Goal: Contribute content: Contribute content

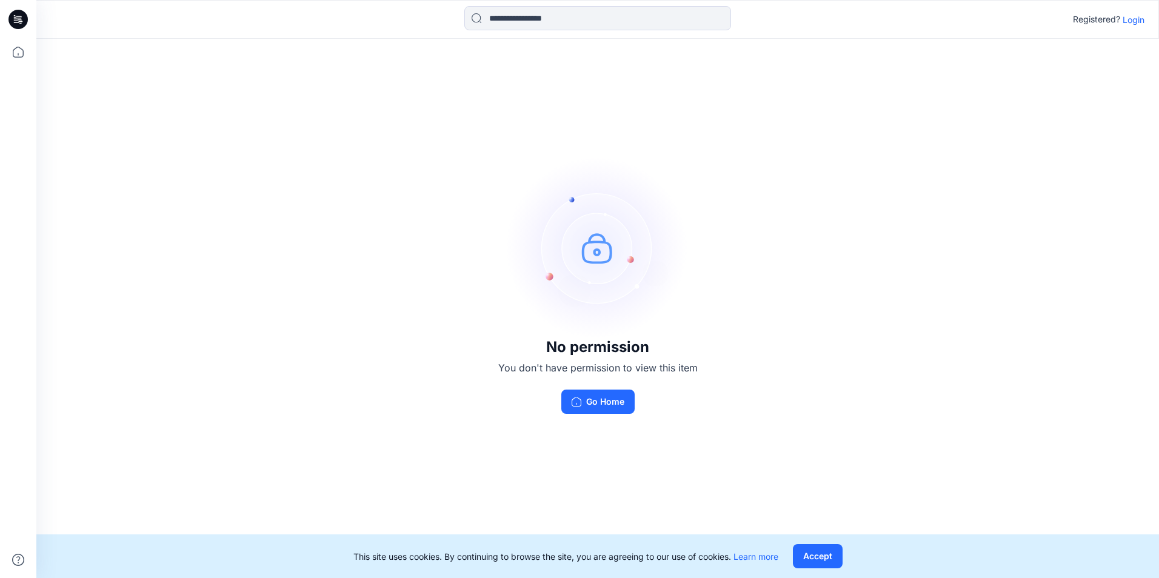
click at [244, 77] on div "No permission You don't have permission to view this item Go Home" at bounding box center [597, 285] width 1123 height 493
click at [612, 403] on button "Go Home" at bounding box center [597, 402] width 73 height 24
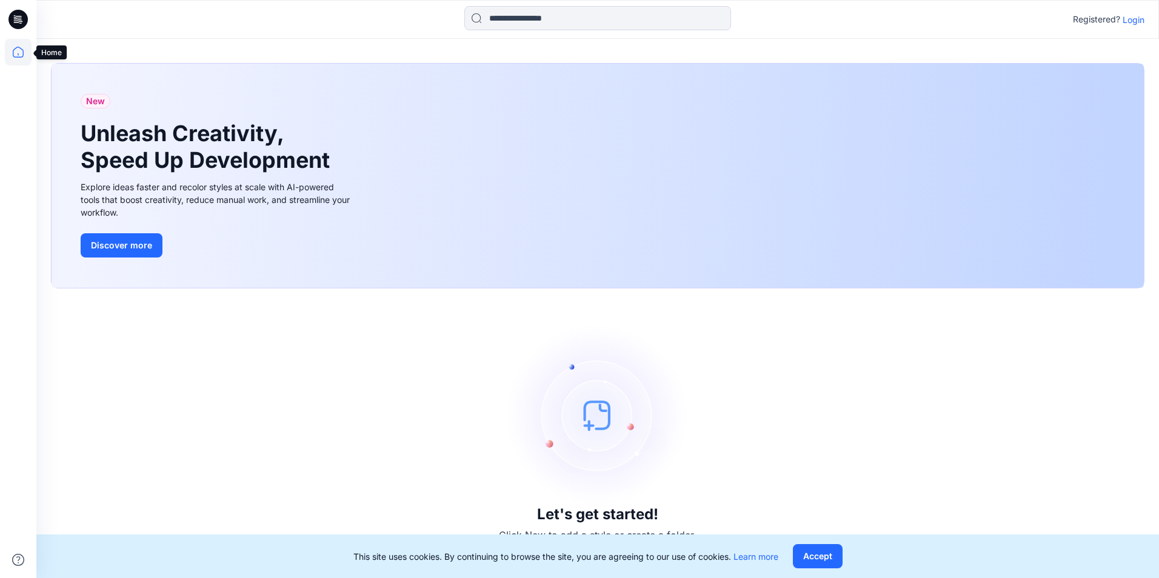
click at [21, 53] on icon at bounding box center [18, 52] width 27 height 27
click at [16, 54] on icon at bounding box center [18, 52] width 27 height 27
drag, startPoint x: 1134, startPoint y: 16, endPoint x: 1134, endPoint y: 25, distance: 9.1
click at [1134, 19] on p "Login" at bounding box center [1134, 19] width 22 height 13
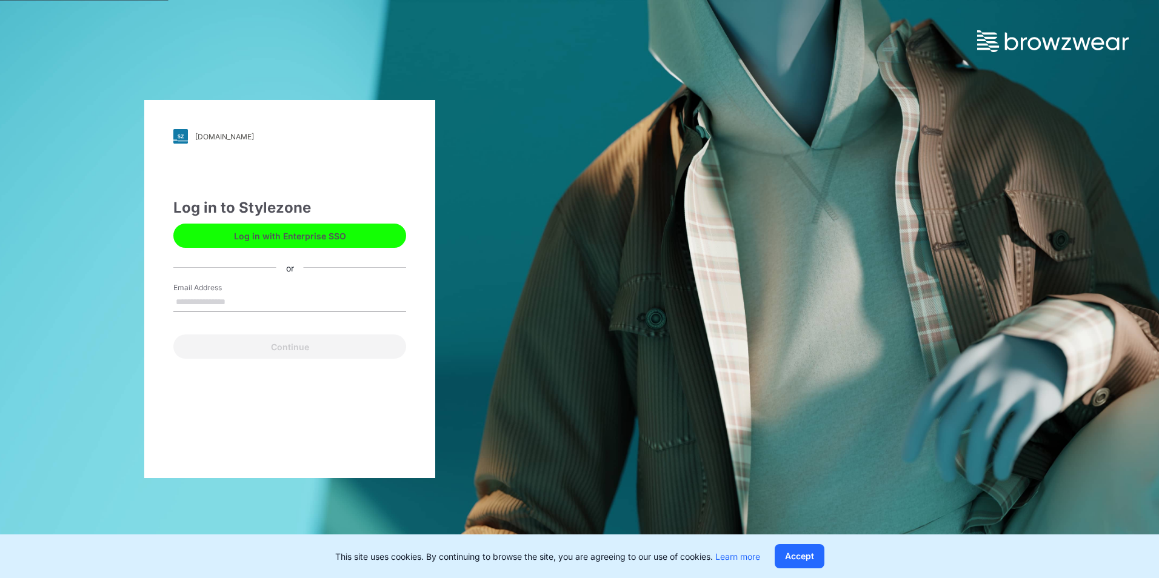
click at [197, 304] on input "Email Address" at bounding box center [289, 302] width 233 height 18
type input "**********"
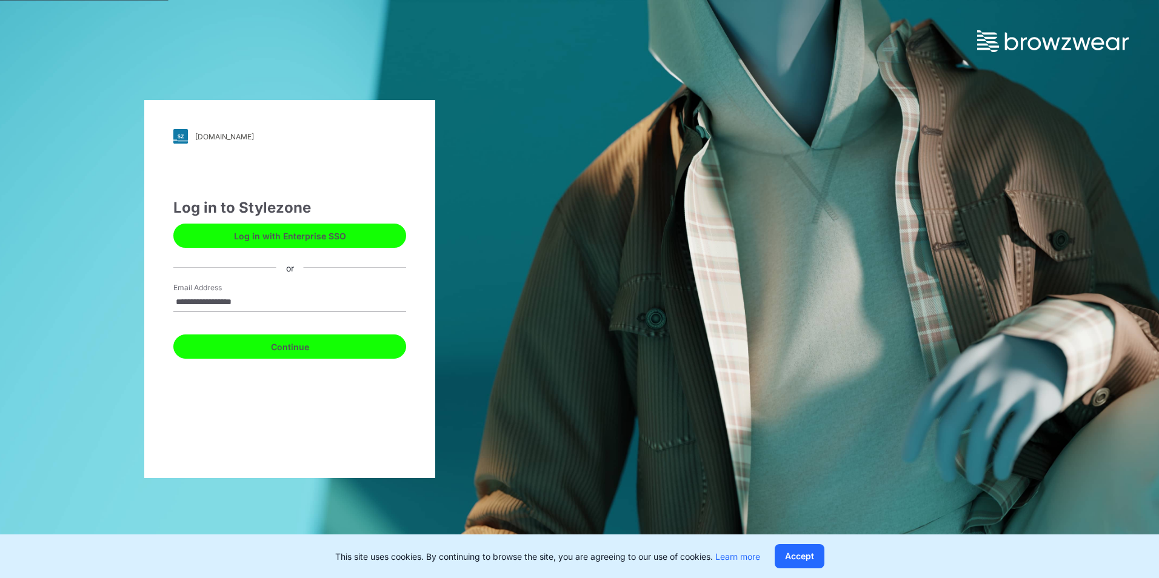
click at [294, 344] on button "Continue" at bounding box center [289, 347] width 233 height 24
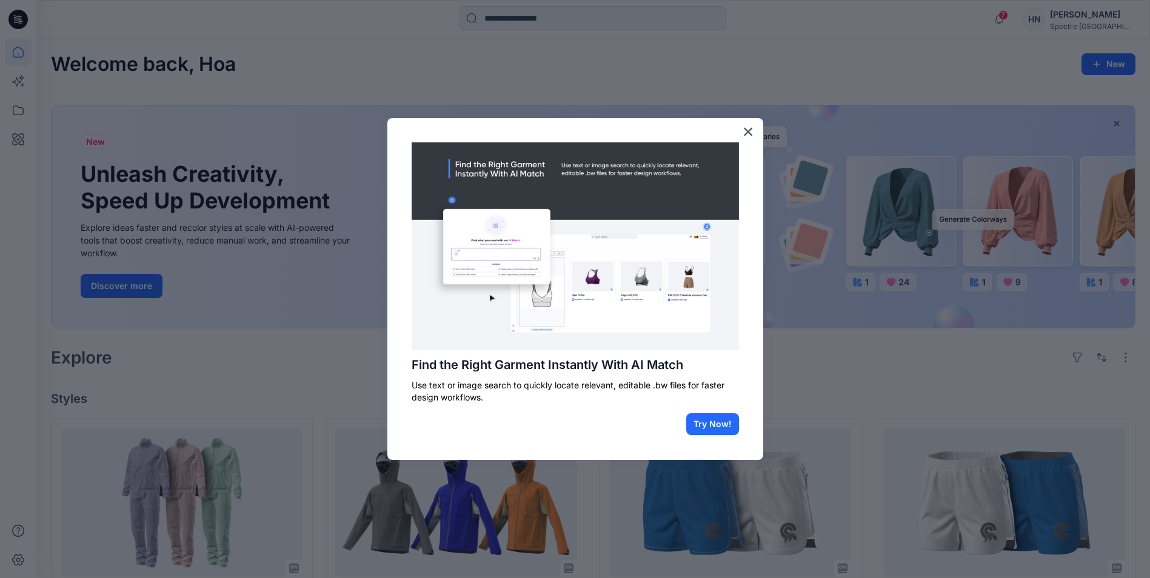
drag, startPoint x: 747, startPoint y: 127, endPoint x: 534, endPoint y: 165, distance: 216.7
click at [747, 127] on button "×" at bounding box center [748, 131] width 12 height 19
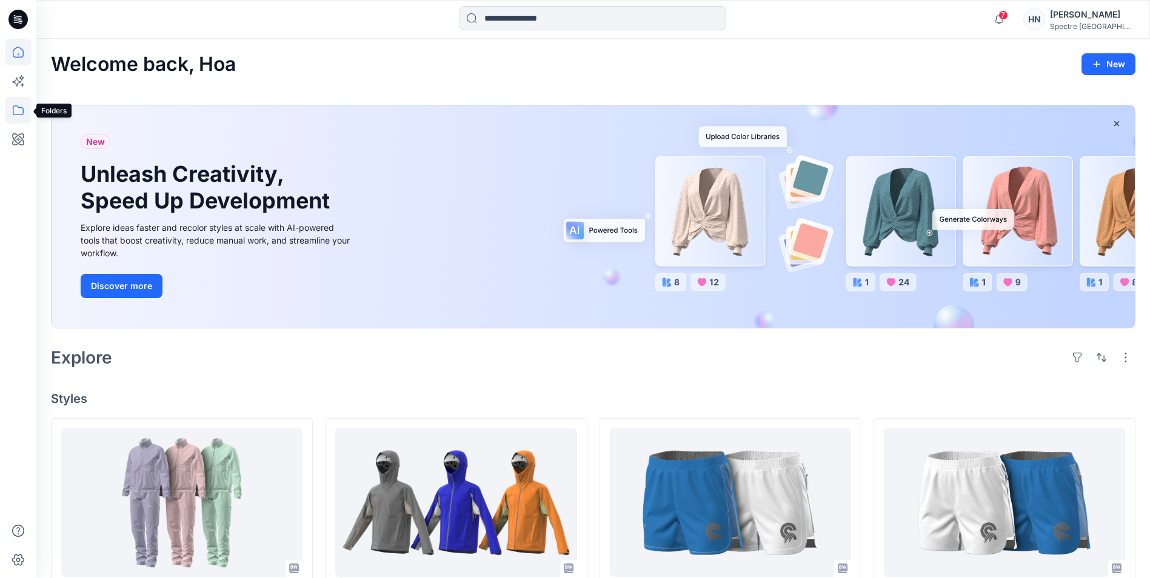
click at [12, 110] on icon at bounding box center [18, 110] width 27 height 27
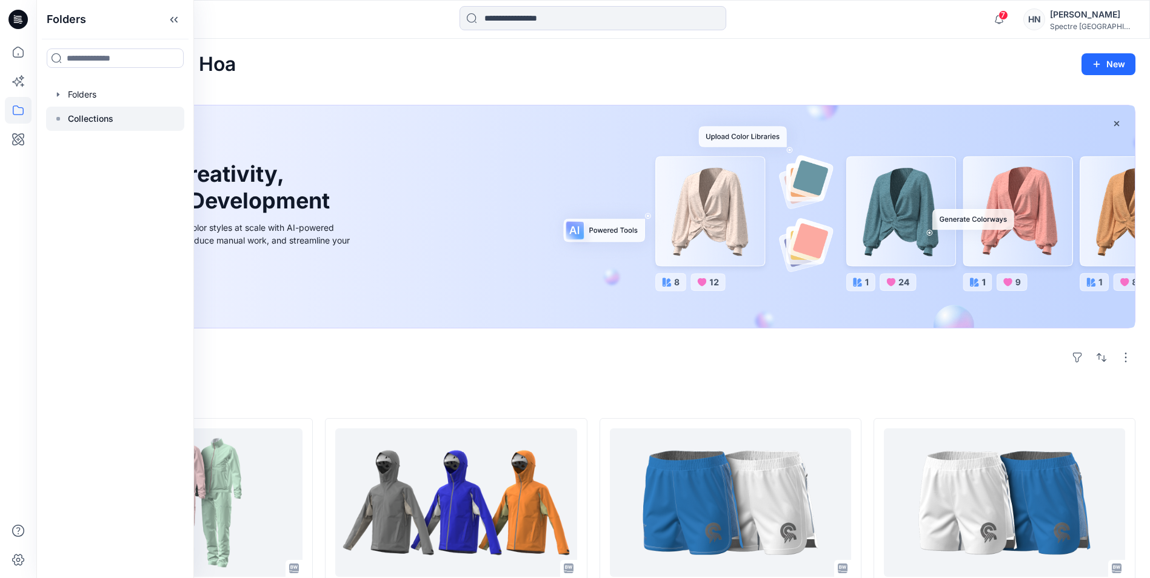
click at [81, 116] on p "Collections" at bounding box center [90, 119] width 45 height 15
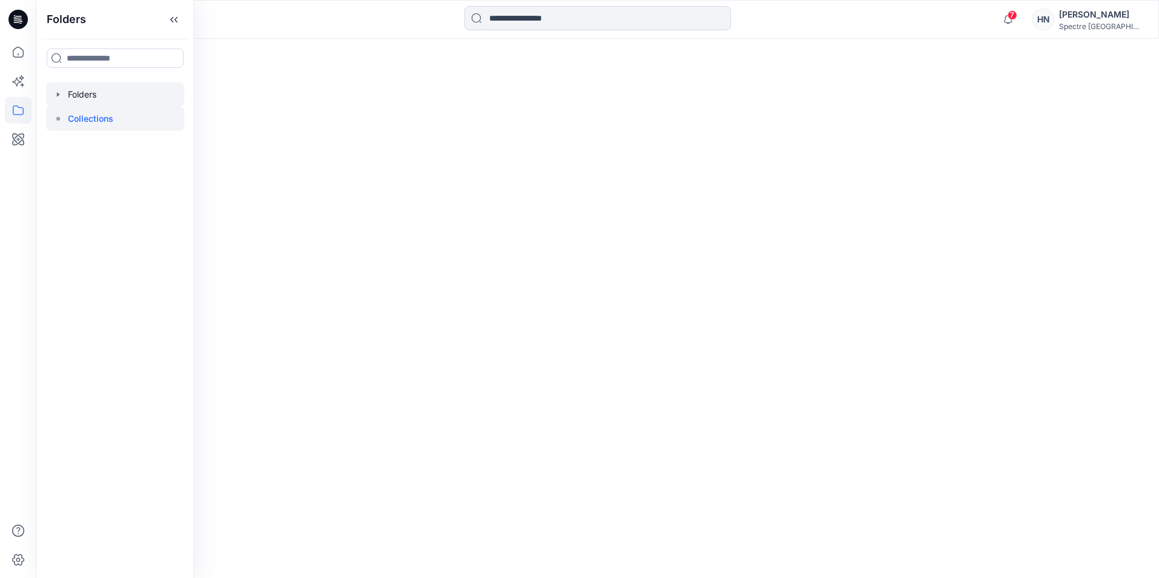
drag, startPoint x: 70, startPoint y: 91, endPoint x: 65, endPoint y: 97, distance: 7.8
click at [70, 92] on div at bounding box center [115, 94] width 138 height 24
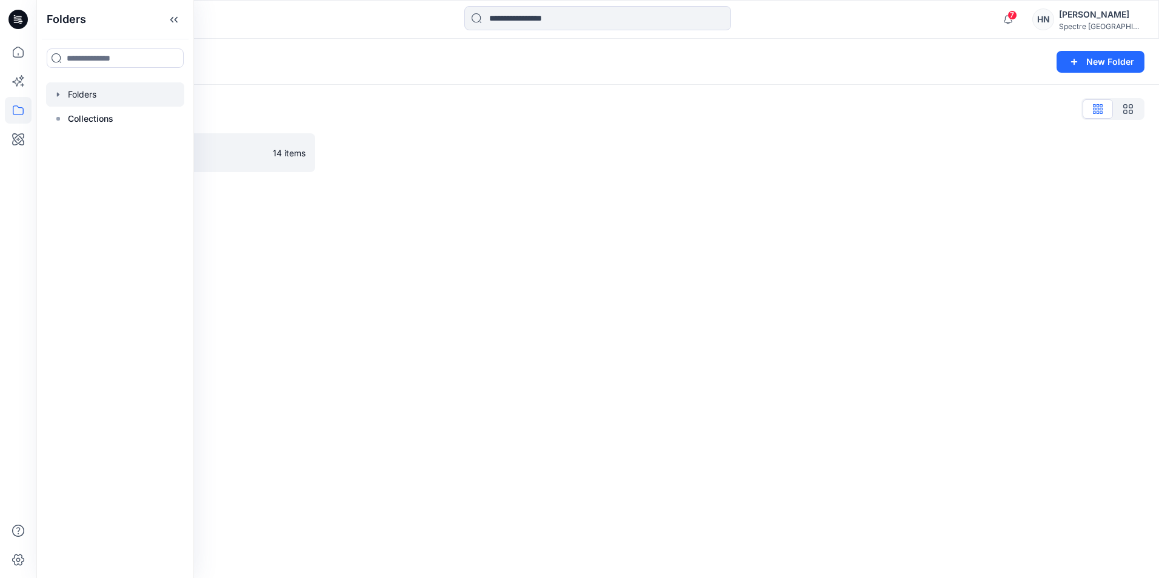
click at [58, 95] on icon "button" at bounding box center [58, 94] width 2 height 4
click at [89, 119] on p "Training_Practice" at bounding box center [115, 119] width 70 height 15
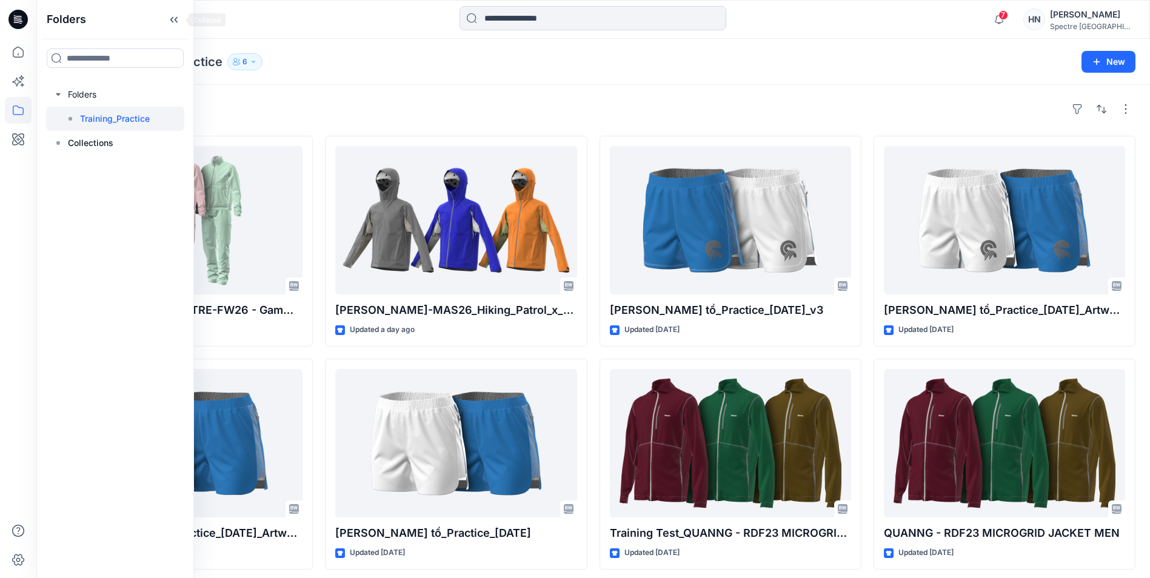
click at [172, 25] on icon at bounding box center [173, 20] width 19 height 20
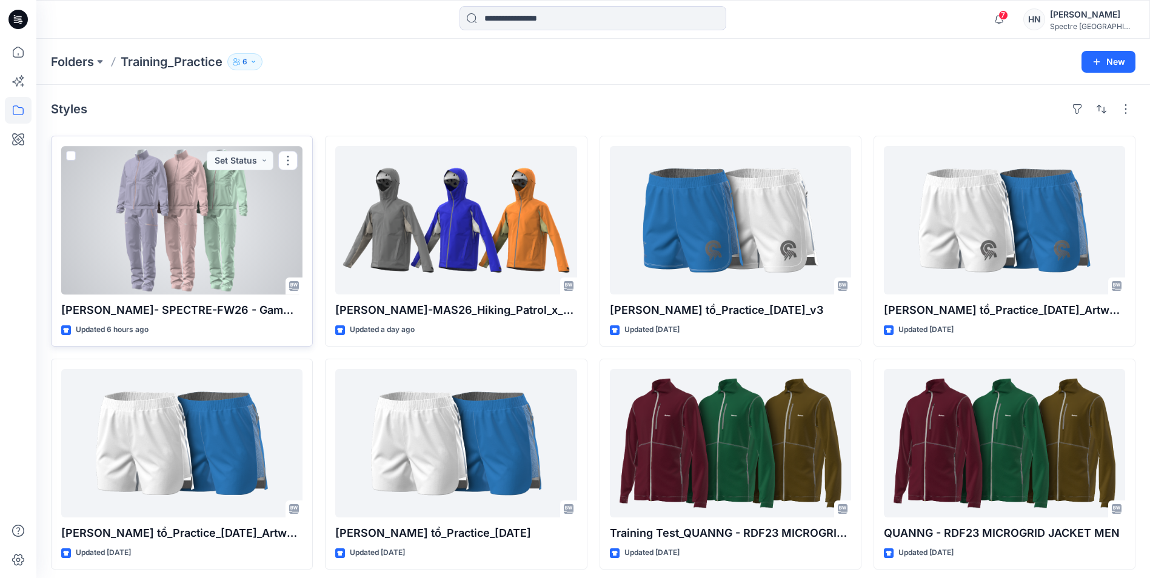
click at [184, 309] on p "Duc Nguyen- SPECTRE-FW26 - Gamma MX Jacket W ( X000010741)" at bounding box center [181, 310] width 241 height 17
click at [294, 161] on button "button" at bounding box center [287, 160] width 19 height 19
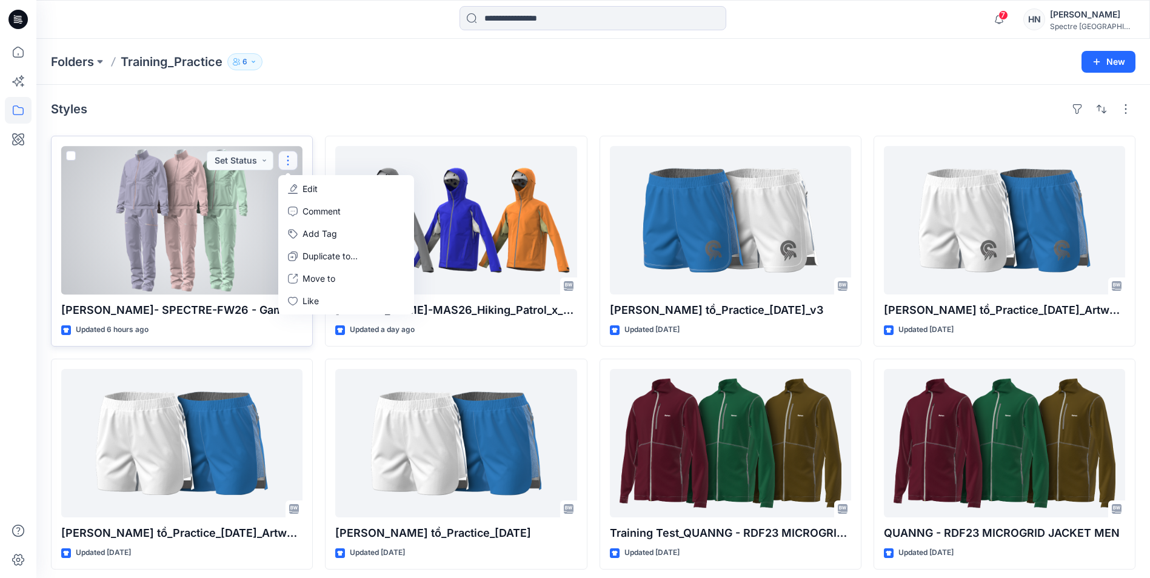
click at [178, 229] on div at bounding box center [181, 220] width 241 height 148
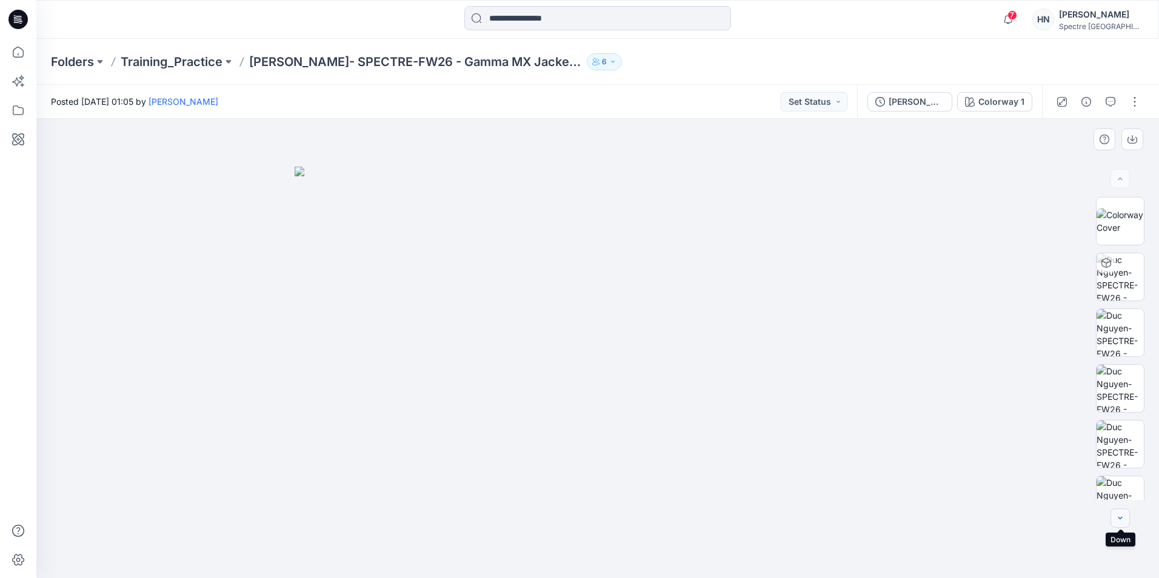
click at [1125, 526] on button "button" at bounding box center [1119, 518] width 19 height 19
click at [1124, 522] on icon "button" at bounding box center [1120, 518] width 10 height 10
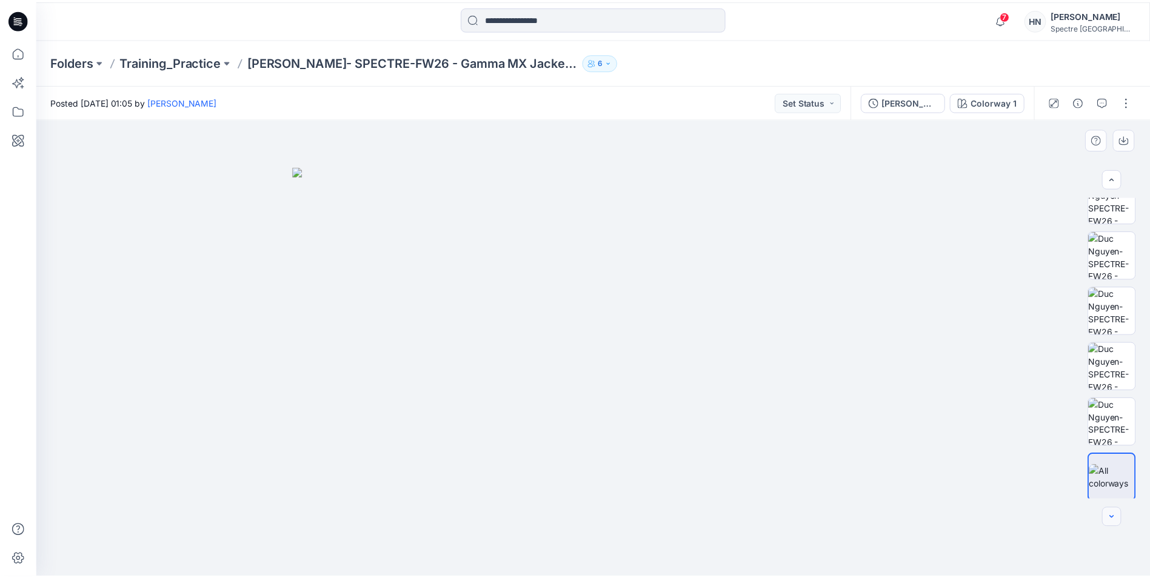
scroll to position [192, 0]
click at [1124, 522] on div at bounding box center [1119, 518] width 19 height 19
click at [1127, 478] on img at bounding box center [1120, 475] width 46 height 25
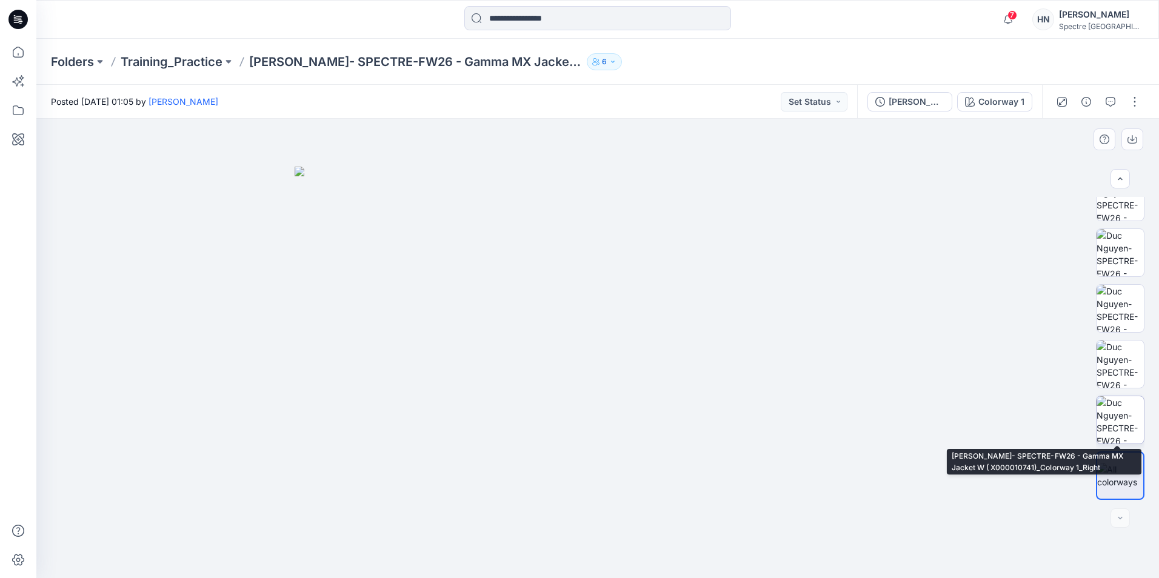
click at [1125, 410] on img at bounding box center [1119, 419] width 47 height 47
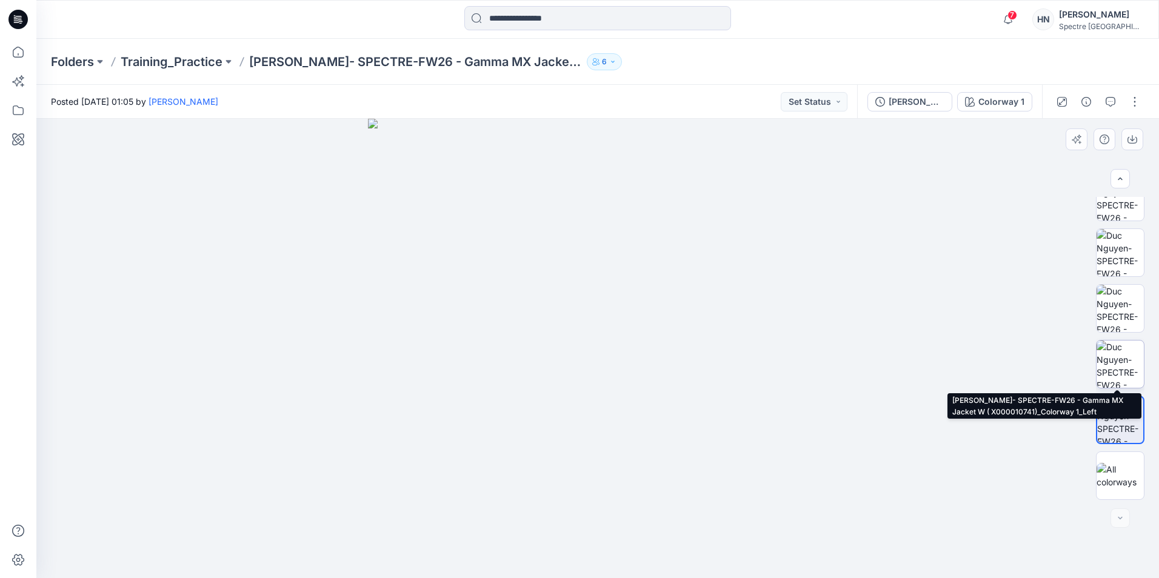
click at [1124, 364] on img at bounding box center [1119, 364] width 47 height 47
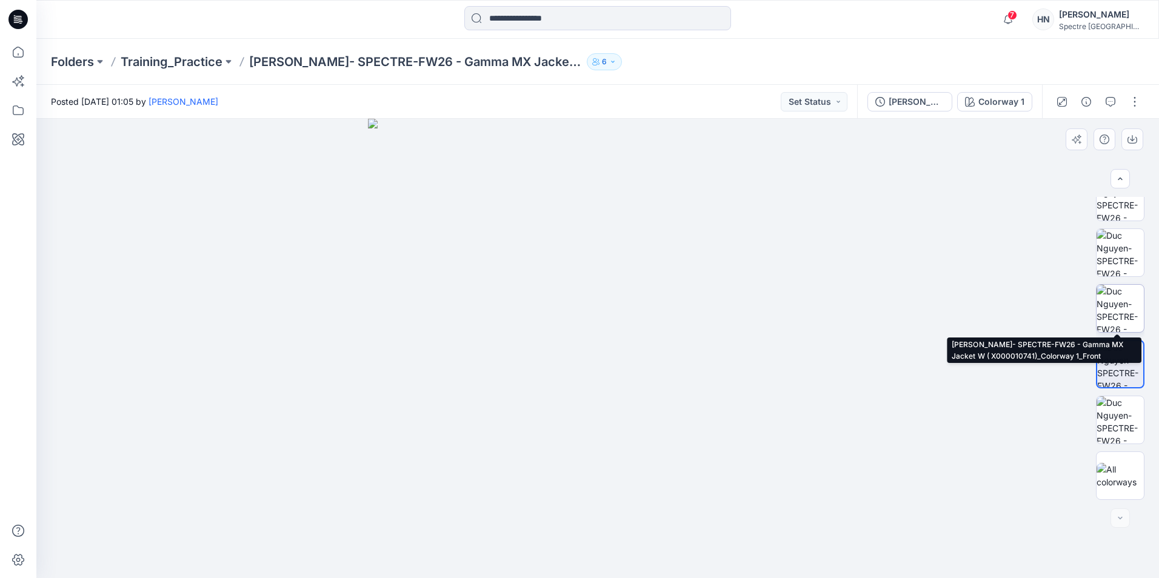
click at [1114, 312] on img at bounding box center [1119, 308] width 47 height 47
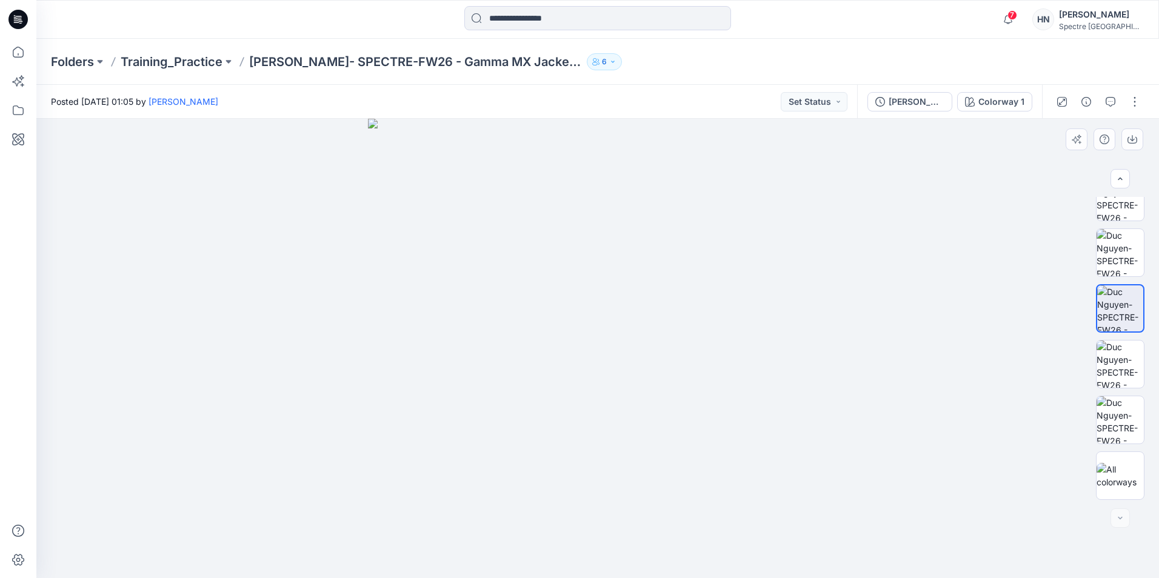
click at [817, 314] on img at bounding box center [597, 348] width 459 height 459
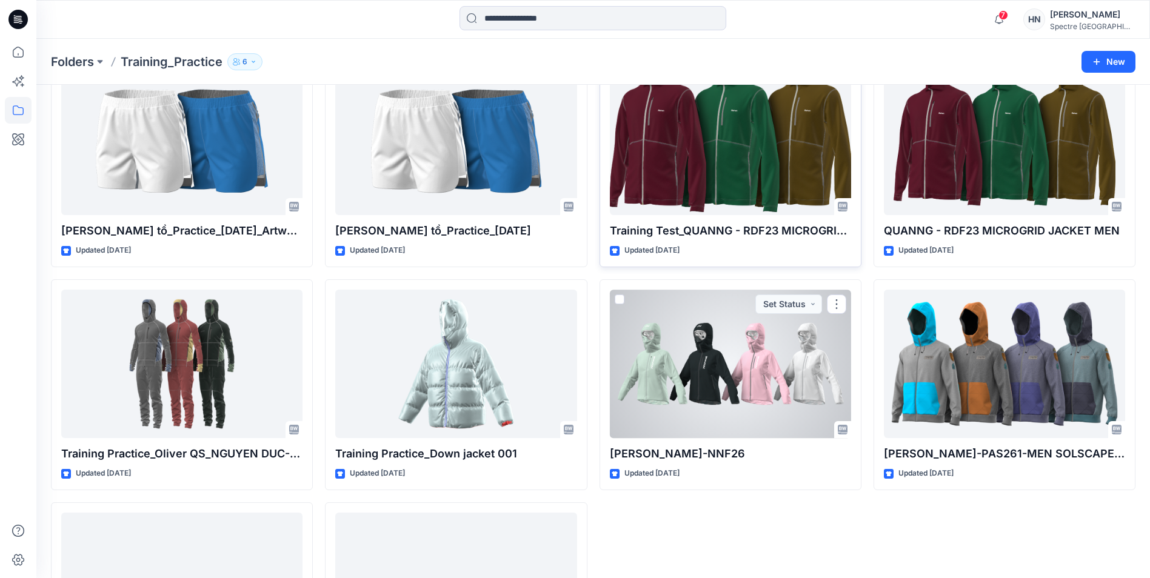
scroll to position [303, 0]
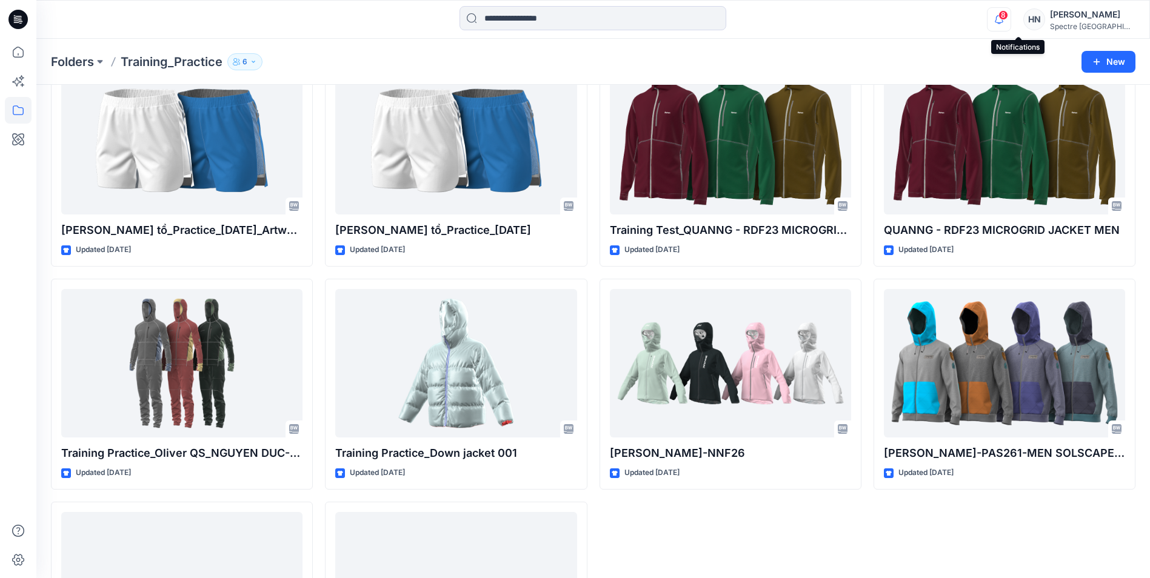
click at [1003, 16] on icon "button" at bounding box center [999, 19] width 8 height 8
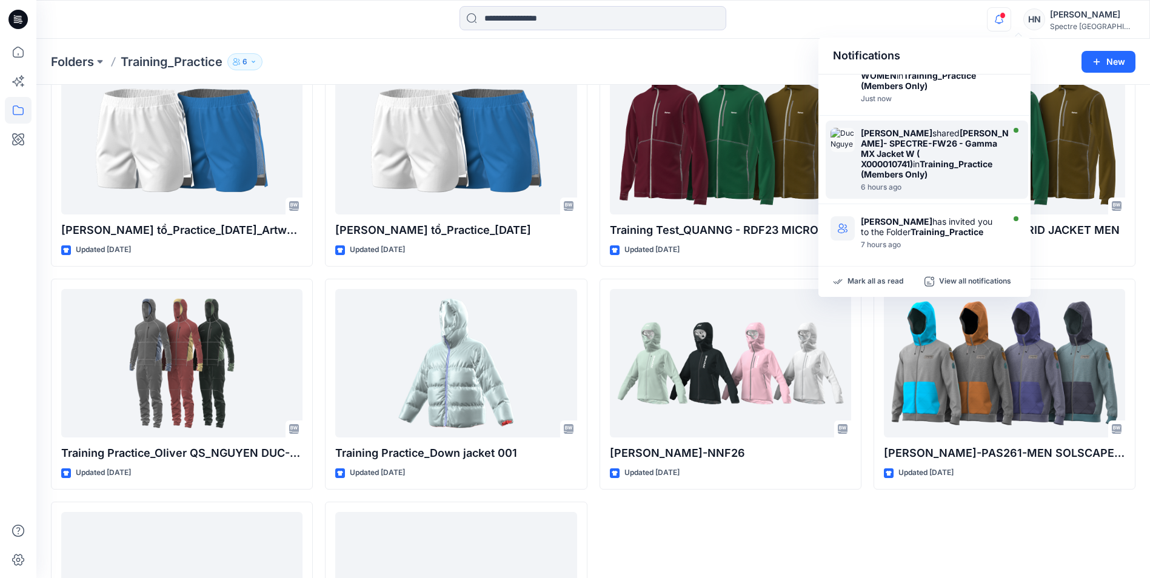
scroll to position [0, 0]
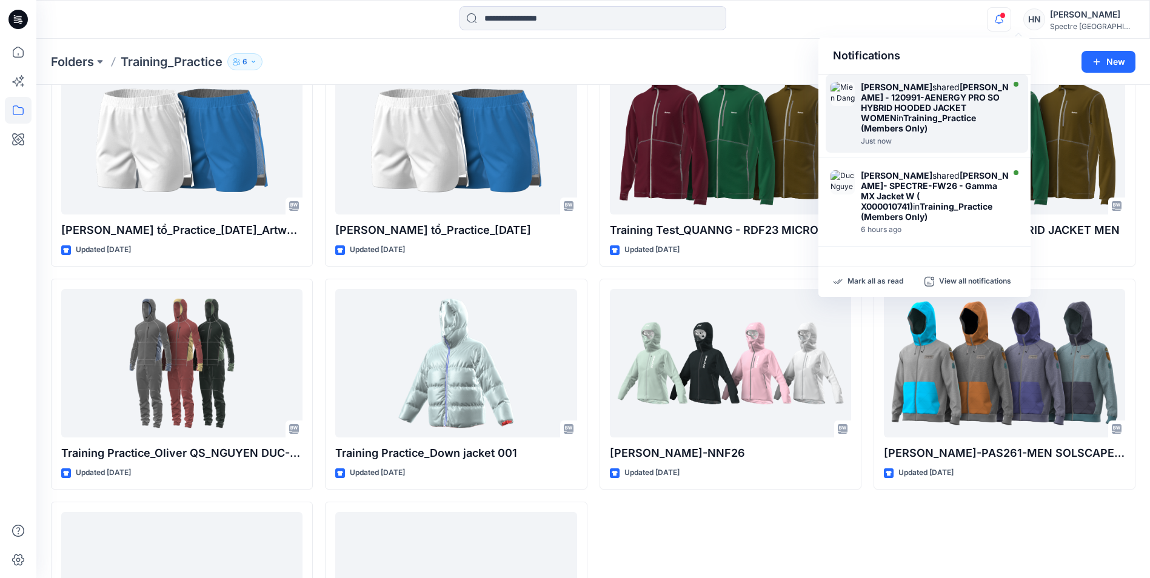
click at [927, 109] on strong "Mien Dang - 120991-AENERGY PRO SO HYBRID HOODED JACKET WOMEN" at bounding box center [935, 102] width 148 height 41
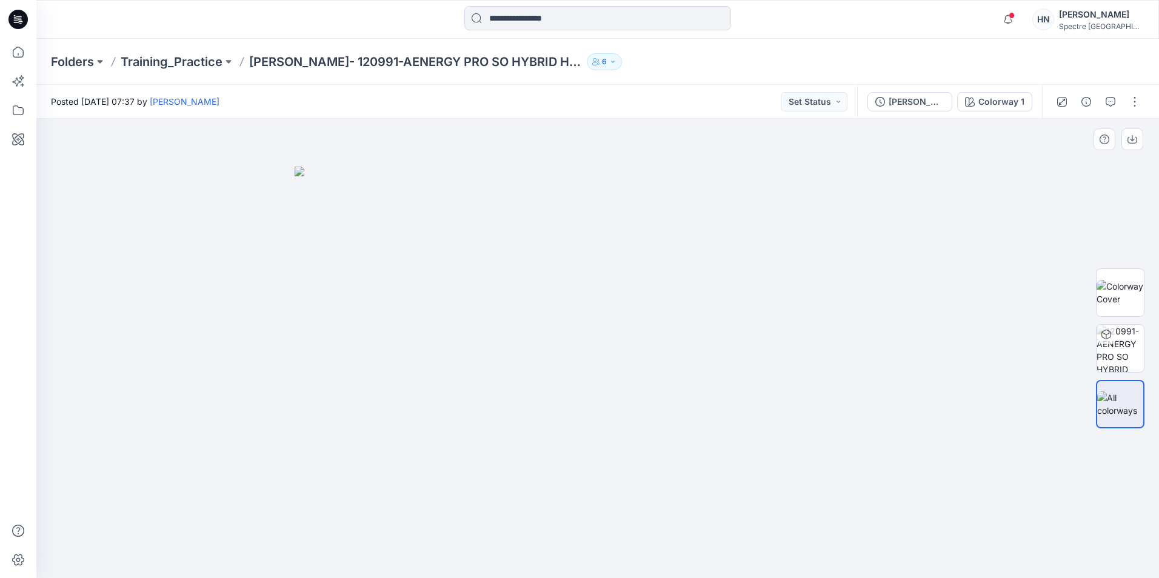
click at [962, 328] on div at bounding box center [597, 348] width 1123 height 459
click at [966, 307] on div at bounding box center [597, 348] width 1123 height 459
click at [1023, 222] on div at bounding box center [597, 348] width 1123 height 459
click at [950, 209] on div at bounding box center [597, 348] width 1123 height 459
click at [944, 215] on div at bounding box center [597, 348] width 1123 height 459
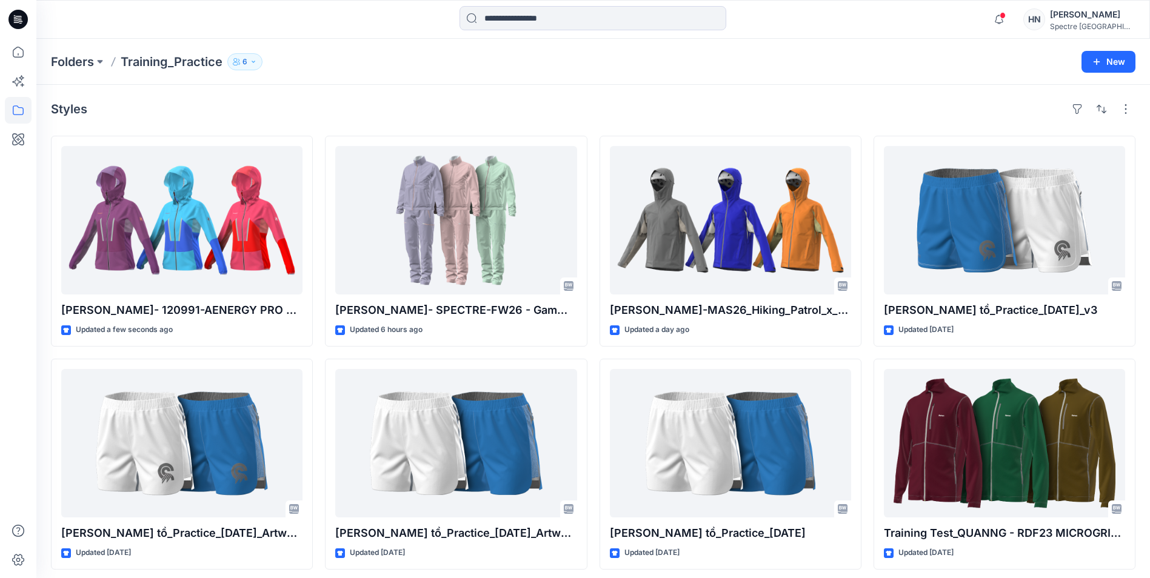
click at [454, 95] on div "Styles Mien Dang- 120991-AENERGY PRO SO HYBRID HOODED JACKET WOMEN Updated a fe…" at bounding box center [592, 558] width 1113 height 946
click at [316, 97] on div "Styles Mien Dang- 120991-AENERGY PRO SO HYBRID HOODED JACKET WOMEN Updated 2 mi…" at bounding box center [592, 558] width 1113 height 946
click at [389, 95] on div "Styles Mien Dang- 120991-AENERGY PRO SO HYBRID HOODED JACKET WOMEN Updated 3 mi…" at bounding box center [592, 558] width 1113 height 946
click at [1006, 18] on span at bounding box center [1002, 15] width 6 height 7
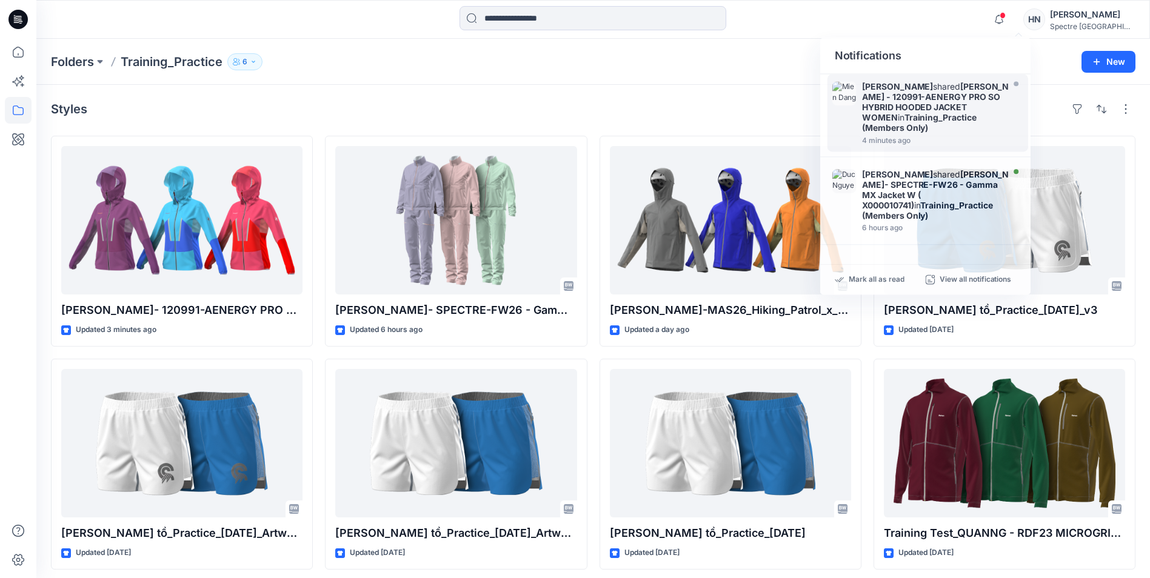
click at [719, 78] on div "Folders Training_Practice 6 New" at bounding box center [592, 62] width 1113 height 46
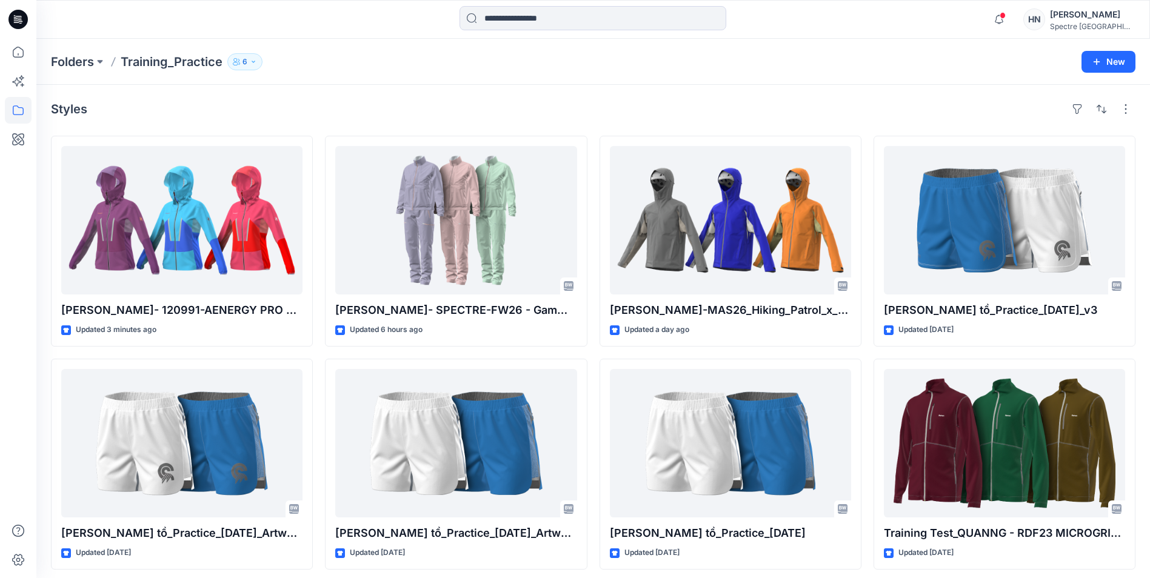
click at [417, 83] on div "Folders Training_Practice 6 New" at bounding box center [592, 62] width 1113 height 46
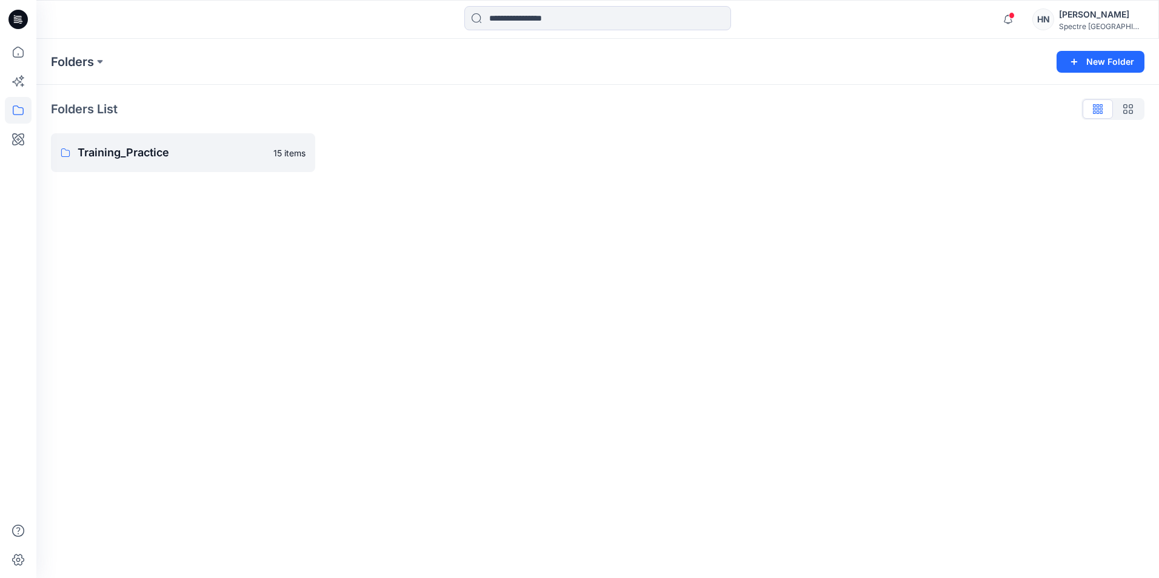
click at [150, 239] on div "Folders New Folder Folders List Training_Practice 15 items" at bounding box center [597, 308] width 1123 height 539
click at [144, 154] on p "Training_Practice" at bounding box center [172, 152] width 189 height 17
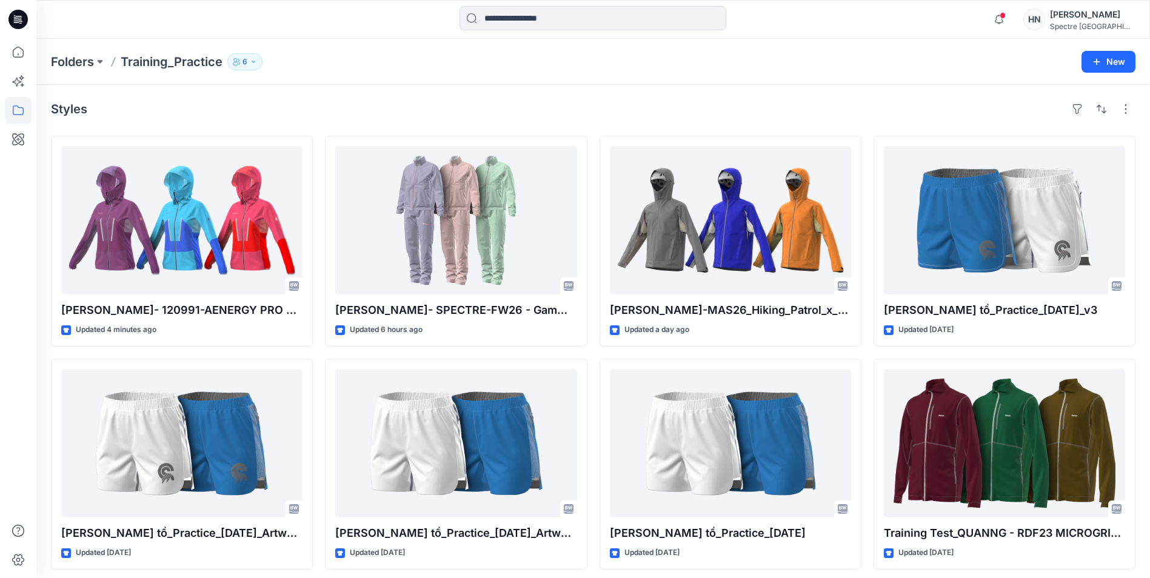
click at [439, 72] on div "Folders Training_Practice 6 New" at bounding box center [592, 62] width 1113 height 46
click at [15, 52] on icon at bounding box center [18, 52] width 27 height 27
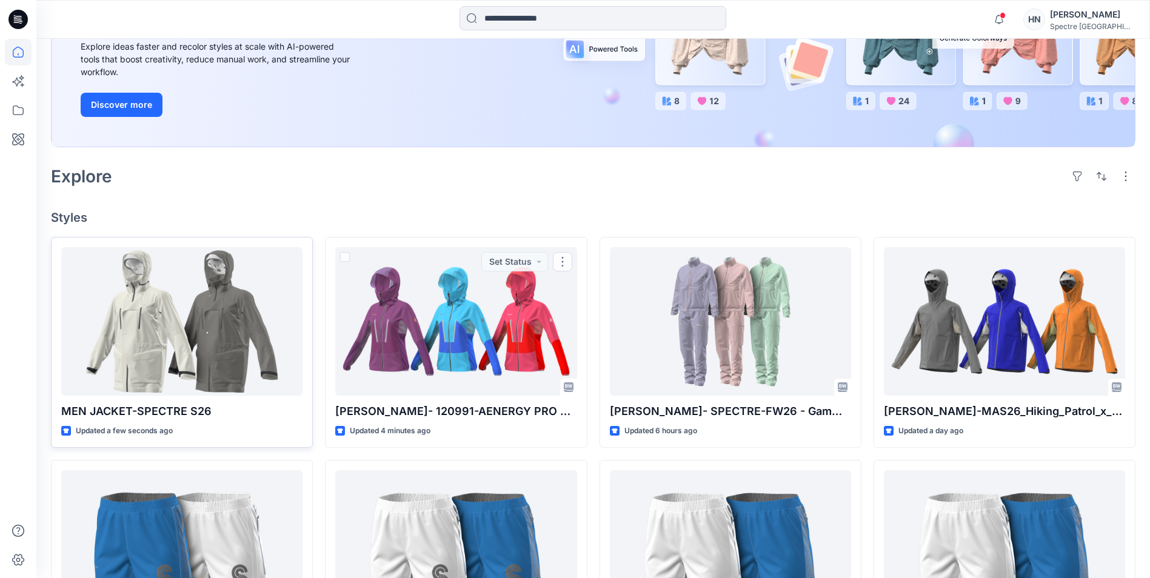
scroll to position [182, 0]
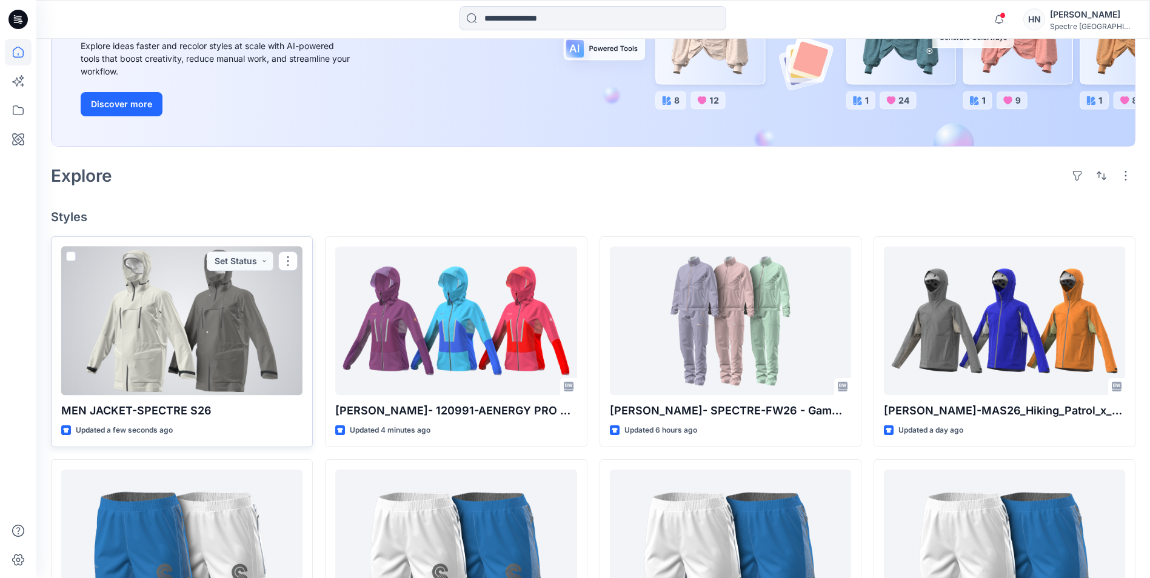
click at [174, 412] on p "MEN JACKET-SPECTRE S26" at bounding box center [181, 410] width 241 height 17
click at [287, 264] on button "button" at bounding box center [287, 261] width 19 height 19
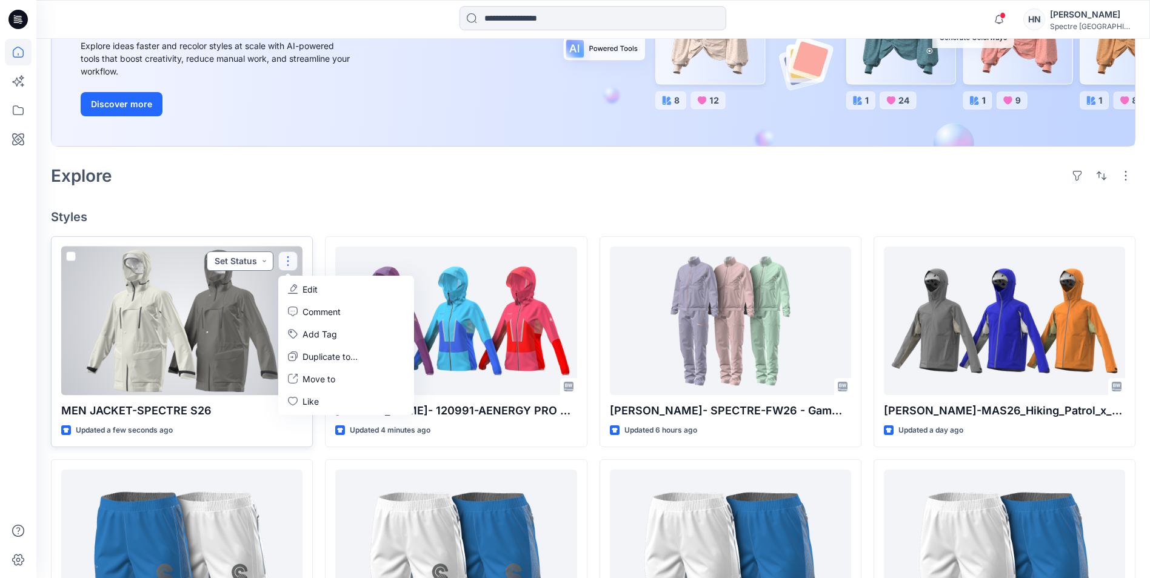
click at [250, 262] on button "Set Status" at bounding box center [240, 261] width 67 height 19
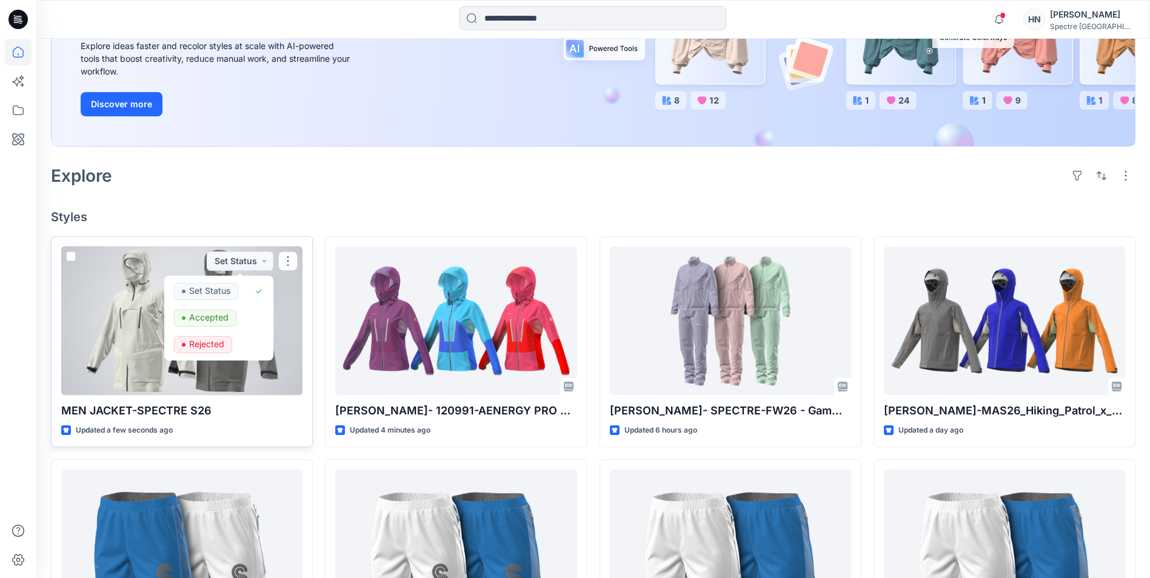
click at [119, 365] on div at bounding box center [181, 321] width 241 height 148
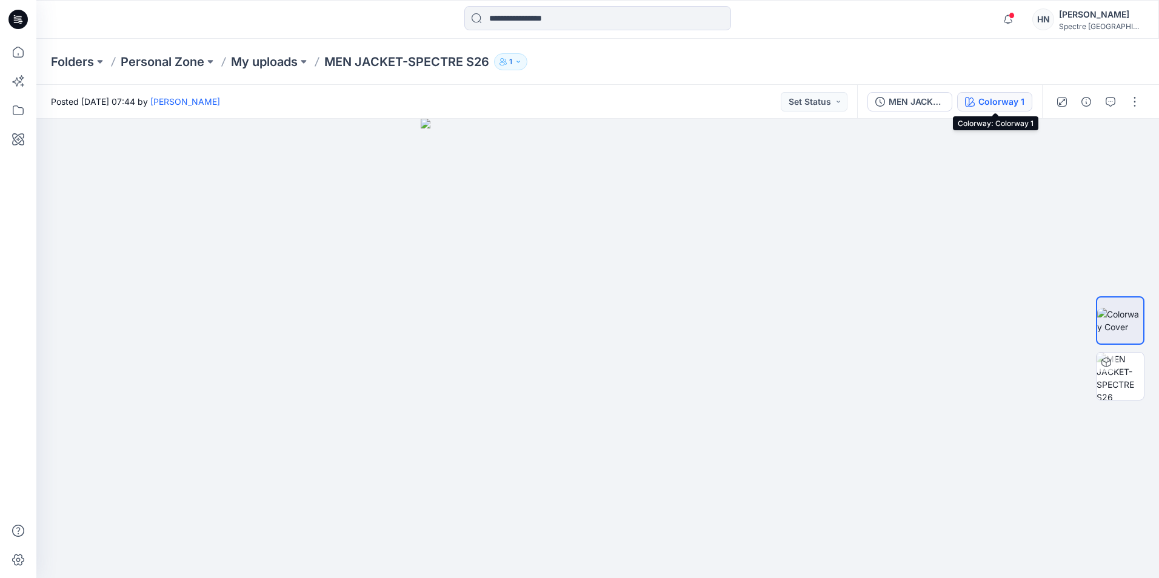
click at [1009, 99] on div "Colorway 1" at bounding box center [1001, 101] width 46 height 13
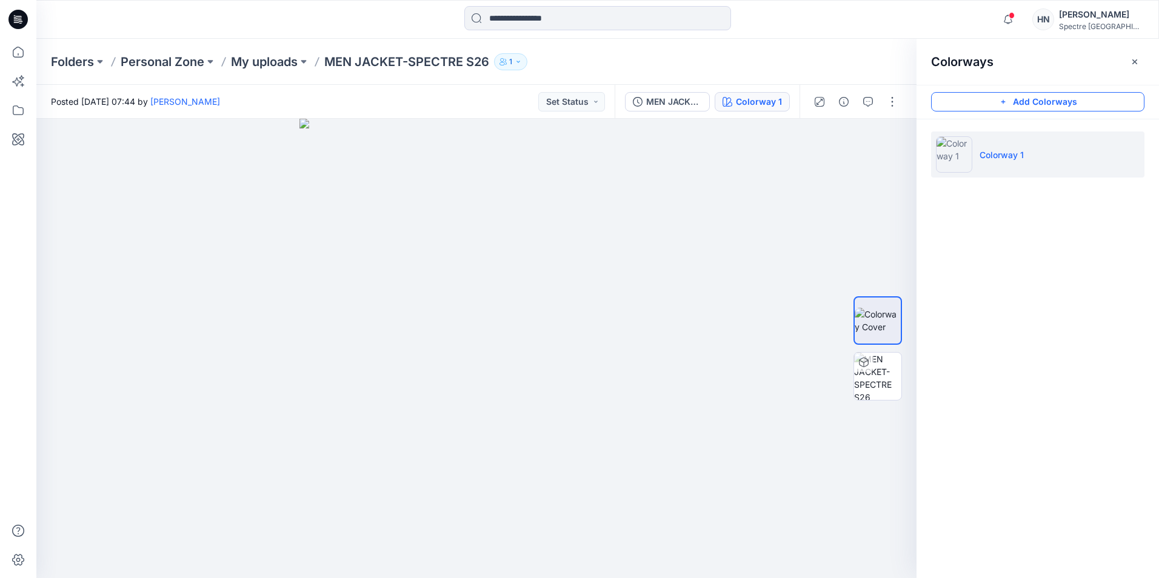
click at [1016, 101] on button "Add Colorways" at bounding box center [1037, 101] width 213 height 19
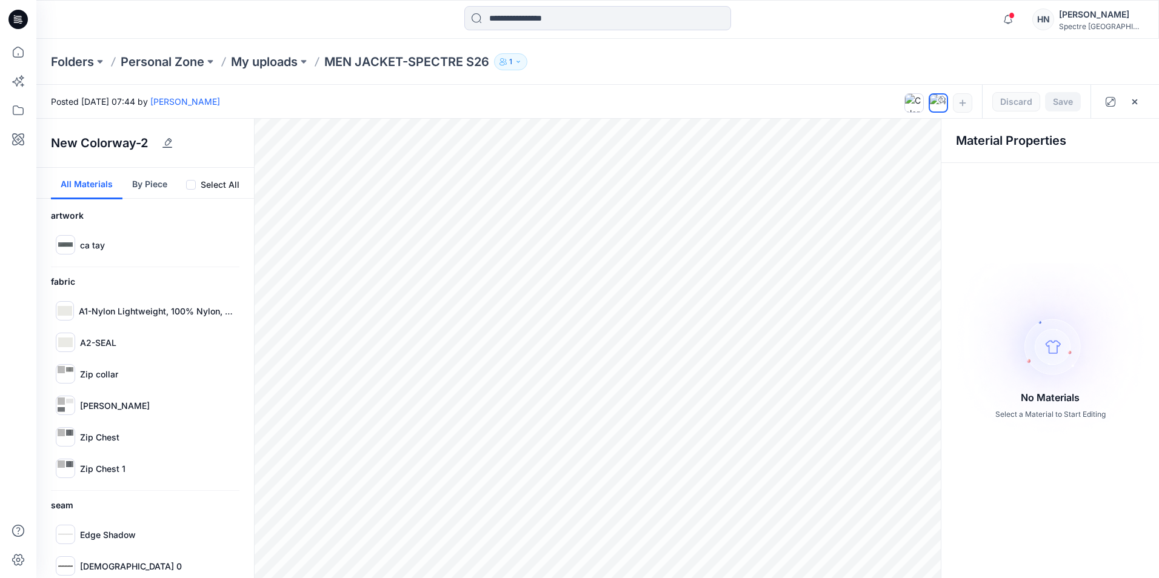
click at [192, 184] on span at bounding box center [191, 185] width 10 height 10
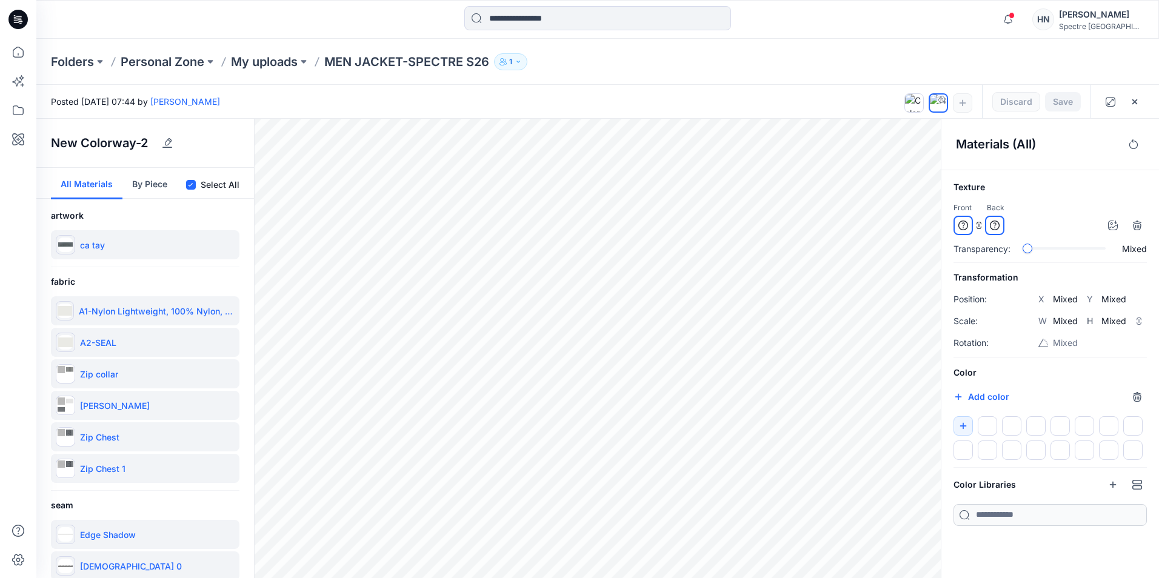
click at [192, 184] on icon at bounding box center [190, 185] width 5 height 4
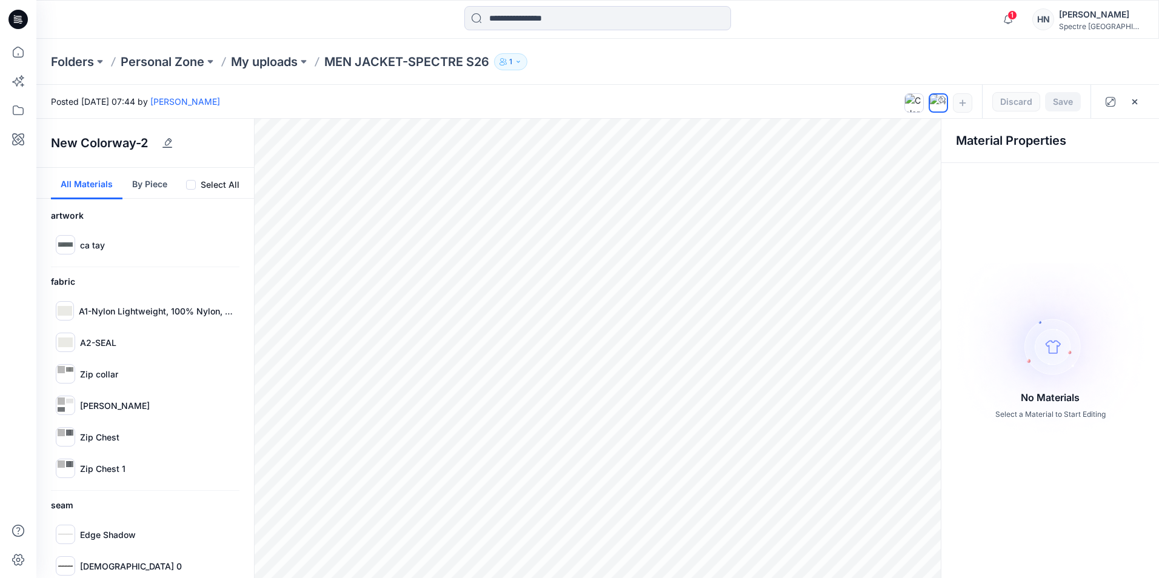
click at [156, 184] on button "By Piece" at bounding box center [149, 184] width 55 height 32
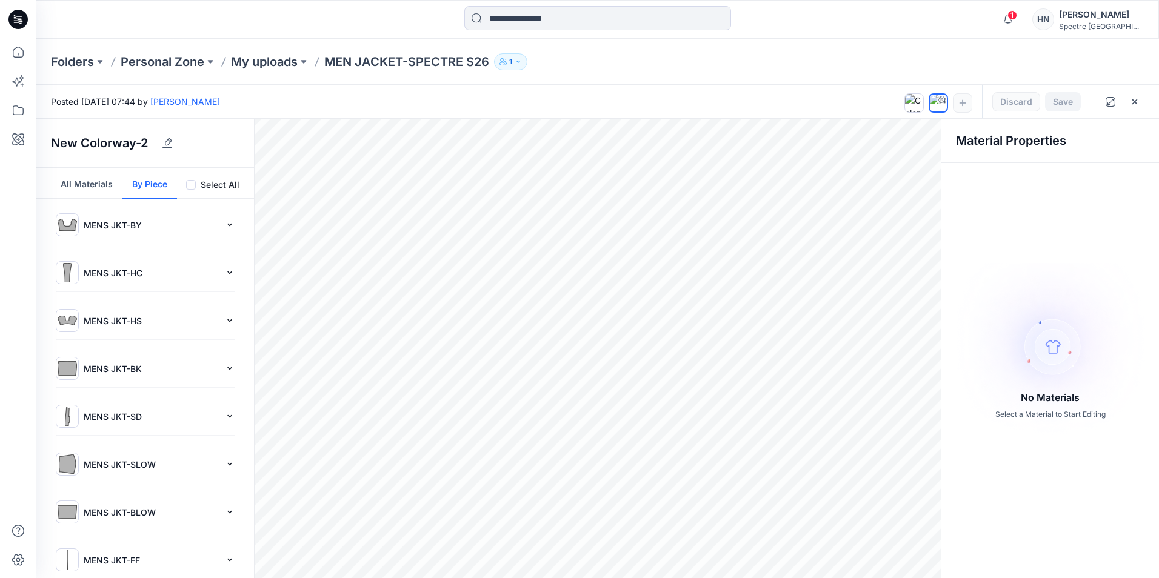
click at [192, 184] on span at bounding box center [191, 185] width 10 height 10
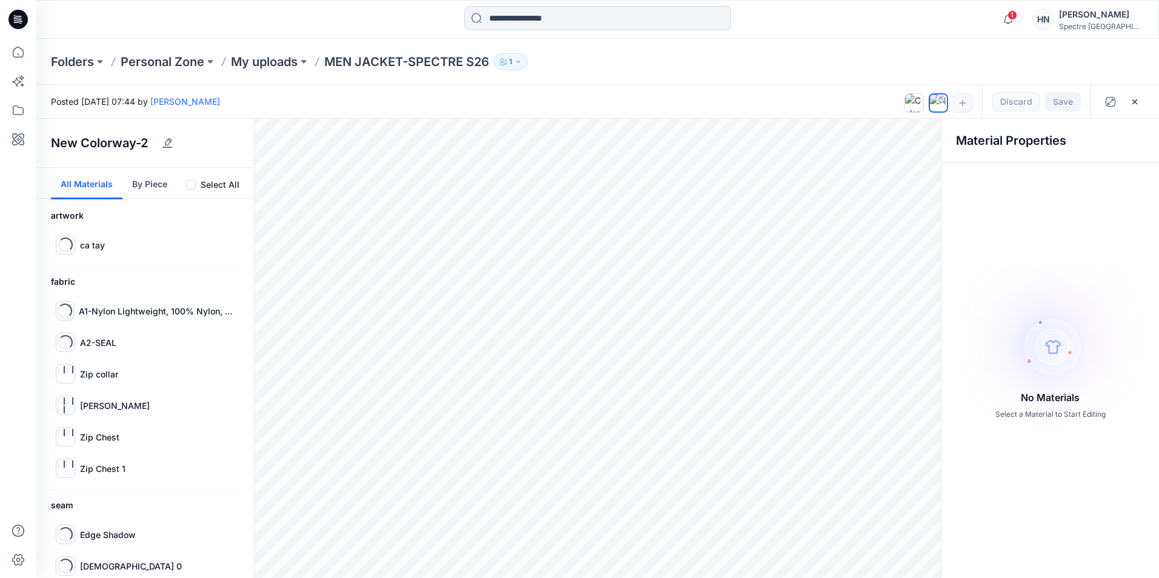
click at [85, 185] on button "All Materials" at bounding box center [87, 184] width 72 height 32
click at [190, 185] on span at bounding box center [191, 185] width 10 height 10
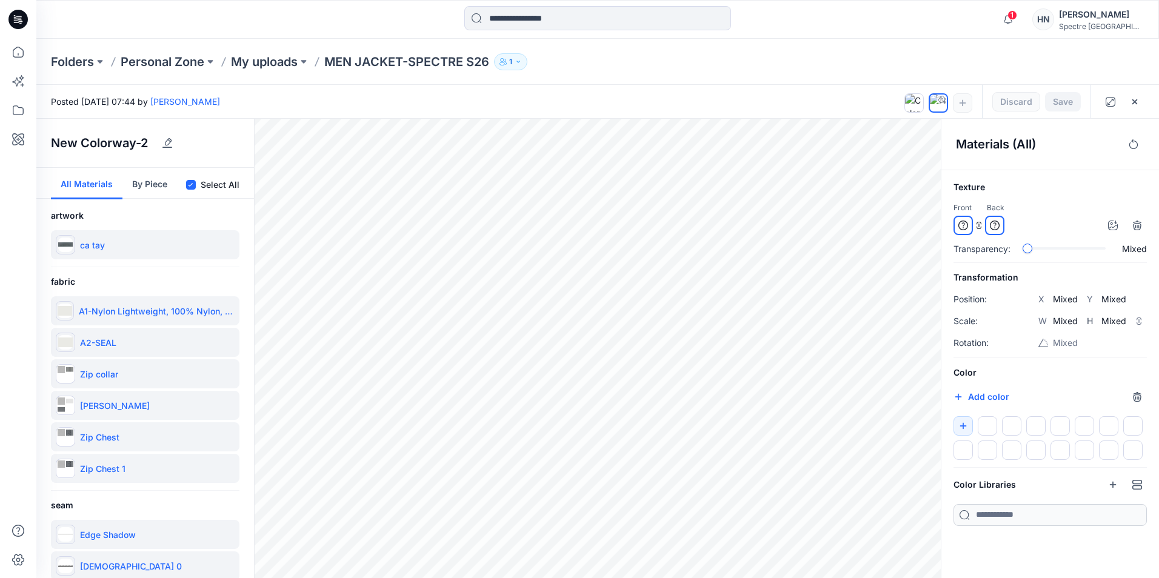
click at [189, 185] on icon at bounding box center [190, 185] width 5 height 4
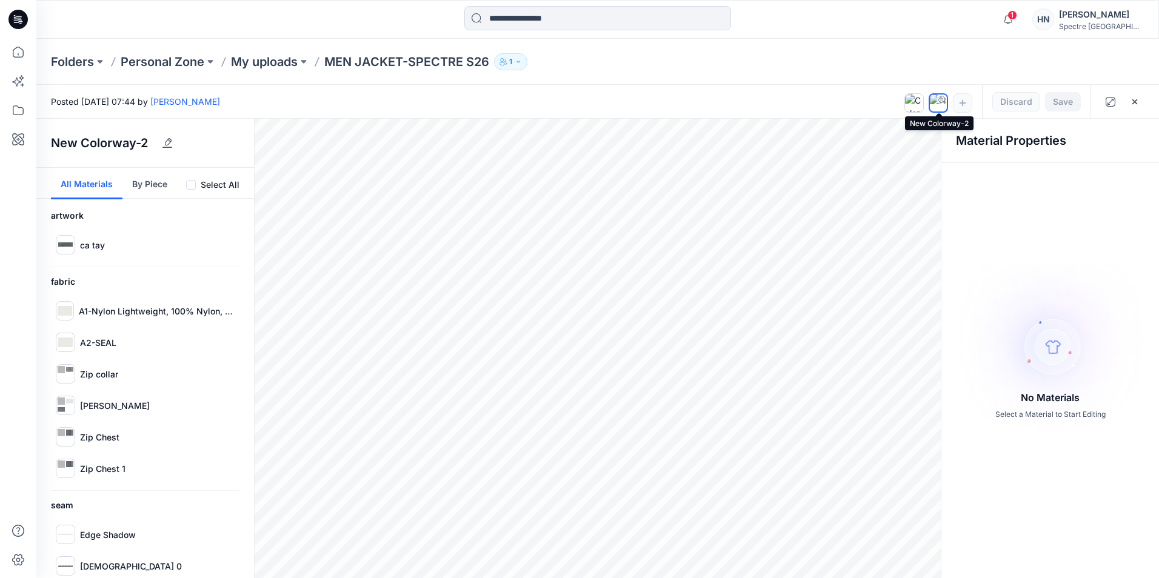
click at [935, 104] on img at bounding box center [938, 103] width 17 height 17
click at [939, 101] on icon at bounding box center [938, 102] width 7 height 7
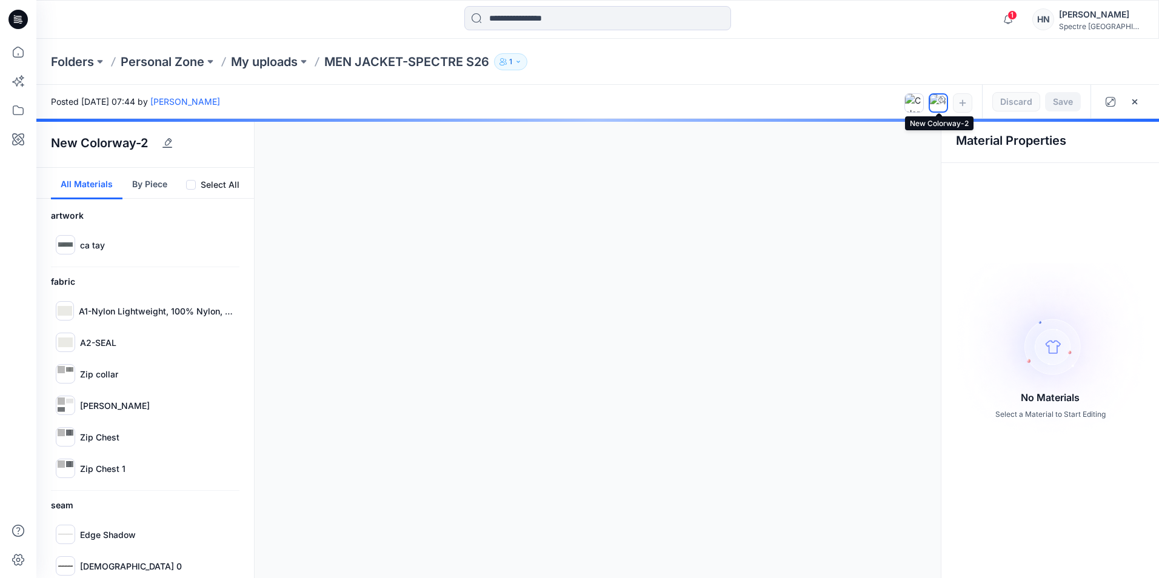
click at [938, 102] on img at bounding box center [938, 103] width 17 height 17
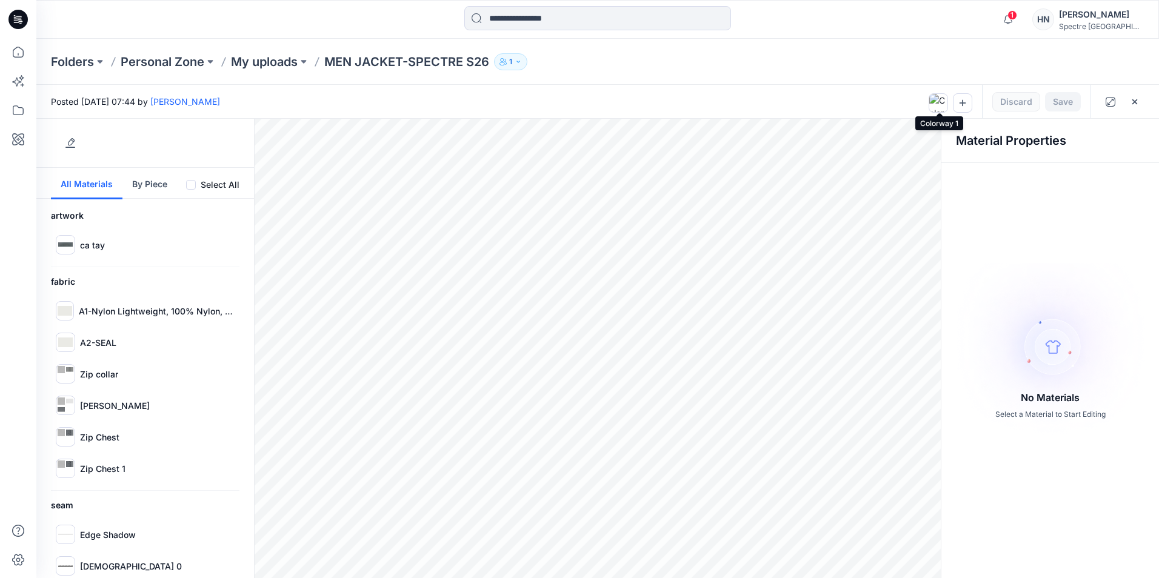
click at [938, 102] on icon at bounding box center [938, 102] width 7 height 7
click at [964, 102] on div at bounding box center [938, 101] width 68 height 32
click at [1017, 15] on span "1" at bounding box center [1012, 15] width 10 height 10
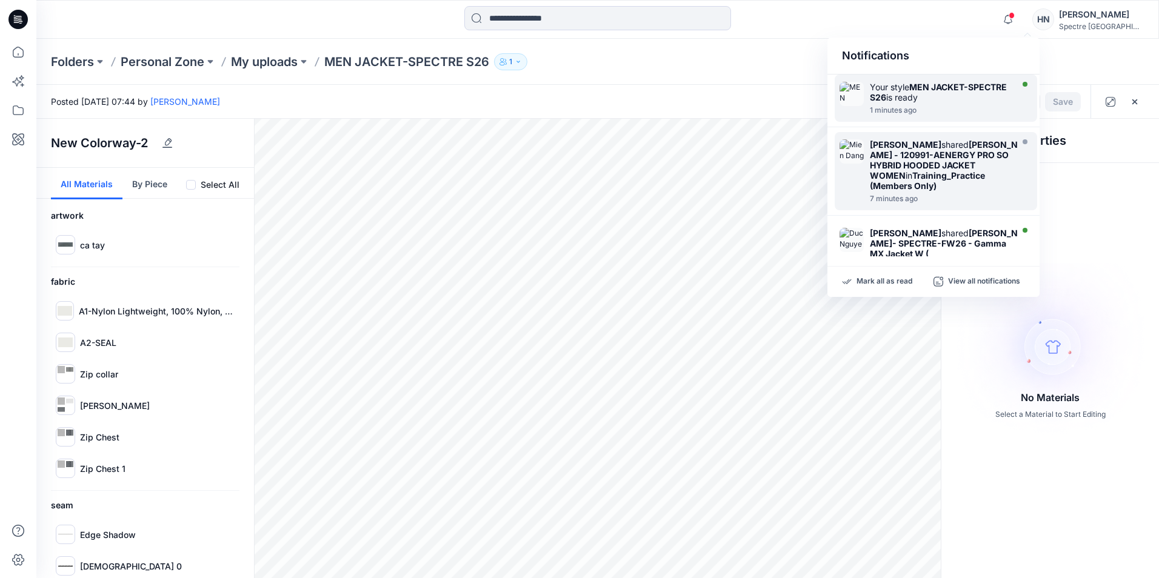
drag, startPoint x: 972, startPoint y: 115, endPoint x: 972, endPoint y: 104, distance: 10.9
click at [972, 112] on div "Your style MEN JACKET-SPECTRE S26 is ready 1 minutes ago" at bounding box center [936, 98] width 202 height 47
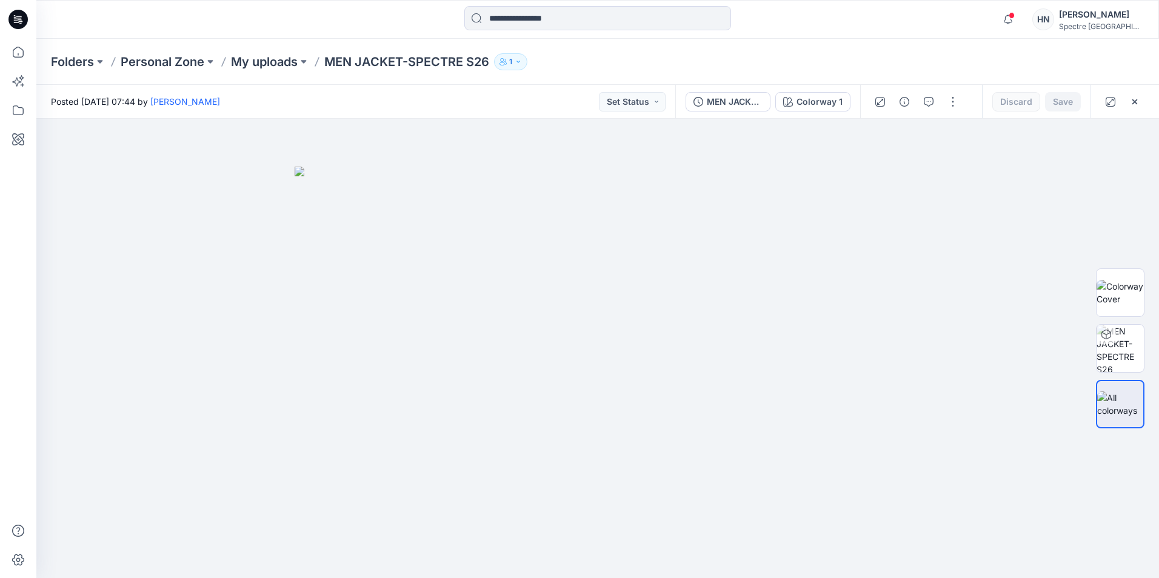
click at [853, 256] on img at bounding box center [598, 373] width 606 height 412
click at [1130, 348] on img at bounding box center [1119, 348] width 47 height 47
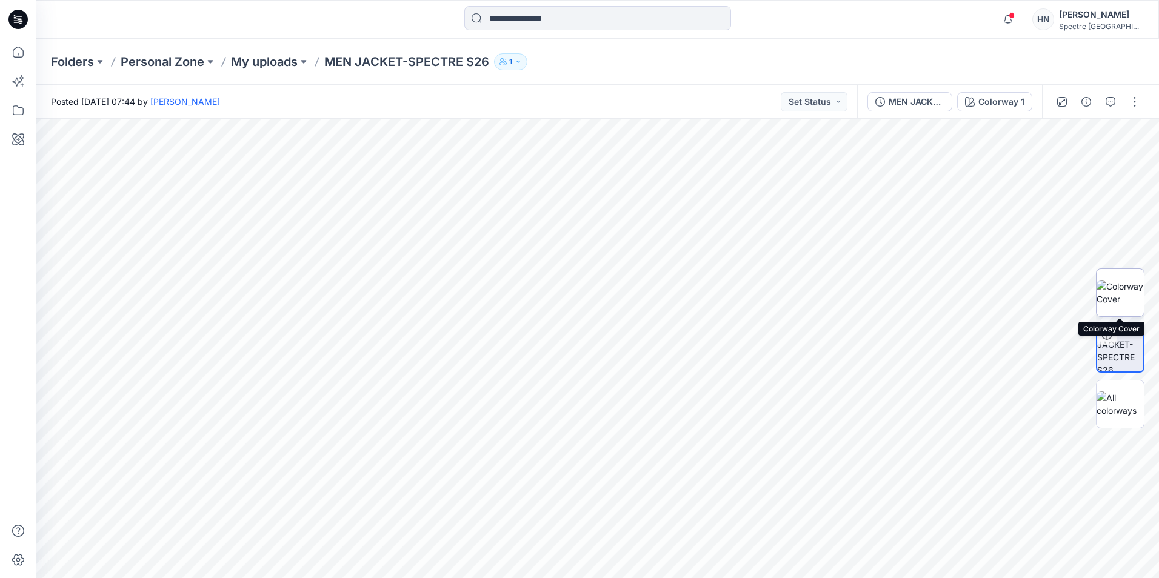
click at [1123, 293] on img at bounding box center [1119, 292] width 47 height 25
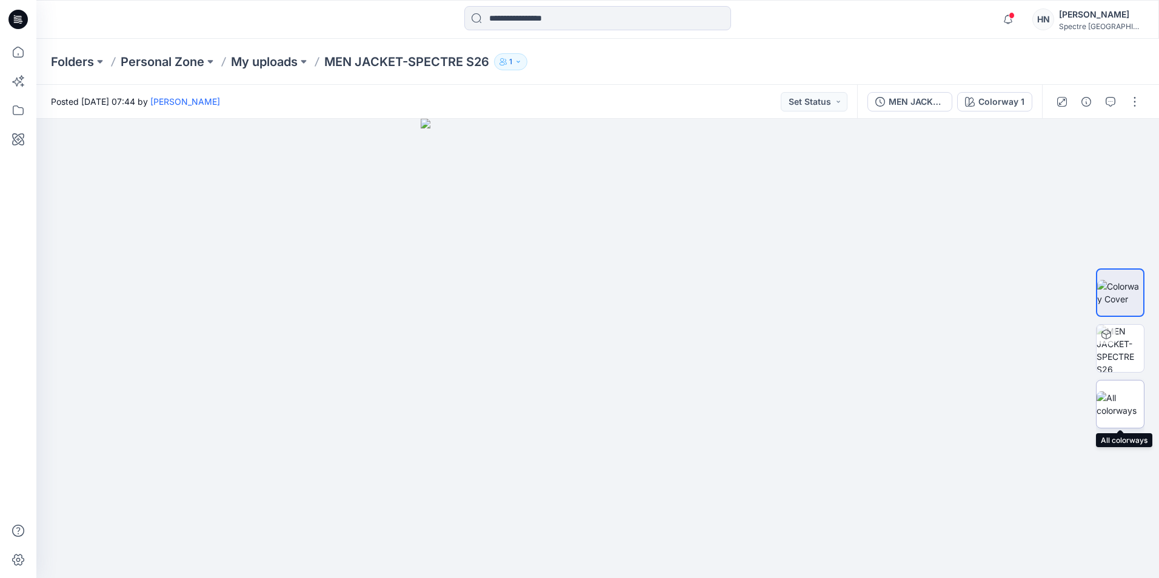
click at [1125, 406] on img at bounding box center [1119, 404] width 47 height 25
click at [852, 361] on img at bounding box center [598, 373] width 606 height 412
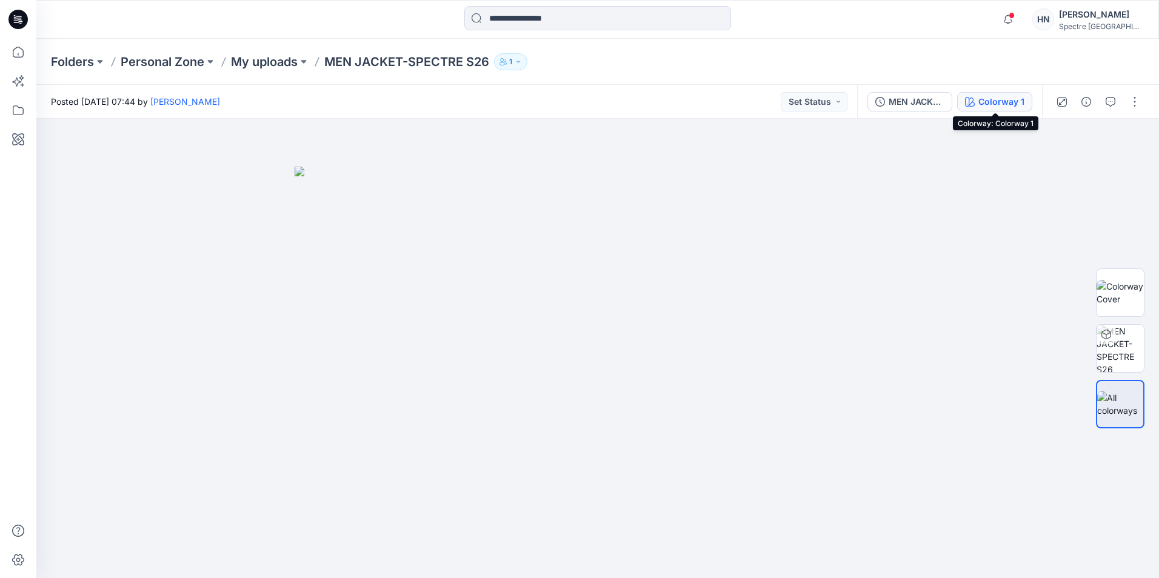
click at [1015, 103] on div "Colorway 1" at bounding box center [1001, 101] width 46 height 13
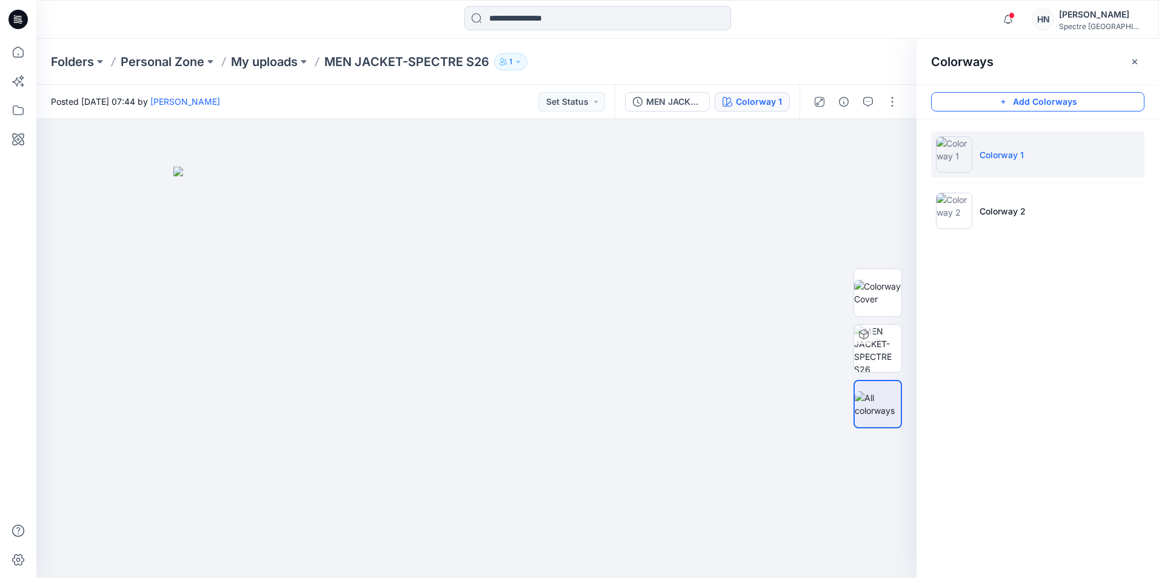
click at [1041, 106] on button "Add Colorways" at bounding box center [1037, 101] width 213 height 19
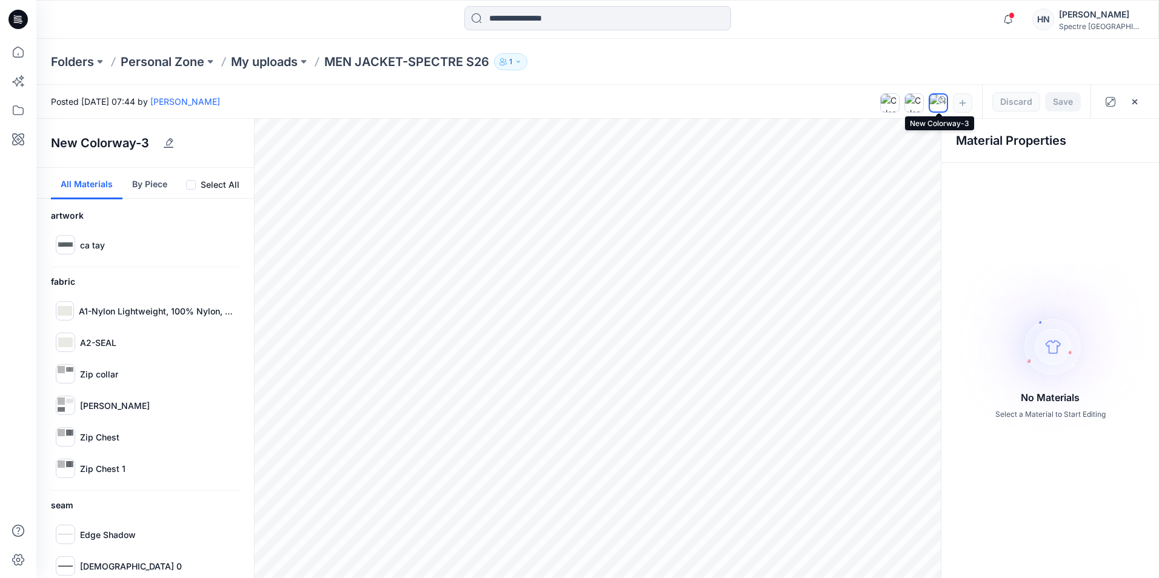
click at [943, 103] on img at bounding box center [938, 103] width 17 height 17
click at [965, 101] on icon "button" at bounding box center [962, 102] width 7 height 7
click at [939, 107] on img at bounding box center [938, 103] width 17 height 17
click at [940, 99] on icon at bounding box center [941, 99] width 7 height 7
click at [1063, 100] on div "Save Discard" at bounding box center [1036, 101] width 108 height 33
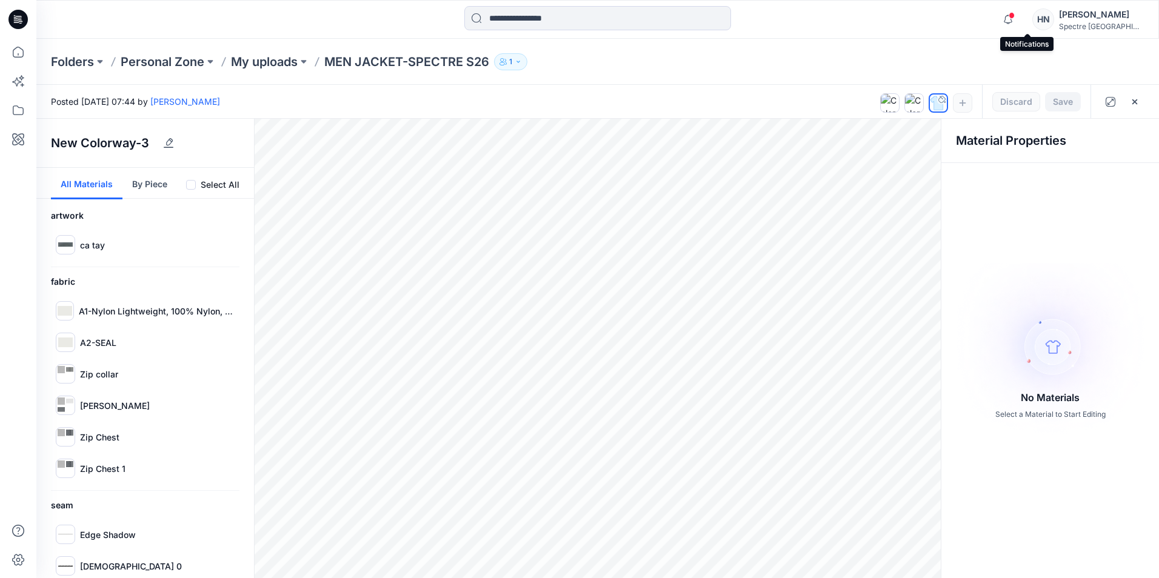
click at [1015, 16] on span at bounding box center [1012, 15] width 6 height 7
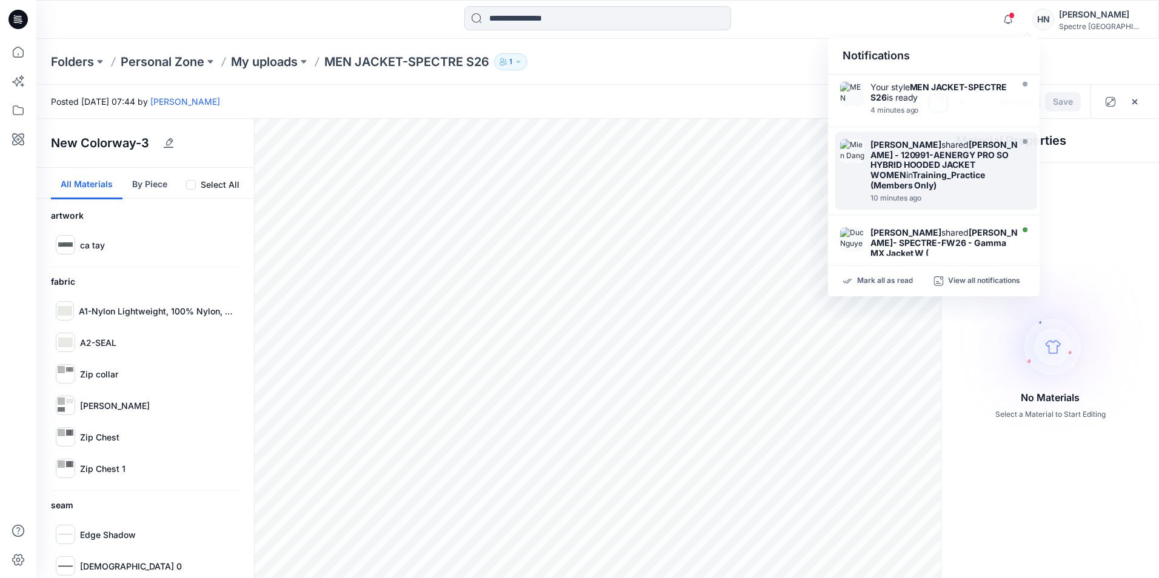
click at [756, 102] on div "Posted Saturday, September 27, 2025 07:44 by Hoa Nguyen Thi" at bounding box center [458, 101] width 844 height 33
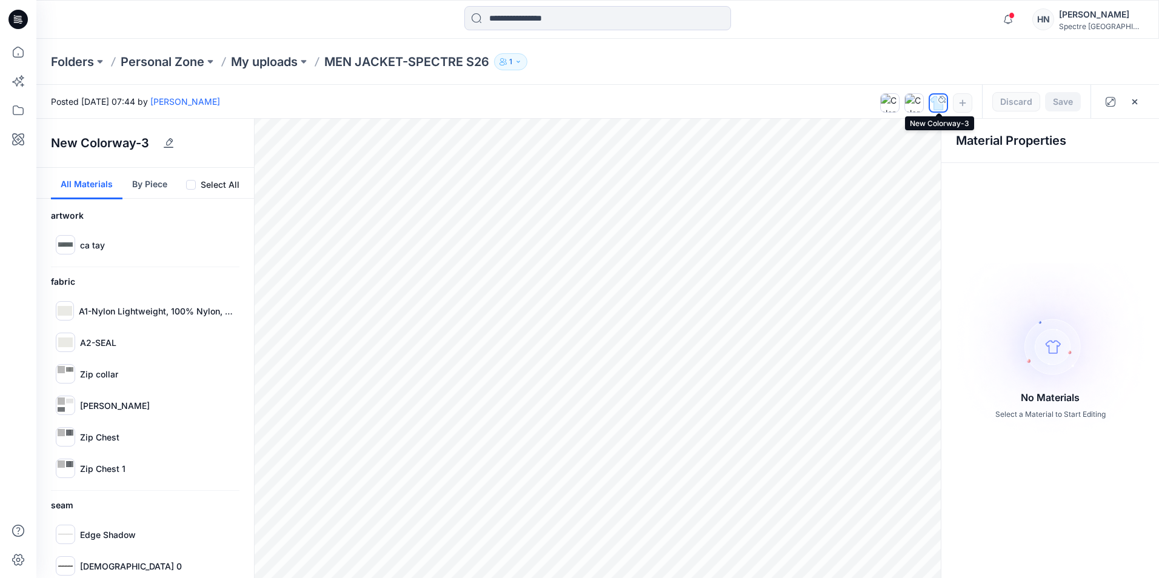
click at [939, 102] on div at bounding box center [942, 100] width 10 height 10
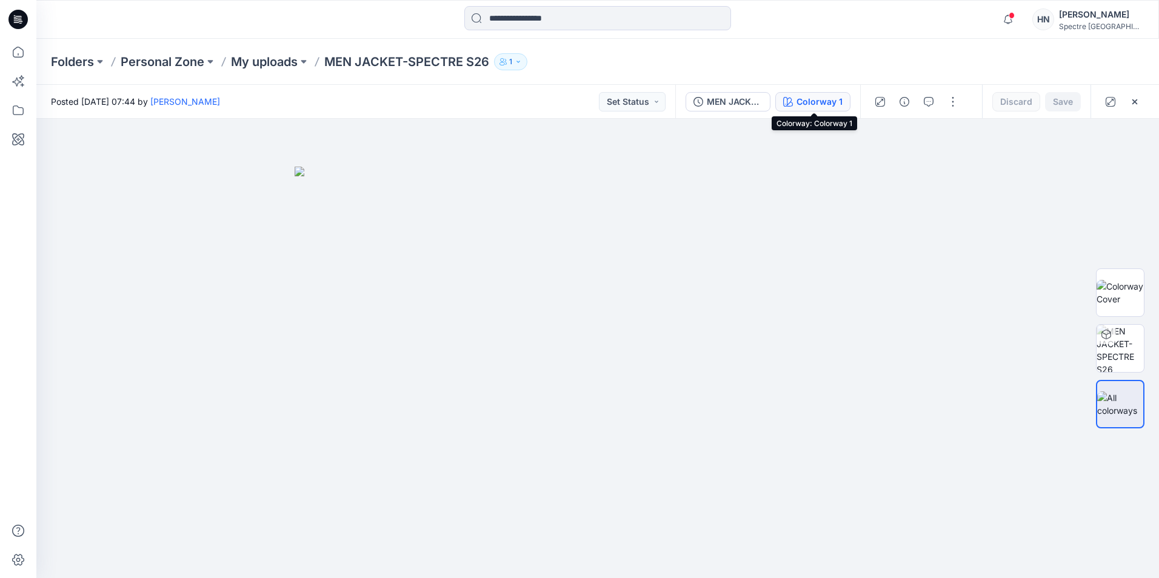
click at [828, 104] on div "Colorway 1" at bounding box center [819, 101] width 46 height 13
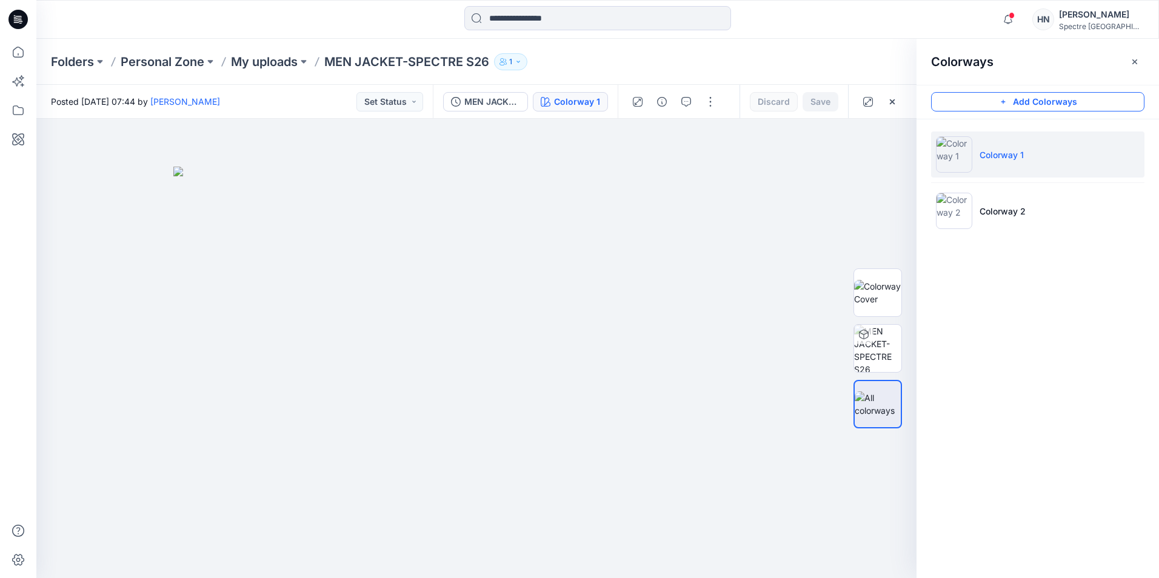
click at [1029, 101] on button "Add Colorways" at bounding box center [1037, 101] width 213 height 19
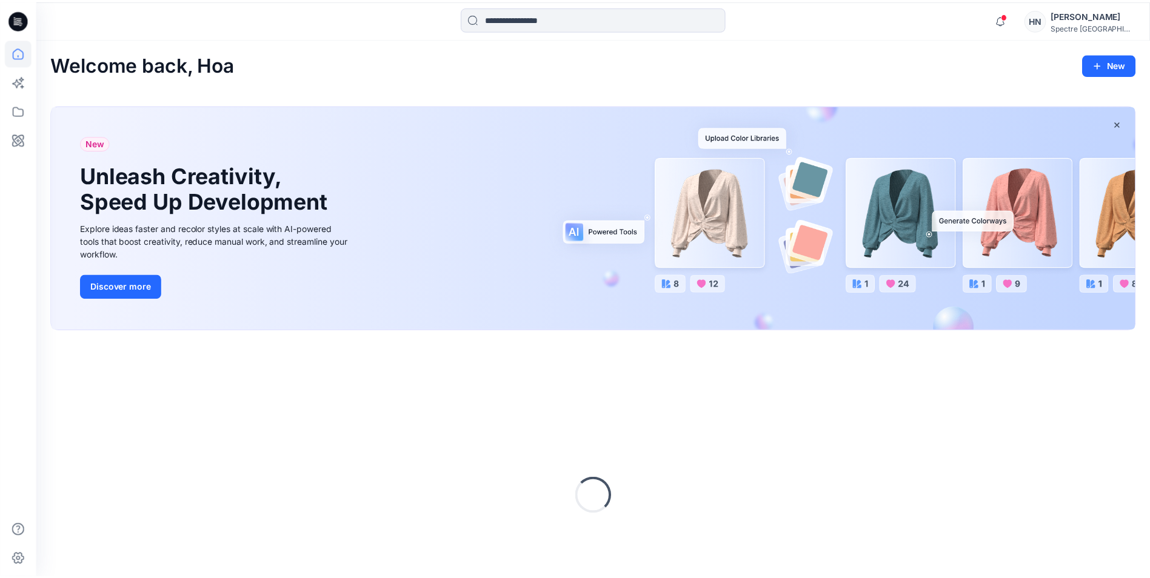
scroll to position [82, 0]
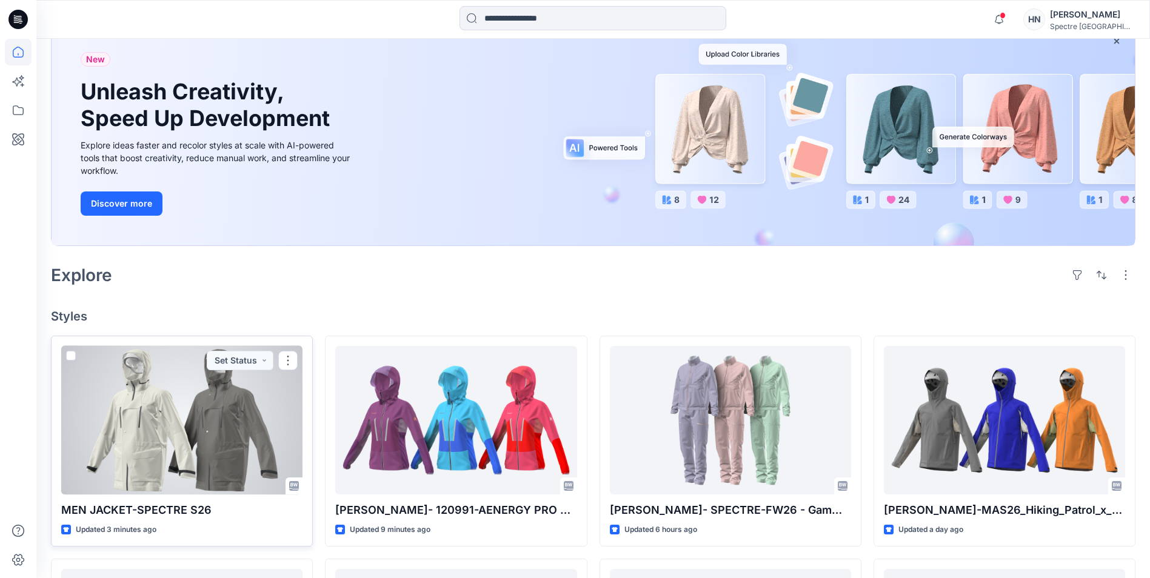
click at [230, 466] on div at bounding box center [181, 420] width 241 height 148
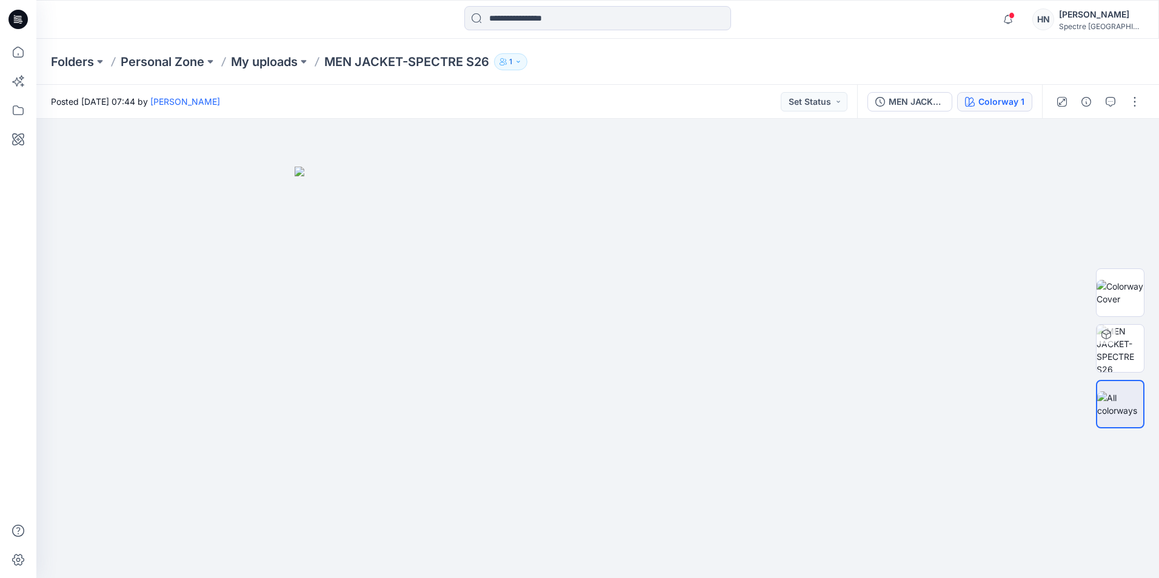
click at [999, 100] on div "Colorway 1" at bounding box center [1001, 101] width 46 height 13
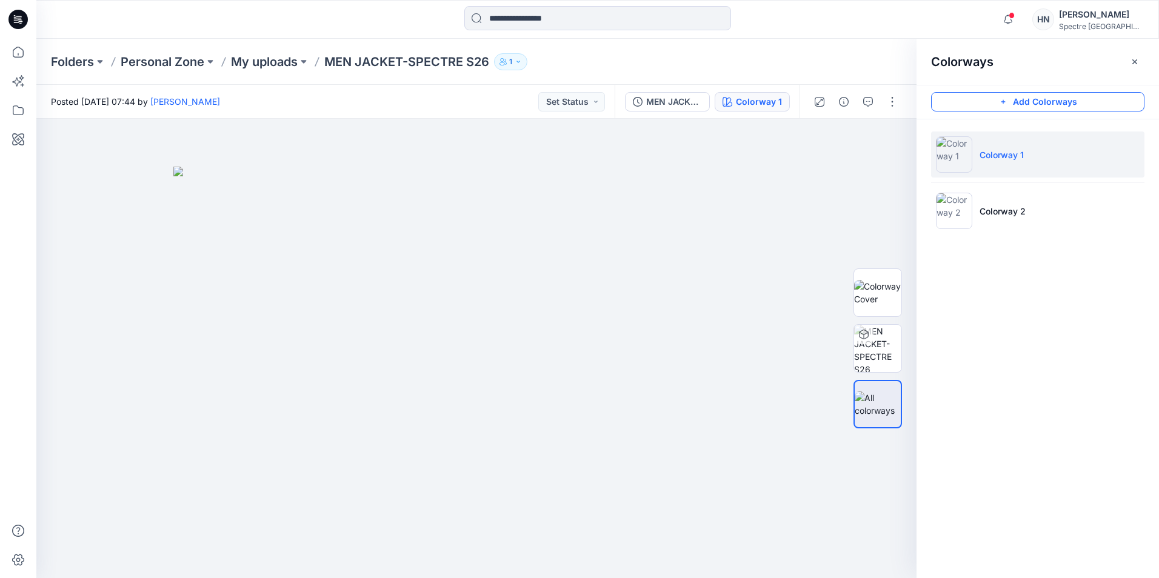
click at [1011, 102] on button "Add Colorways" at bounding box center [1037, 101] width 213 height 19
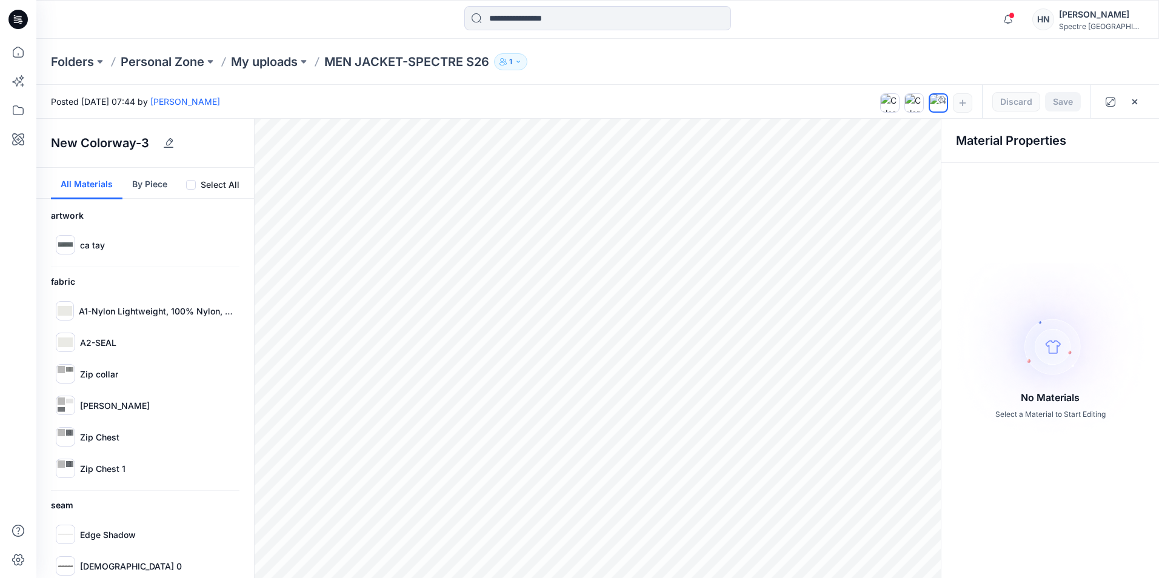
click at [187, 184] on span at bounding box center [191, 185] width 10 height 10
click at [1058, 102] on div "Save Discard" at bounding box center [1036, 101] width 108 height 33
click at [1030, 325] on img at bounding box center [1050, 349] width 213 height 173
click at [188, 186] on span at bounding box center [191, 185] width 10 height 10
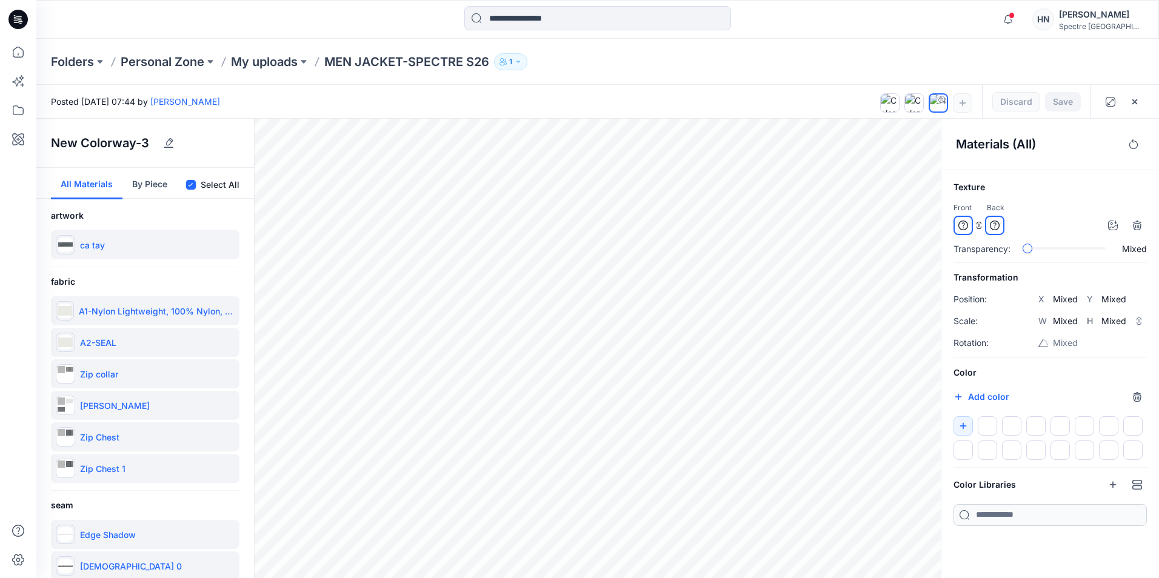
click at [1062, 104] on div "Save Discard" at bounding box center [1036, 101] width 108 height 33
click at [1037, 98] on div "Save Discard" at bounding box center [1036, 101] width 108 height 33
click at [1018, 99] on div "Save Discard" at bounding box center [1036, 101] width 108 height 33
click at [1021, 102] on div "Save Discard" at bounding box center [1036, 101] width 108 height 33
click at [1041, 101] on div "Save Discard" at bounding box center [1036, 101] width 108 height 33
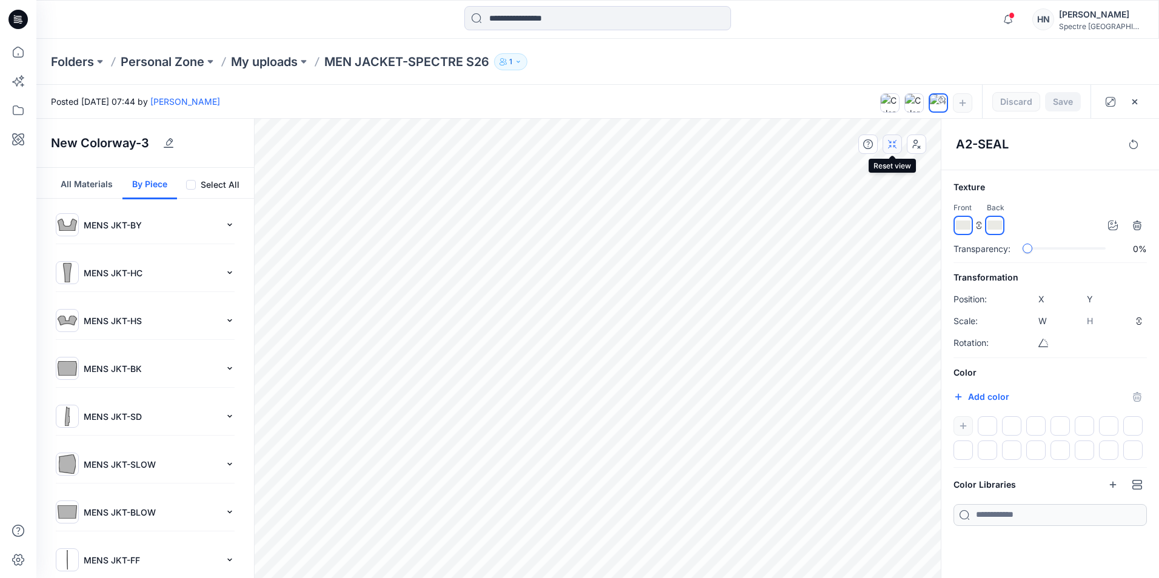
click at [889, 142] on icon "button" at bounding box center [892, 144] width 10 height 10
click at [963, 101] on div at bounding box center [926, 101] width 92 height 32
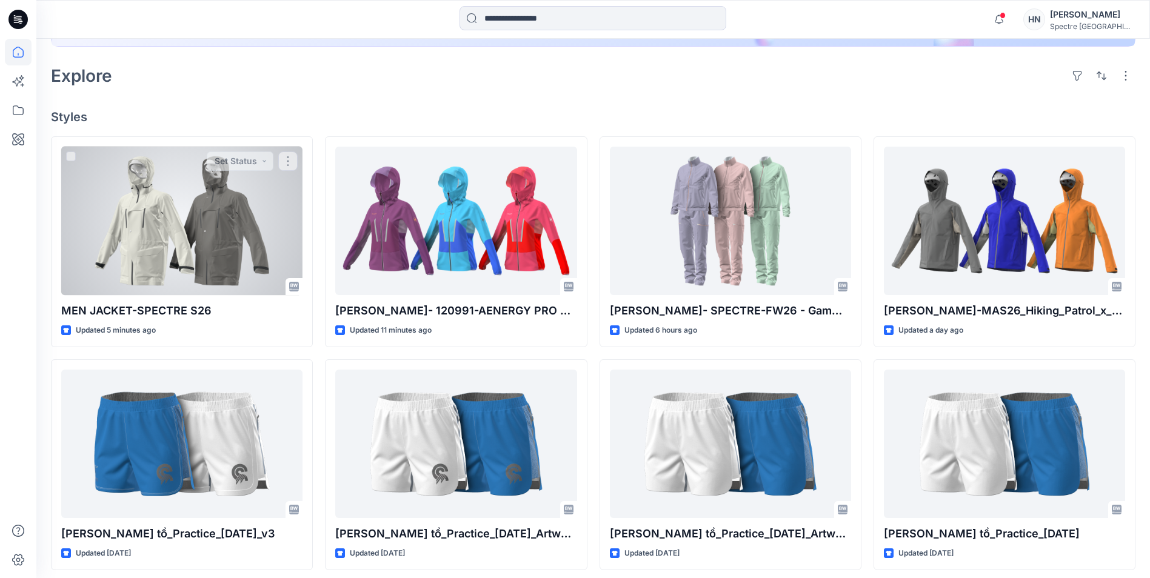
scroll to position [303, 0]
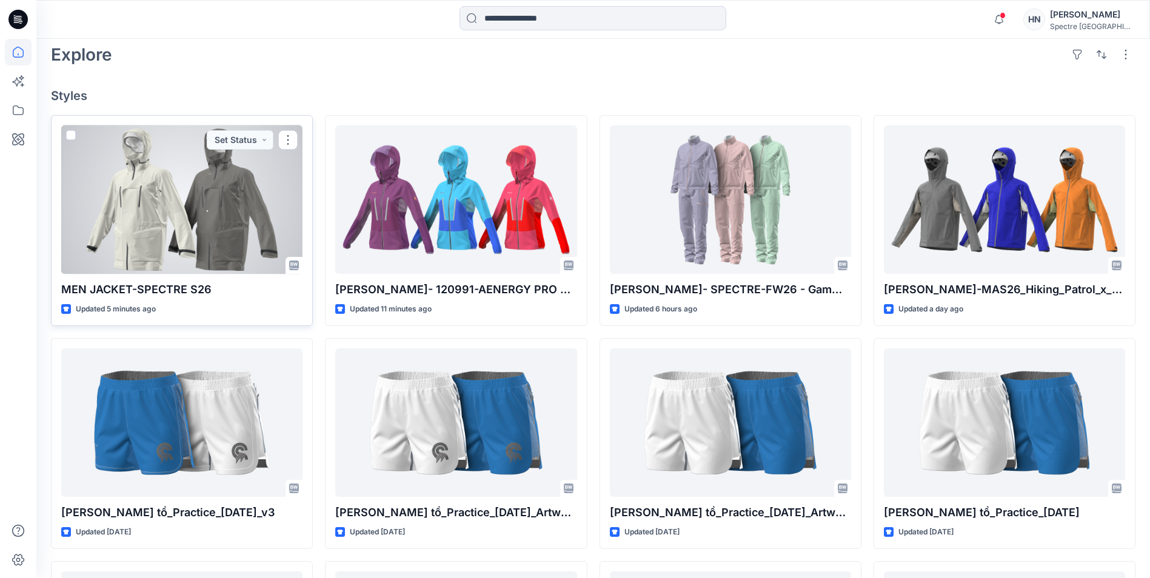
click at [238, 238] on div at bounding box center [181, 199] width 241 height 148
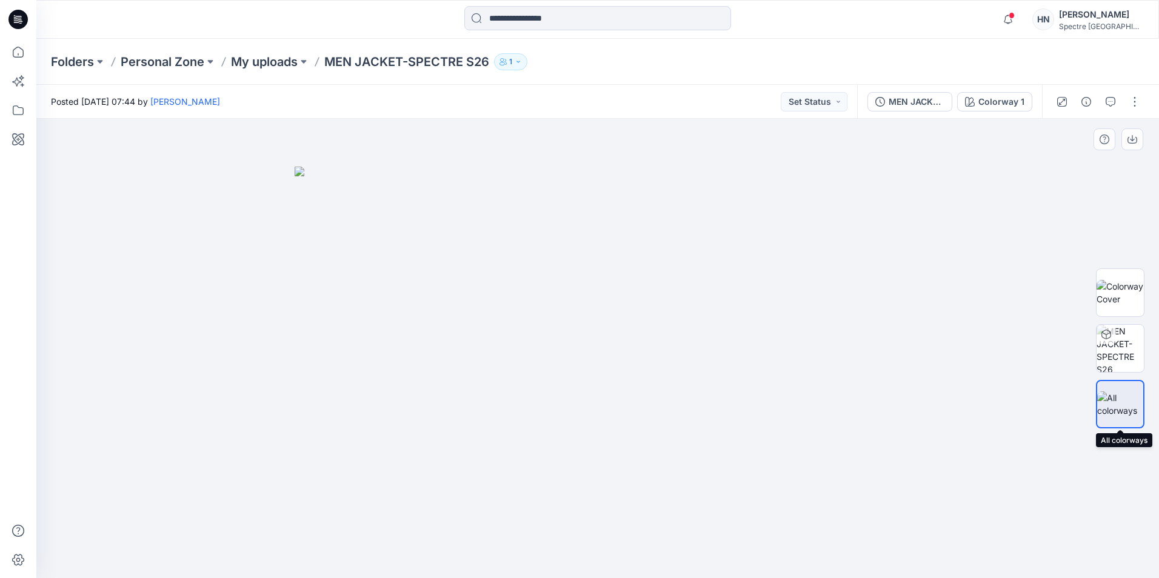
click at [1112, 407] on img at bounding box center [1120, 404] width 46 height 25
click at [835, 101] on button "Set Status" at bounding box center [814, 101] width 67 height 19
click at [843, 98] on button "Set Status" at bounding box center [814, 101] width 67 height 19
click at [999, 104] on div "Colorway 1" at bounding box center [1001, 101] width 46 height 13
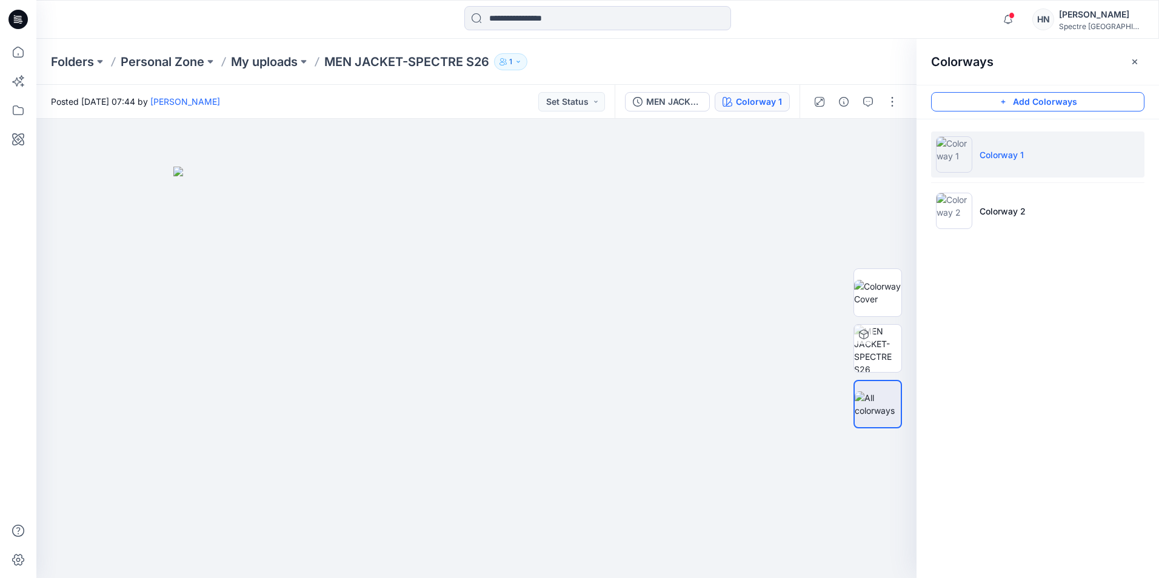
click at [1056, 96] on button "Add Colorways" at bounding box center [1037, 101] width 213 height 19
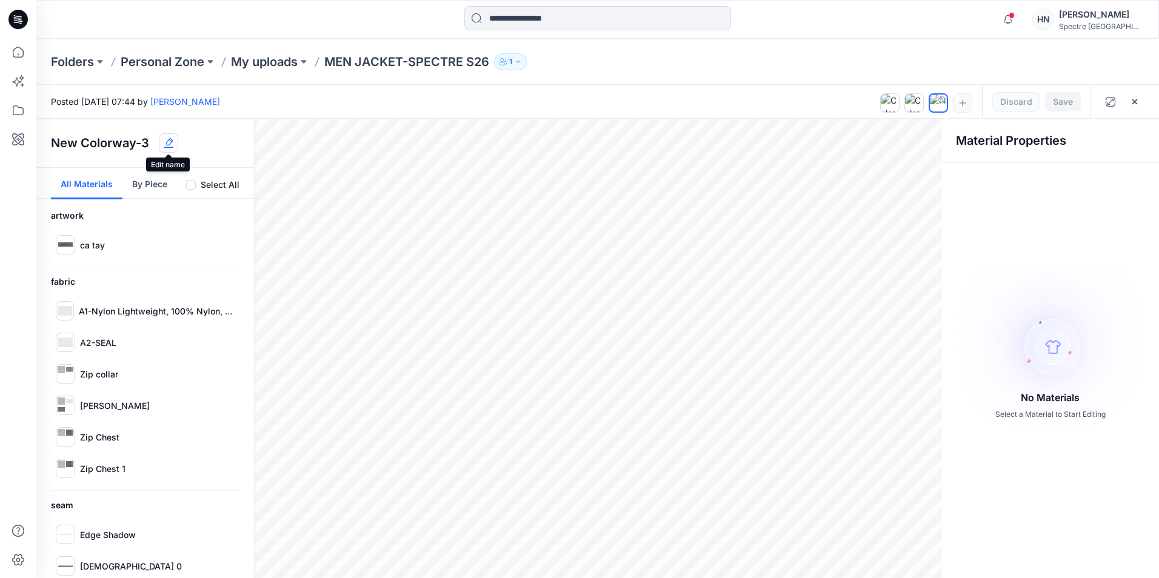
click at [170, 139] on icon "button" at bounding box center [169, 143] width 10 height 10
click at [943, 97] on icon at bounding box center [941, 99] width 7 height 7
click at [961, 103] on icon "button" at bounding box center [963, 103] width 10 height 10
click at [938, 104] on img at bounding box center [938, 103] width 17 height 17
click at [1138, 102] on icon "button" at bounding box center [1135, 102] width 10 height 10
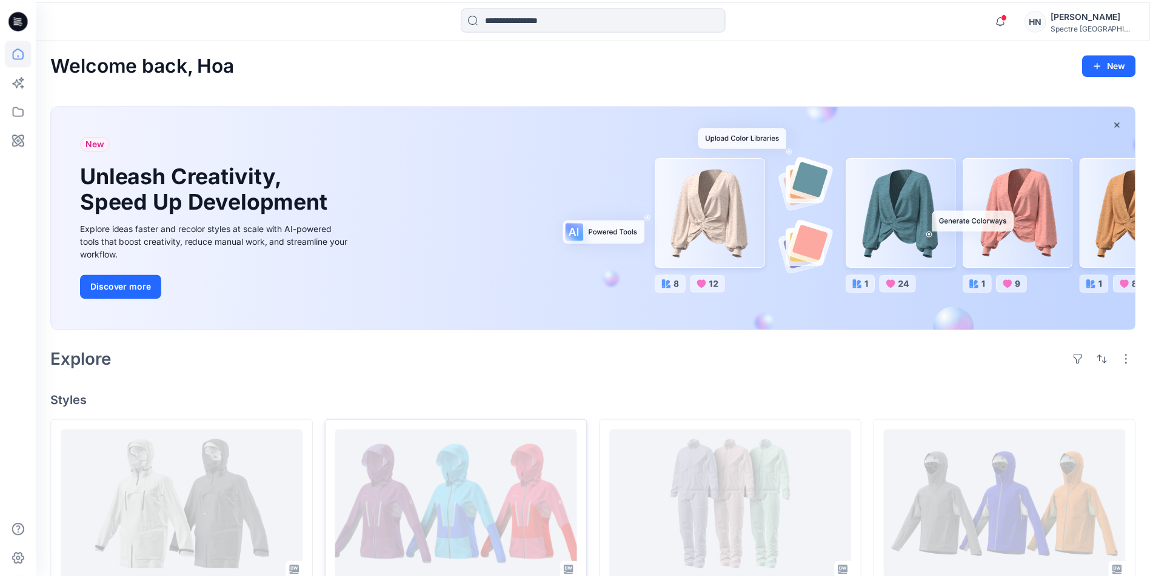
scroll to position [303, 0]
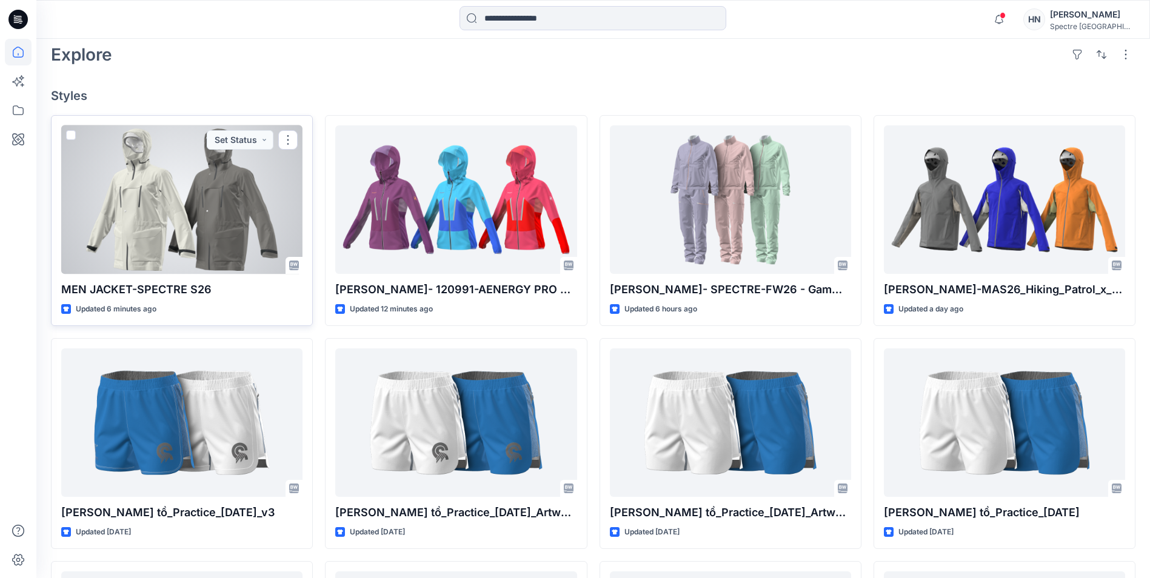
click at [221, 188] on div at bounding box center [181, 199] width 241 height 148
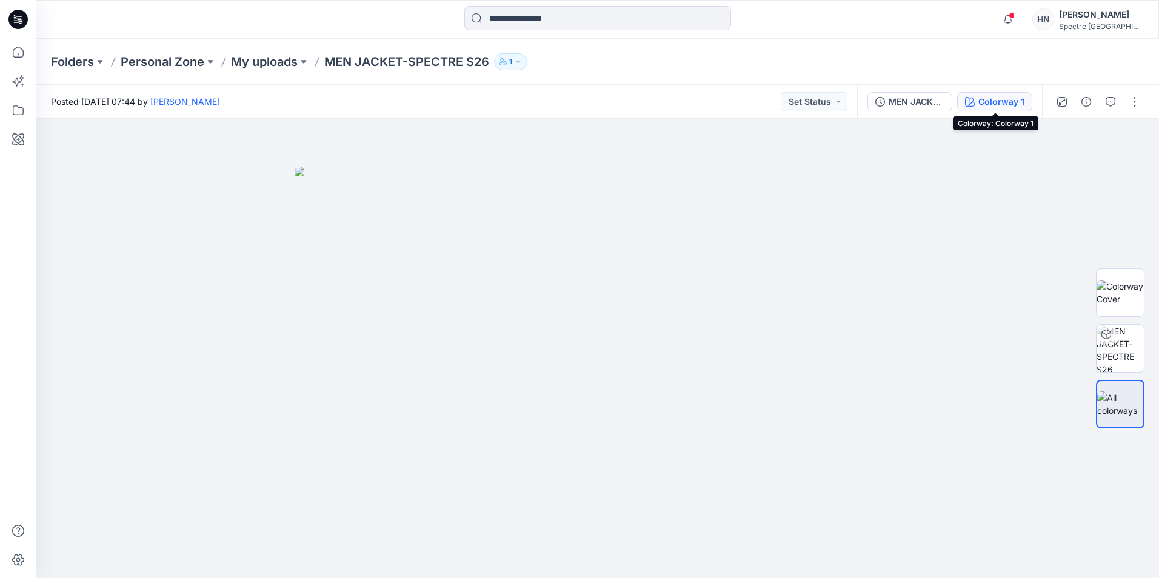
click at [1003, 99] on div "Colorway 1" at bounding box center [1001, 101] width 46 height 13
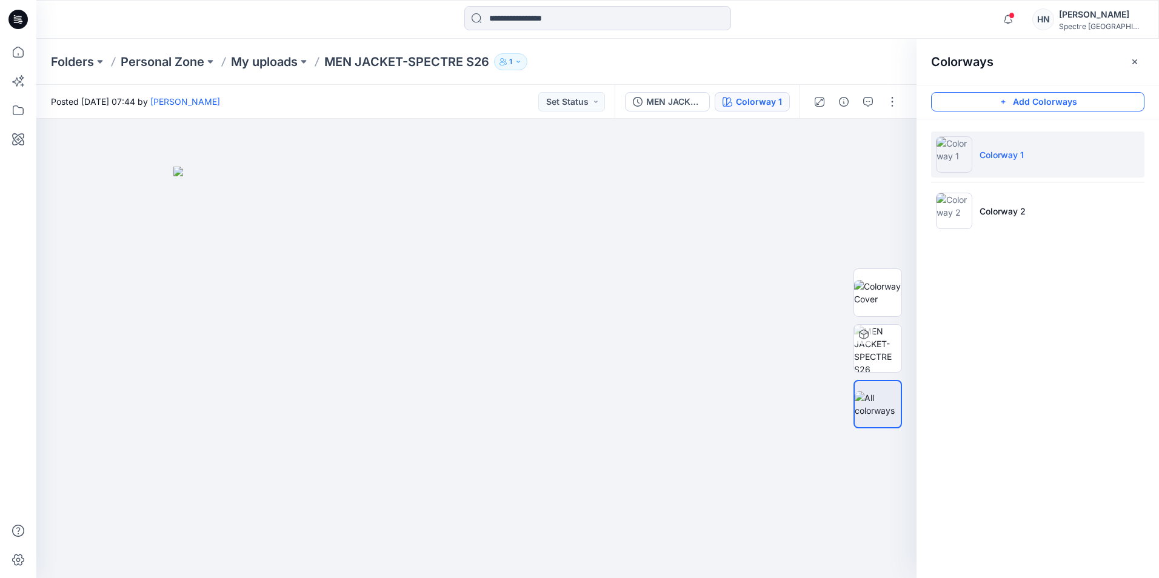
click at [1058, 100] on button "Add Colorways" at bounding box center [1037, 101] width 213 height 19
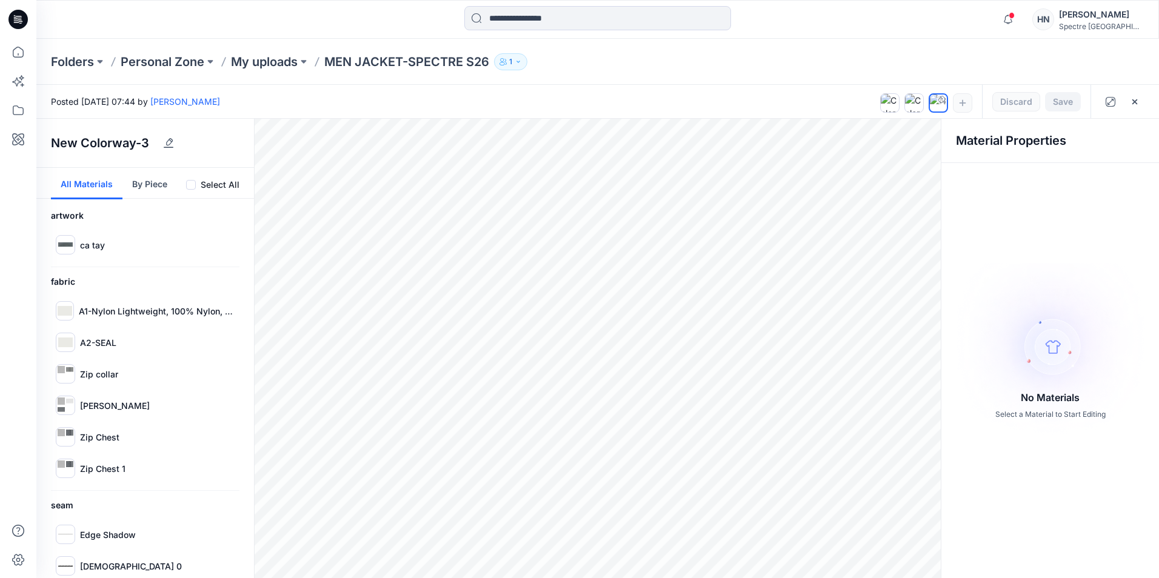
click at [190, 190] on div "Select All" at bounding box center [212, 185] width 53 height 15
click at [189, 190] on div "Select All" at bounding box center [212, 185] width 53 height 15
drag, startPoint x: 189, startPoint y: 178, endPoint x: 191, endPoint y: 185, distance: 7.7
click at [189, 179] on div "Select All" at bounding box center [212, 185] width 53 height 15
click at [190, 184] on span at bounding box center [191, 185] width 10 height 10
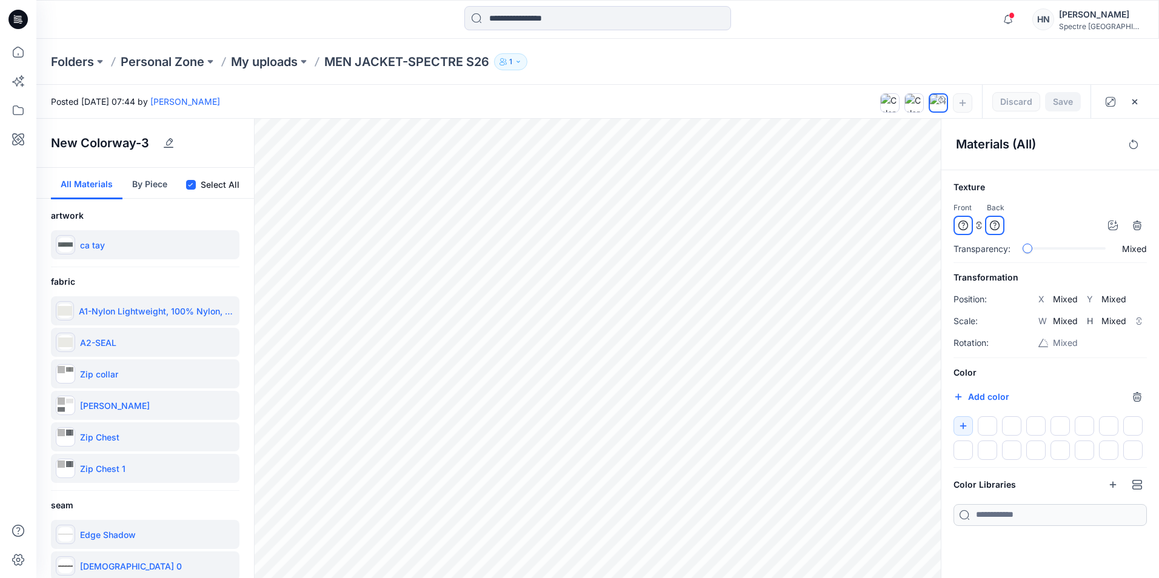
click at [1056, 188] on h6 "Texture" at bounding box center [1049, 187] width 193 height 15
click at [1041, 178] on div "Materials (All) Texture Front Back Transparency: Mixed Transformation Position:…" at bounding box center [1050, 348] width 218 height 459
click at [1041, 103] on div "Save Discard" at bounding box center [1036, 101] width 108 height 33
click at [1019, 104] on div "Save Discard" at bounding box center [1036, 101] width 108 height 33
click at [1067, 106] on div "Save Discard" at bounding box center [1036, 101] width 108 height 33
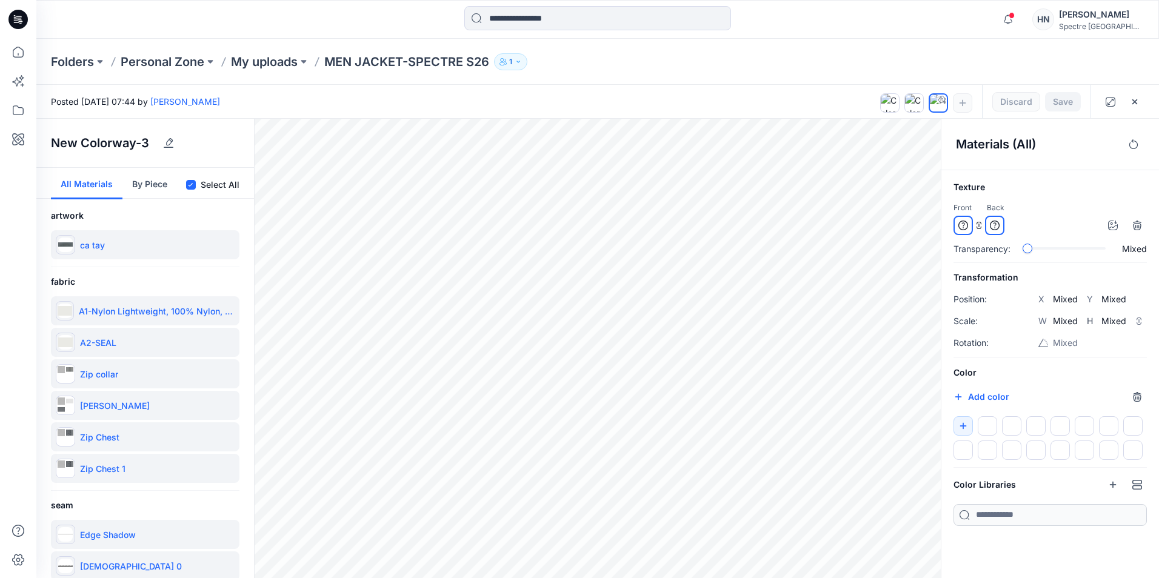
click at [1013, 101] on div "Save Discard" at bounding box center [1036, 101] width 108 height 33
click at [941, 106] on img at bounding box center [938, 103] width 17 height 17
click at [962, 99] on icon "button" at bounding box center [963, 103] width 10 height 10
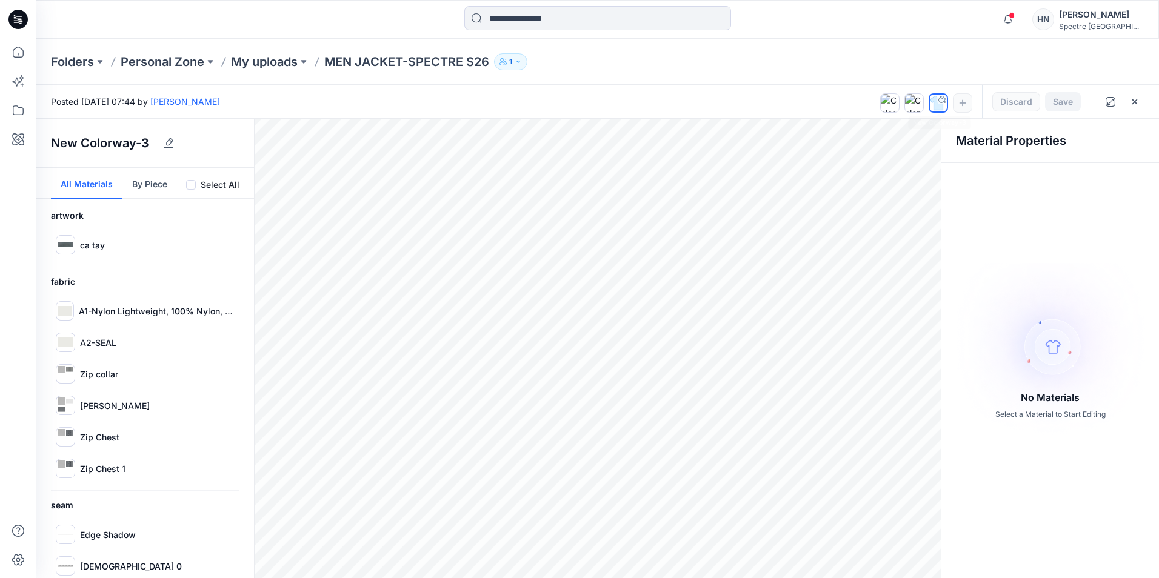
click at [946, 106] on img at bounding box center [938, 103] width 17 height 17
click at [1014, 99] on div "Save Discard" at bounding box center [1036, 101] width 108 height 33
click at [1050, 98] on div "Save Discard" at bounding box center [1036, 101] width 108 height 33
click at [1064, 99] on div "Save Discard" at bounding box center [1036, 101] width 108 height 33
click at [1128, 102] on button "button" at bounding box center [1134, 101] width 19 height 19
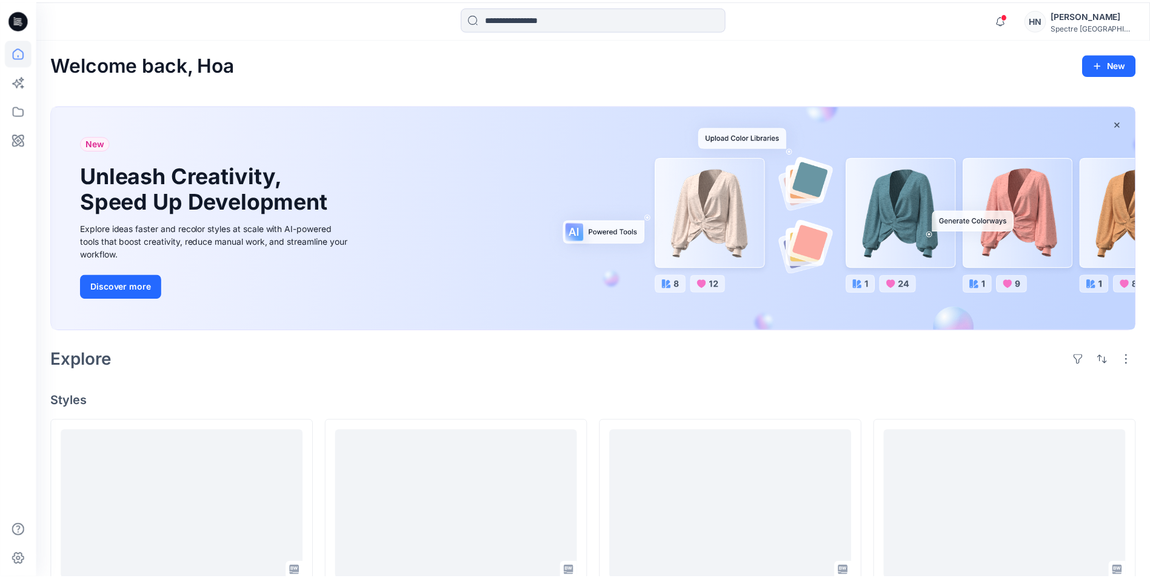
scroll to position [303, 0]
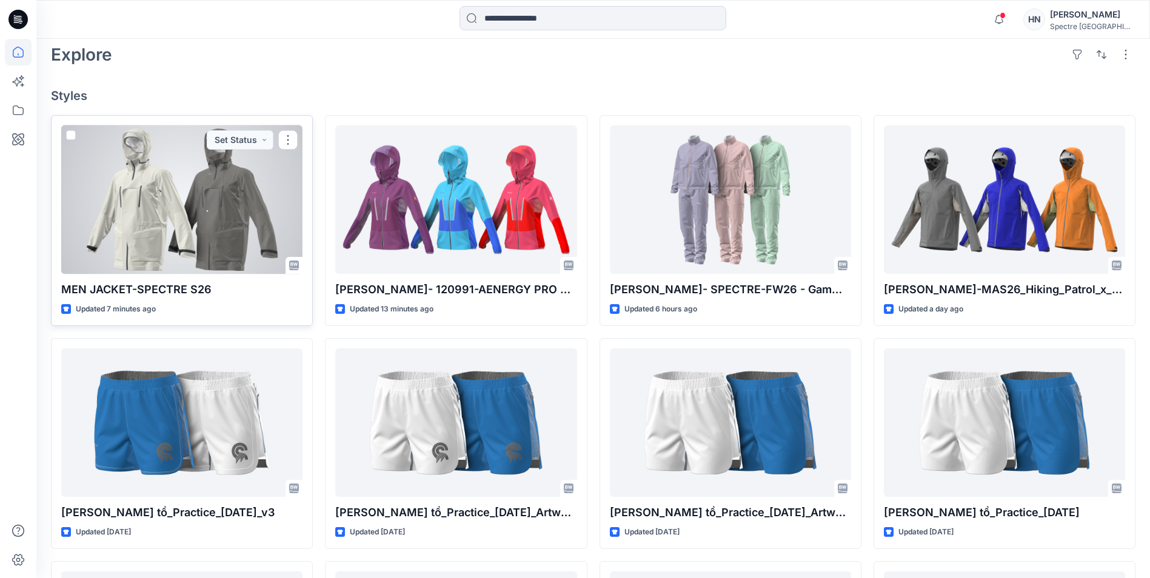
click at [209, 221] on div at bounding box center [181, 199] width 241 height 148
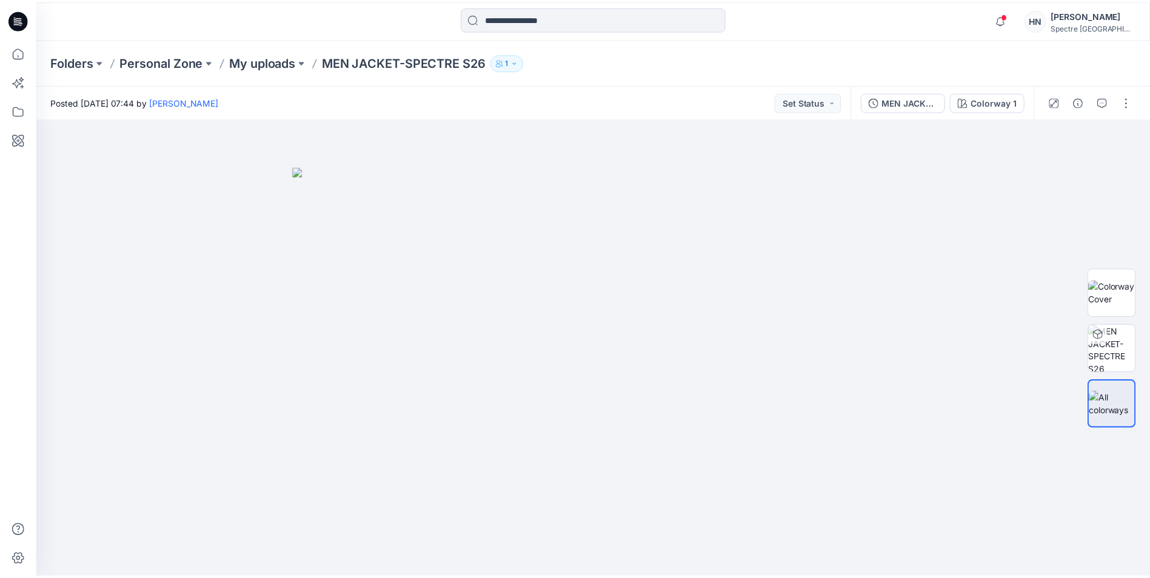
scroll to position [303, 0]
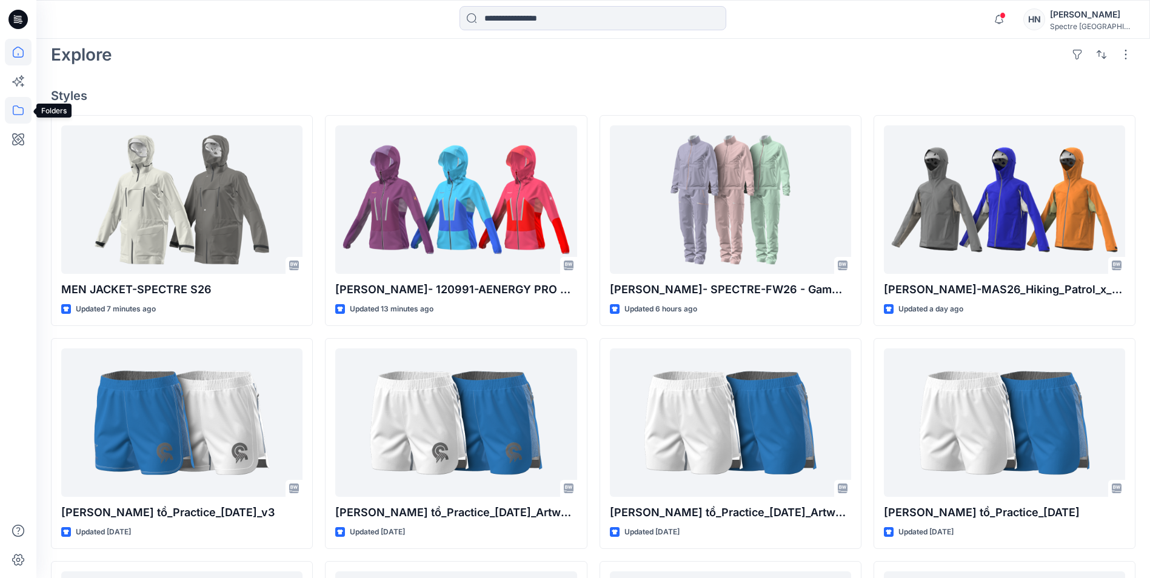
click at [21, 109] on icon at bounding box center [18, 110] width 27 height 27
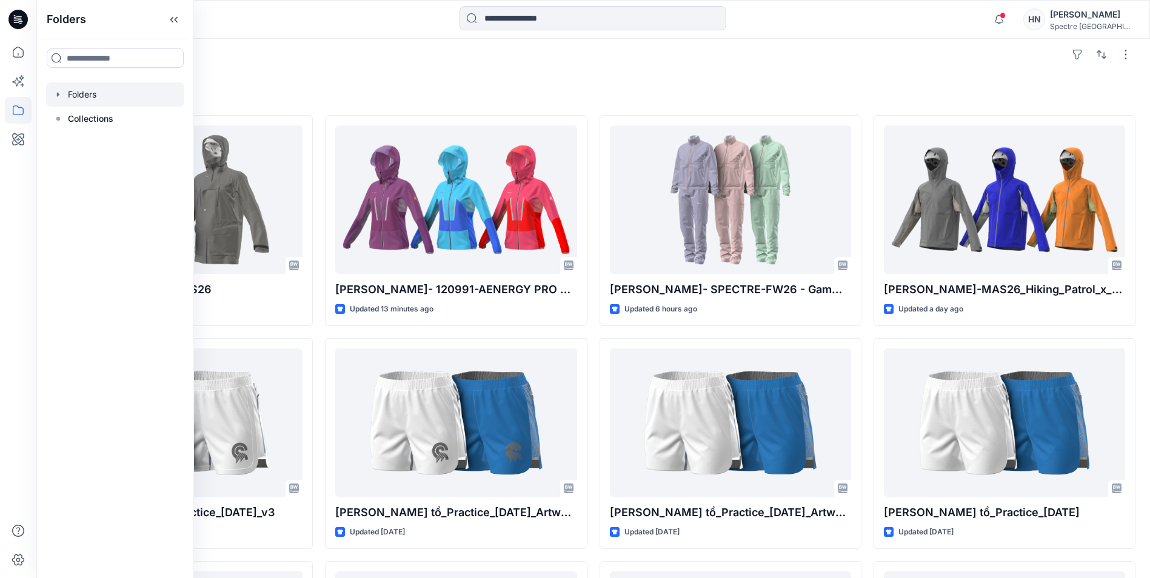
click at [56, 96] on icon "button" at bounding box center [58, 95] width 10 height 10
click at [98, 118] on p "Training_Practice" at bounding box center [115, 119] width 70 height 15
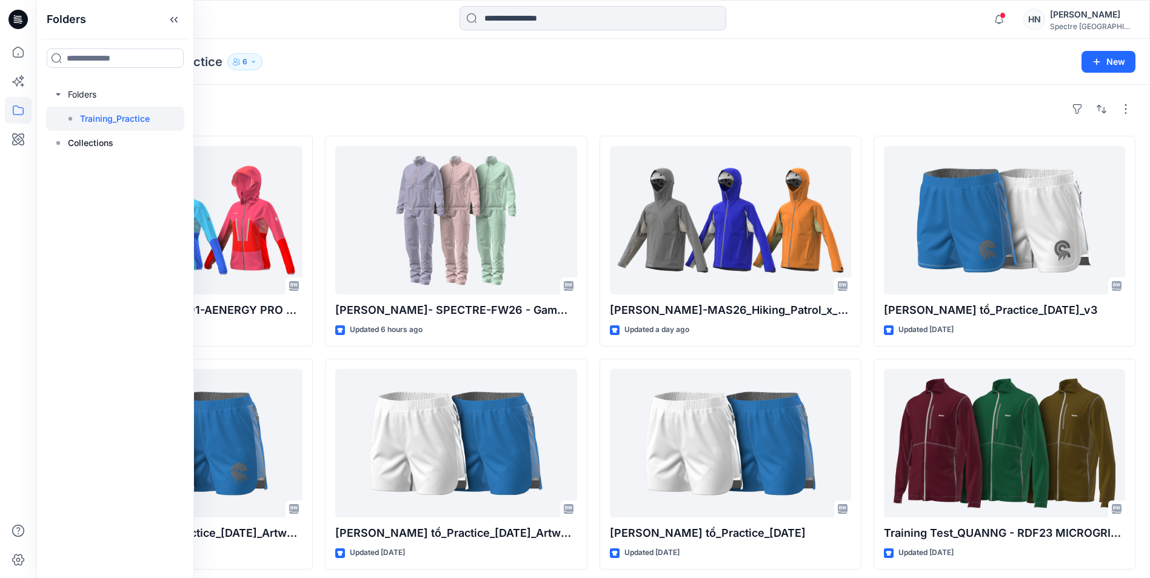
click at [392, 102] on div "Styles" at bounding box center [593, 108] width 1084 height 19
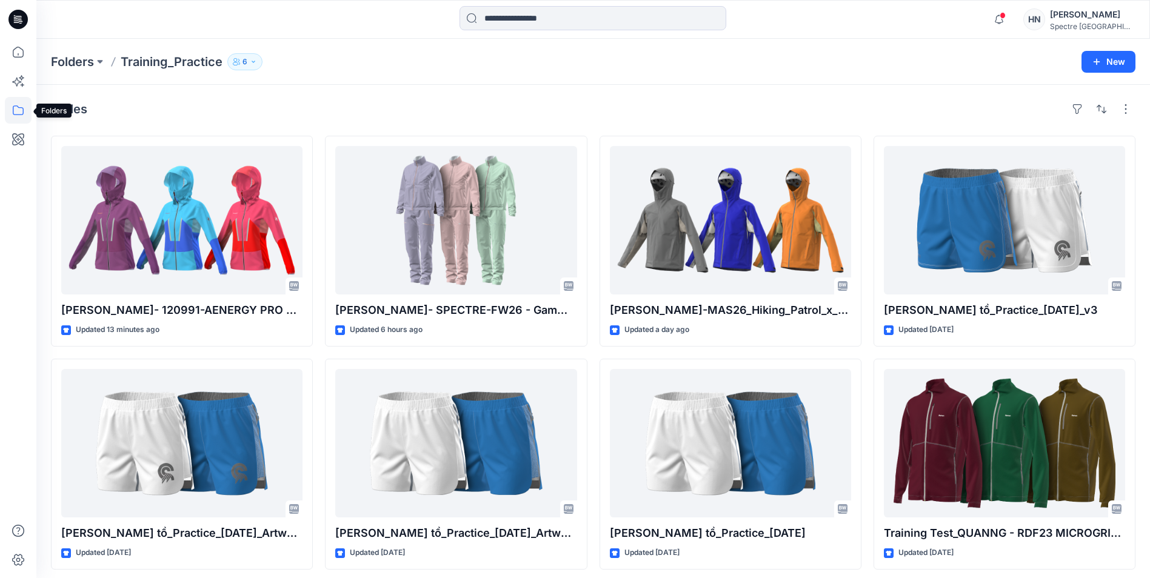
click at [20, 112] on icon at bounding box center [18, 110] width 27 height 27
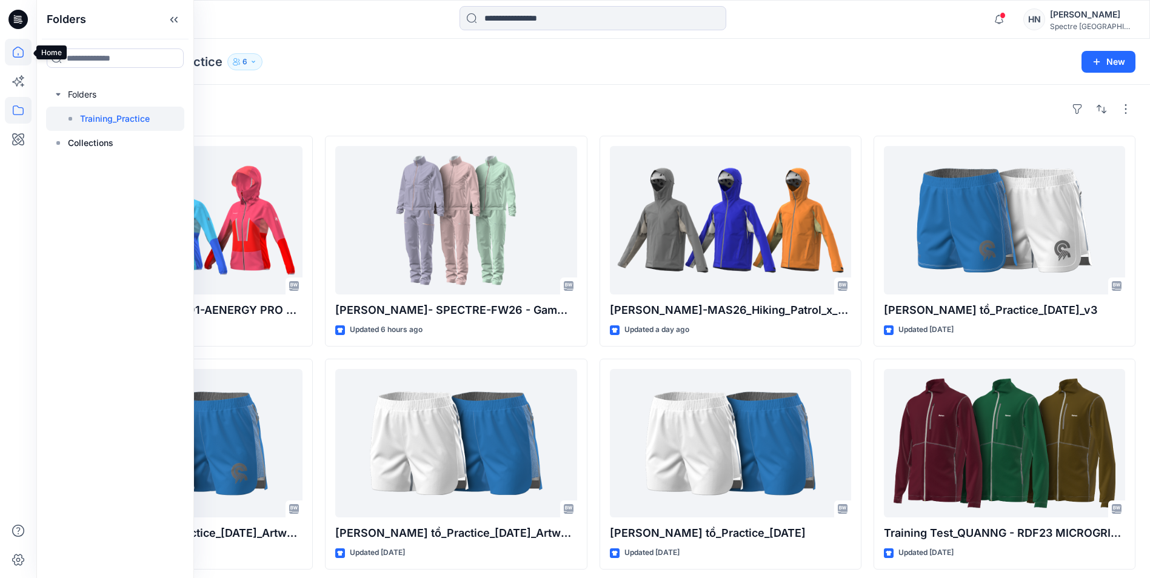
click at [19, 55] on icon at bounding box center [18, 52] width 27 height 27
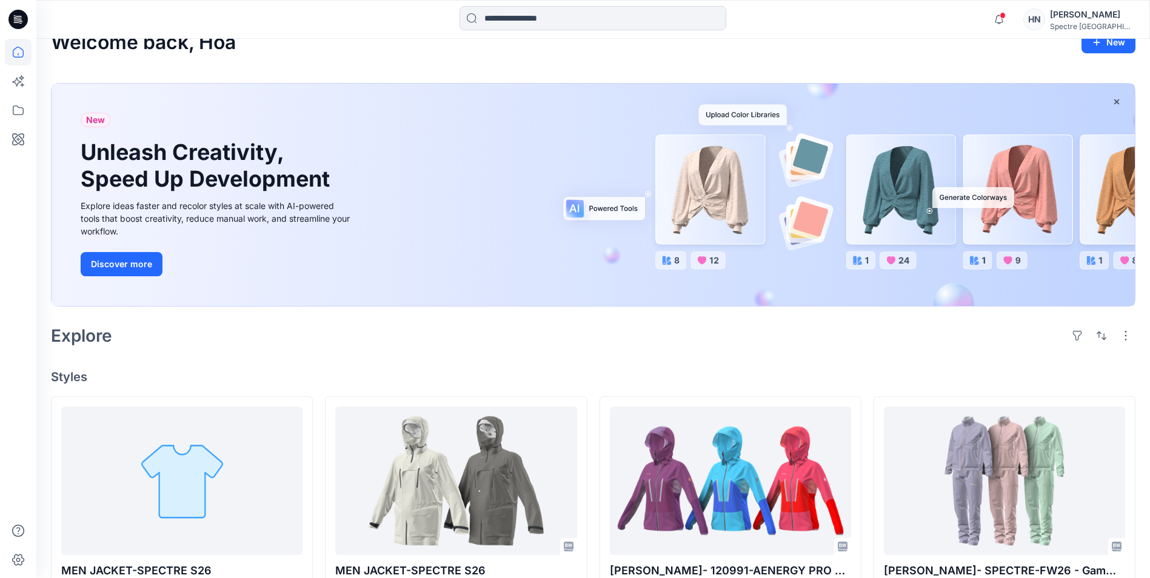
scroll to position [61, 0]
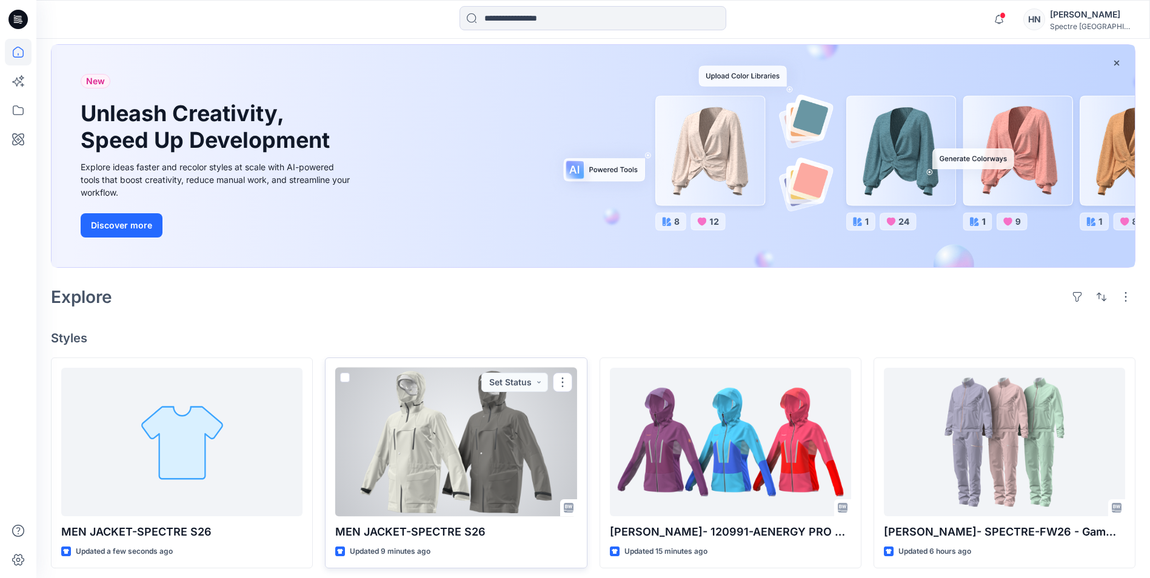
click at [450, 432] on div at bounding box center [455, 442] width 241 height 148
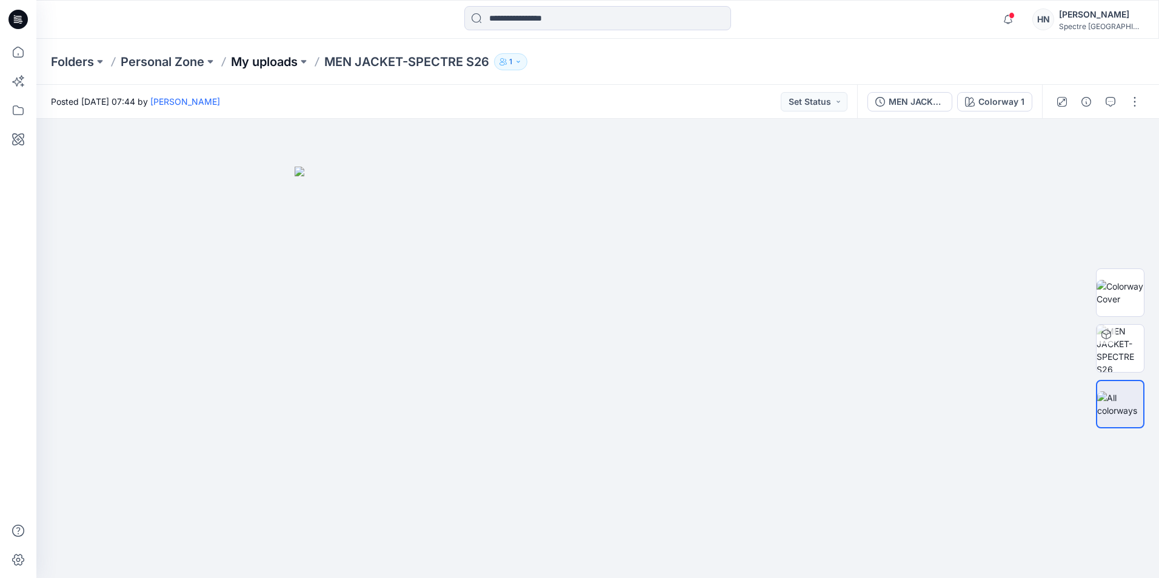
click at [292, 58] on p "My uploads" at bounding box center [264, 61] width 67 height 17
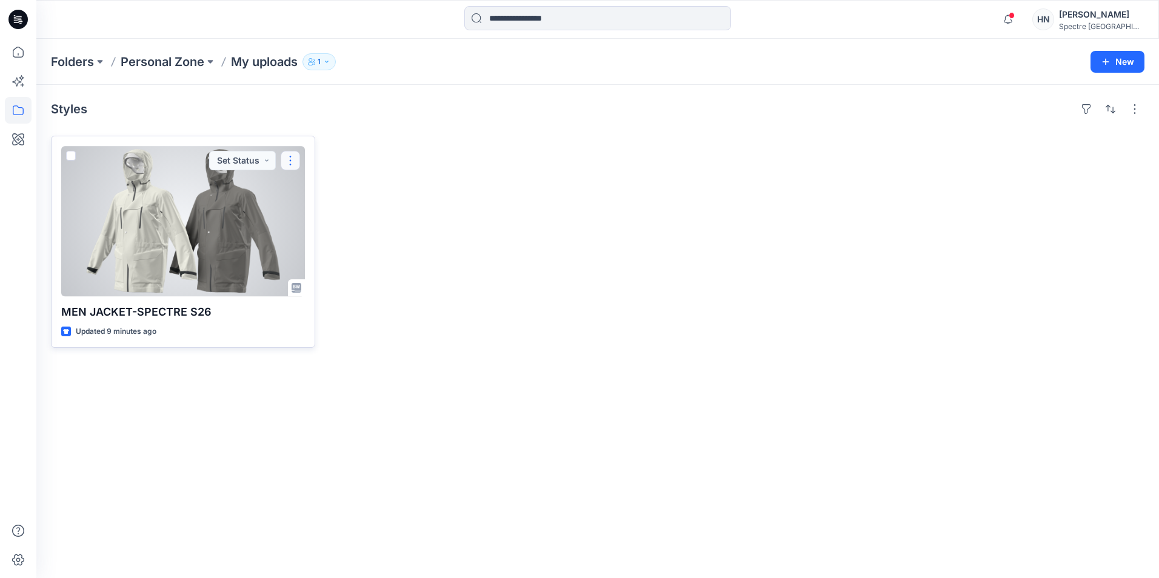
click at [292, 160] on button "button" at bounding box center [290, 160] width 19 height 19
click at [315, 186] on p "Edit" at bounding box center [312, 188] width 15 height 13
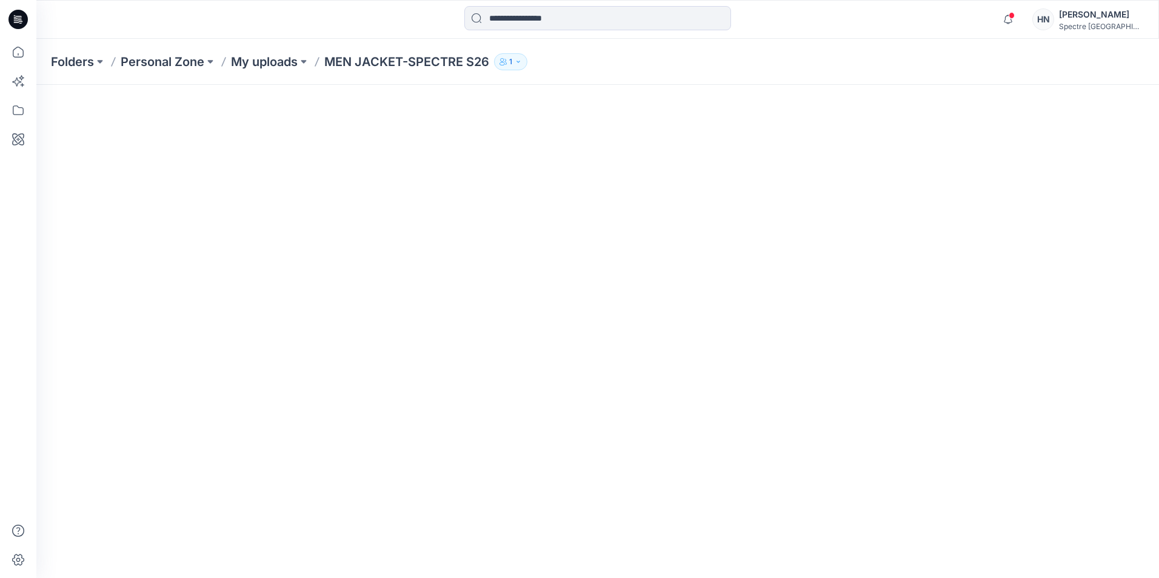
scroll to position [193, 0]
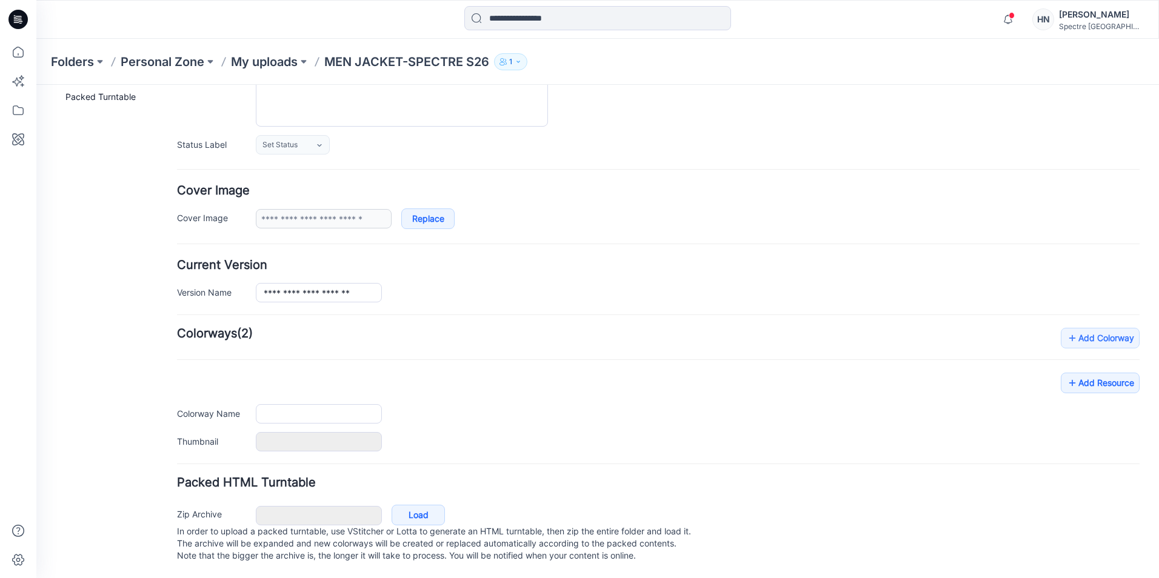
type input "**********"
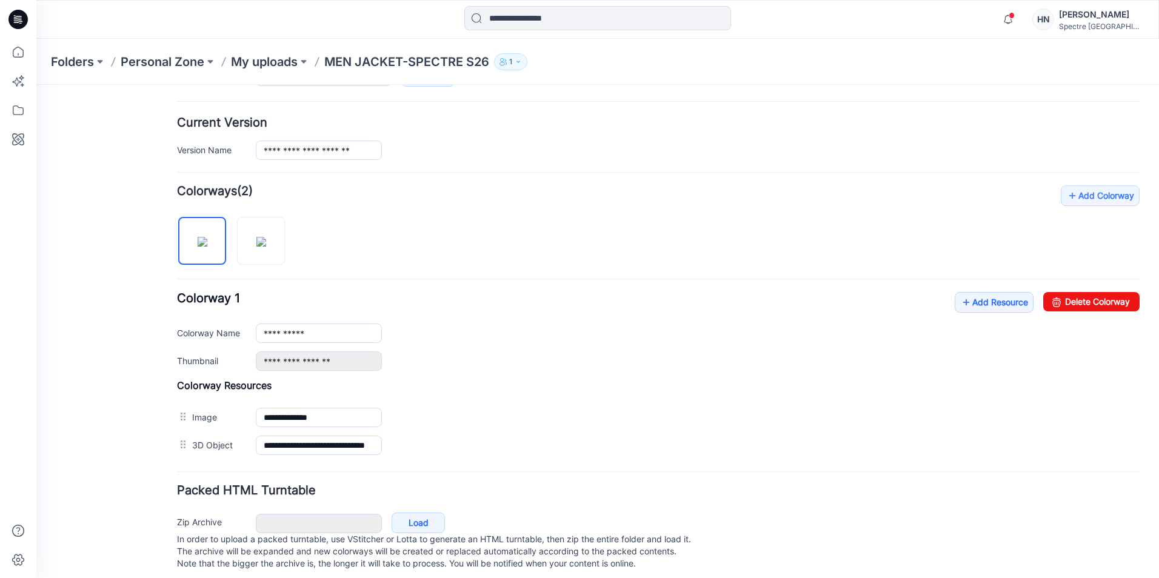
scroll to position [298, 0]
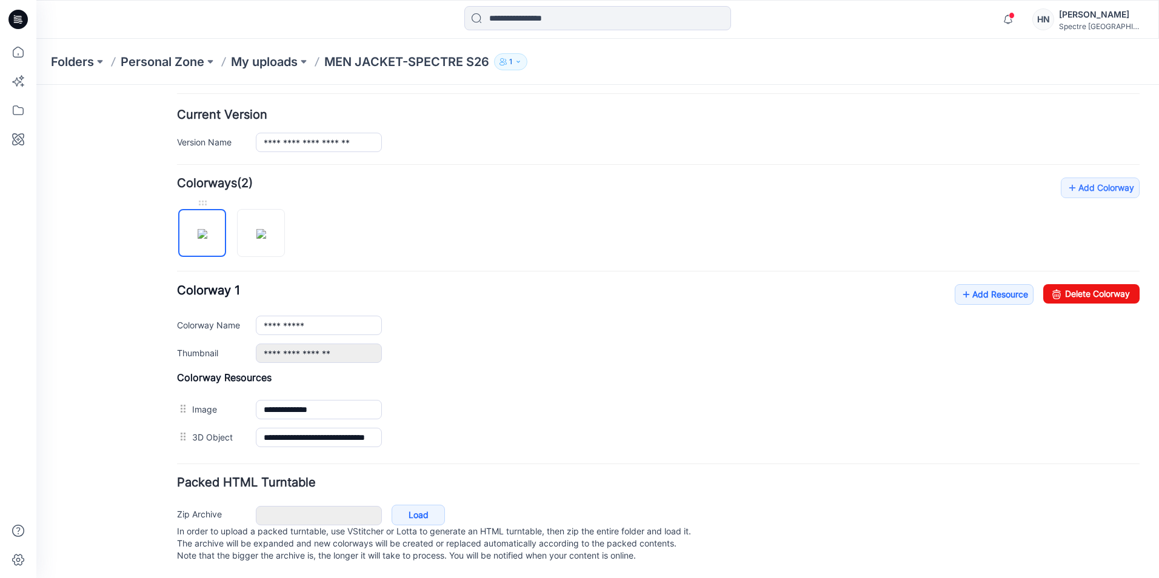
click at [198, 229] on img at bounding box center [203, 234] width 10 height 10
click at [998, 284] on link "Add Resource" at bounding box center [994, 294] width 79 height 21
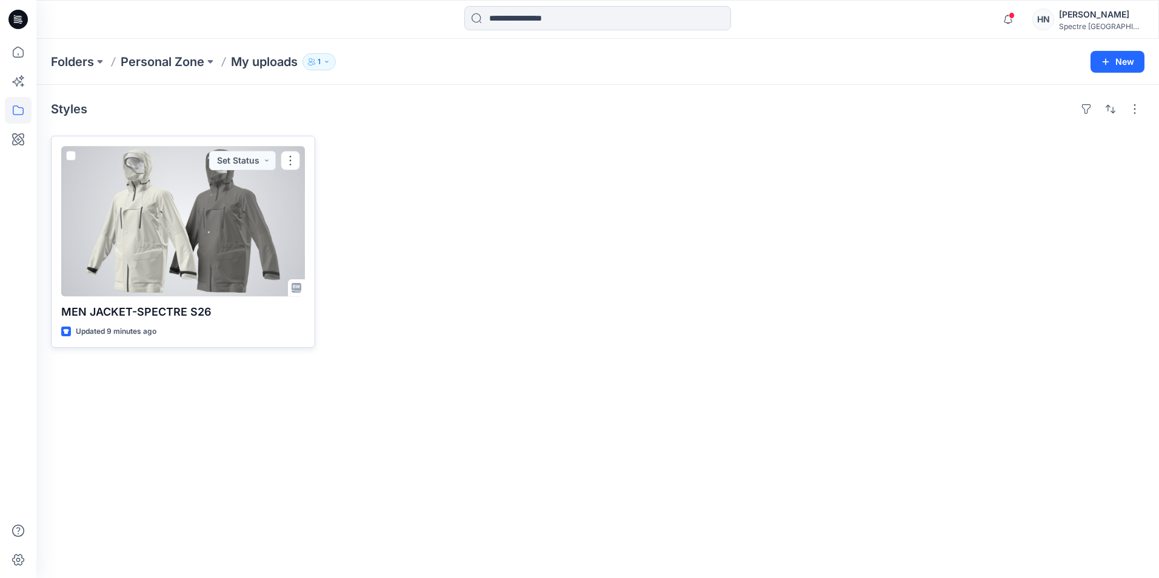
click at [201, 221] on div at bounding box center [183, 221] width 244 height 150
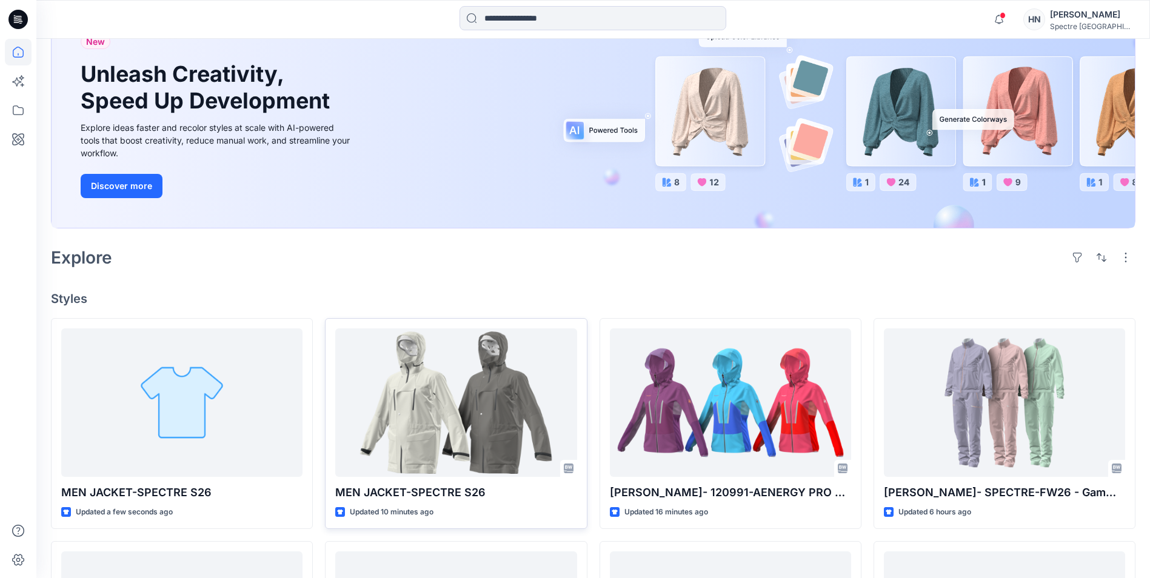
scroll to position [121, 0]
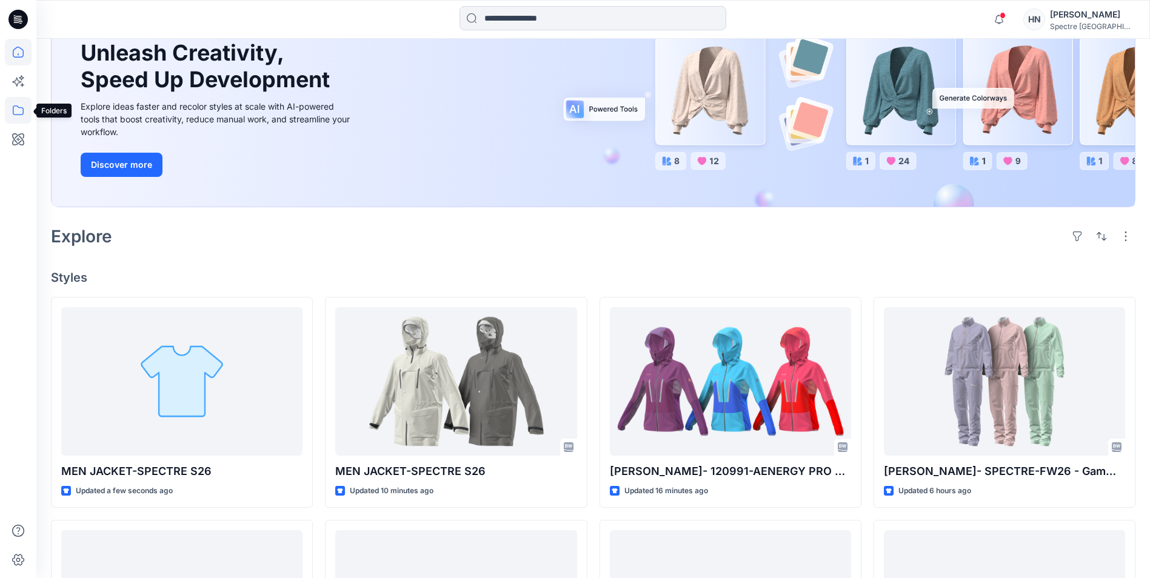
click at [15, 112] on icon at bounding box center [18, 110] width 27 height 27
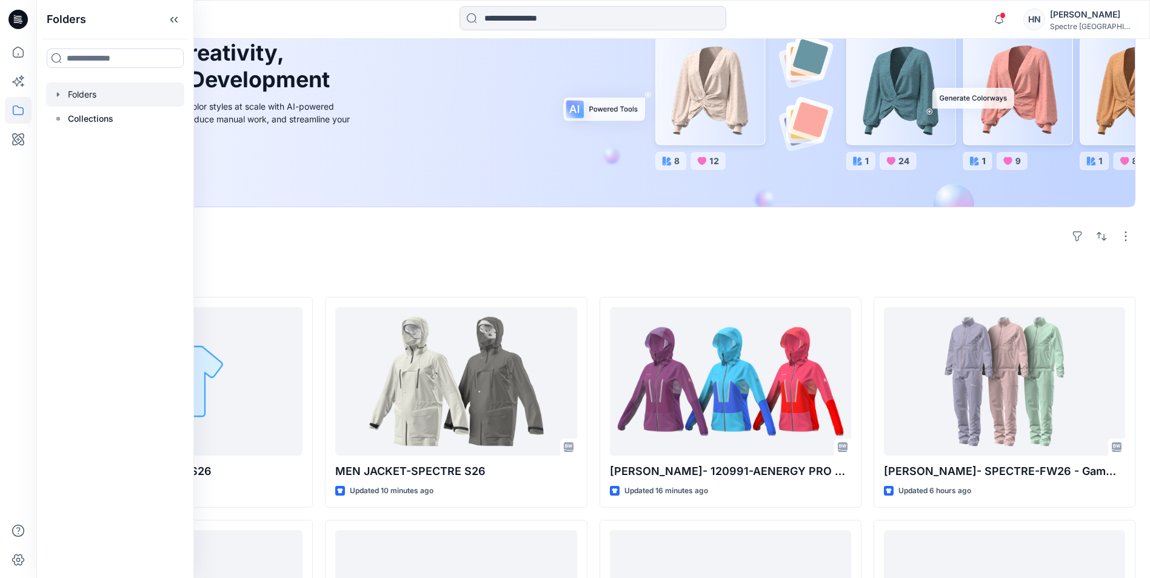
click at [80, 96] on div at bounding box center [115, 94] width 138 height 24
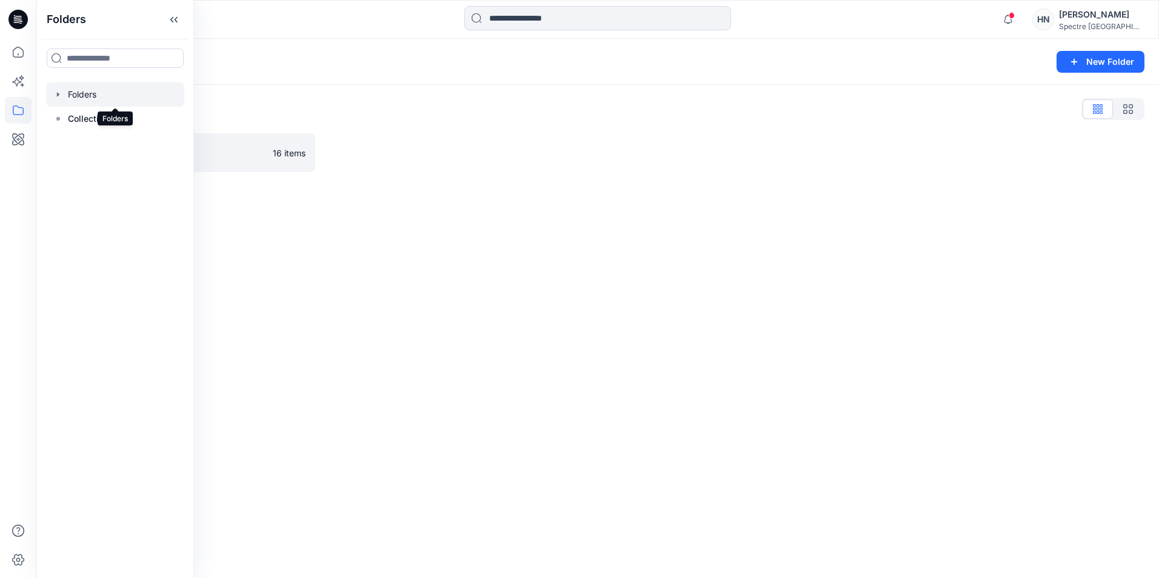
click at [97, 94] on div at bounding box center [115, 94] width 138 height 24
click at [101, 121] on p "Collections" at bounding box center [90, 119] width 45 height 15
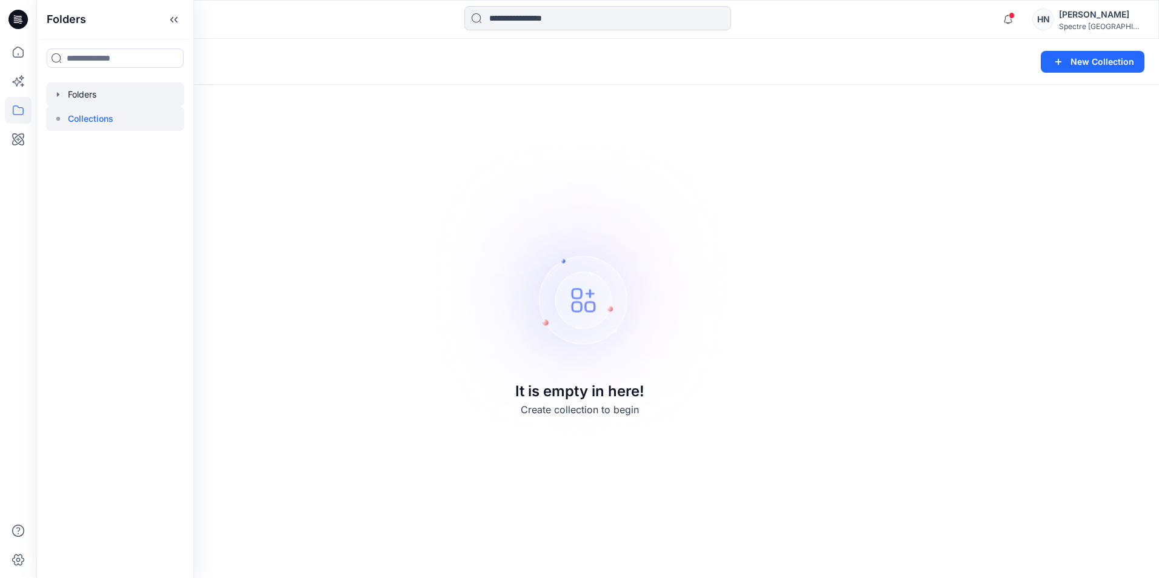
click at [97, 98] on div at bounding box center [115, 94] width 138 height 24
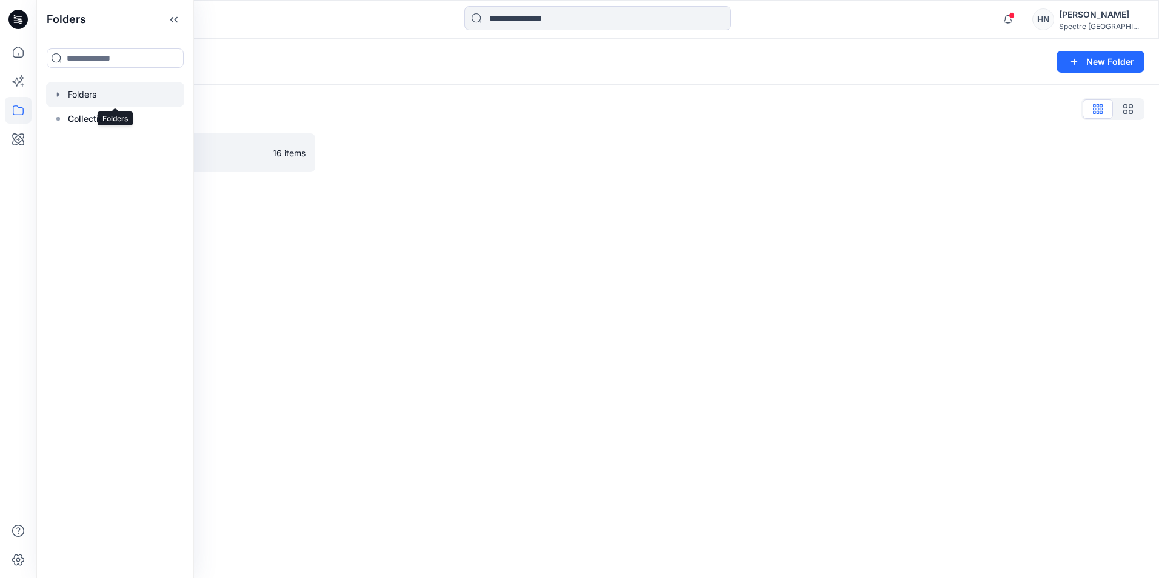
click at [82, 96] on div at bounding box center [115, 94] width 138 height 24
click at [171, 19] on icon at bounding box center [171, 20] width 3 height 6
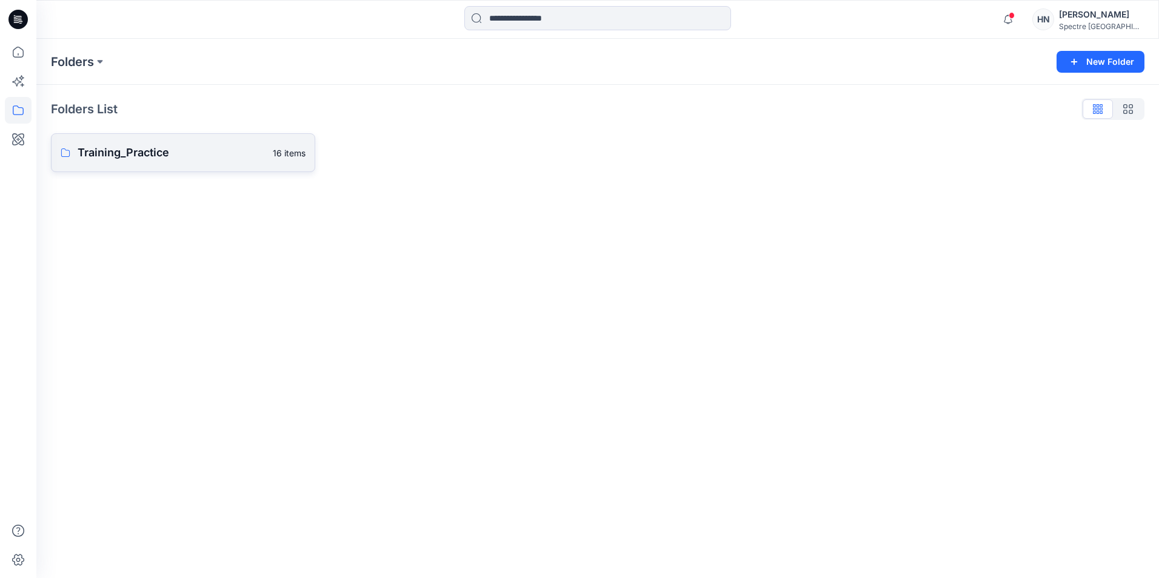
click at [130, 145] on p "Training_Practice" at bounding box center [172, 152] width 188 height 17
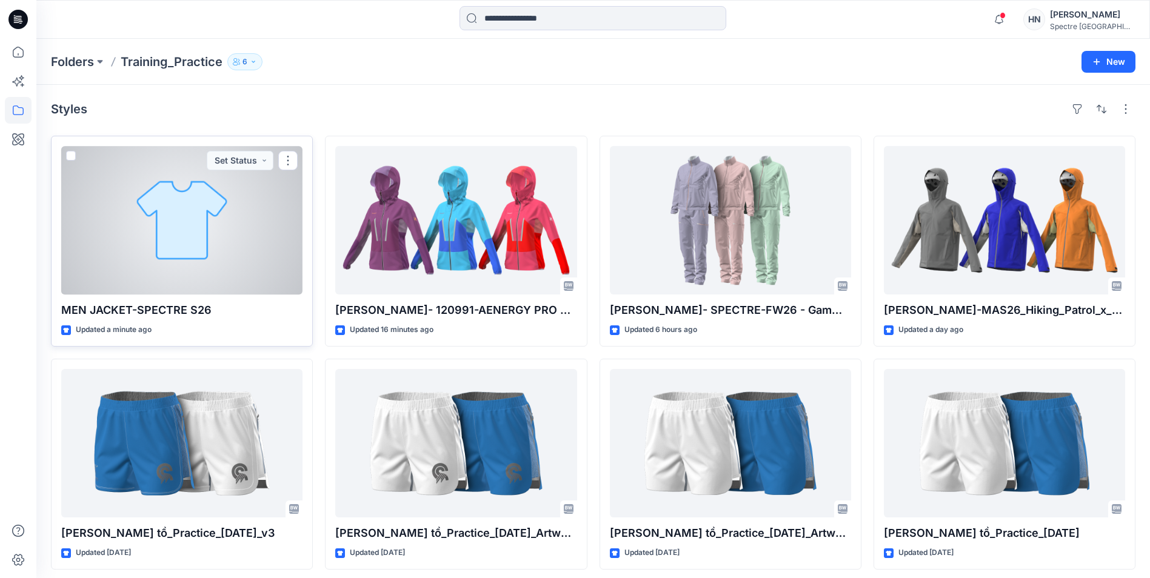
click at [231, 210] on div at bounding box center [181, 220] width 241 height 148
click at [287, 159] on button "button" at bounding box center [287, 160] width 19 height 19
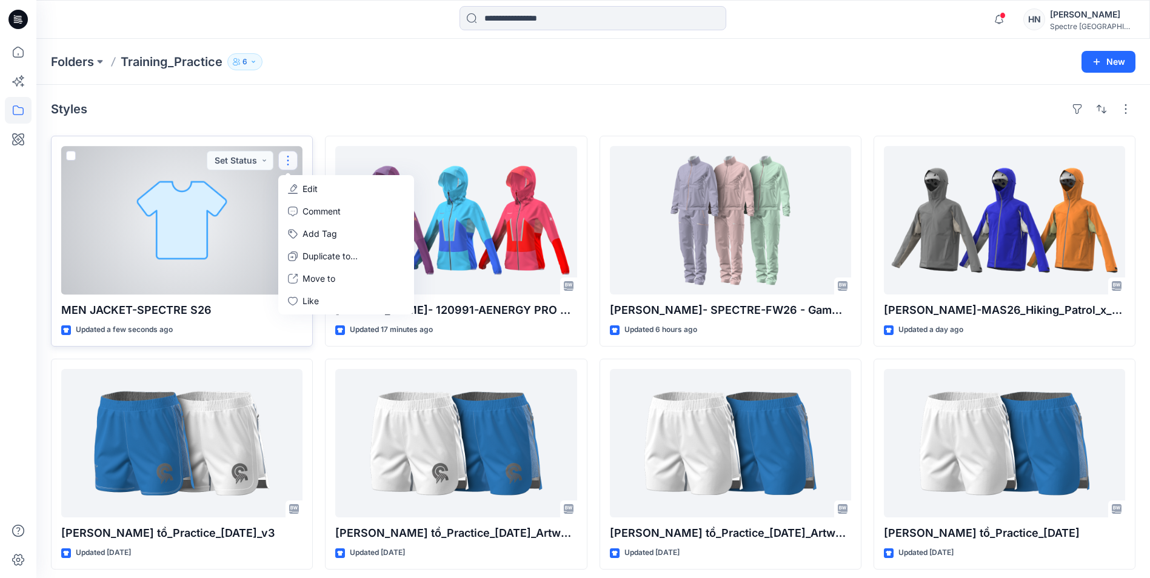
click at [309, 186] on p "Edit" at bounding box center [309, 188] width 15 height 13
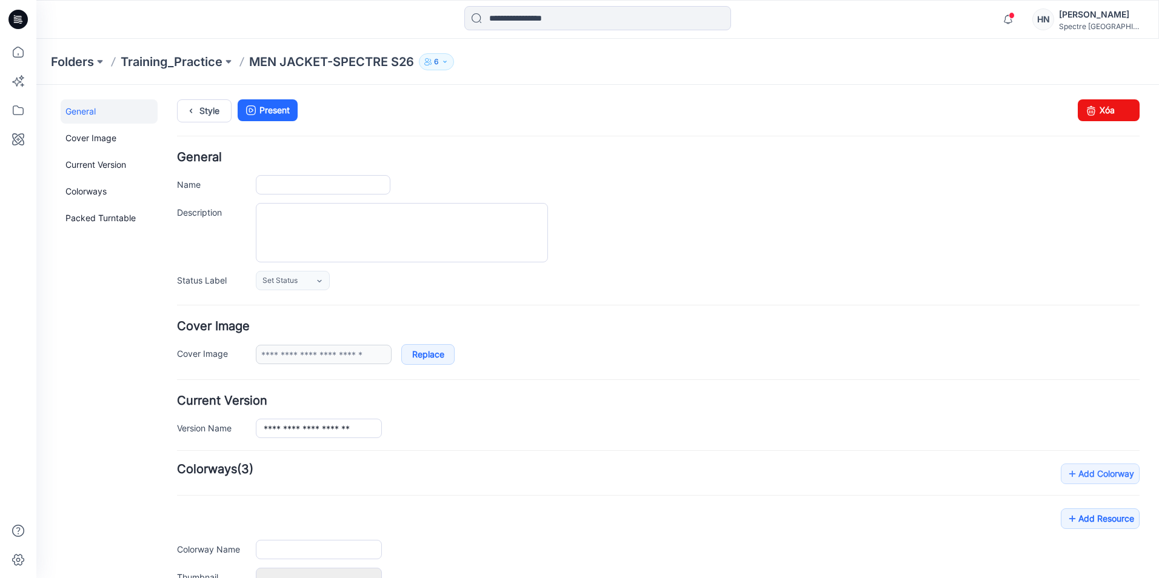
type input "**********"
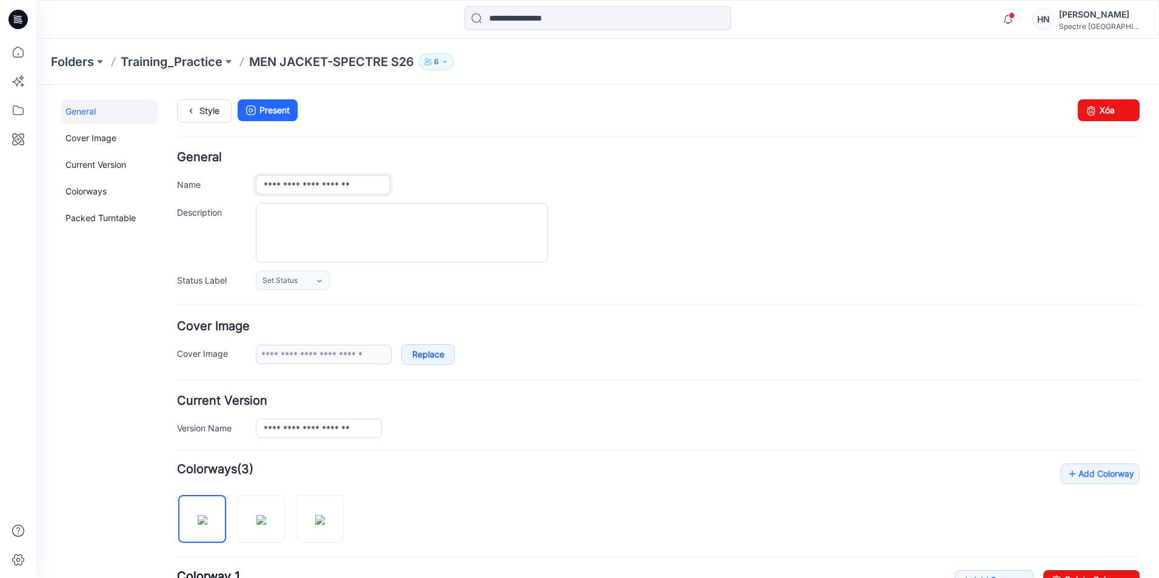
drag, startPoint x: 378, startPoint y: 185, endPoint x: 321, endPoint y: 202, distance: 59.4
click at [317, 190] on input "**********" at bounding box center [323, 184] width 135 height 19
click at [264, 185] on input "**********" at bounding box center [323, 184] width 135 height 19
type input "**********"
click at [650, 191] on div "**********" at bounding box center [698, 184] width 884 height 19
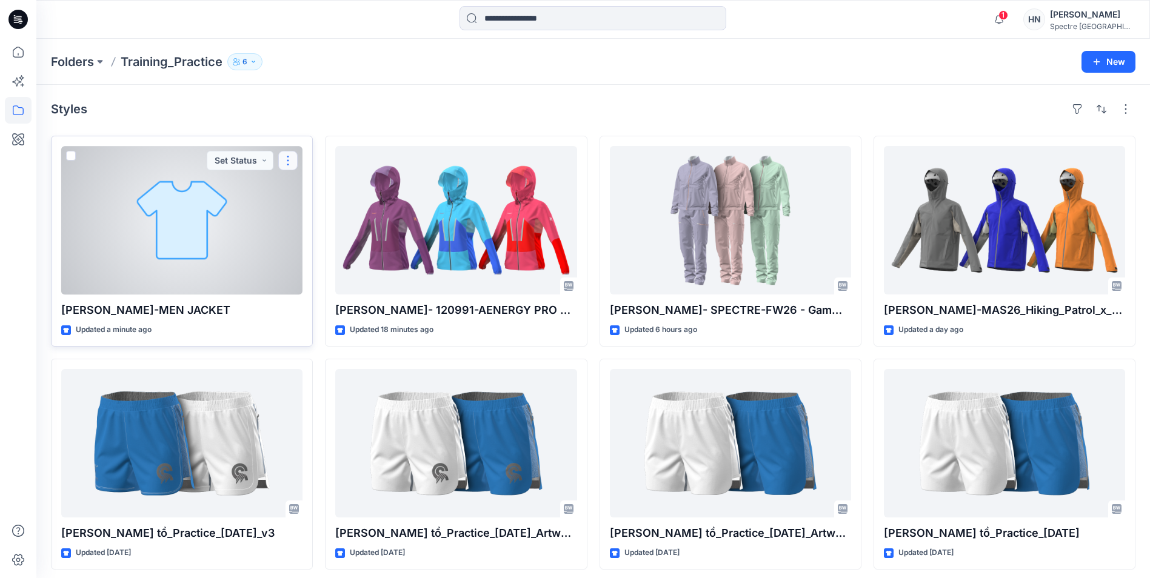
click at [295, 156] on button "button" at bounding box center [287, 160] width 19 height 19
click at [285, 158] on button "button" at bounding box center [287, 160] width 19 height 19
click at [293, 160] on button "button" at bounding box center [287, 160] width 19 height 19
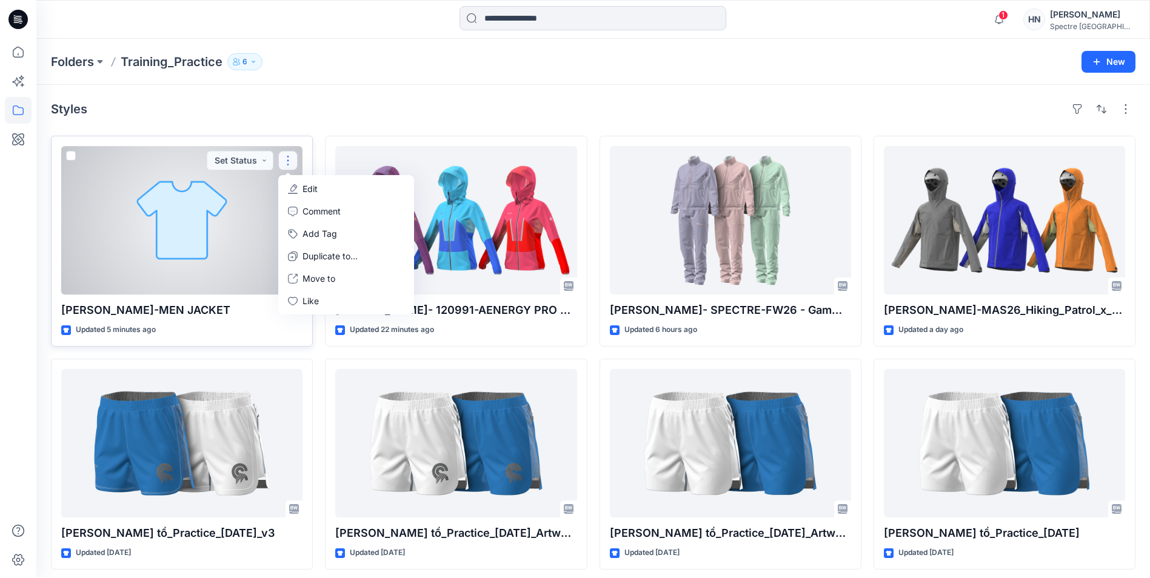
click at [298, 188] on button "Edit" at bounding box center [346, 189] width 131 height 22
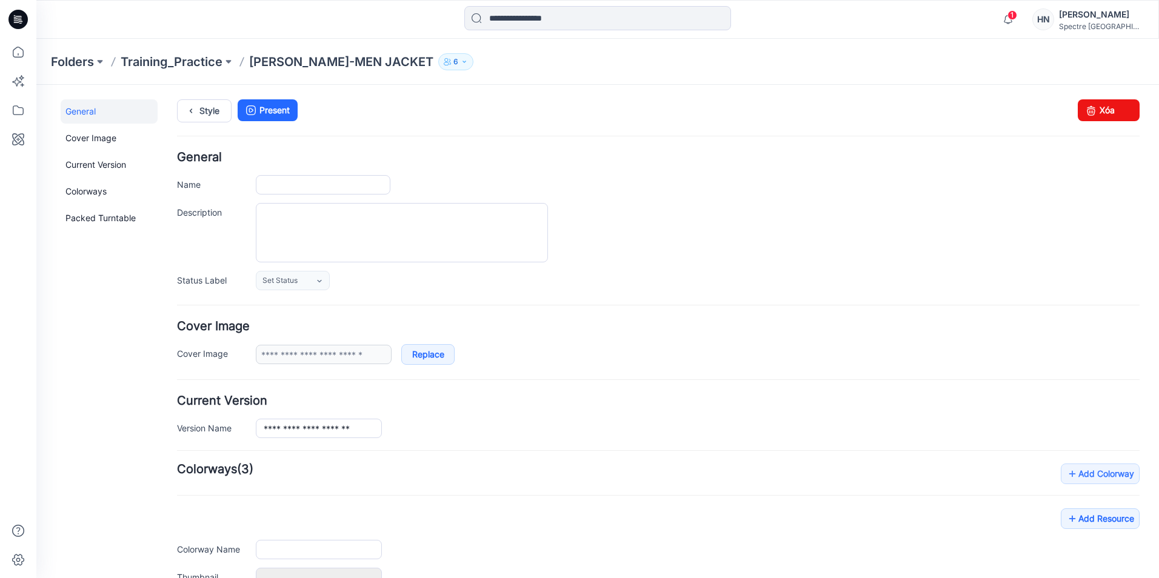
type input "**********"
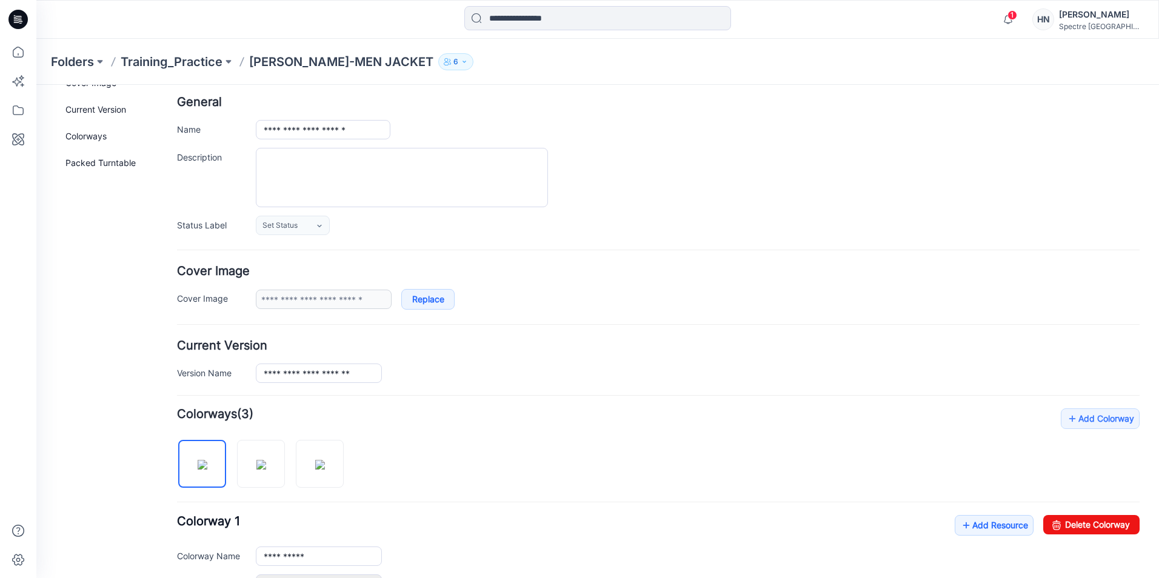
scroll to position [121, 0]
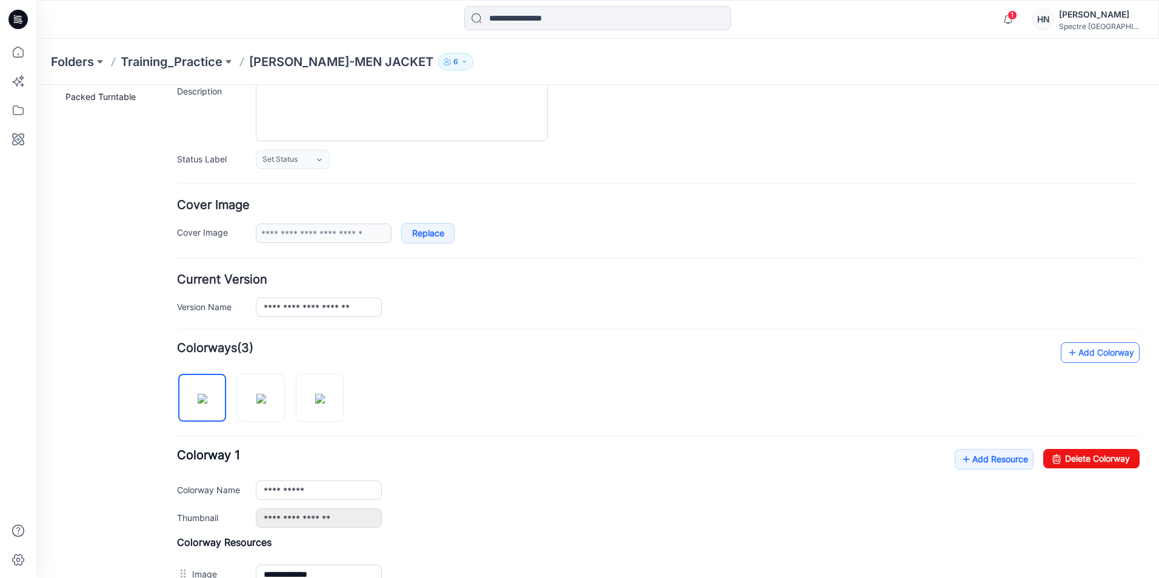
click at [1066, 345] on icon at bounding box center [1072, 352] width 12 height 19
type input "**********"
click at [378, 399] on img at bounding box center [378, 398] width 45 height 45
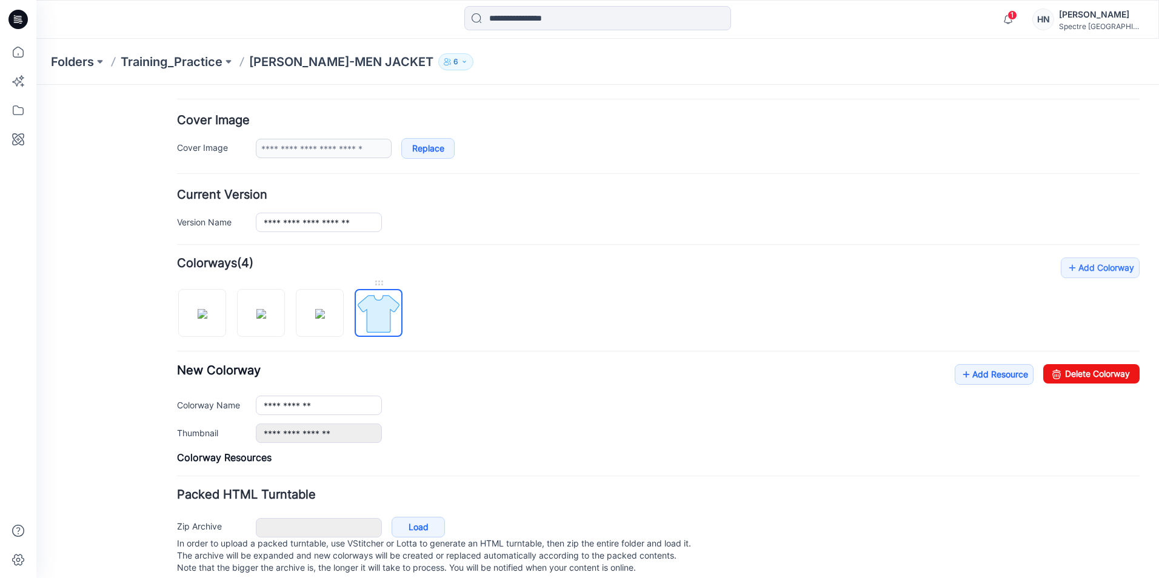
scroll to position [230, 0]
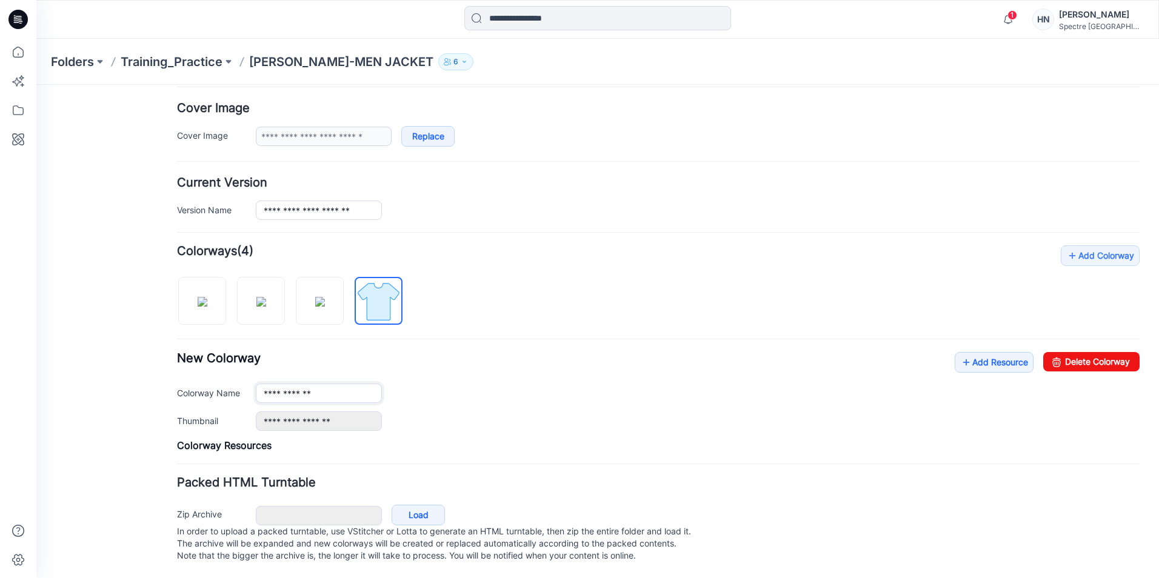
click at [344, 385] on input "**********" at bounding box center [319, 393] width 126 height 19
click at [364, 384] on input "**********" at bounding box center [319, 393] width 126 height 19
click at [990, 352] on link "Add Resource" at bounding box center [994, 362] width 79 height 21
click at [853, 439] on h4 "Colorway Resources" at bounding box center [658, 445] width 963 height 12
click at [640, 287] on div "**********" at bounding box center [658, 348] width 963 height 206
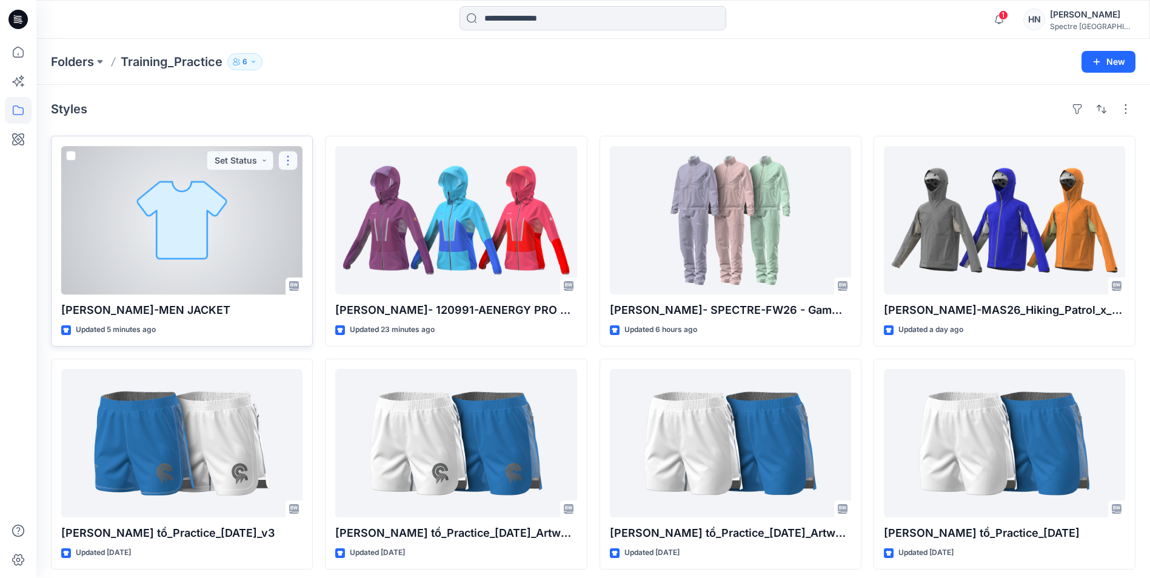
click at [290, 156] on button "button" at bounding box center [287, 160] width 19 height 19
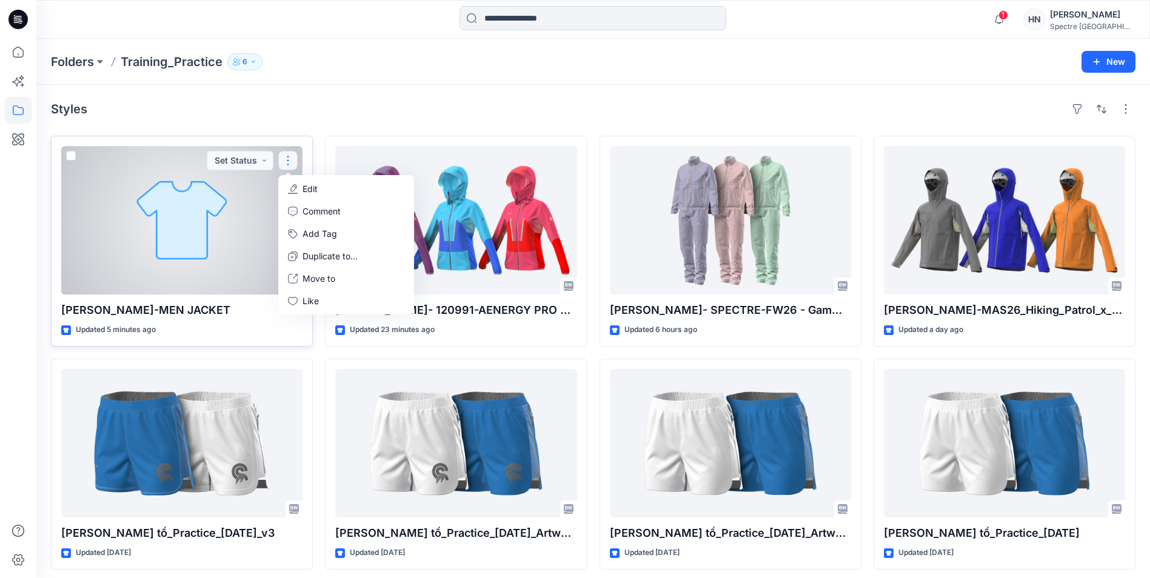
click at [289, 159] on button "button" at bounding box center [287, 160] width 19 height 19
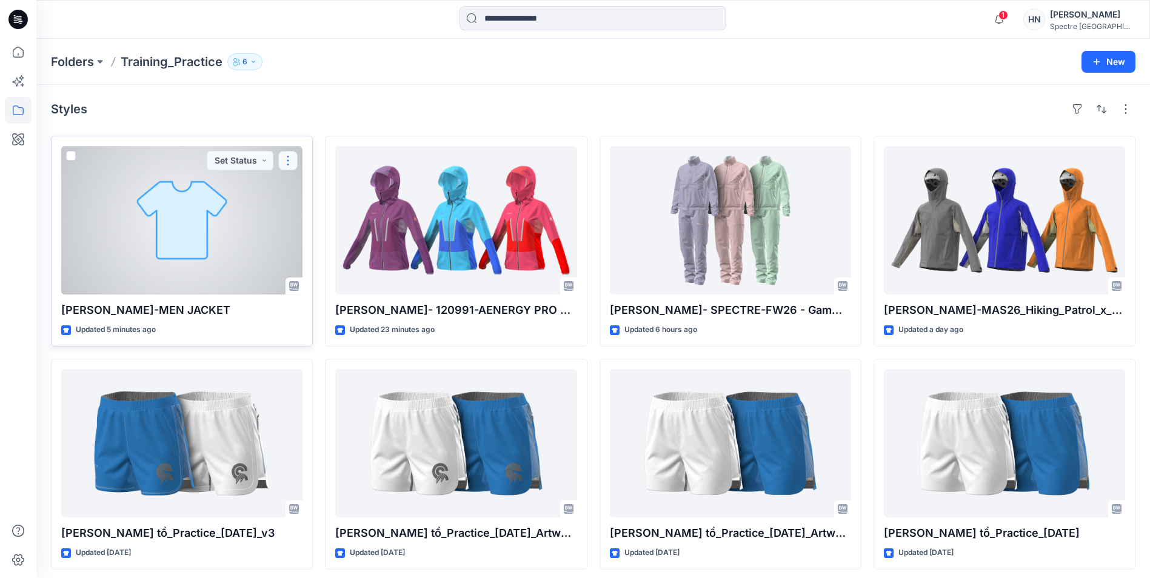
click at [284, 158] on button "button" at bounding box center [287, 160] width 19 height 19
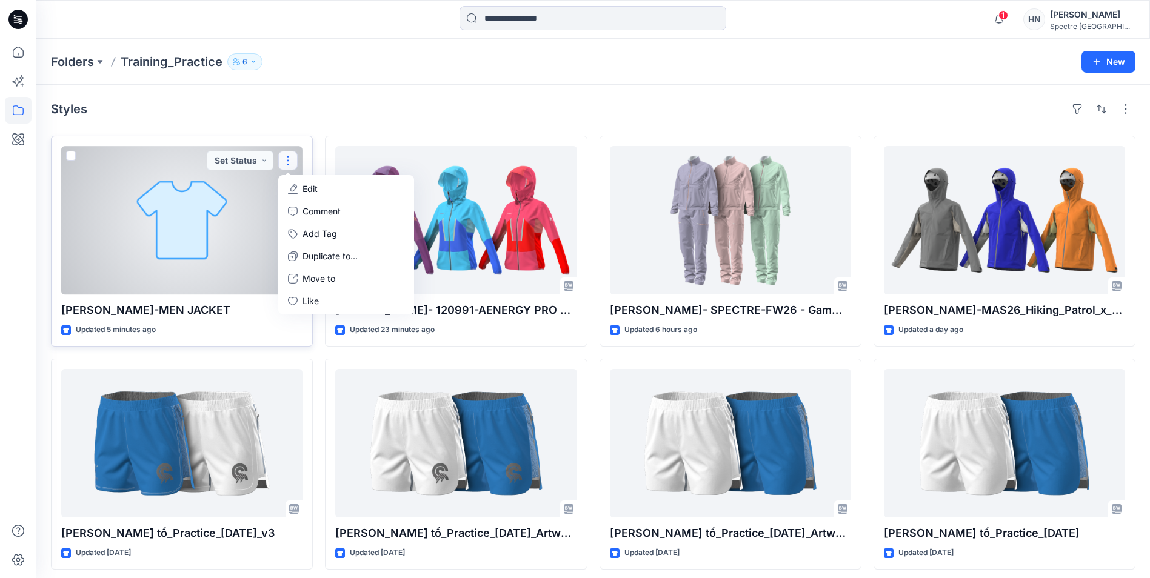
click at [302, 190] on p "Edit" at bounding box center [309, 188] width 15 height 13
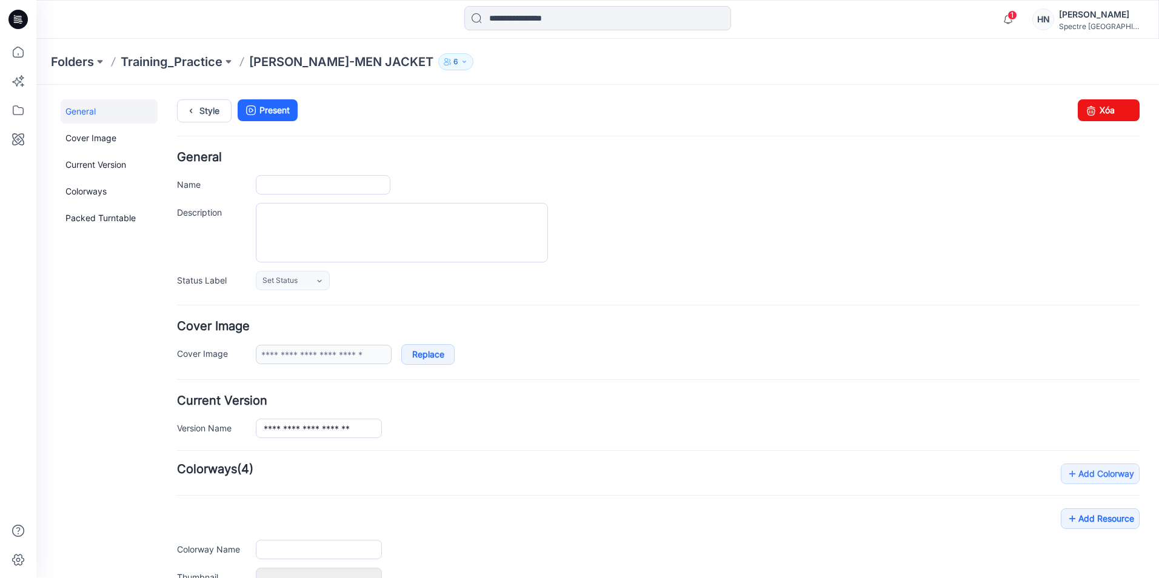
type input "**********"
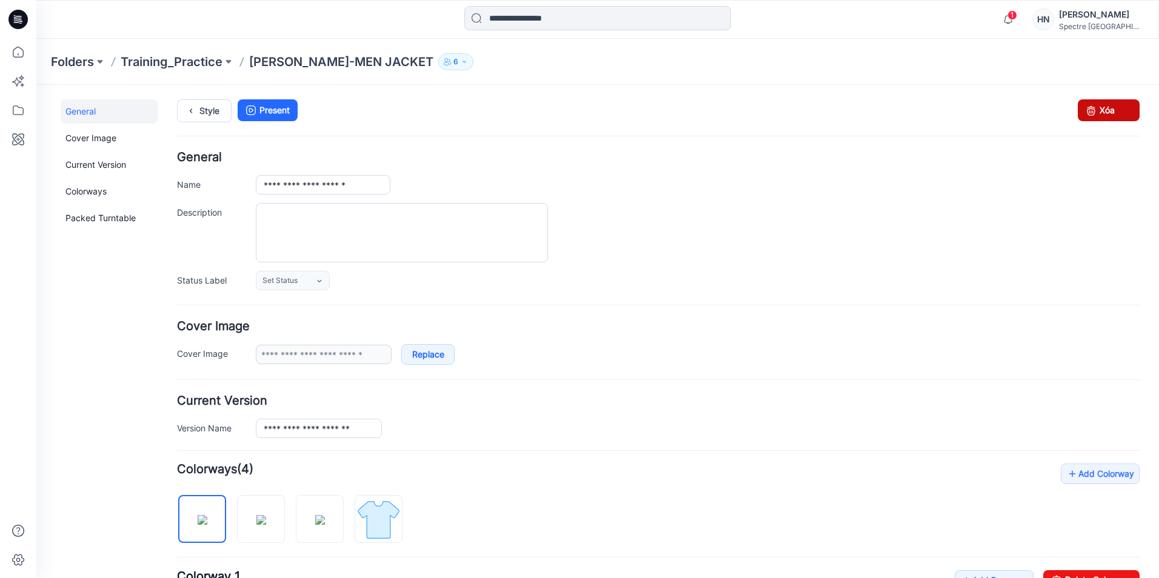
click at [1085, 111] on icon at bounding box center [1091, 110] width 17 height 22
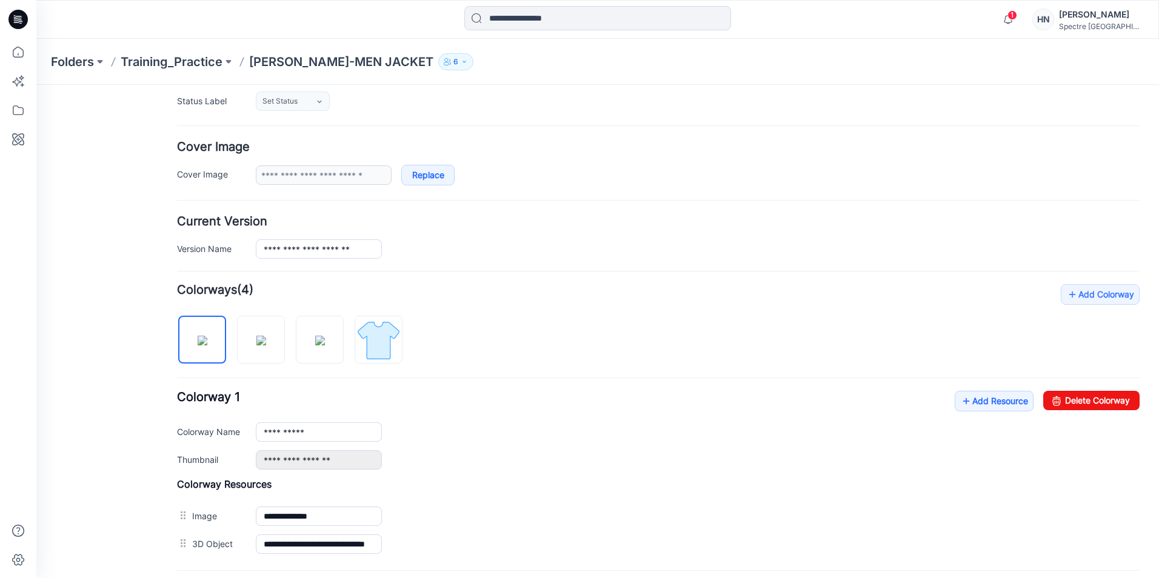
scroll to position [182, 0]
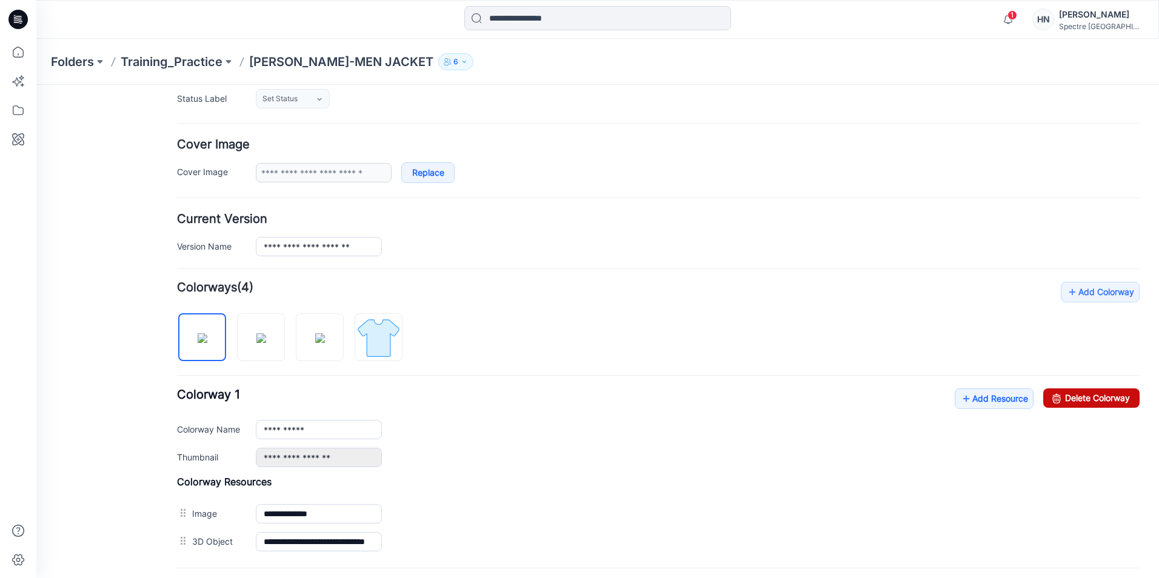
drag, startPoint x: 1090, startPoint y: 401, endPoint x: 677, endPoint y: 141, distance: 488.7
click at [1090, 401] on link "Delete Colorway" at bounding box center [1091, 398] width 96 height 19
drag, startPoint x: 1072, startPoint y: 396, endPoint x: 677, endPoint y: 145, distance: 467.8
click at [1072, 396] on link "Delete Colorway" at bounding box center [1091, 398] width 96 height 19
drag, startPoint x: 1083, startPoint y: 398, endPoint x: 670, endPoint y: 138, distance: 487.8
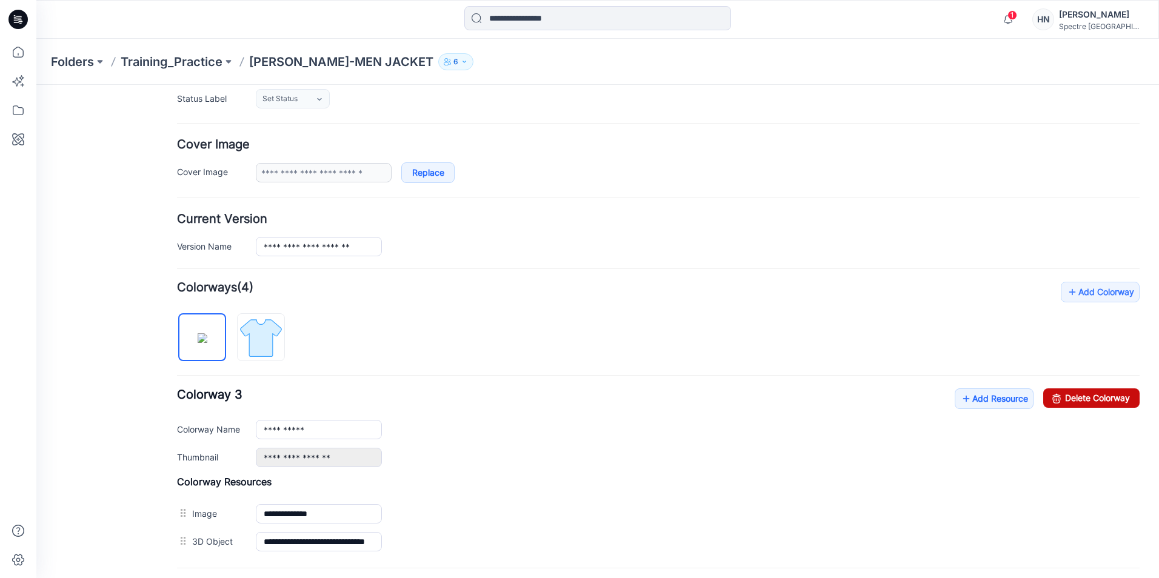
click at [1083, 398] on link "Delete Colorway" at bounding box center [1091, 398] width 96 height 19
type input "**********"
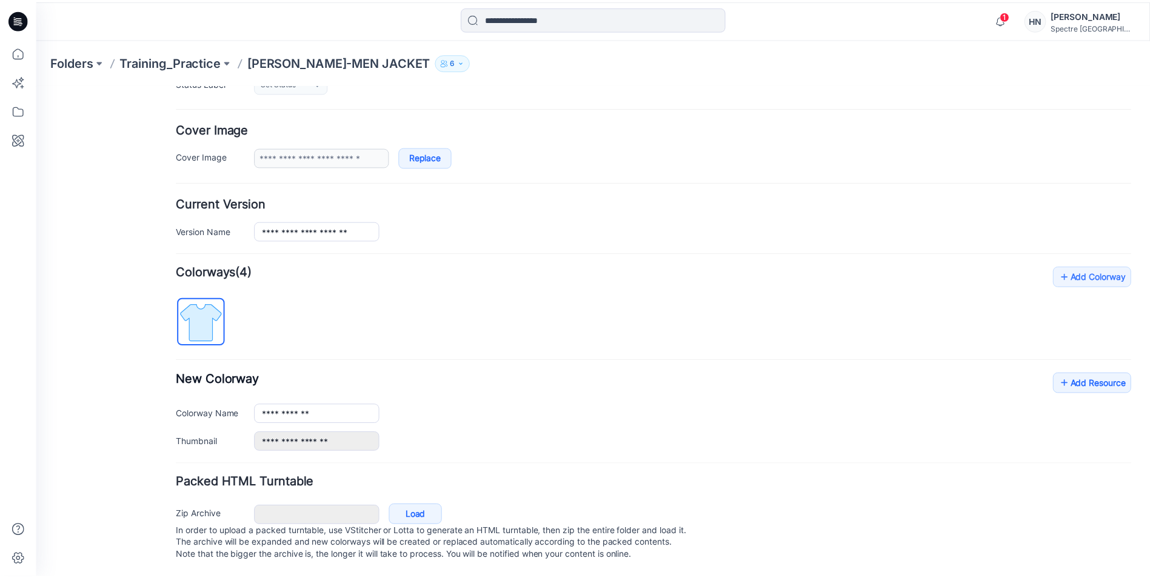
scroll to position [210, 0]
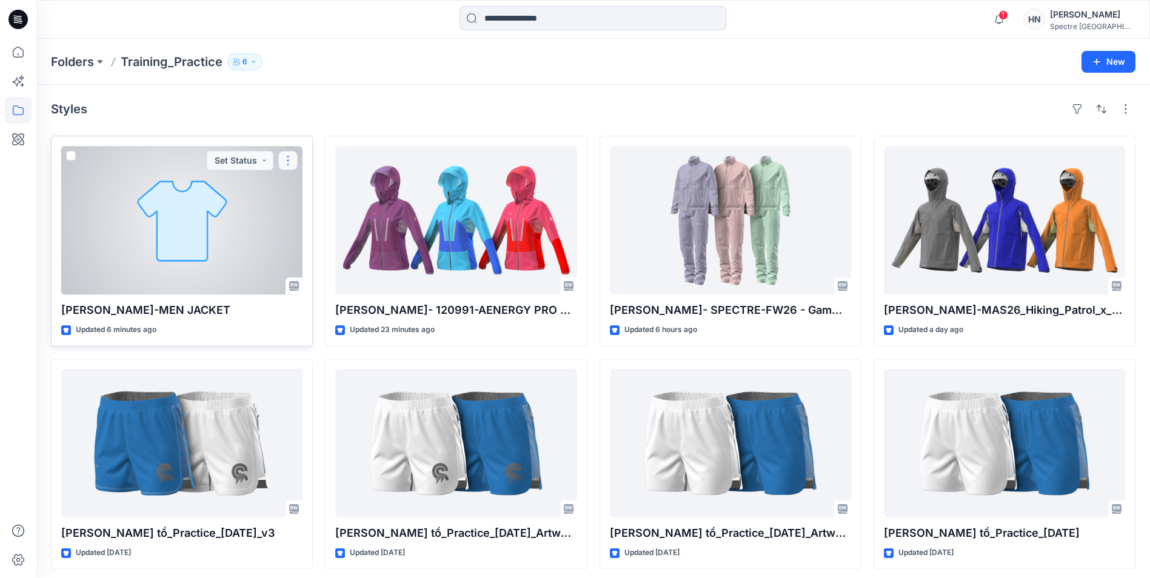
click at [286, 164] on button "button" at bounding box center [287, 160] width 19 height 19
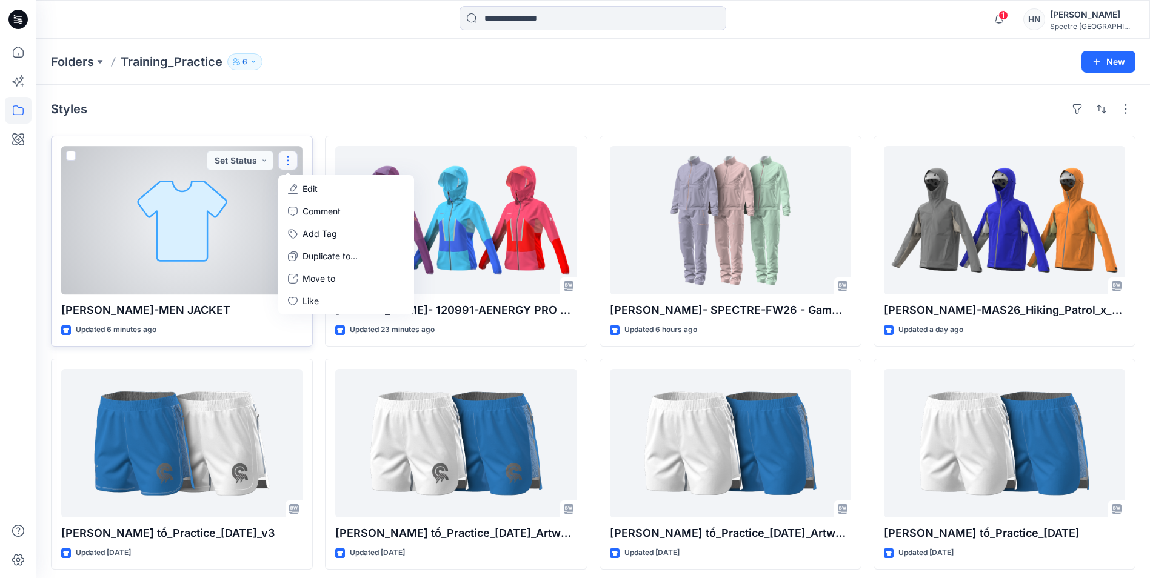
drag, startPoint x: 286, startPoint y: 164, endPoint x: 250, endPoint y: 199, distance: 50.1
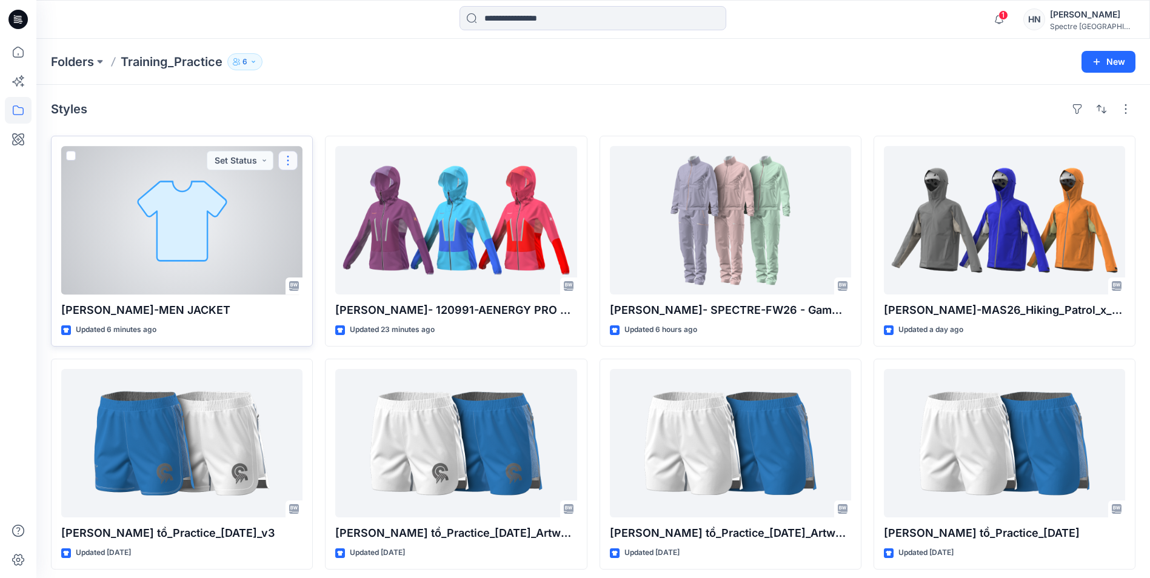
drag, startPoint x: 250, startPoint y: 199, endPoint x: 282, endPoint y: 164, distance: 47.6
drag, startPoint x: 282, startPoint y: 164, endPoint x: 278, endPoint y: 261, distance: 97.1
click at [278, 261] on div at bounding box center [181, 220] width 241 height 148
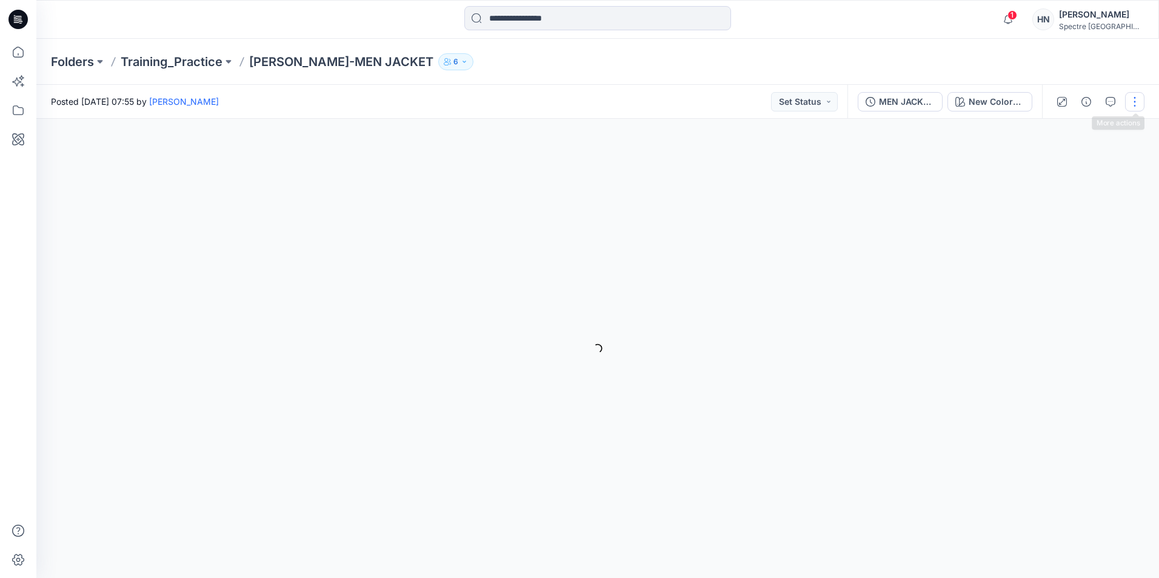
click at [1136, 108] on button "button" at bounding box center [1134, 101] width 19 height 19
click at [292, 175] on div "New Colorway Loading... Material Properties Loading..." at bounding box center [597, 348] width 1123 height 459
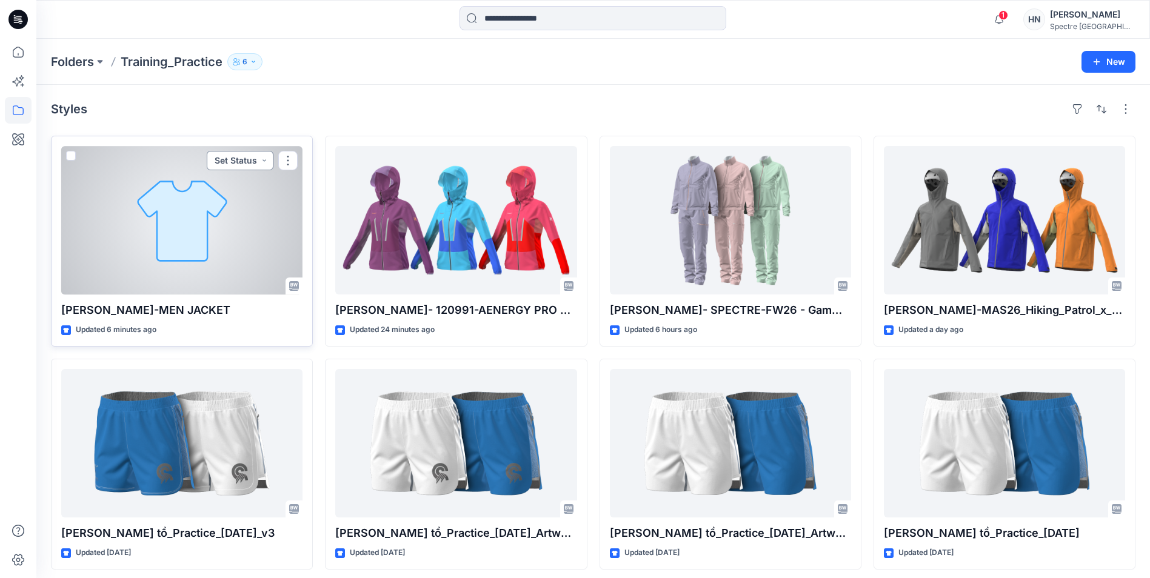
drag, startPoint x: 196, startPoint y: 311, endPoint x: 258, endPoint y: 161, distance: 162.3
click at [258, 161] on button "Set Status" at bounding box center [240, 160] width 67 height 19
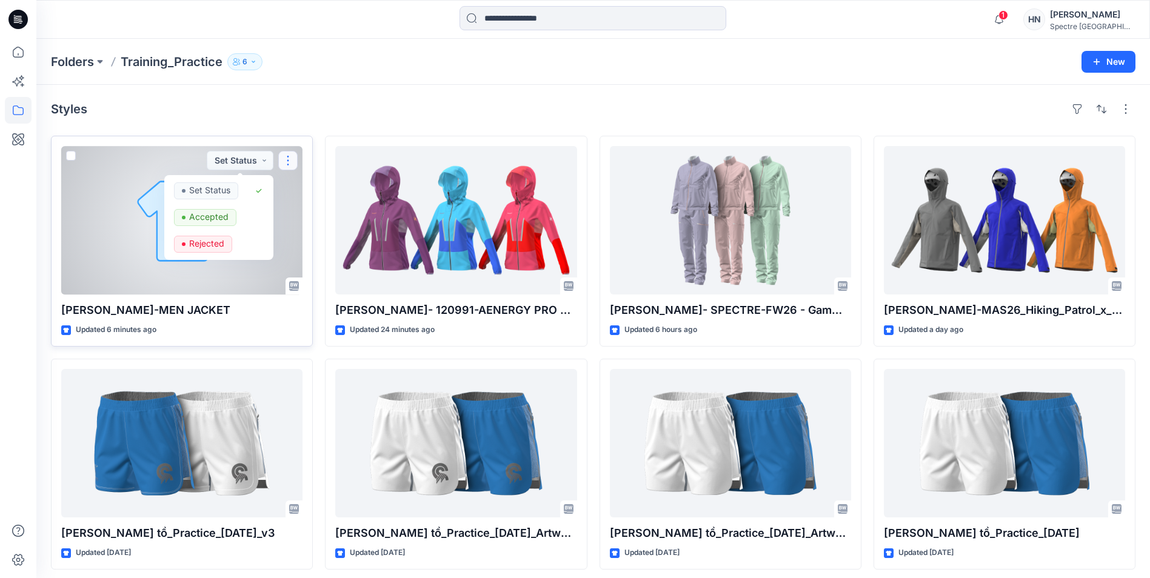
click at [289, 164] on button "button" at bounding box center [287, 160] width 19 height 19
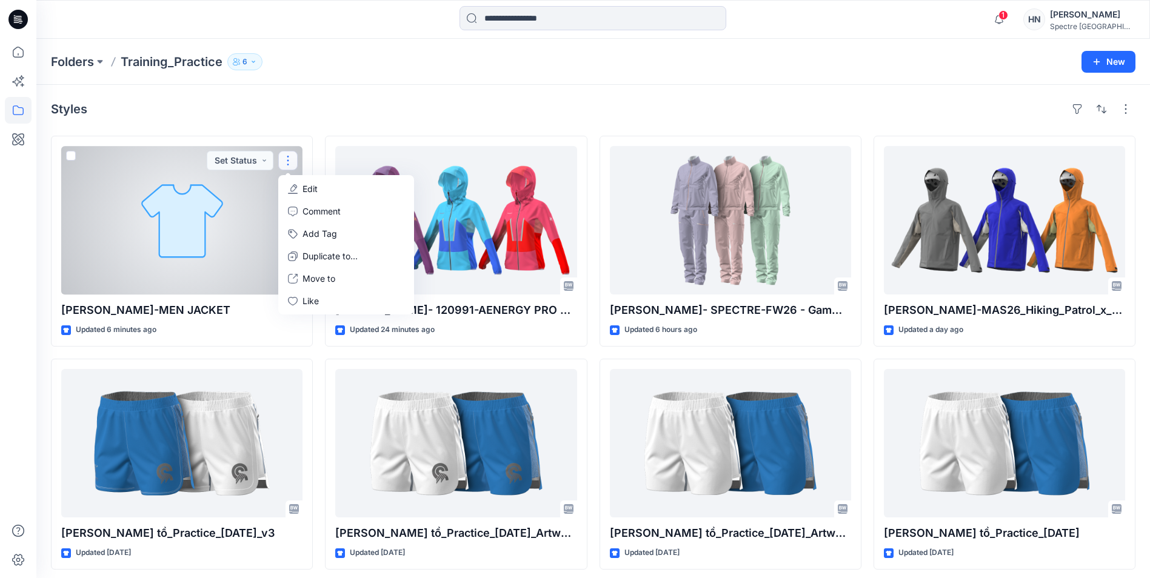
drag, startPoint x: 289, startPoint y: 164, endPoint x: 224, endPoint y: 198, distance: 73.5
click at [224, 198] on div at bounding box center [181, 220] width 241 height 148
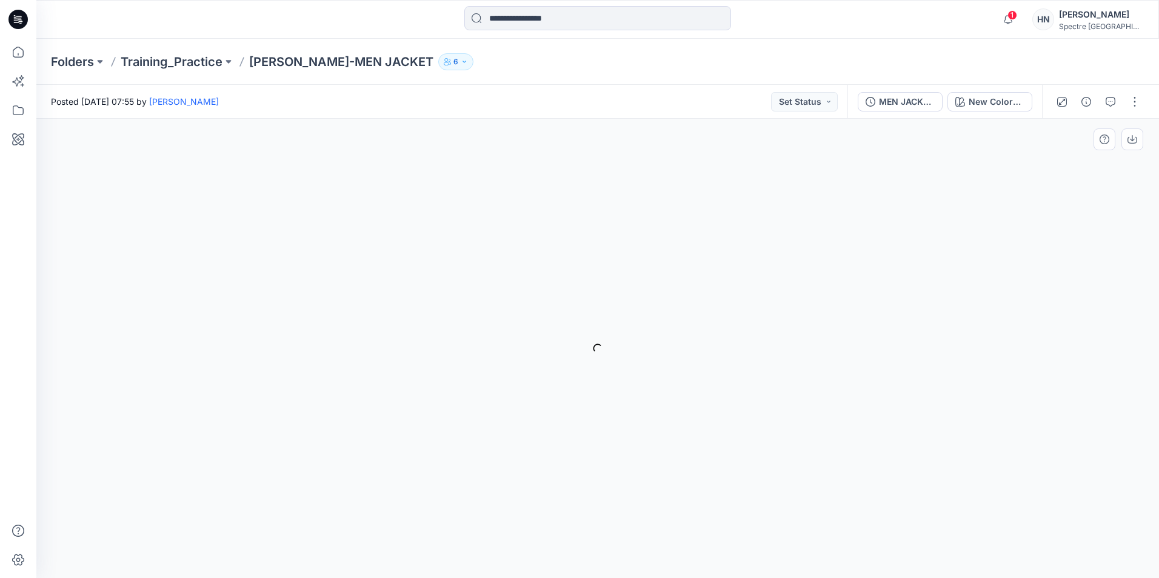
click at [987, 204] on div "New Colorway Loading... Material Properties Loading..." at bounding box center [597, 348] width 1123 height 459
click at [1138, 101] on button "button" at bounding box center [1134, 101] width 19 height 19
click at [792, 238] on div "New Colorway Loading... Material Properties Loading..." at bounding box center [597, 348] width 1123 height 459
click at [910, 103] on div "MEN JACKET-SPECTRE S26" at bounding box center [907, 101] width 56 height 13
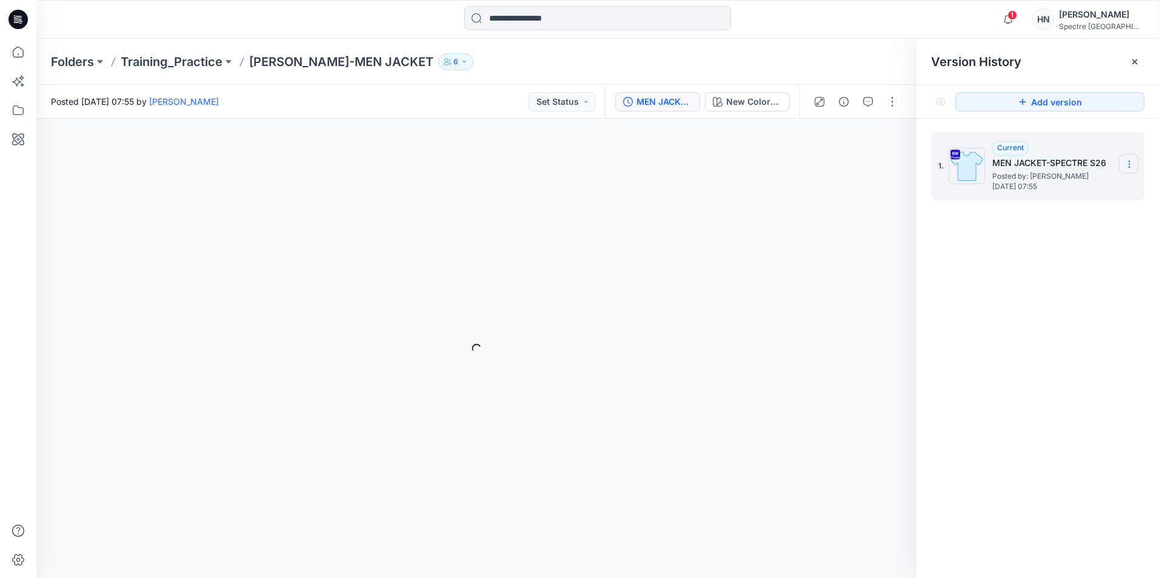
click at [1127, 162] on icon at bounding box center [1129, 164] width 10 height 10
click at [840, 217] on div "New Colorway Loading... Material Properties Loading..." at bounding box center [476, 348] width 880 height 459
click at [1107, 159] on h5 "MEN JACKET-SPECTRE S26" at bounding box center [1052, 163] width 121 height 15
click at [1124, 162] on section at bounding box center [1128, 163] width 19 height 19
click at [1092, 192] on span "Download Source BW File" at bounding box center [1068, 188] width 102 height 15
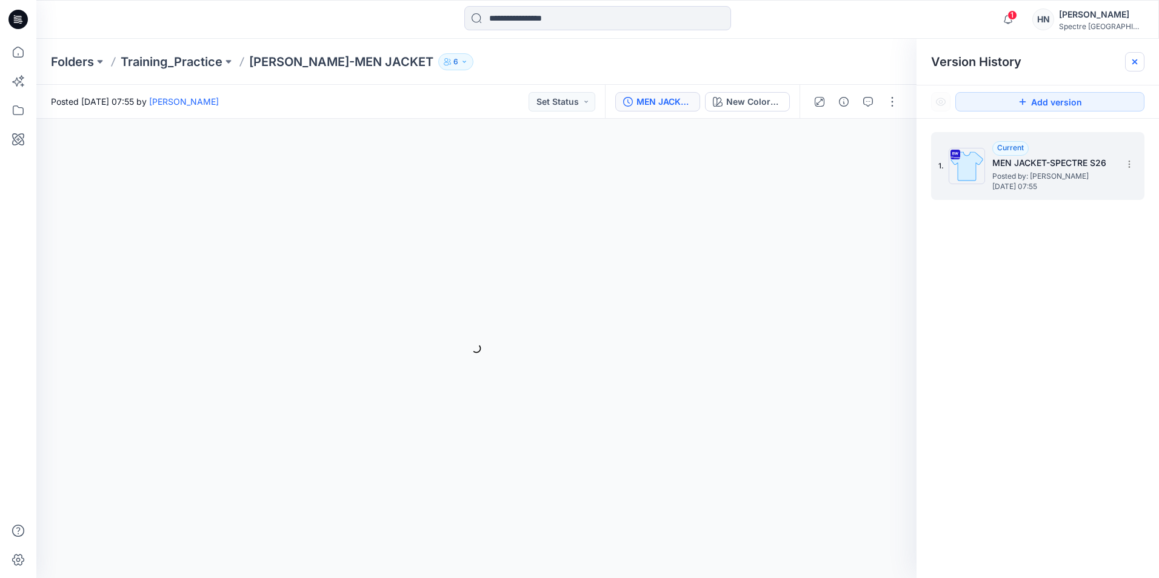
click at [1137, 59] on icon at bounding box center [1134, 61] width 5 height 5
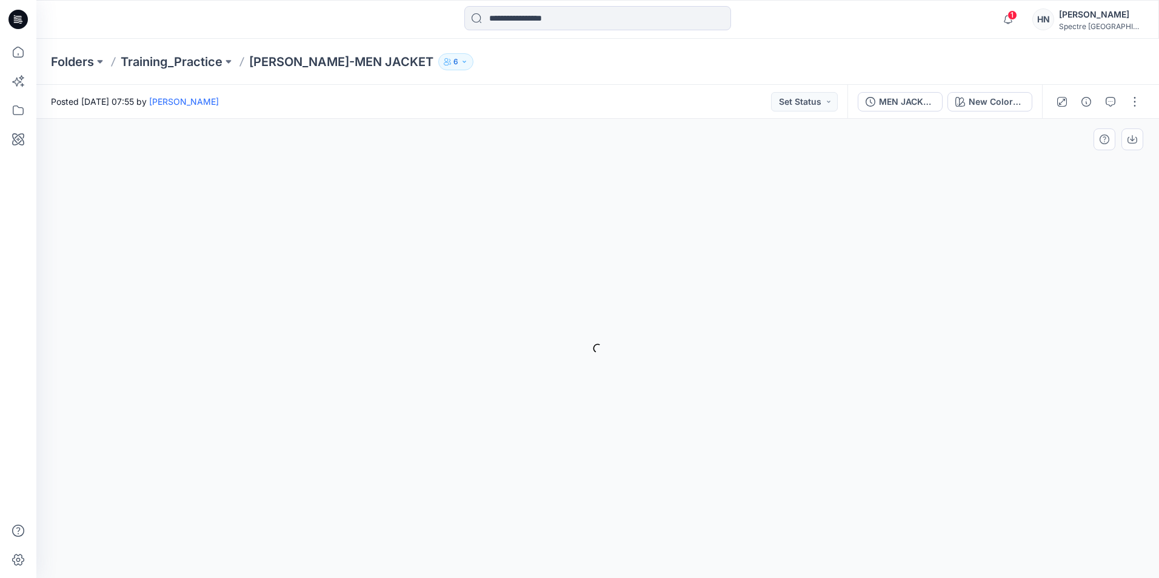
click at [530, 293] on div "New Colorway Loading... Material Properties Loading..." at bounding box center [597, 348] width 1123 height 459
drag, startPoint x: 321, startPoint y: 64, endPoint x: 210, endPoint y: 262, distance: 228.0
click at [210, 264] on div "New Colorway Loading... Material Properties Loading..." at bounding box center [597, 348] width 1123 height 459
click at [1017, 18] on span "2" at bounding box center [1012, 15] width 10 height 10
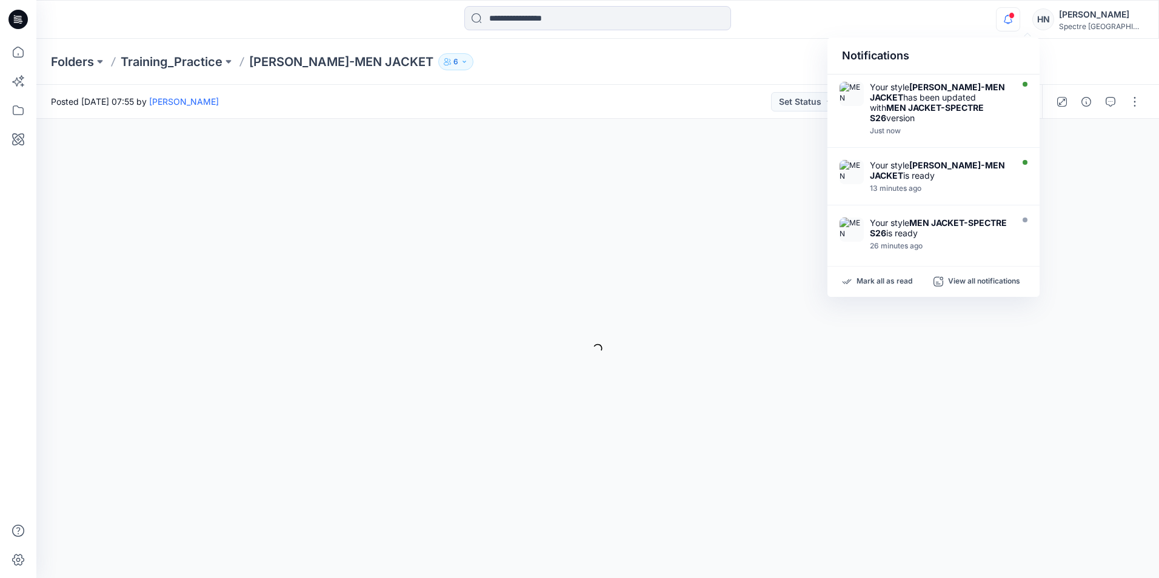
click at [661, 72] on div "Folders Training_Practice Hóa Nguyễn-MEN JACKET 6" at bounding box center [597, 62] width 1123 height 46
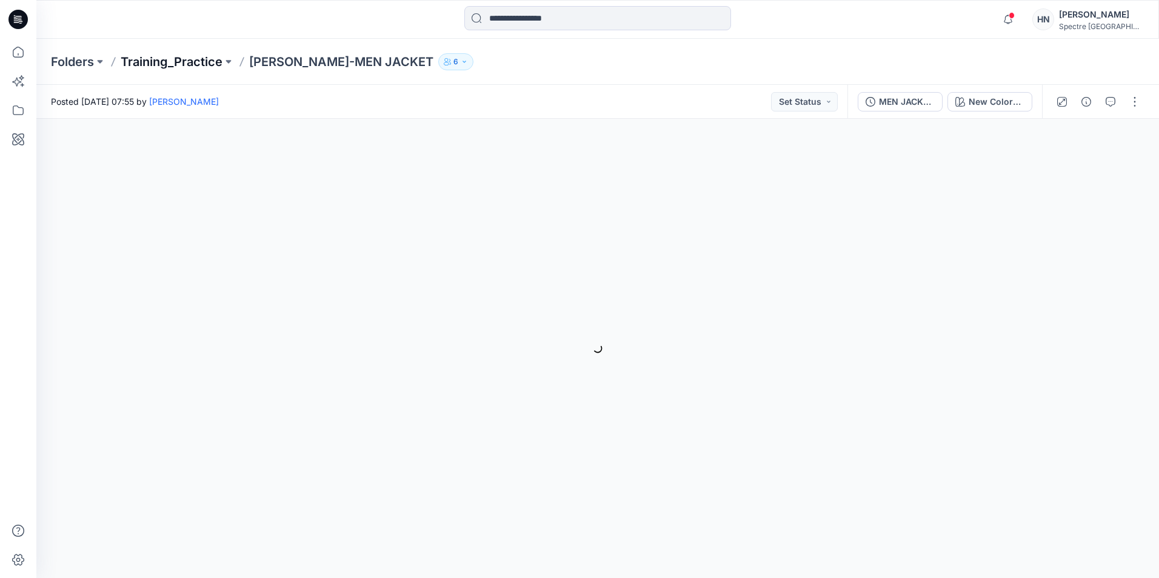
click at [173, 63] on p "Training_Practice" at bounding box center [172, 61] width 102 height 17
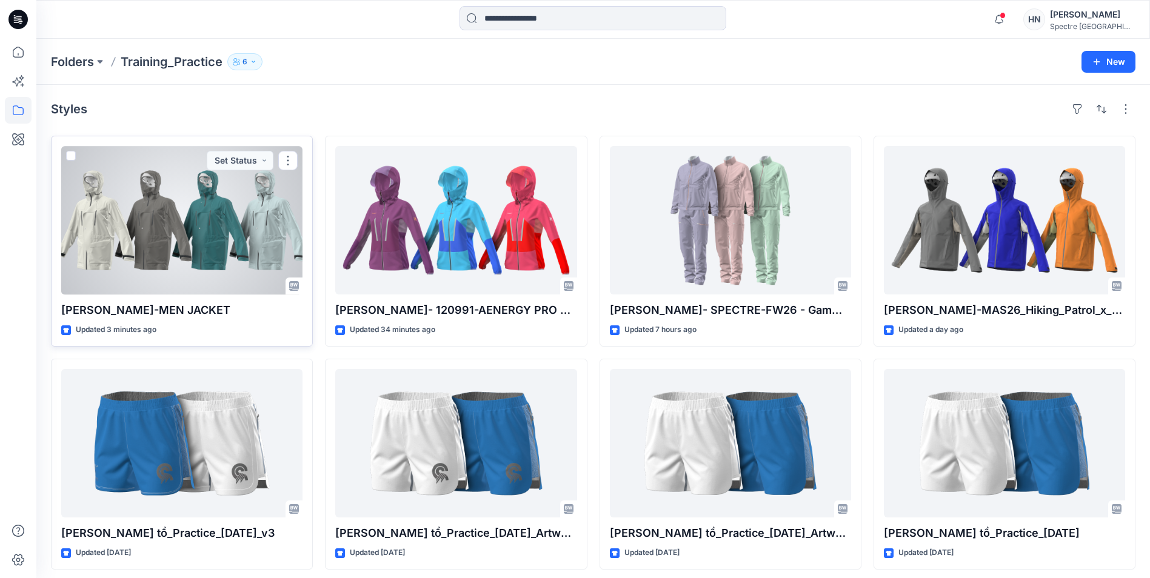
click at [174, 230] on div at bounding box center [181, 220] width 241 height 148
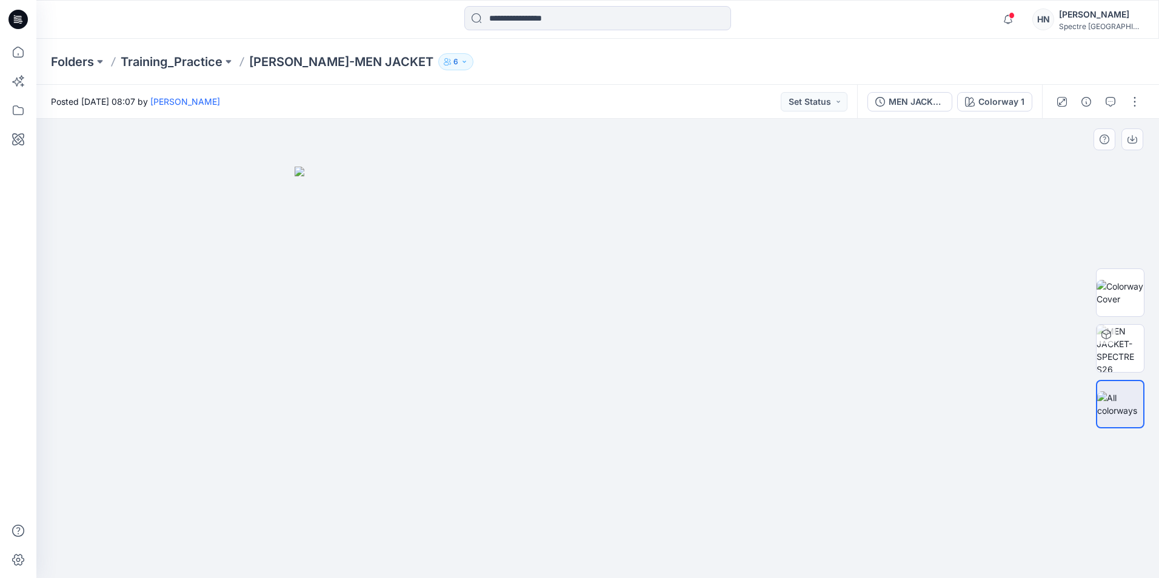
click at [170, 229] on div at bounding box center [597, 348] width 1123 height 459
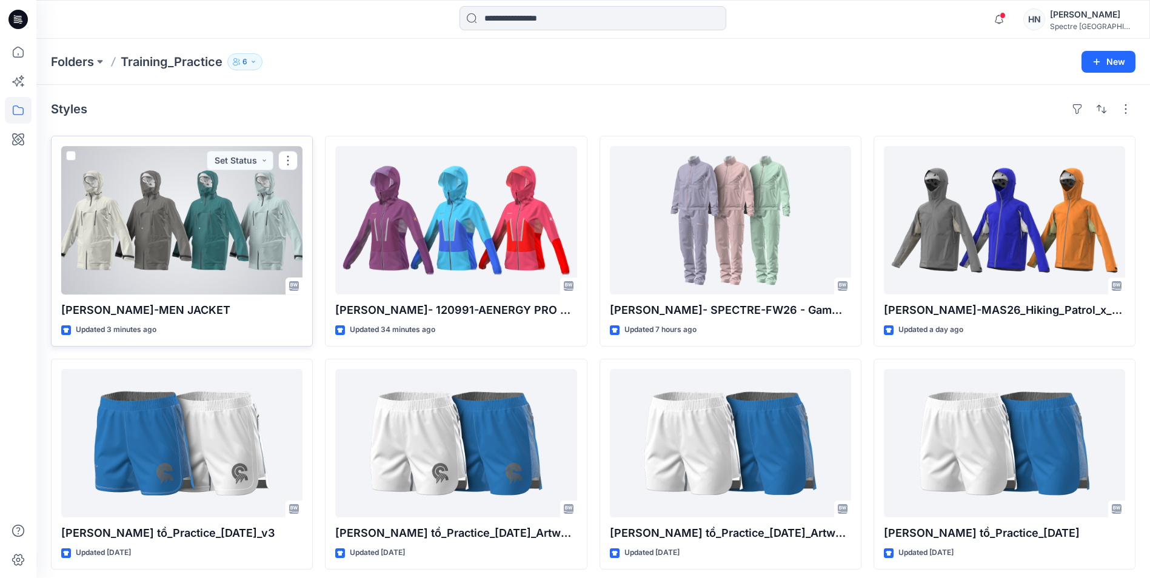
click at [190, 239] on div at bounding box center [181, 220] width 241 height 148
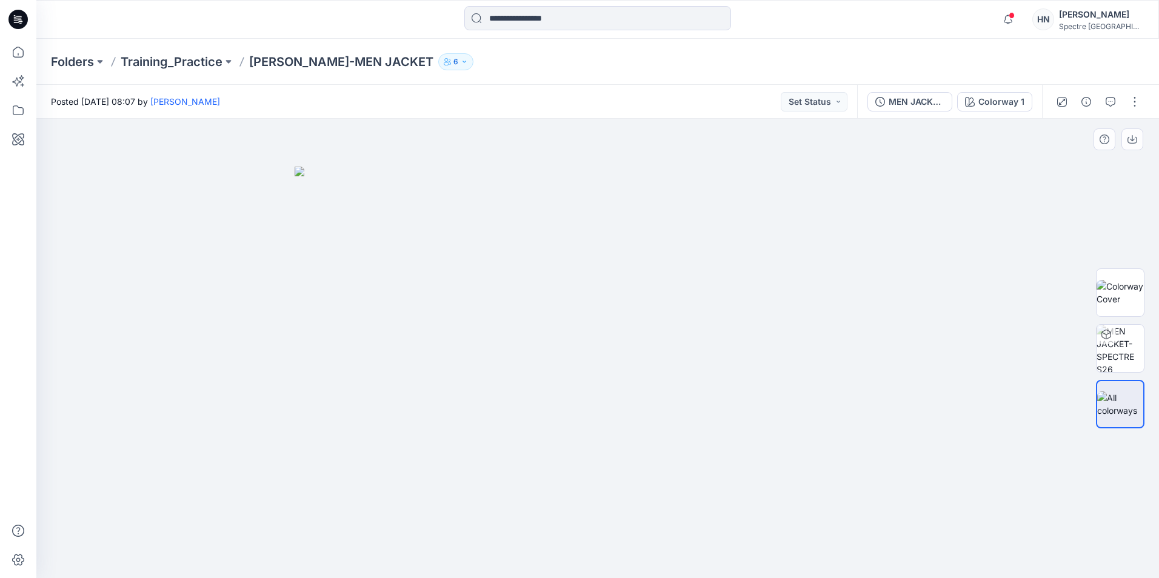
drag, startPoint x: 966, startPoint y: 491, endPoint x: 958, endPoint y: 492, distance: 7.4
click at [967, 491] on div at bounding box center [597, 348] width 1123 height 459
click at [964, 230] on div at bounding box center [597, 348] width 1123 height 459
click at [16, 105] on icon at bounding box center [18, 110] width 27 height 27
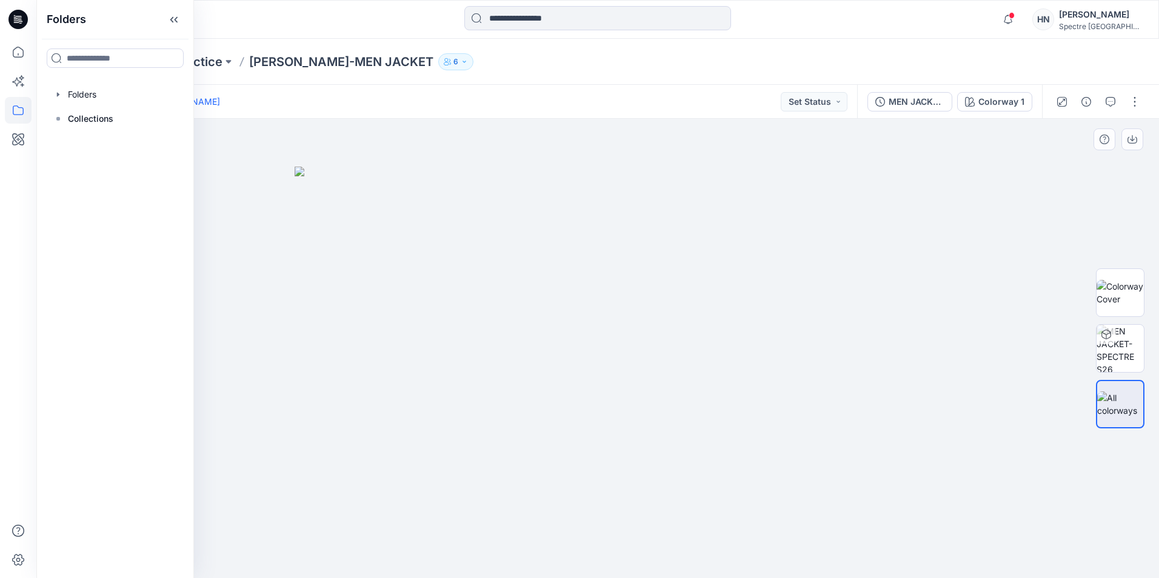
click at [328, 162] on div at bounding box center [597, 348] width 1123 height 459
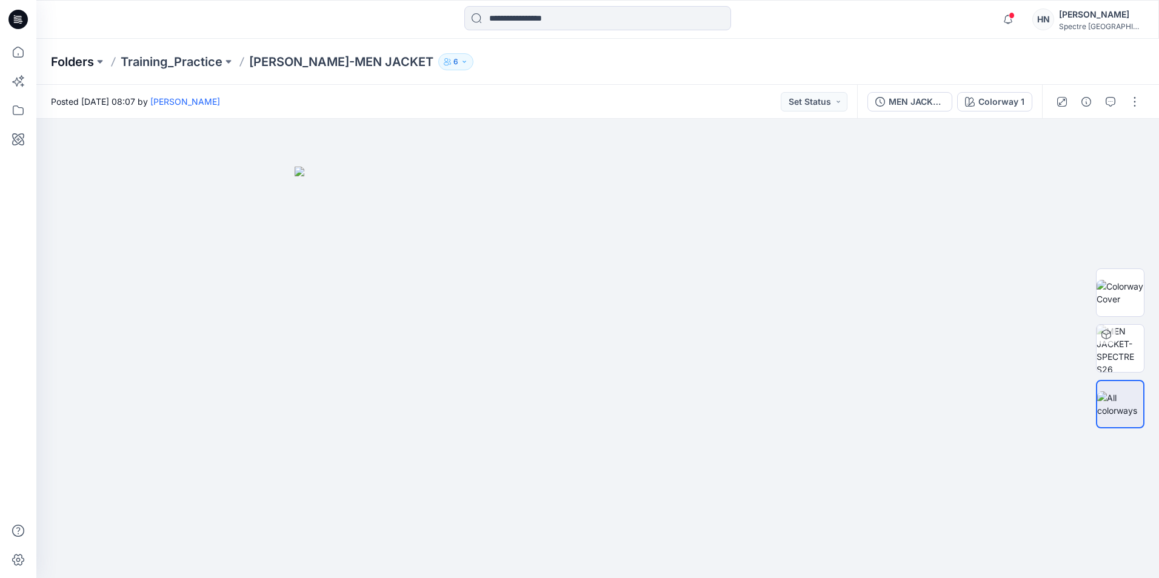
click at [69, 60] on p "Folders" at bounding box center [72, 61] width 43 height 17
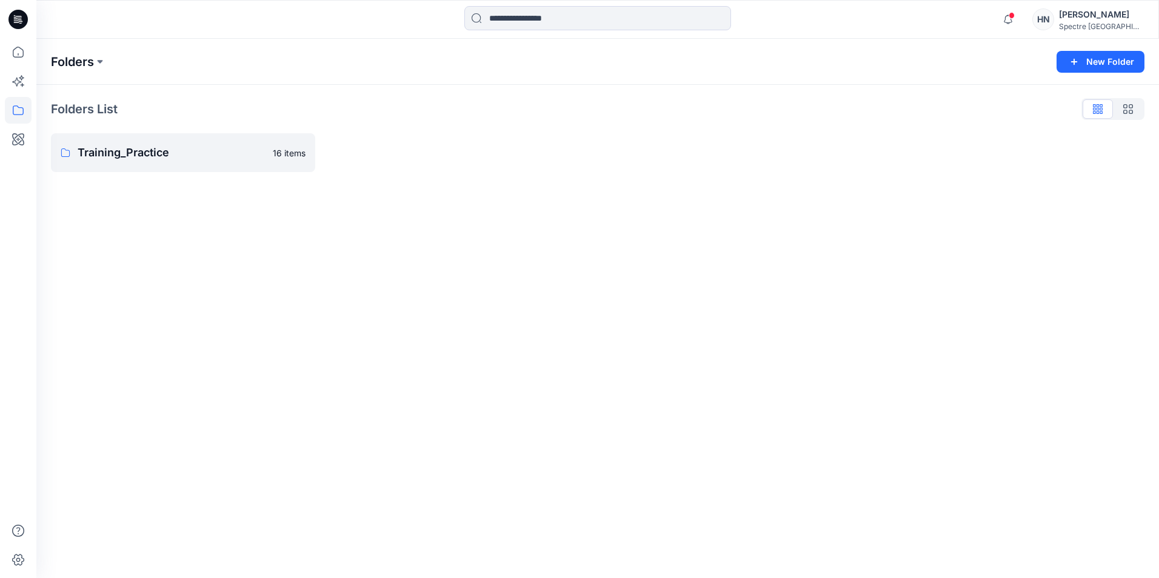
click at [68, 59] on p "Folders" at bounding box center [72, 61] width 43 height 17
click at [17, 53] on icon at bounding box center [18, 52] width 27 height 27
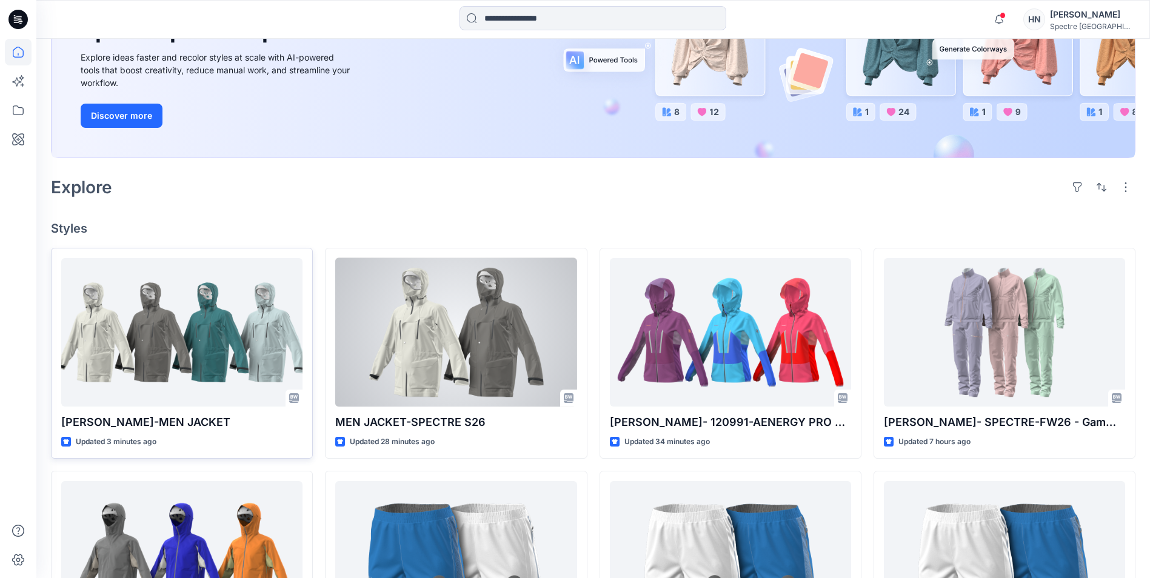
scroll to position [182, 0]
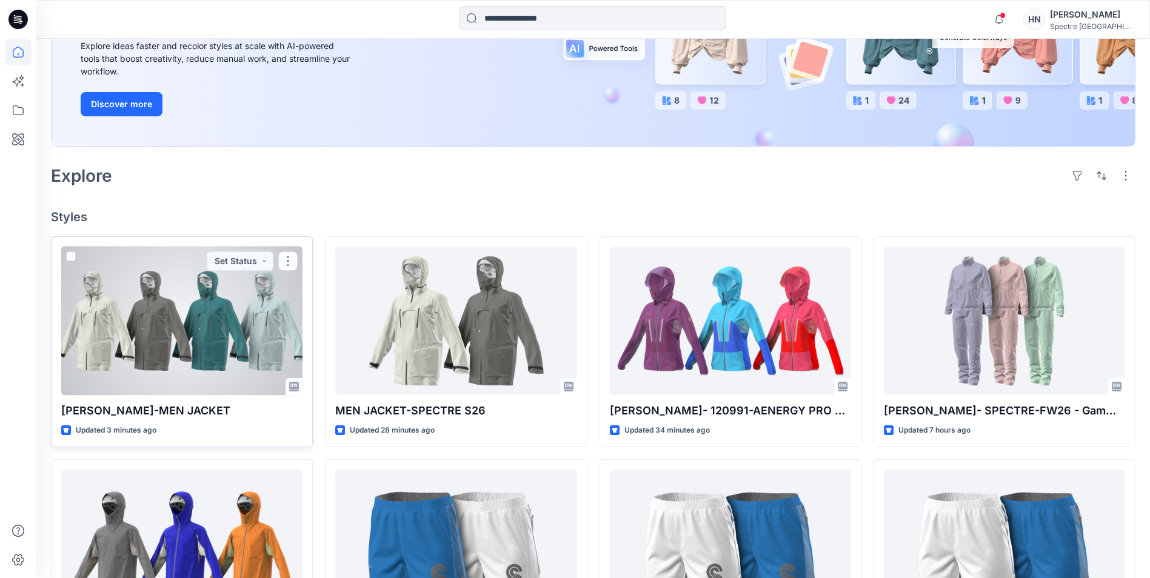
click at [221, 409] on p "Hóa Nguyễn-MEN JACKET" at bounding box center [181, 410] width 241 height 17
click at [288, 258] on button "button" at bounding box center [287, 261] width 19 height 19
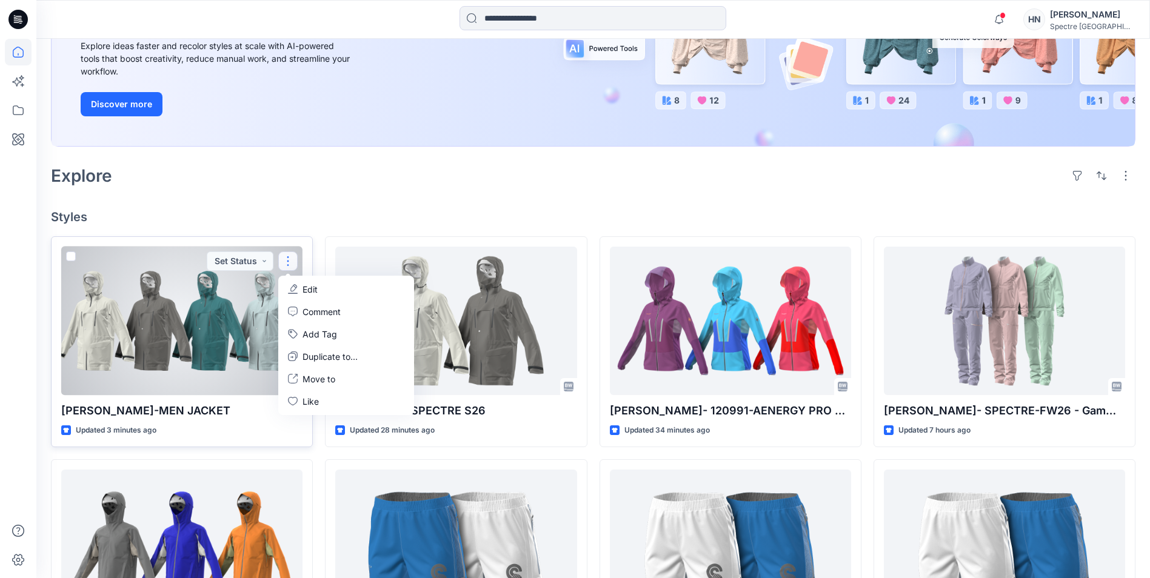
click at [196, 307] on div at bounding box center [181, 321] width 241 height 148
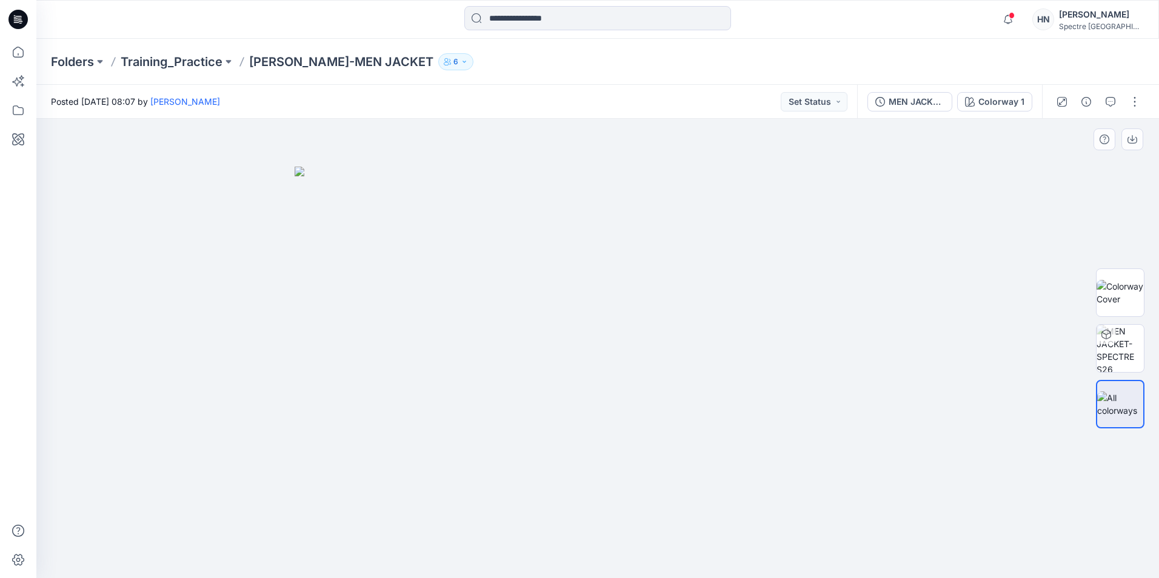
drag, startPoint x: 257, startPoint y: 201, endPoint x: 270, endPoint y: 207, distance: 14.6
click at [257, 201] on div at bounding box center [597, 348] width 1123 height 459
click at [1136, 101] on button "button" at bounding box center [1134, 101] width 19 height 19
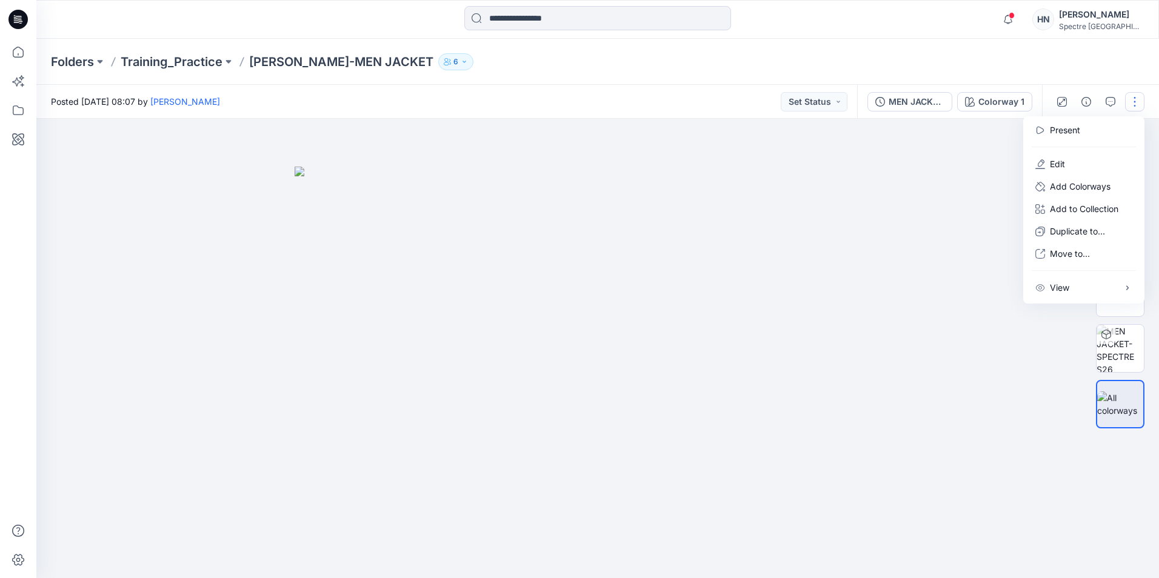
click at [932, 218] on div at bounding box center [597, 348] width 1123 height 459
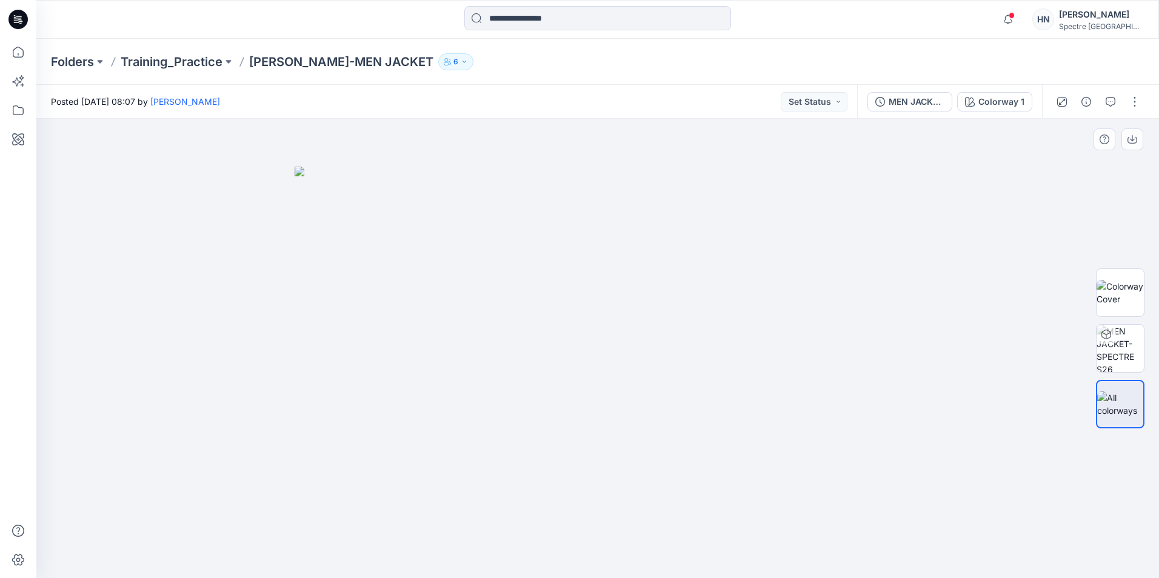
click at [213, 177] on div at bounding box center [597, 348] width 1123 height 459
click at [447, 130] on div at bounding box center [597, 348] width 1123 height 459
click at [178, 233] on div at bounding box center [597, 348] width 1123 height 459
click at [935, 426] on div at bounding box center [597, 348] width 1123 height 459
click at [1010, 211] on div at bounding box center [597, 348] width 1123 height 459
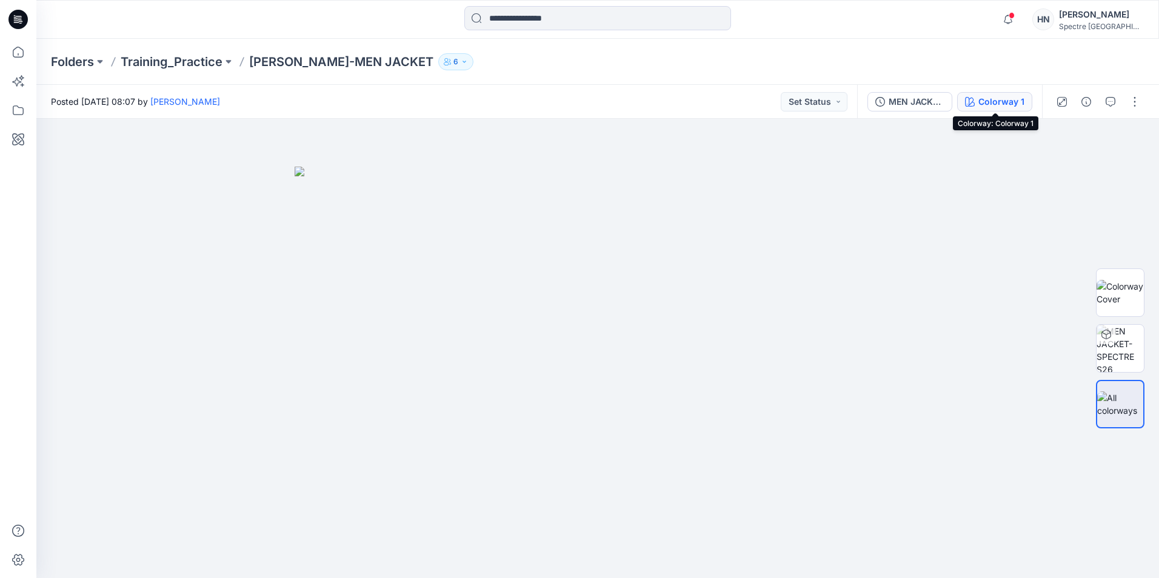
click at [1003, 100] on div "Colorway 1" at bounding box center [1001, 101] width 46 height 13
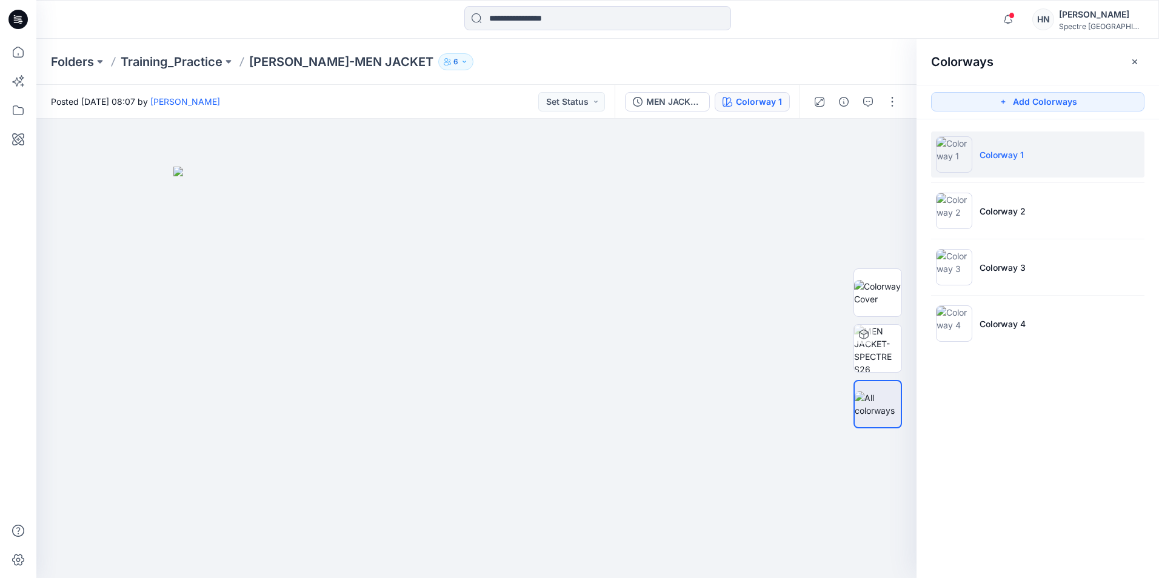
click at [1101, 152] on li "Colorway 1" at bounding box center [1037, 155] width 213 height 46
click at [304, 66] on p "Hóa Nguyễn-MEN JACKET" at bounding box center [341, 61] width 184 height 17
click at [203, 60] on p "Training_Practice" at bounding box center [172, 61] width 102 height 17
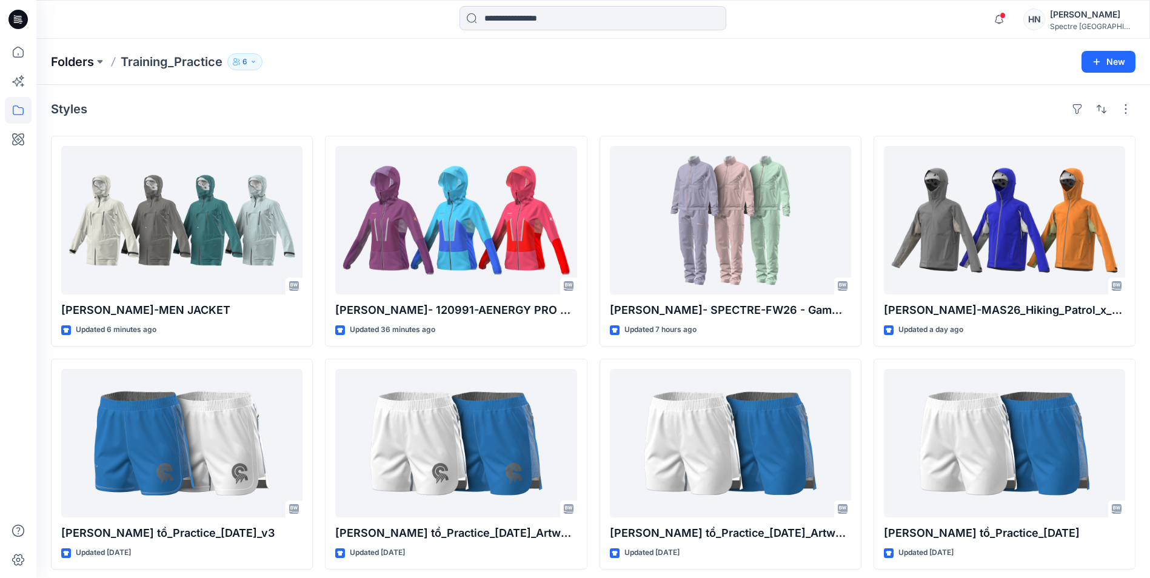
click at [79, 60] on p "Folders" at bounding box center [72, 61] width 43 height 17
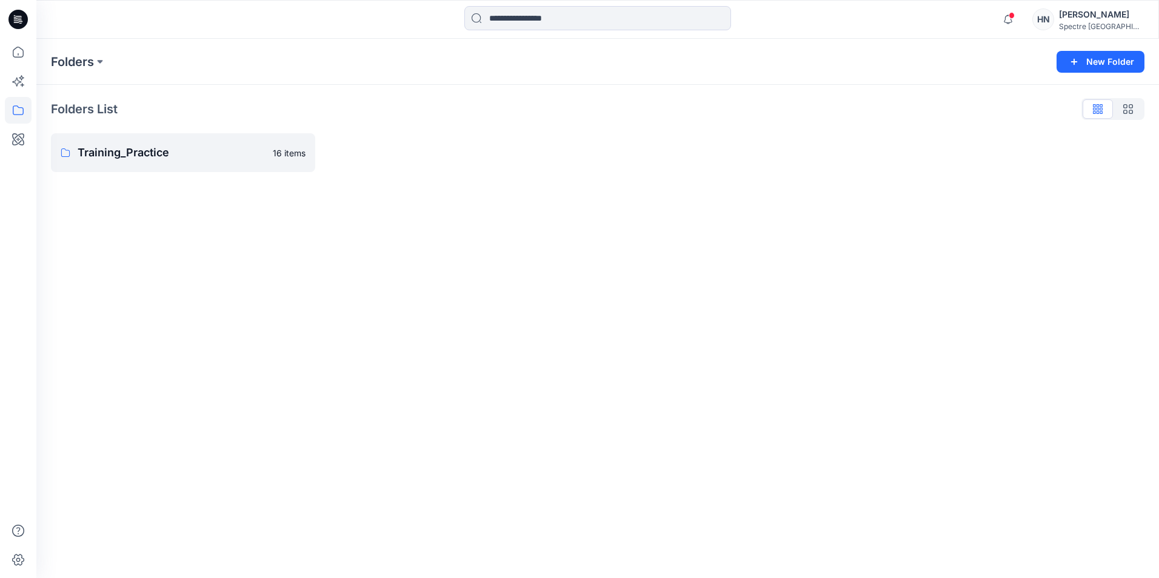
click at [159, 198] on div "Folders New Folder Folders List Training_Practice 16 items" at bounding box center [597, 308] width 1123 height 539
click at [13, 52] on icon at bounding box center [18, 52] width 11 height 11
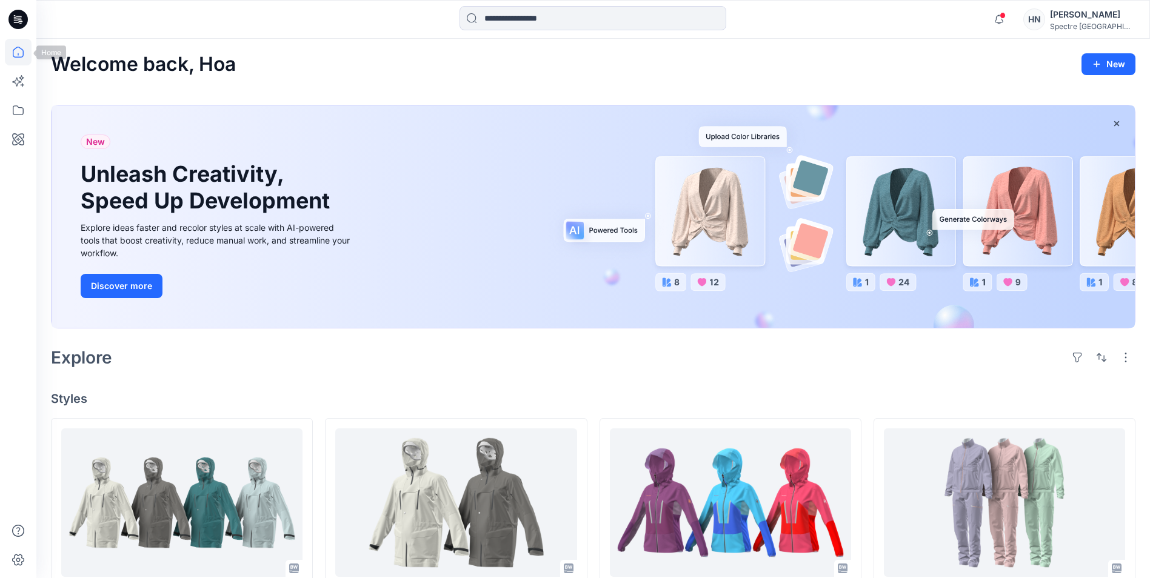
click at [18, 46] on icon at bounding box center [18, 52] width 27 height 27
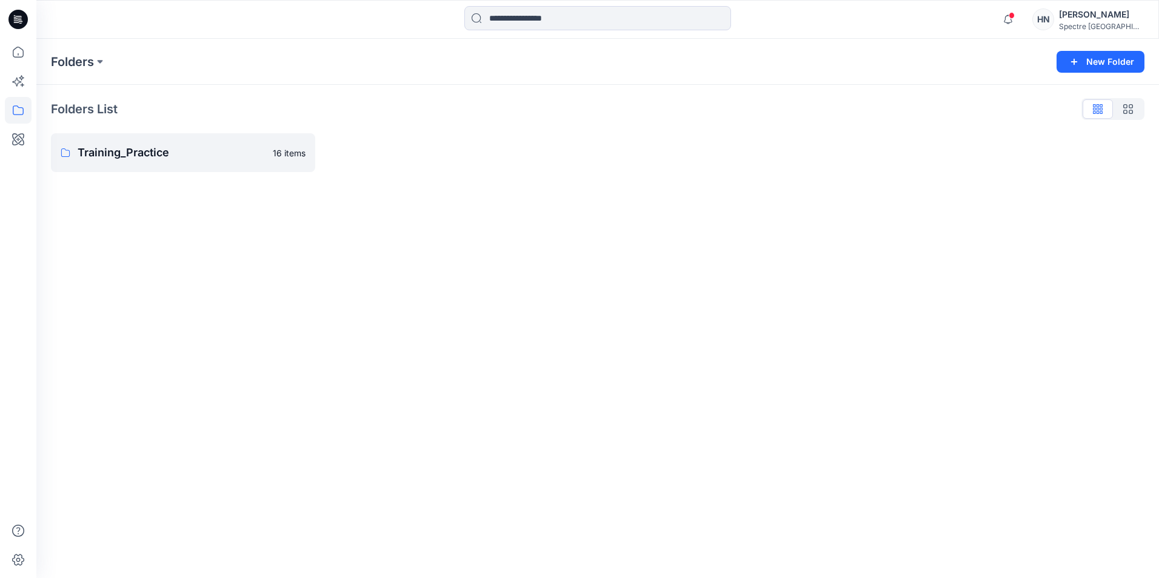
click at [166, 232] on div "Folders New Folder Folders List Training_Practice 16 items" at bounding box center [597, 308] width 1123 height 539
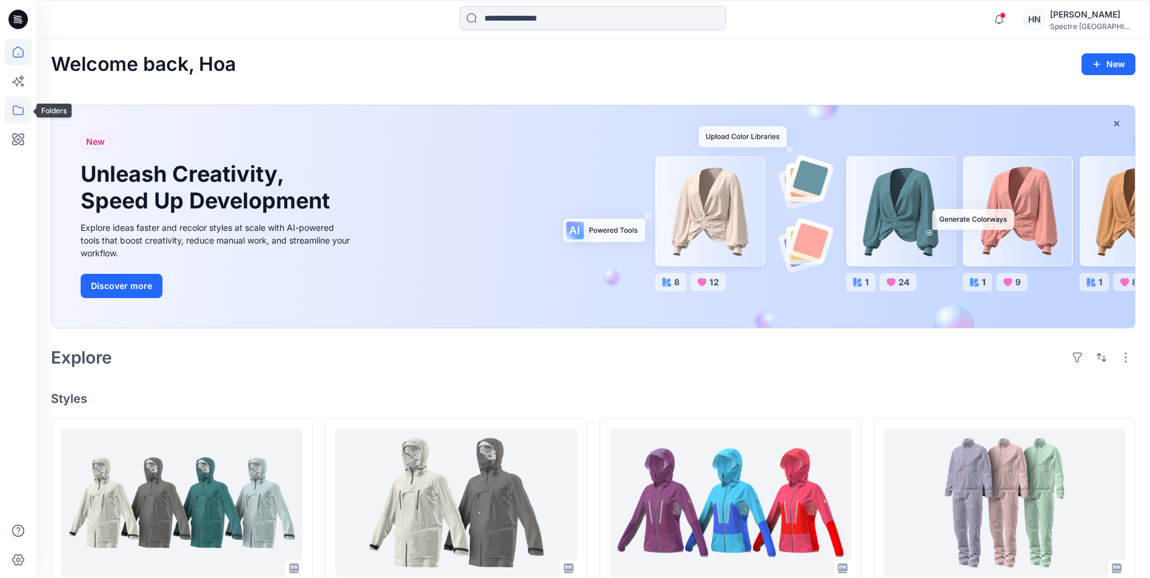
click at [17, 104] on icon at bounding box center [18, 110] width 27 height 27
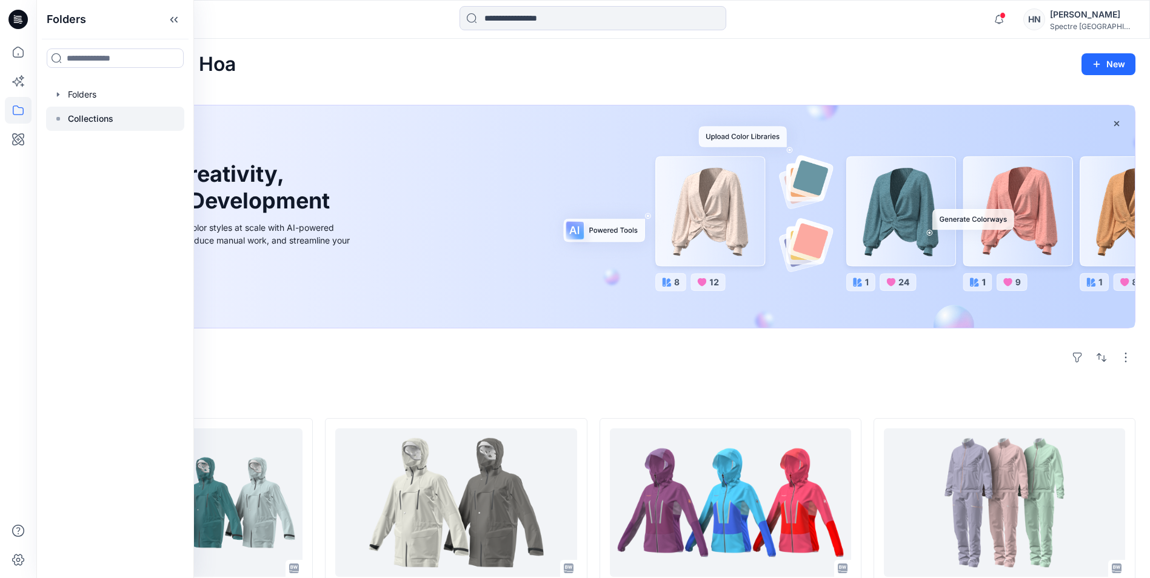
click at [104, 122] on p "Collections" at bounding box center [90, 119] width 45 height 15
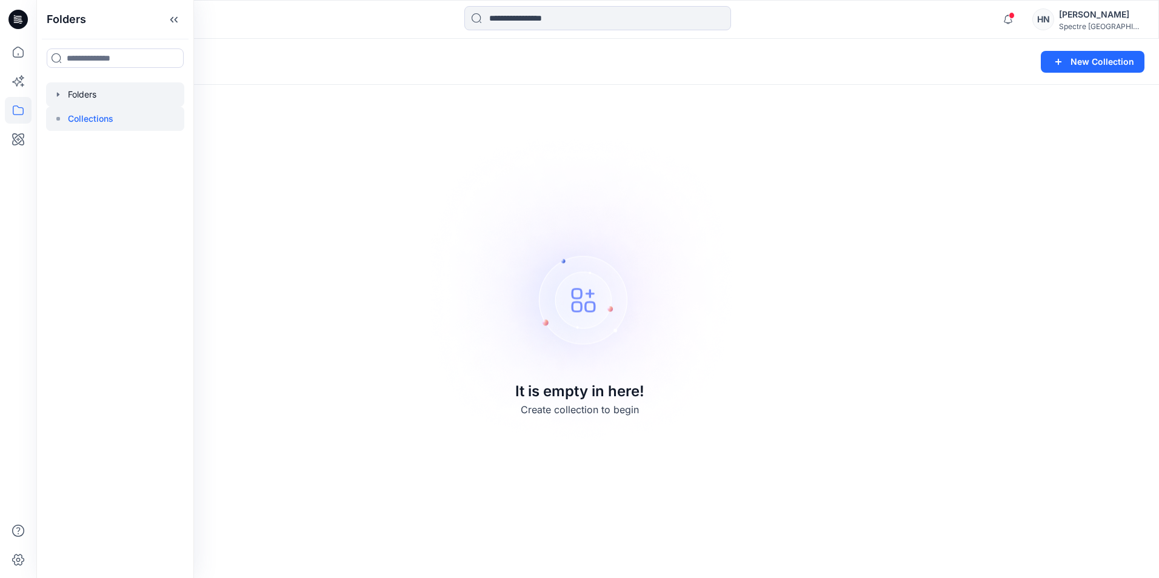
click at [98, 87] on div at bounding box center [115, 94] width 138 height 24
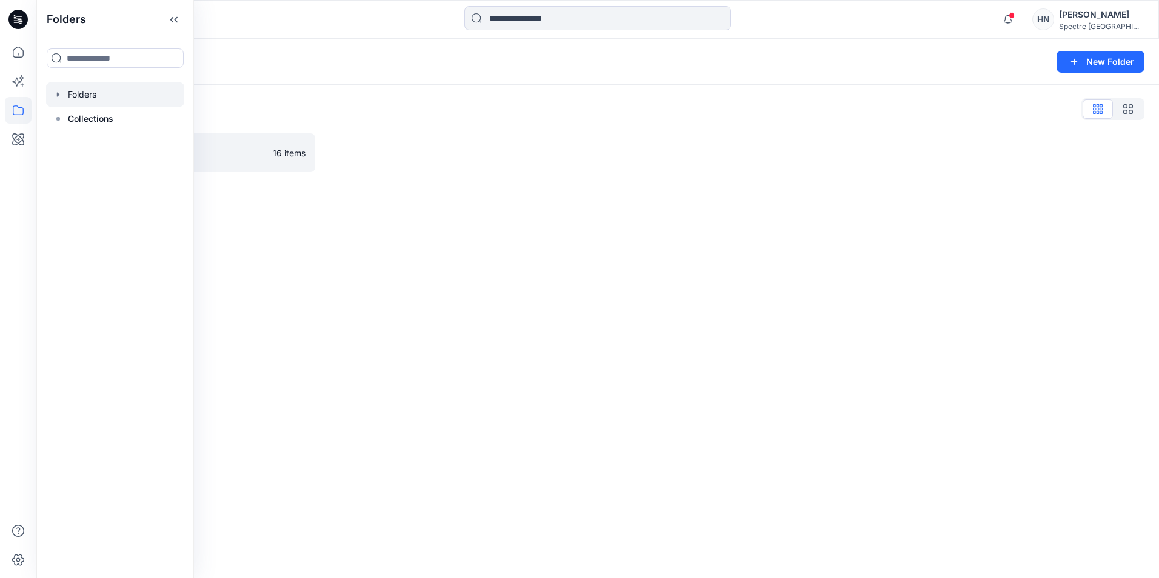
click at [81, 93] on div at bounding box center [115, 94] width 138 height 24
click at [327, 259] on div "Folders New Folder Folders List Training_Practice 16 items" at bounding box center [597, 308] width 1123 height 539
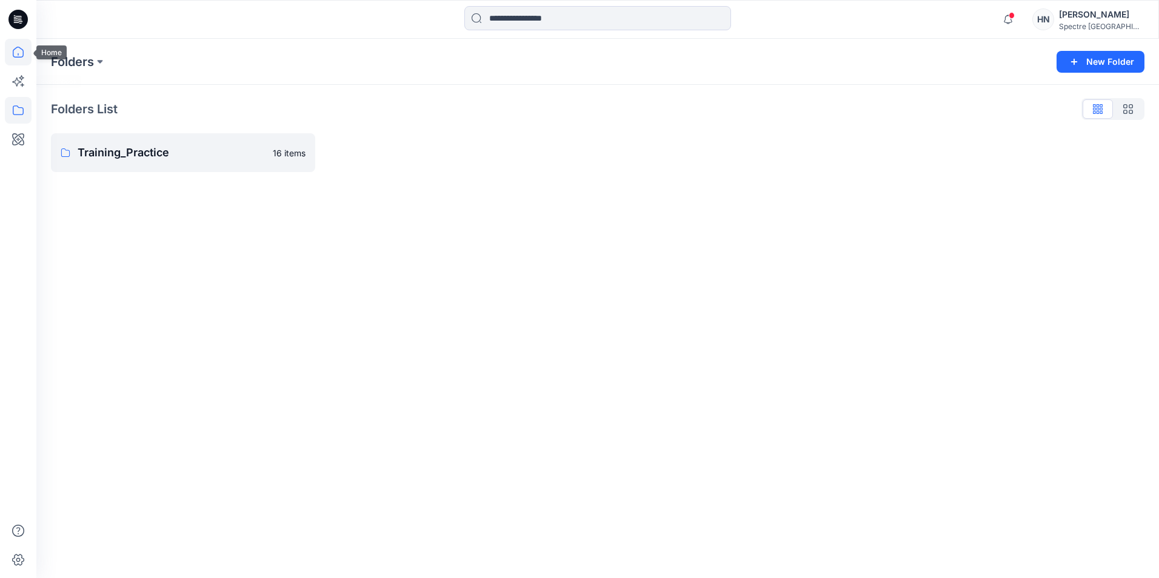
click at [17, 47] on icon at bounding box center [18, 52] width 27 height 27
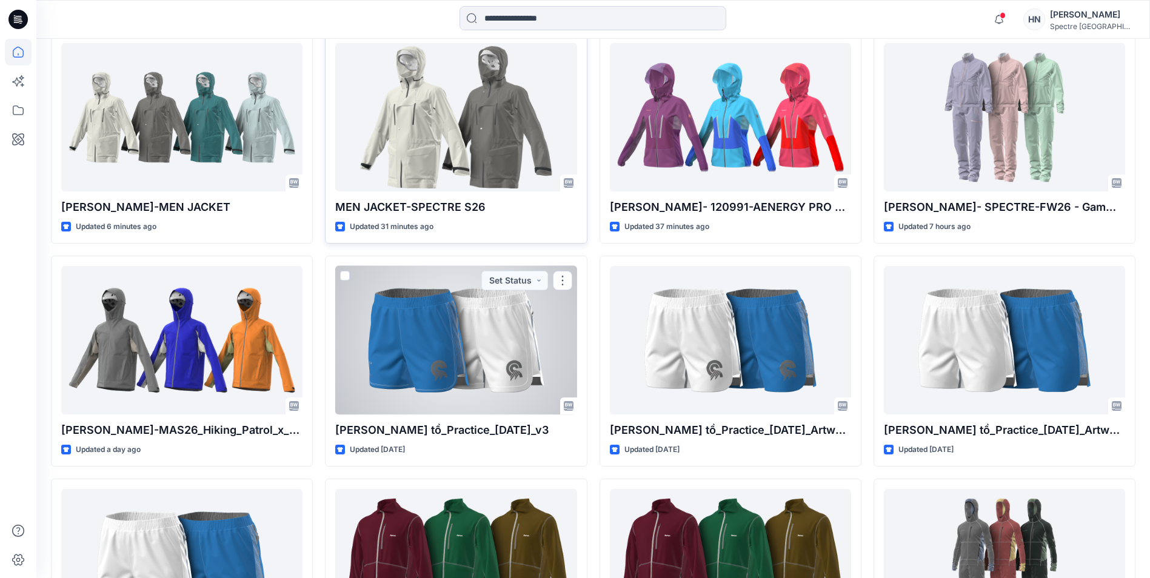
scroll to position [364, 0]
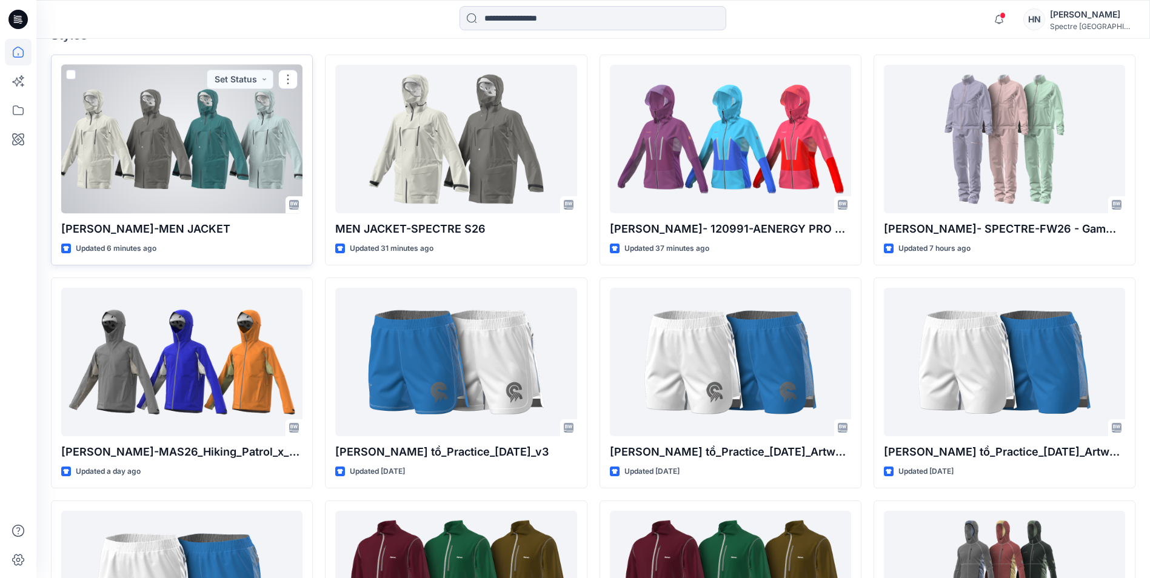
click at [180, 228] on p "Hóa Nguyễn-MEN JACKET" at bounding box center [181, 229] width 241 height 17
click at [293, 76] on button "button" at bounding box center [287, 79] width 19 height 19
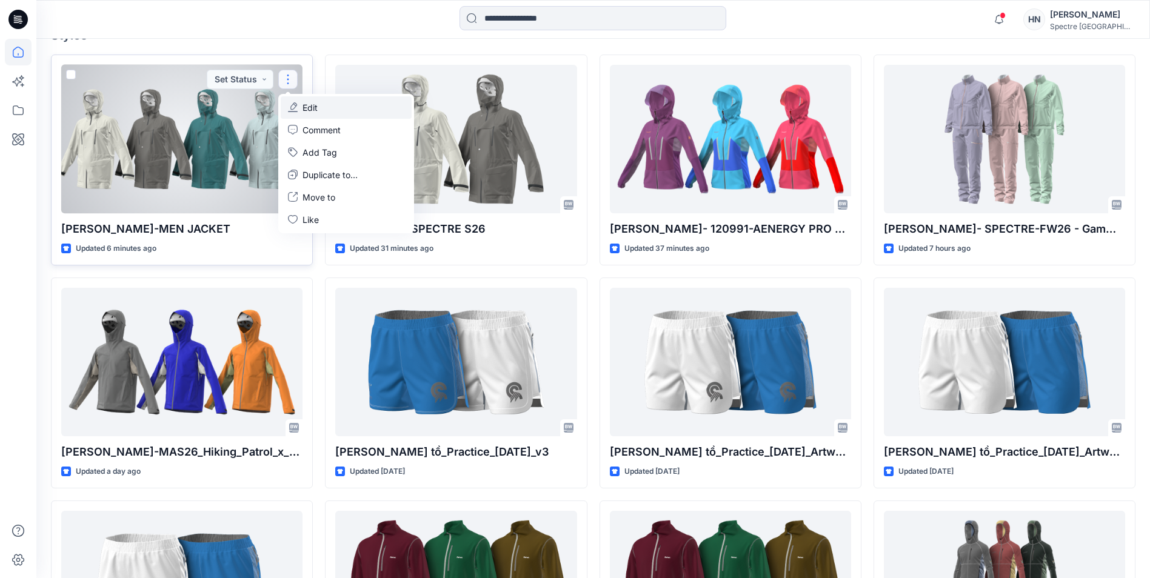
click at [308, 104] on p "Edit" at bounding box center [309, 107] width 15 height 13
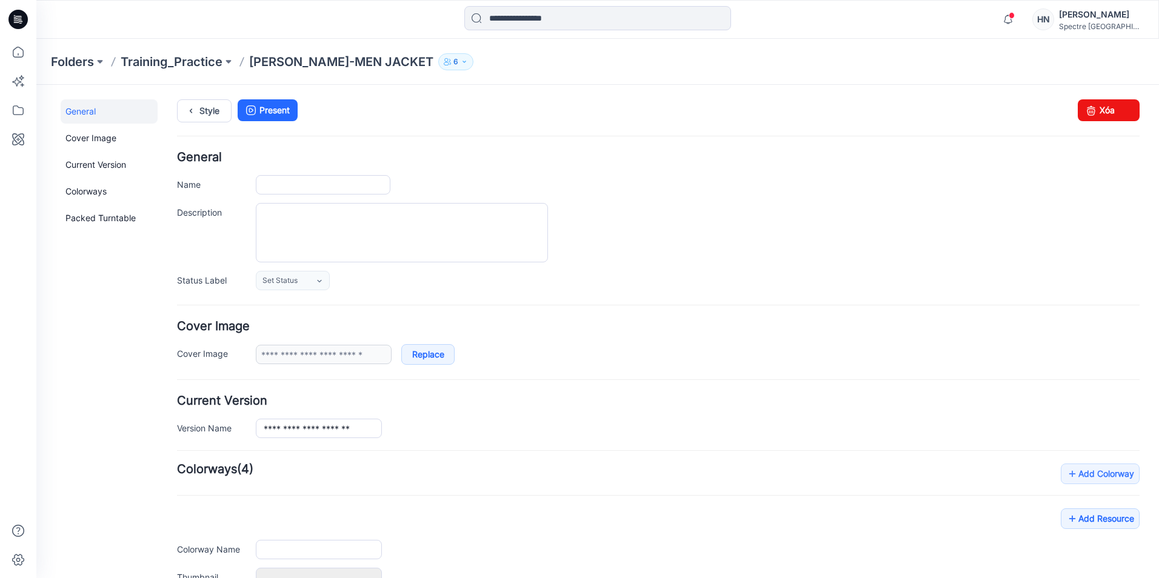
type input "**********"
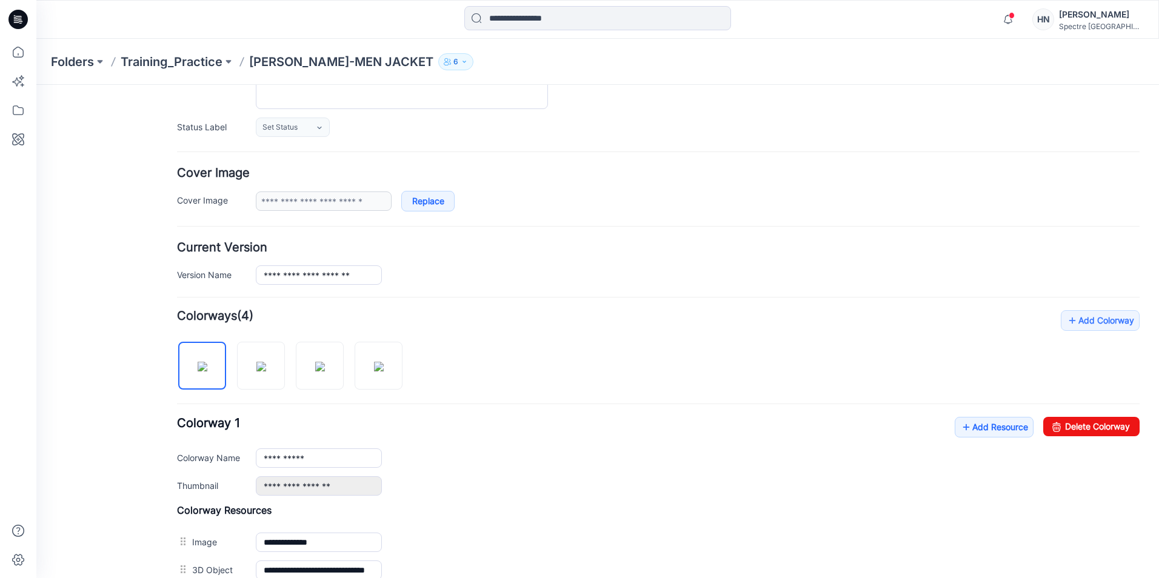
scroll to position [182, 0]
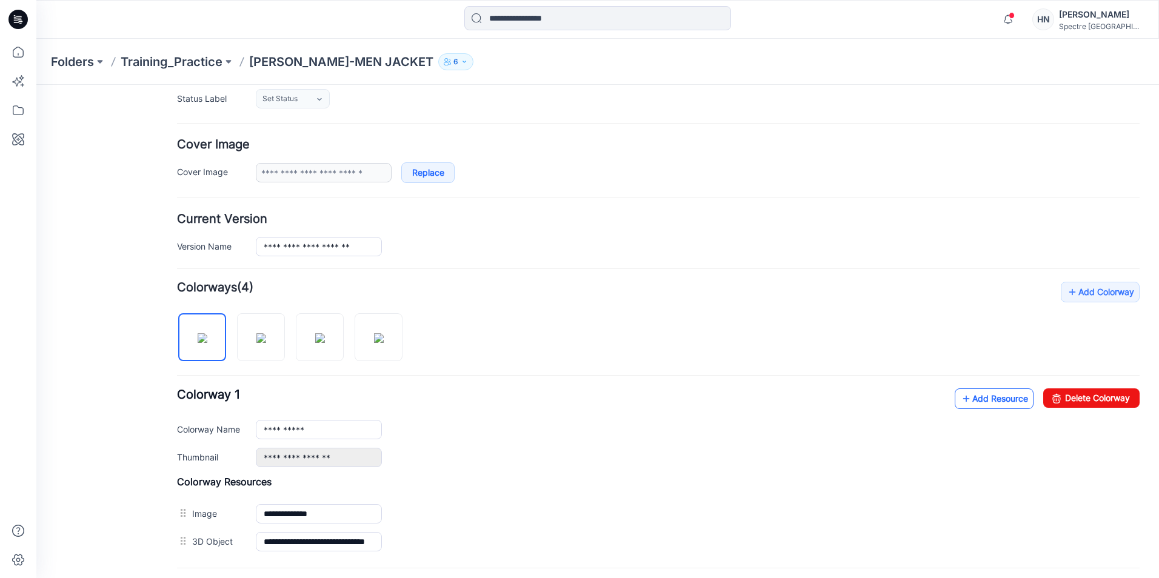
click at [985, 398] on link "Add Resource" at bounding box center [994, 399] width 79 height 21
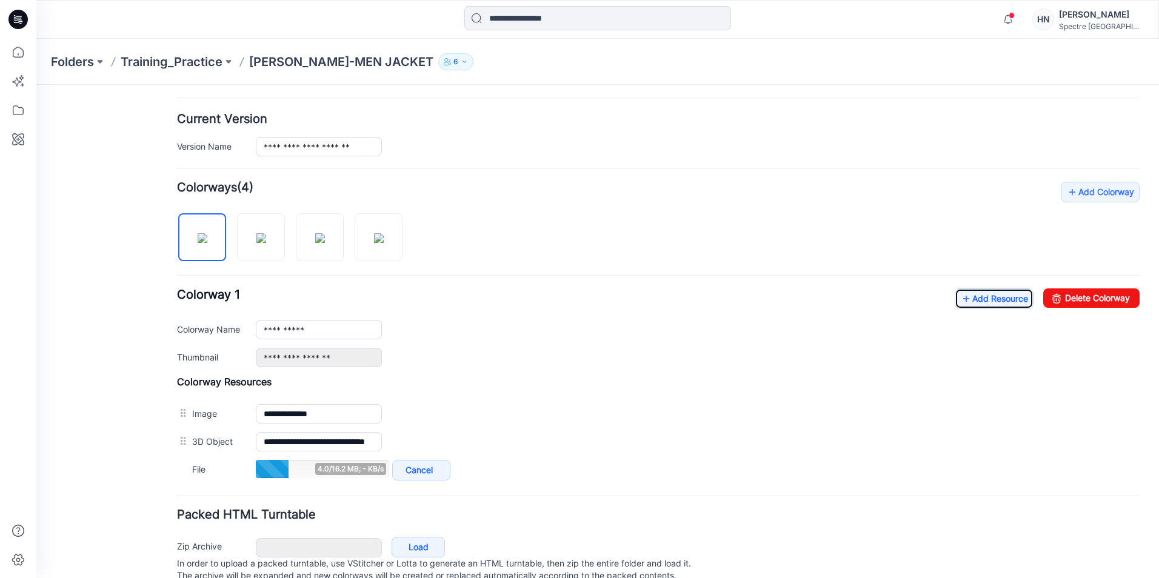
scroll to position [303, 0]
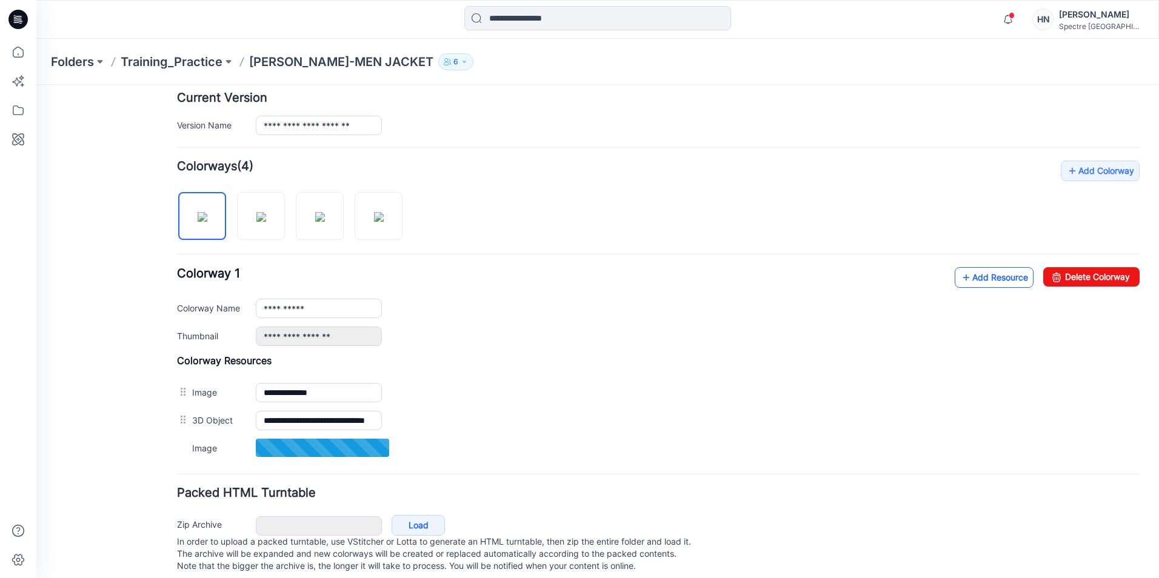
click at [979, 281] on link "Add Resource" at bounding box center [994, 277] width 79 height 21
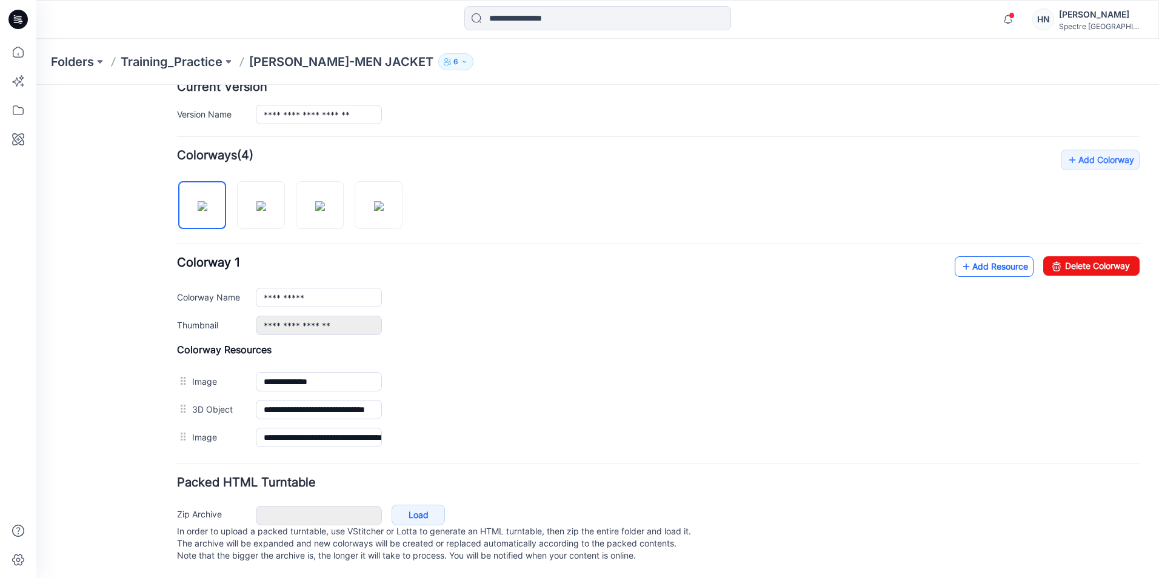
click at [973, 258] on link "Add Resource" at bounding box center [994, 266] width 79 height 21
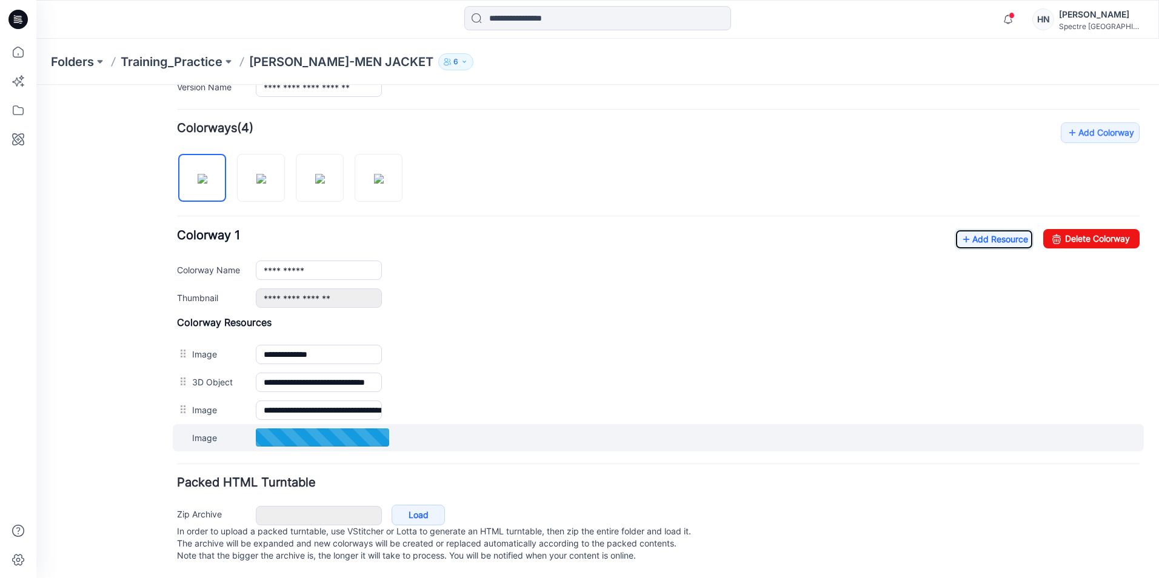
scroll to position [354, 0]
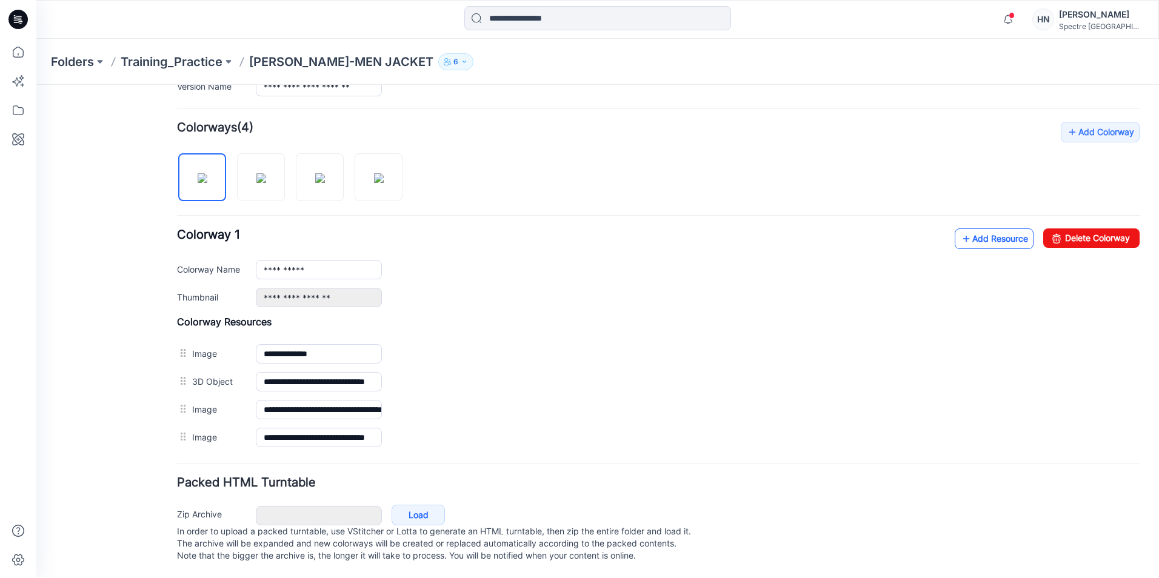
click at [971, 229] on link "Add Resource" at bounding box center [994, 239] width 79 height 21
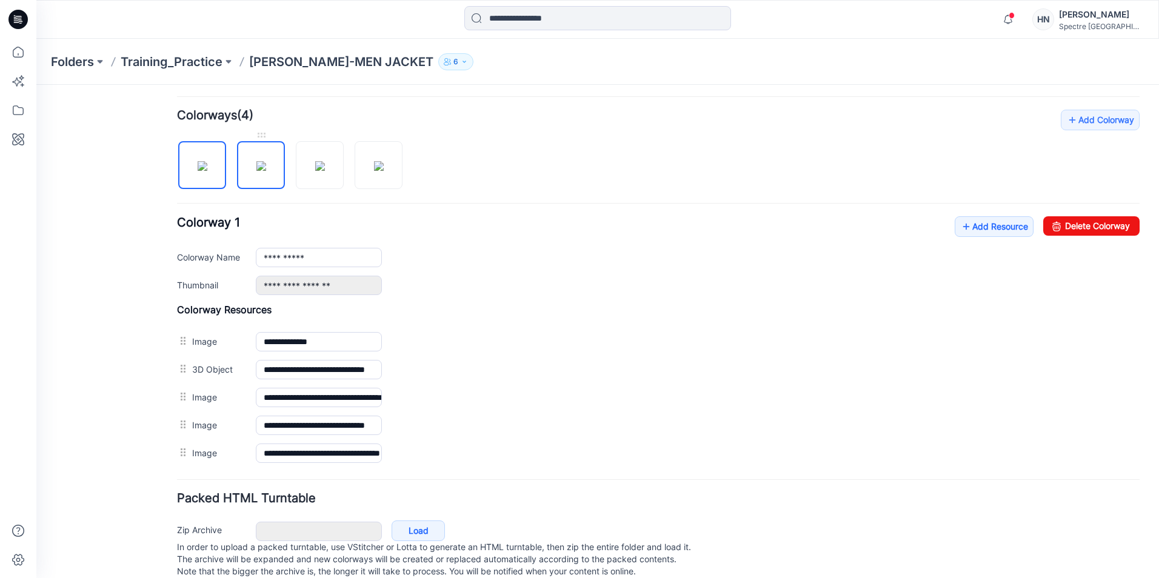
click at [266, 171] on img at bounding box center [261, 166] width 10 height 10
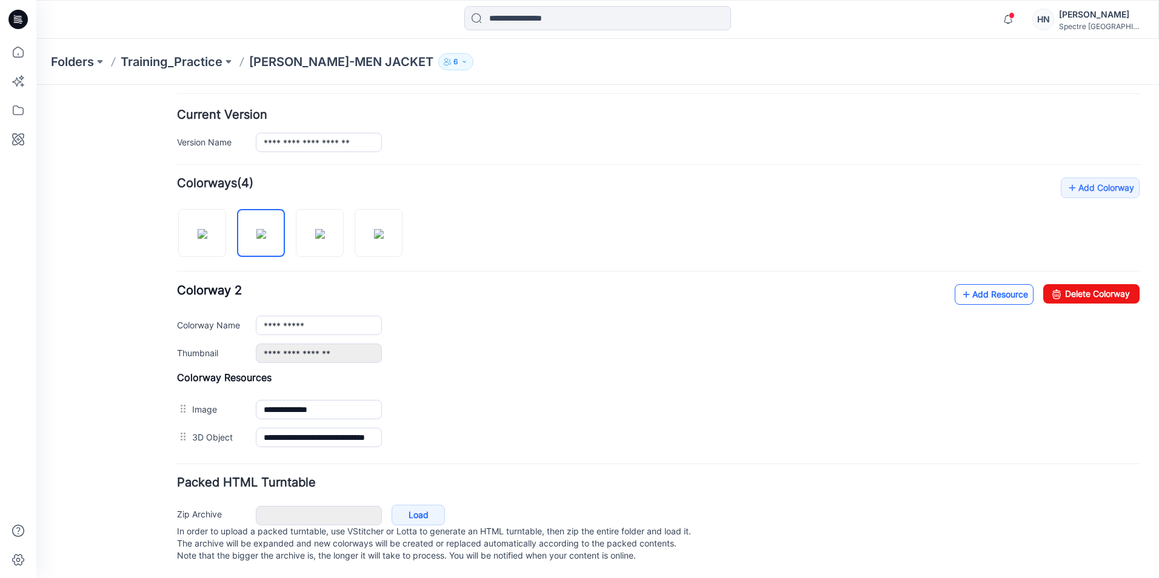
click at [985, 290] on link "Add Resource" at bounding box center [994, 294] width 79 height 21
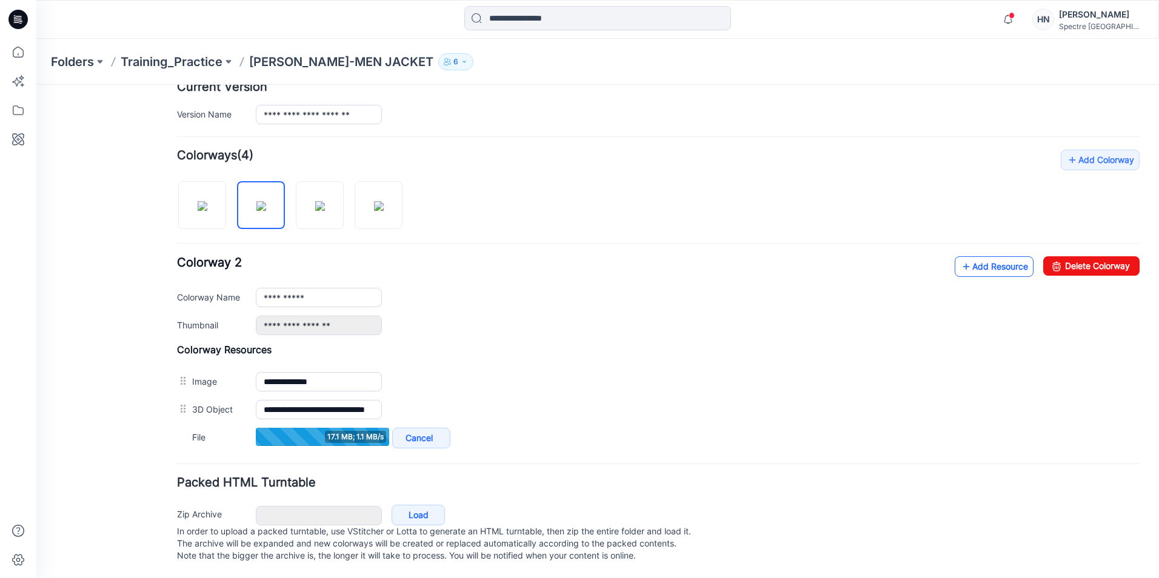
scroll to position [325, 0]
click at [976, 260] on link "Add Resource" at bounding box center [994, 267] width 79 height 21
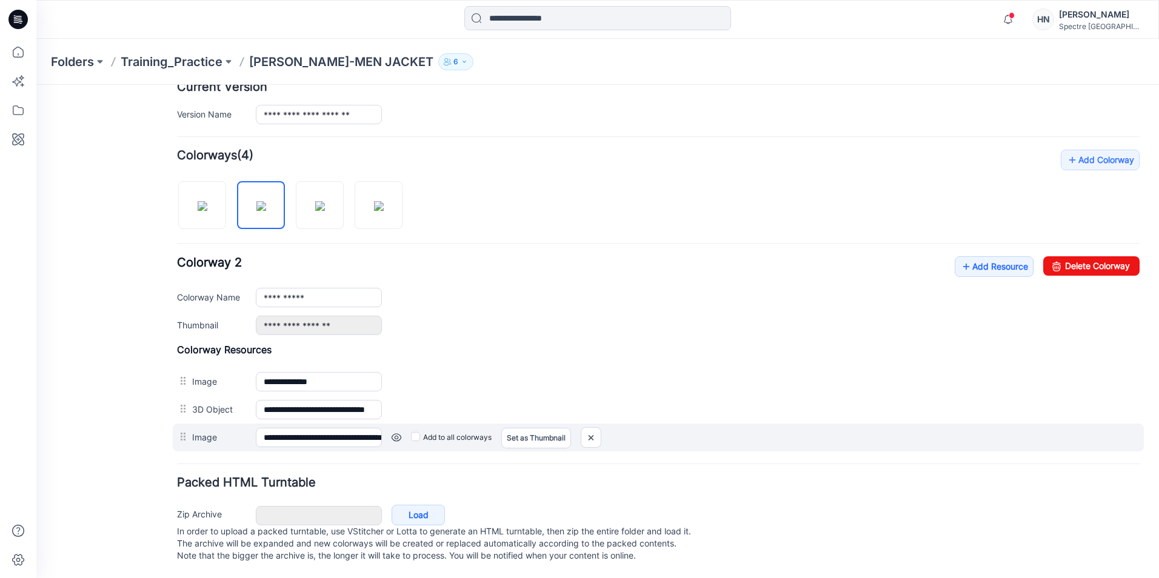
click at [395, 433] on link at bounding box center [397, 438] width 10 height 10
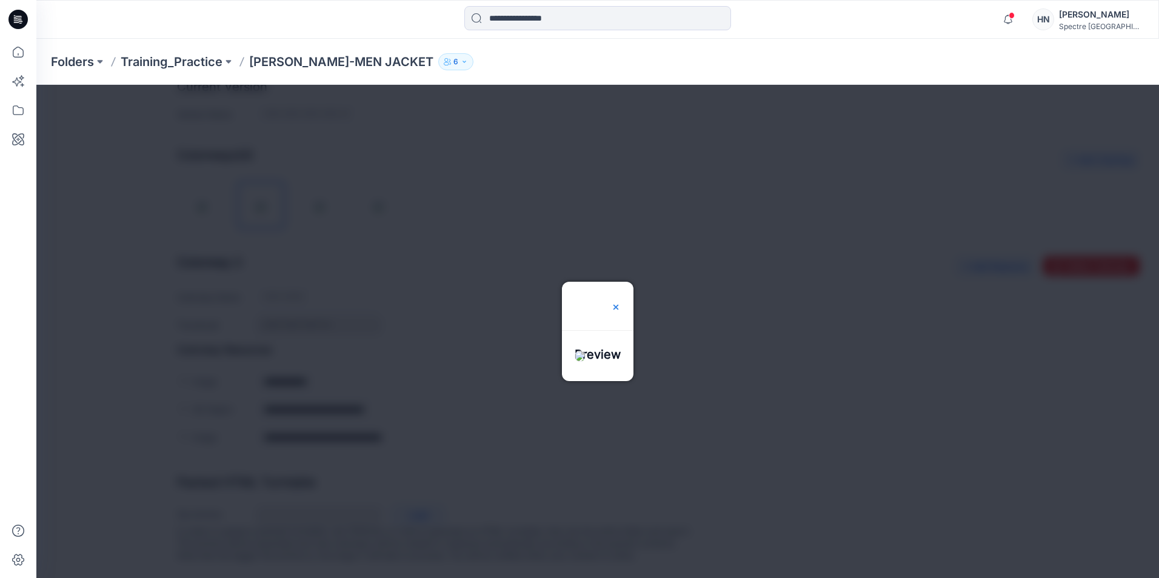
click at [621, 302] on img at bounding box center [616, 307] width 10 height 10
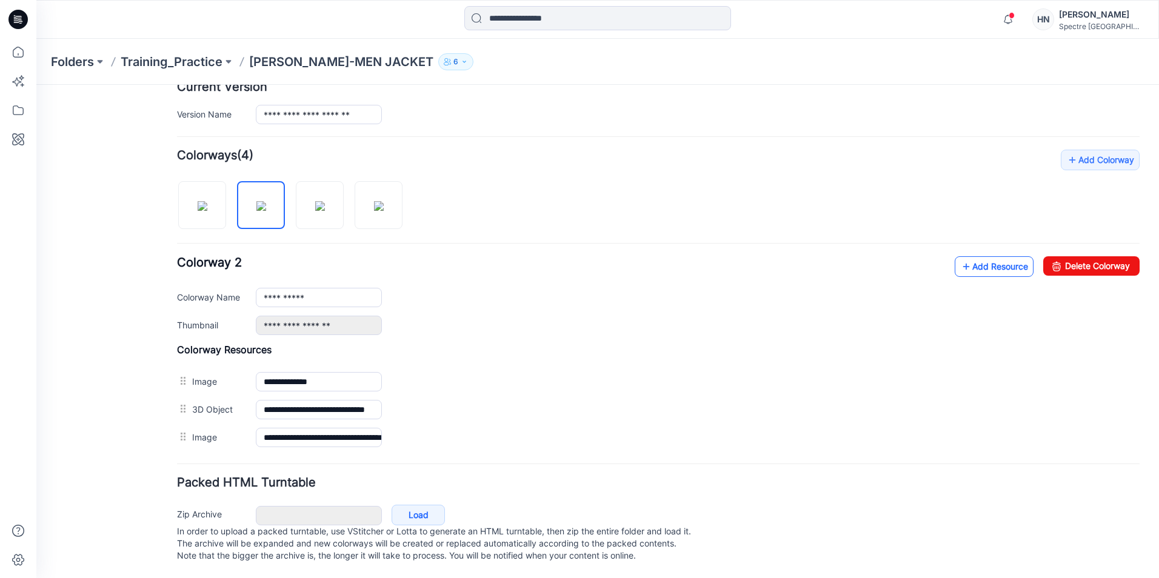
click at [985, 258] on link "Add Resource" at bounding box center [994, 266] width 79 height 21
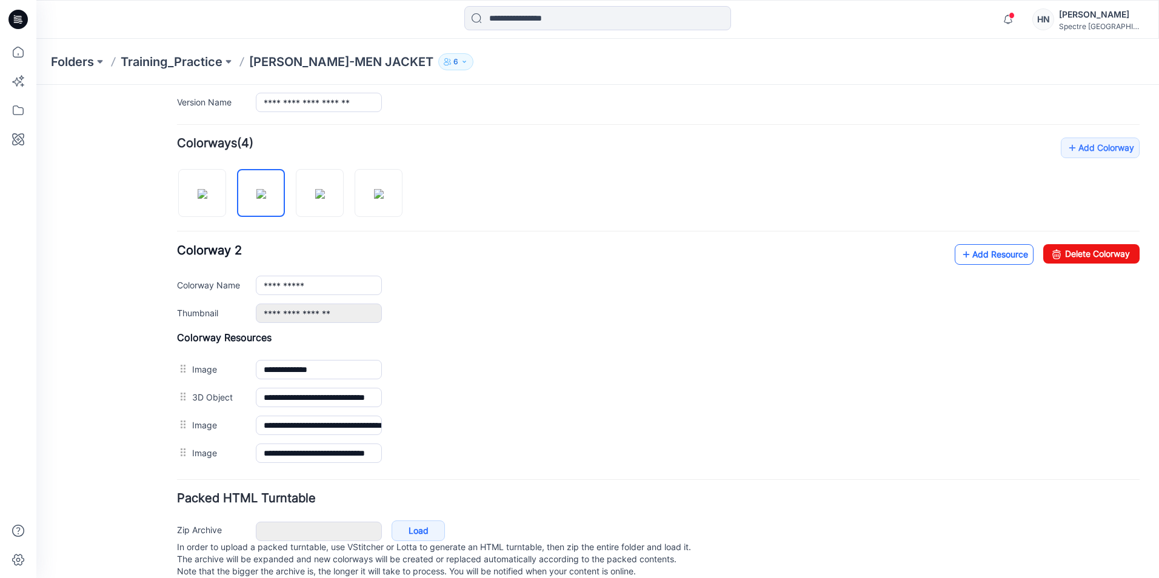
click at [986, 259] on link "Add Resource" at bounding box center [994, 254] width 79 height 21
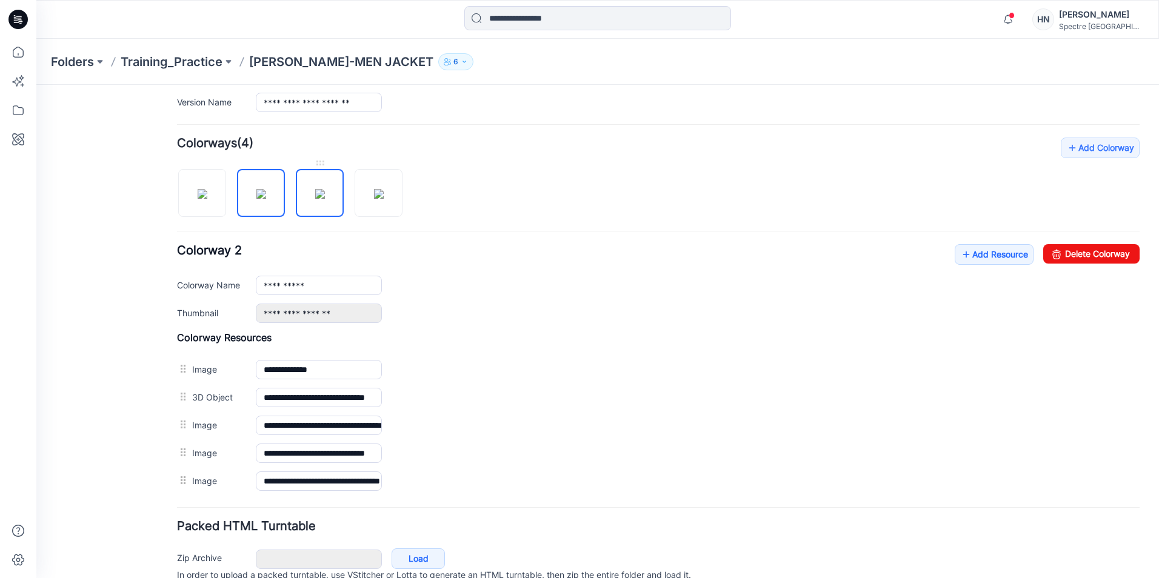
click at [325, 196] on img at bounding box center [320, 194] width 10 height 10
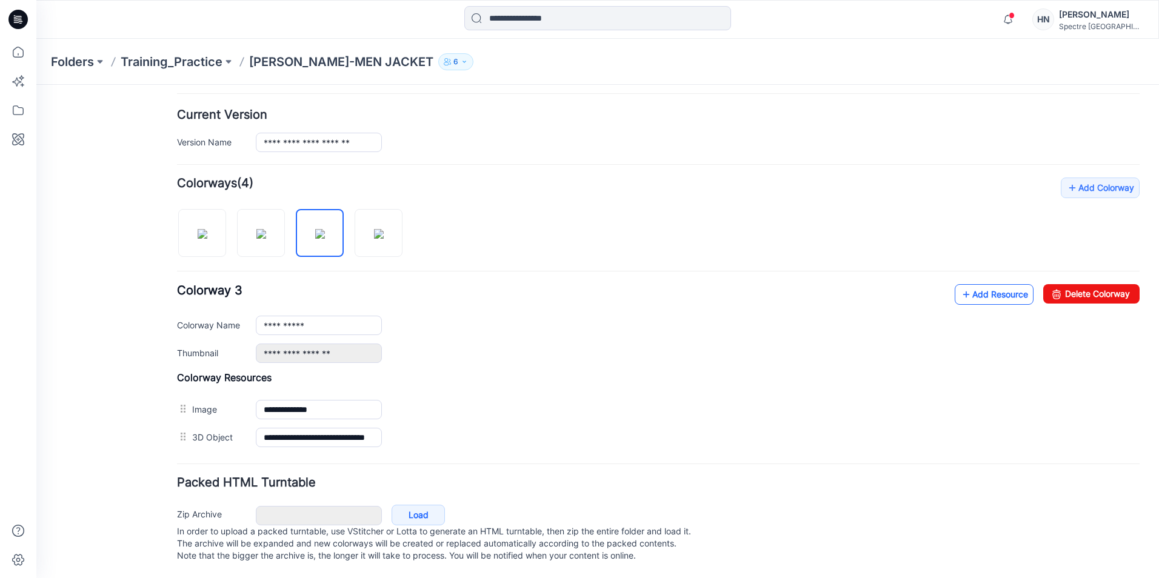
click at [964, 284] on link "Add Resource" at bounding box center [994, 294] width 79 height 21
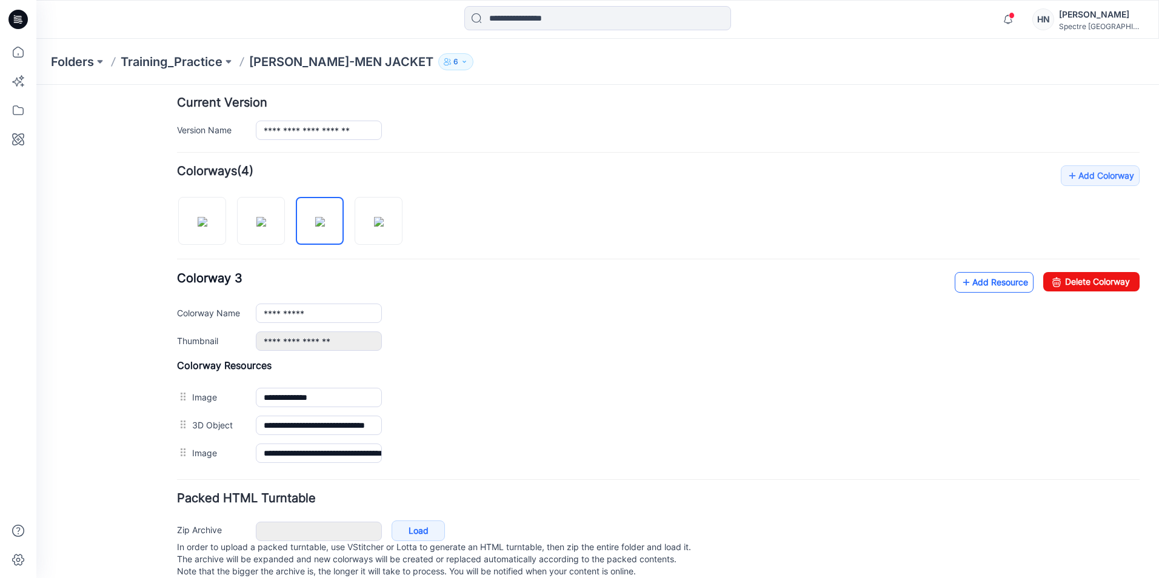
click at [972, 285] on link "Add Resource" at bounding box center [994, 282] width 79 height 21
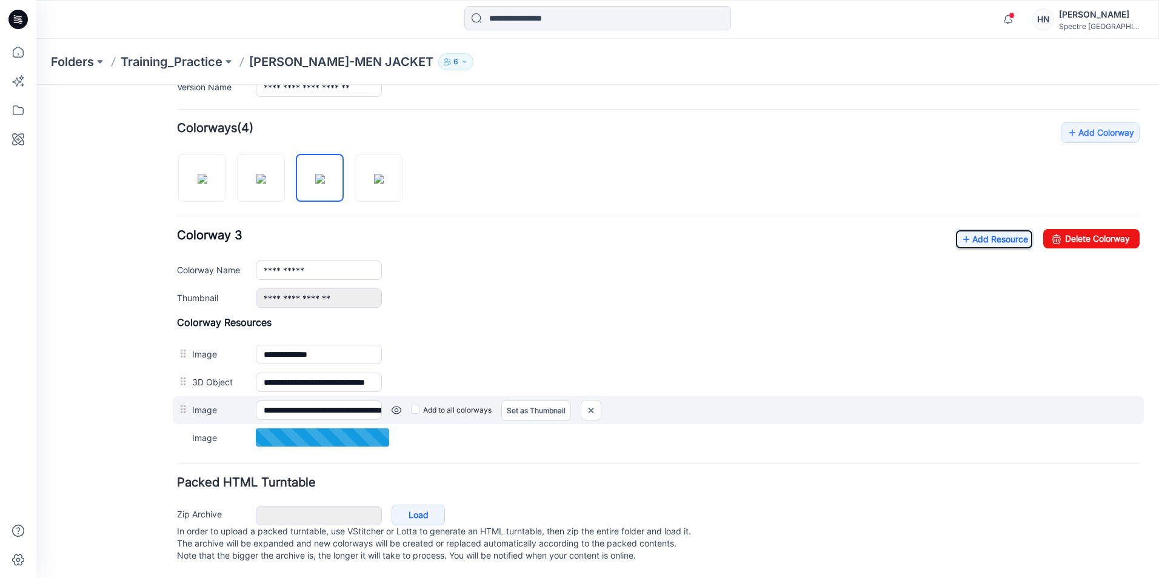
scroll to position [354, 0]
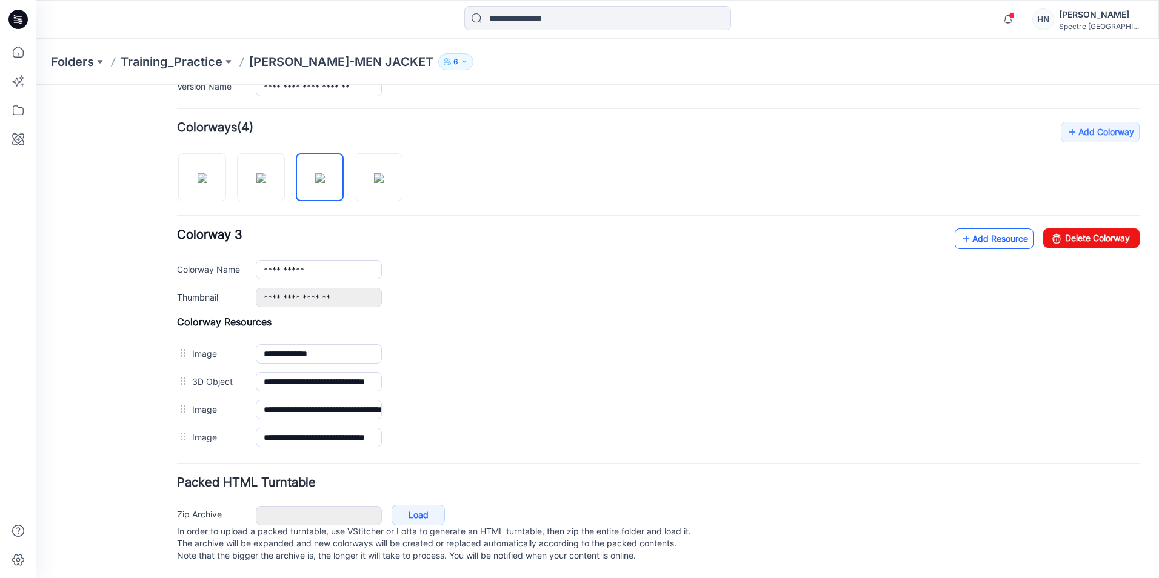
click at [986, 229] on link "Add Resource" at bounding box center [994, 239] width 79 height 21
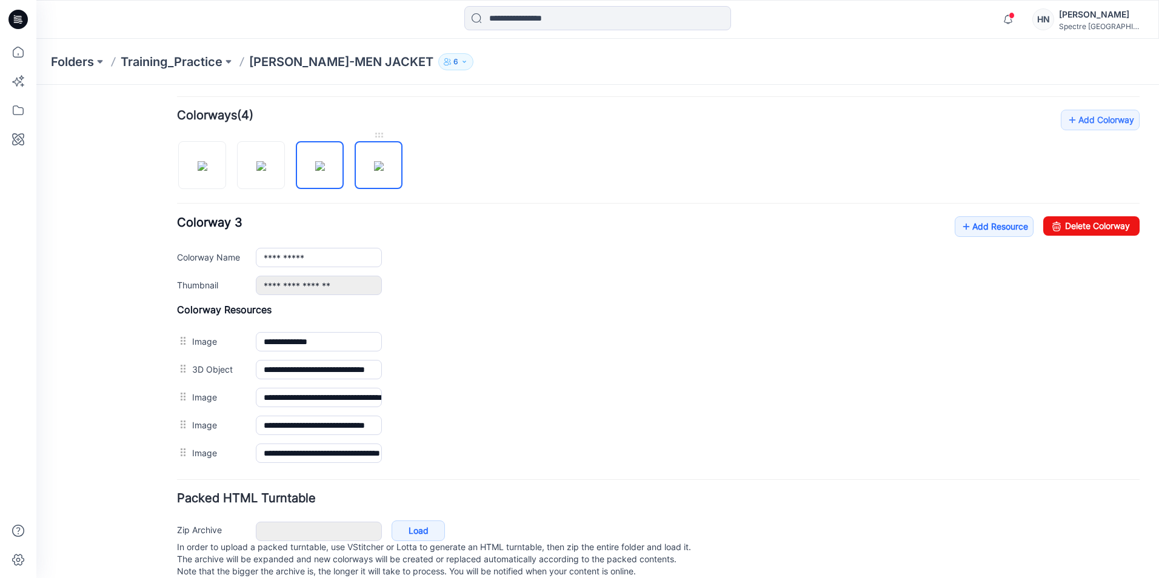
click at [374, 170] on img at bounding box center [379, 166] width 10 height 10
type input "**********"
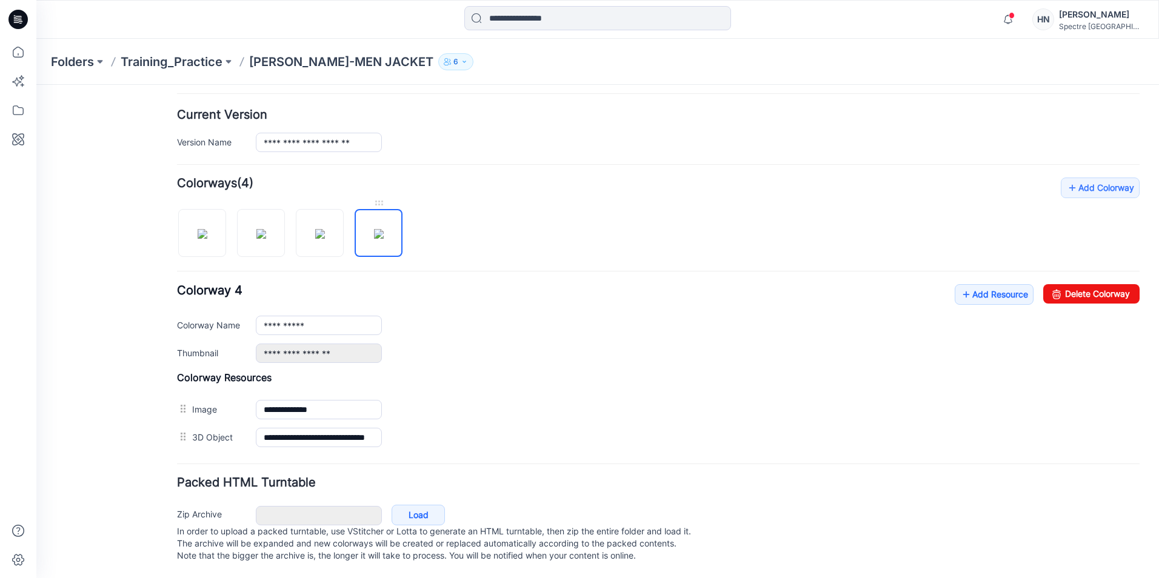
scroll to position [298, 0]
click at [980, 285] on link "Add Resource" at bounding box center [994, 294] width 79 height 21
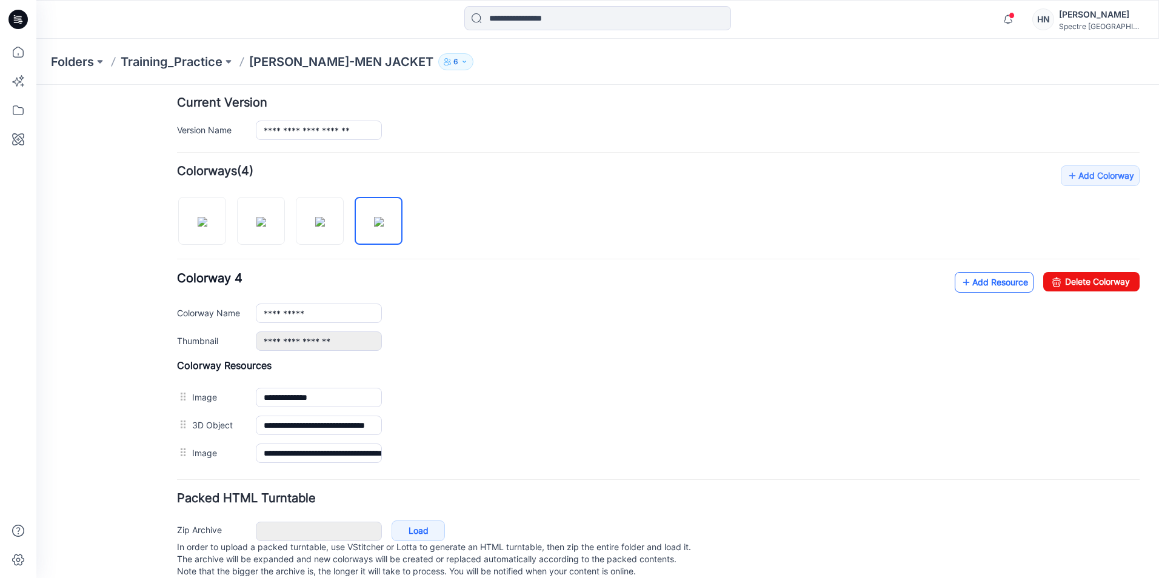
click at [960, 287] on icon at bounding box center [966, 282] width 12 height 19
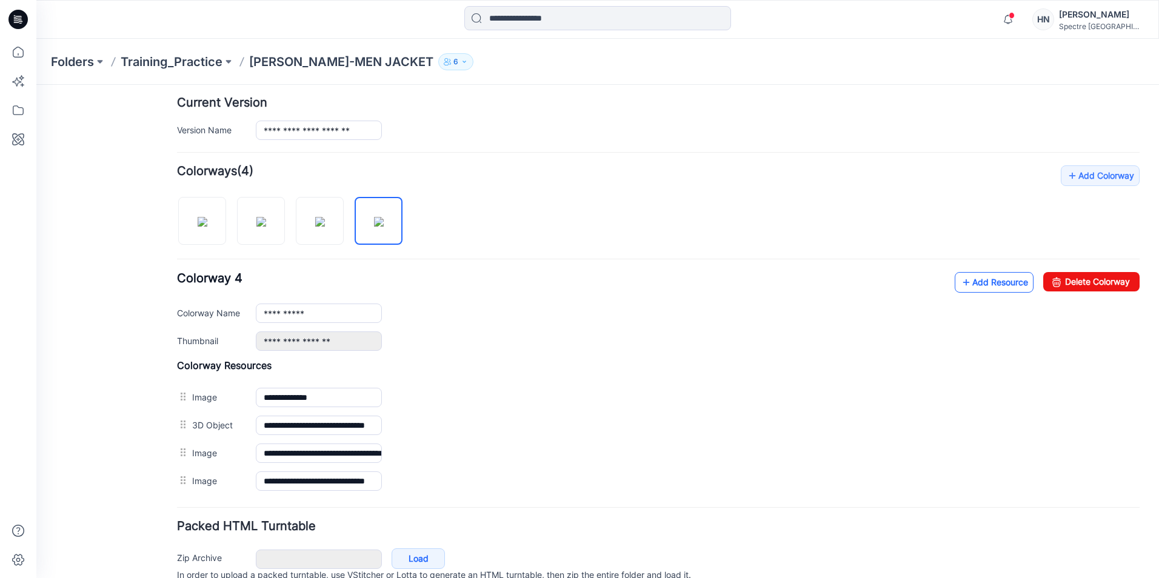
click at [978, 284] on link "Add Resource" at bounding box center [994, 282] width 79 height 21
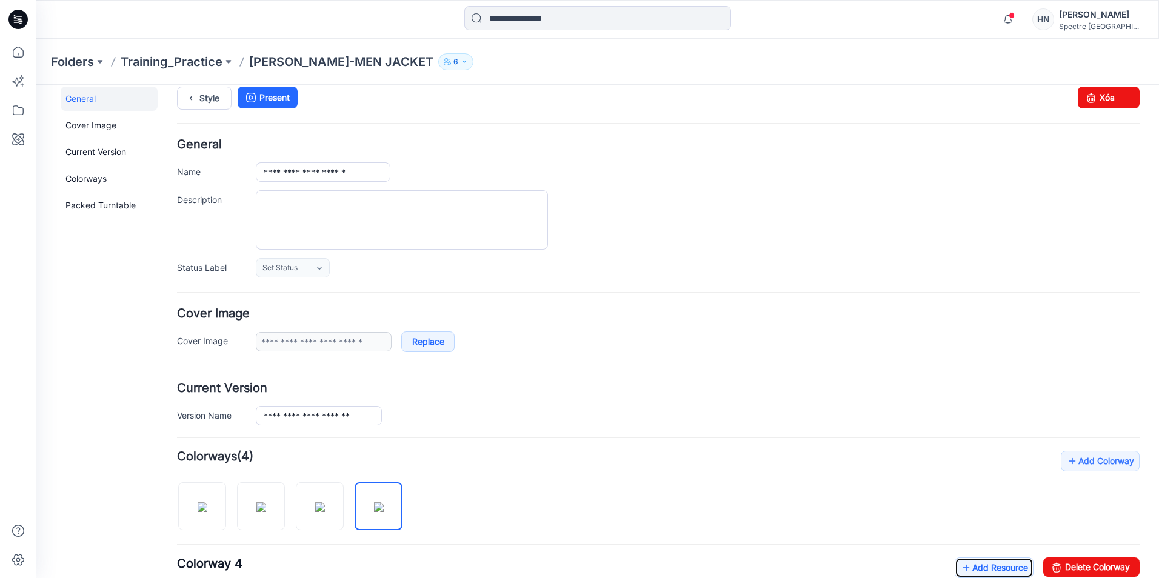
scroll to position [0, 0]
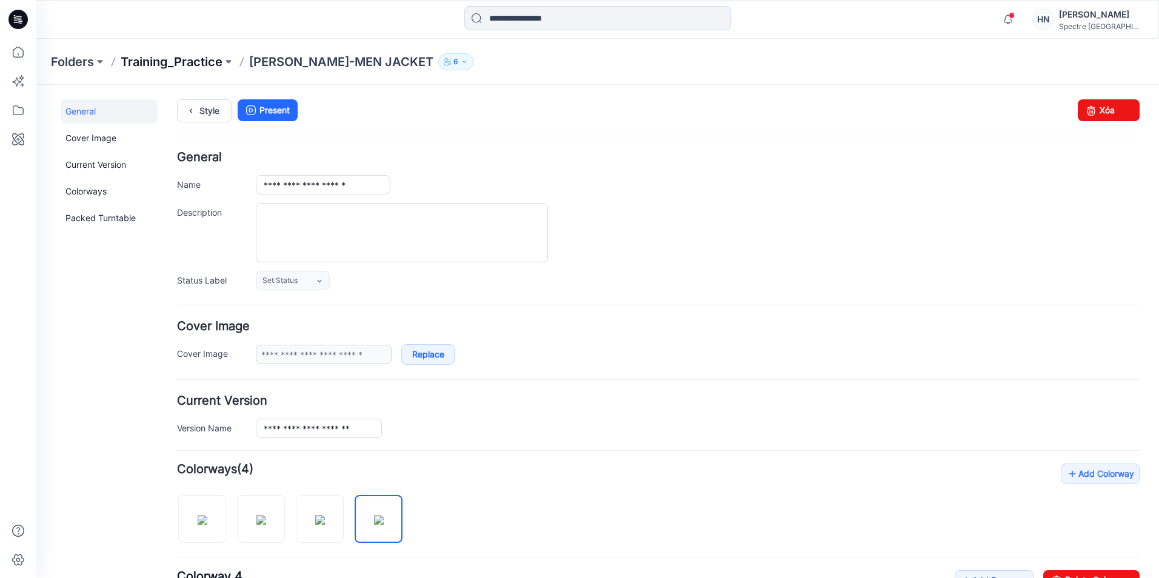
click at [194, 63] on p "Training_Practice" at bounding box center [172, 61] width 102 height 17
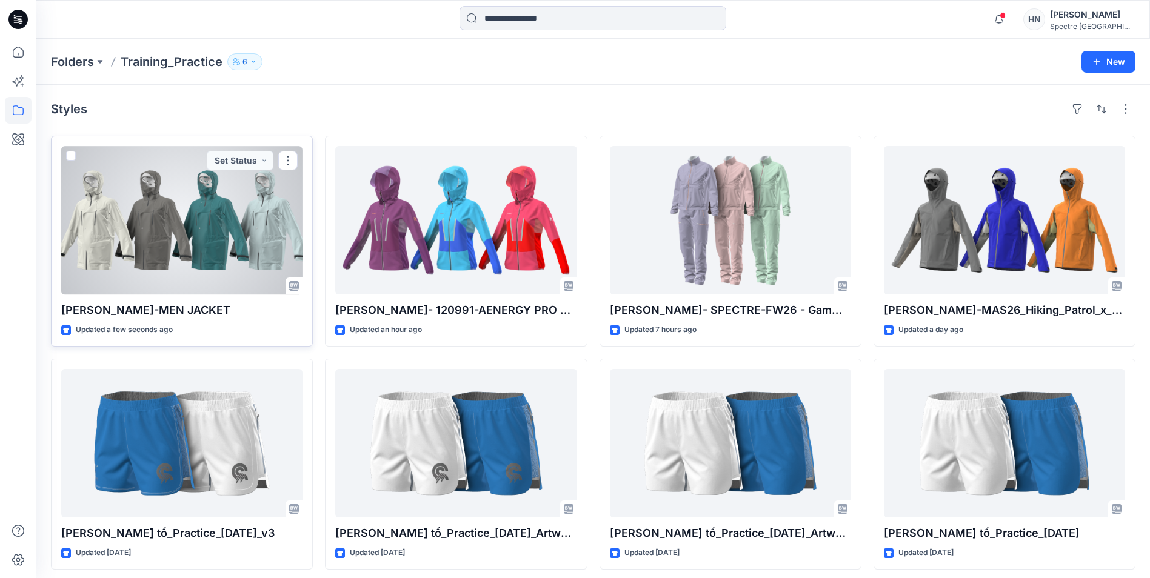
click at [164, 212] on div at bounding box center [181, 220] width 241 height 148
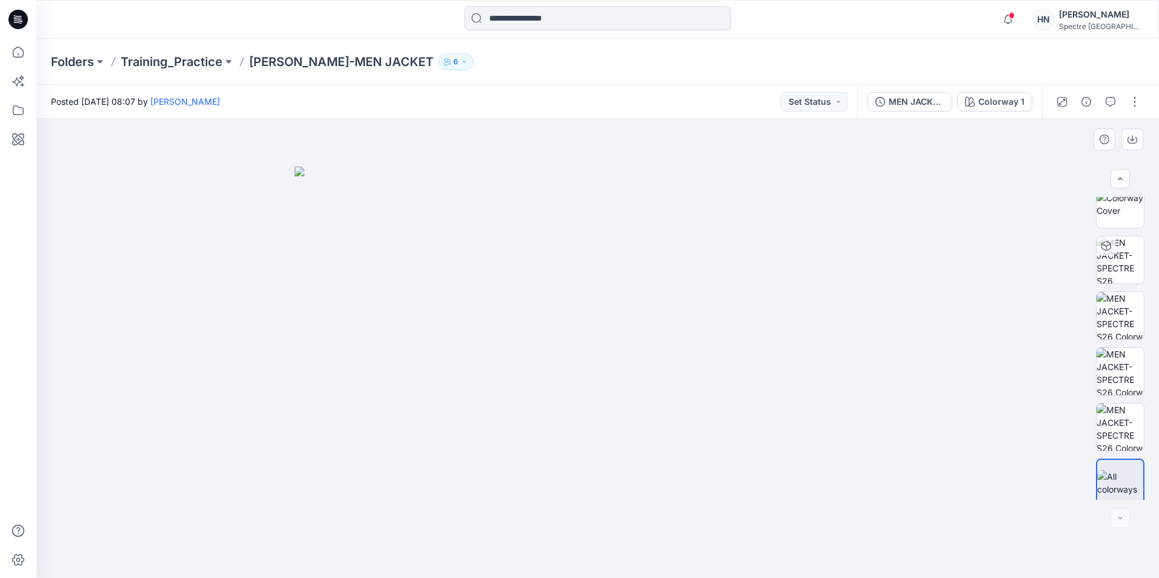
scroll to position [24, 0]
click at [1120, 520] on div at bounding box center [1119, 518] width 19 height 19
click at [930, 380] on div at bounding box center [597, 348] width 1123 height 459
click at [211, 304] on div at bounding box center [597, 348] width 1123 height 459
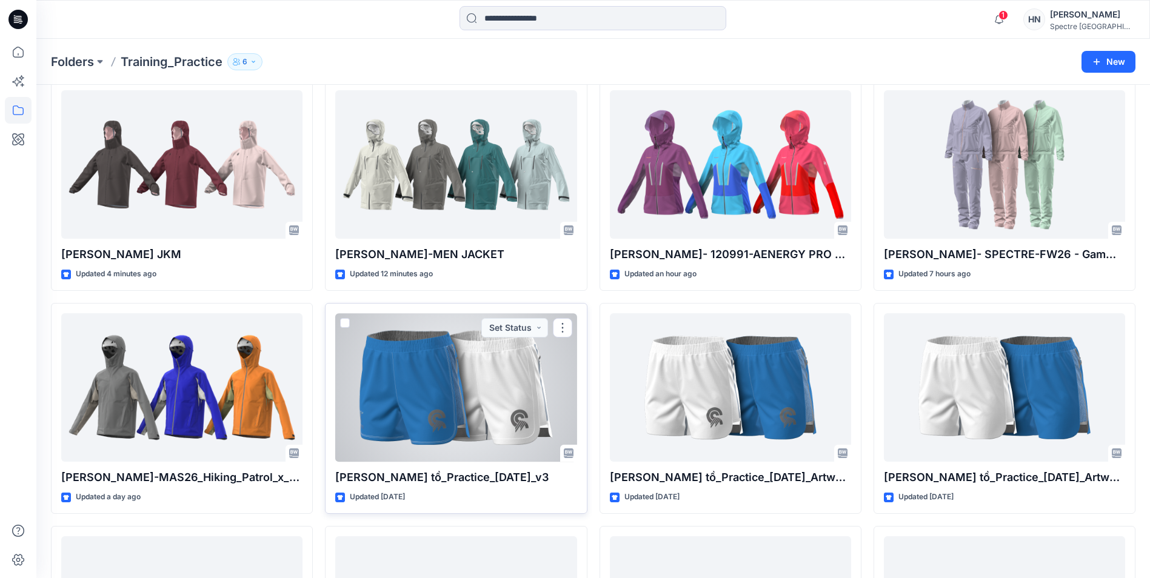
scroll to position [121, 0]
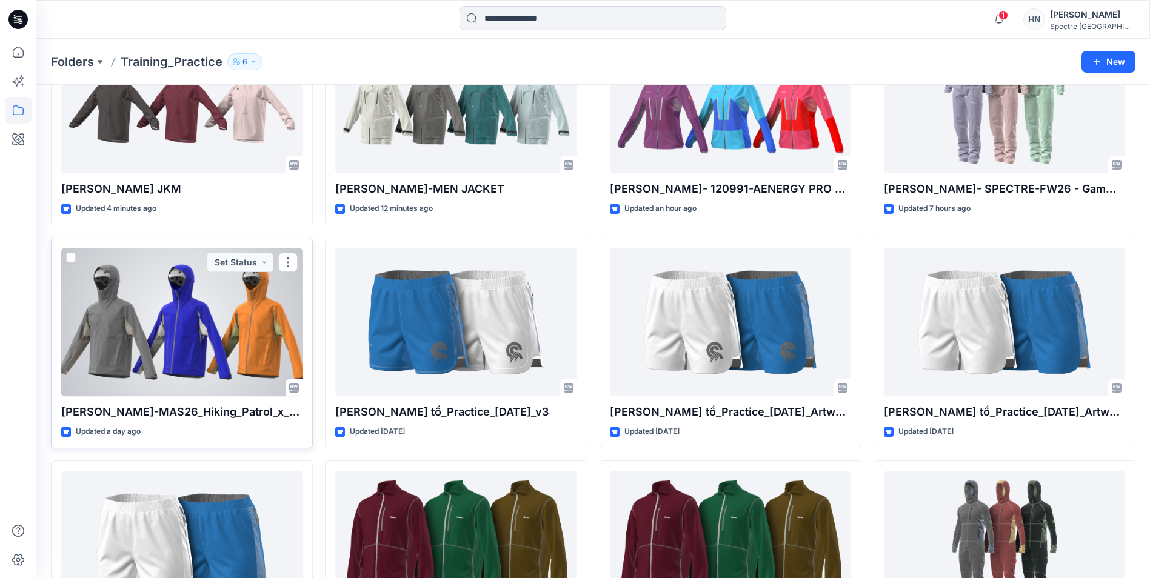
click at [173, 413] on p "Quang Doan-MAS26_Hiking_Patrol_x_Mammut_HS_Hooded_Jacket BULK 18.9.25" at bounding box center [181, 412] width 241 height 17
click at [235, 342] on div at bounding box center [181, 322] width 241 height 148
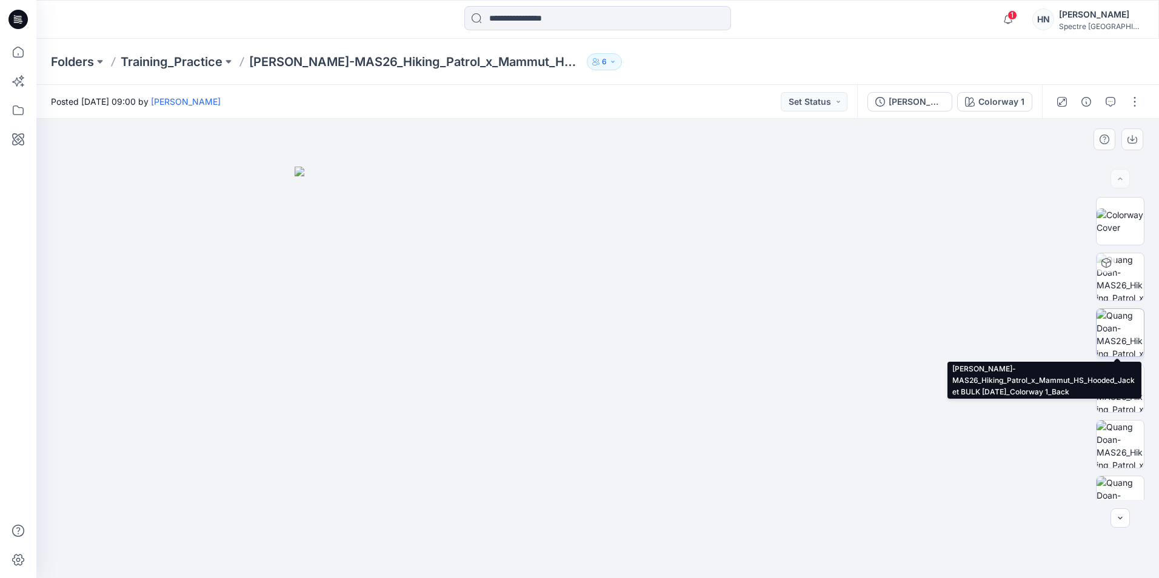
click at [1115, 333] on img at bounding box center [1119, 332] width 47 height 47
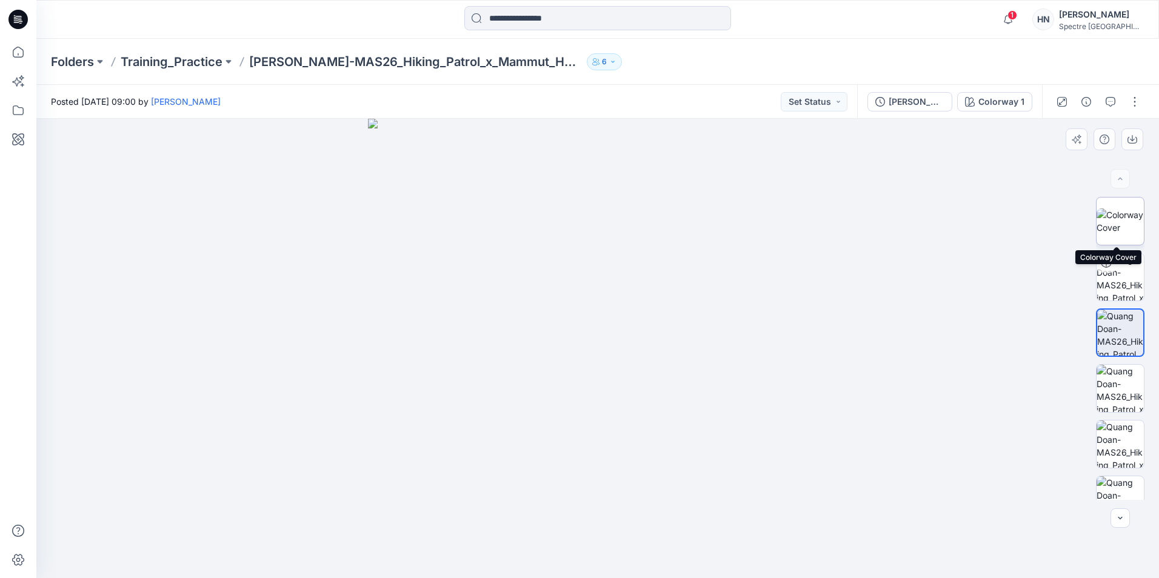
click at [1123, 222] on img at bounding box center [1119, 221] width 47 height 25
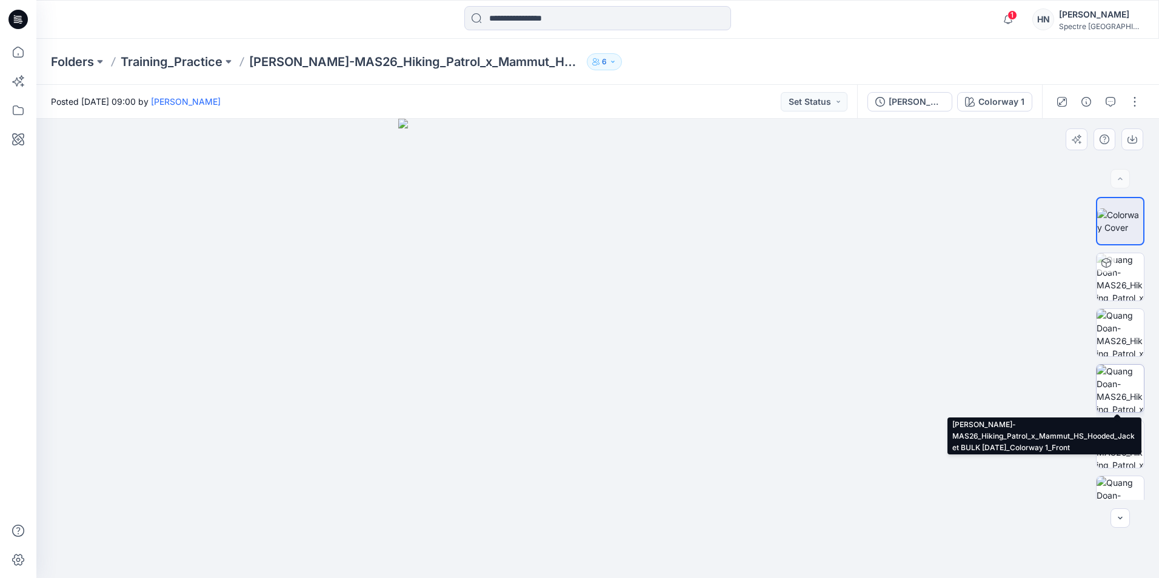
click at [1120, 389] on img at bounding box center [1119, 388] width 47 height 47
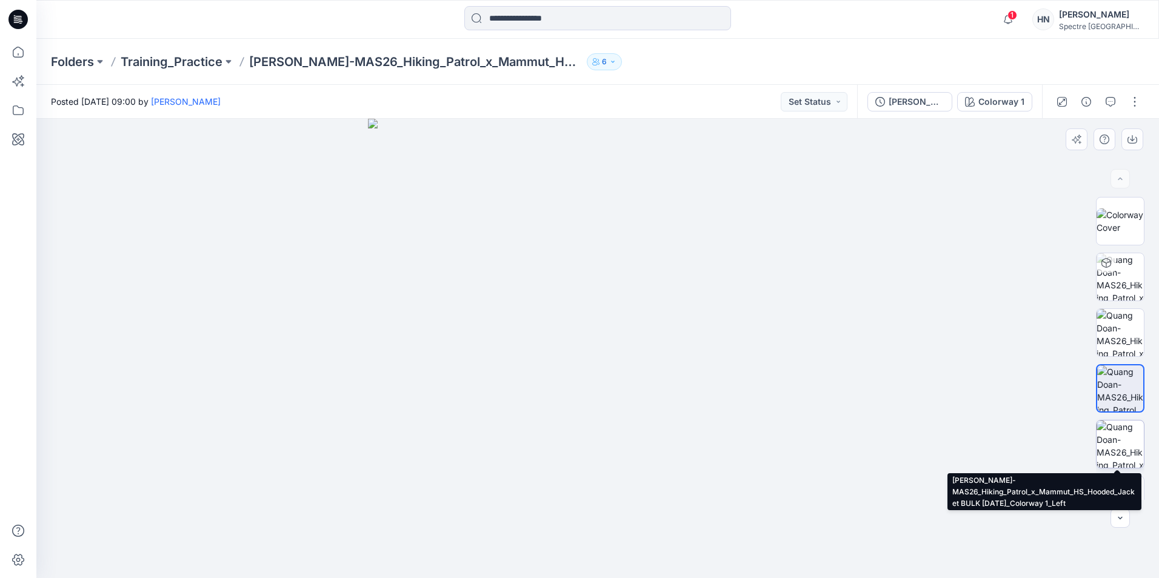
click at [1117, 438] on img at bounding box center [1119, 444] width 47 height 47
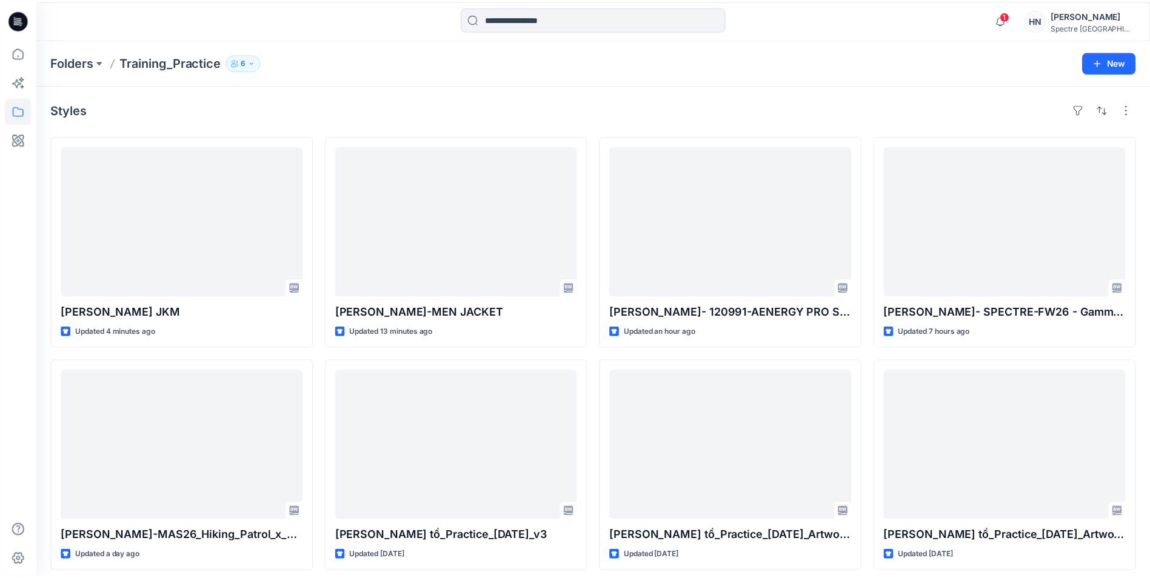
scroll to position [121, 0]
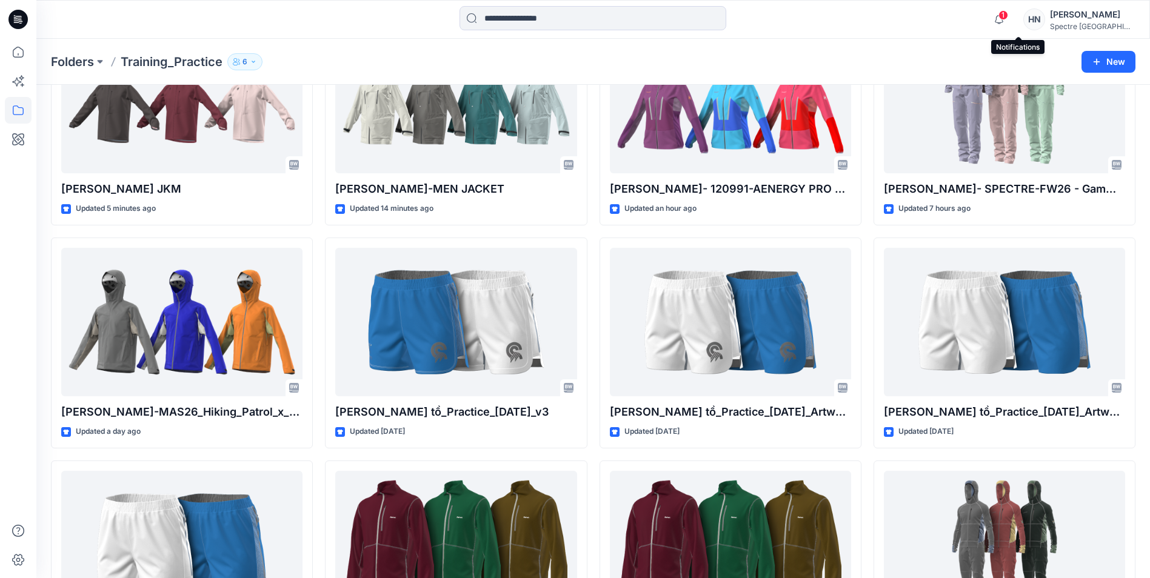
click at [1008, 14] on span "1" at bounding box center [1003, 15] width 10 height 10
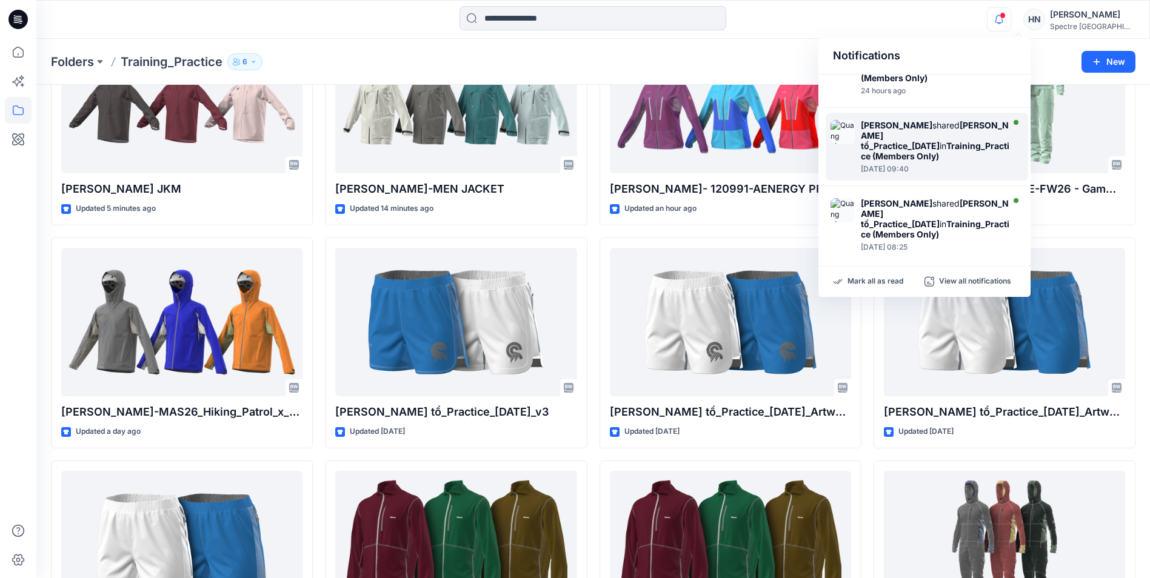
scroll to position [579, 0]
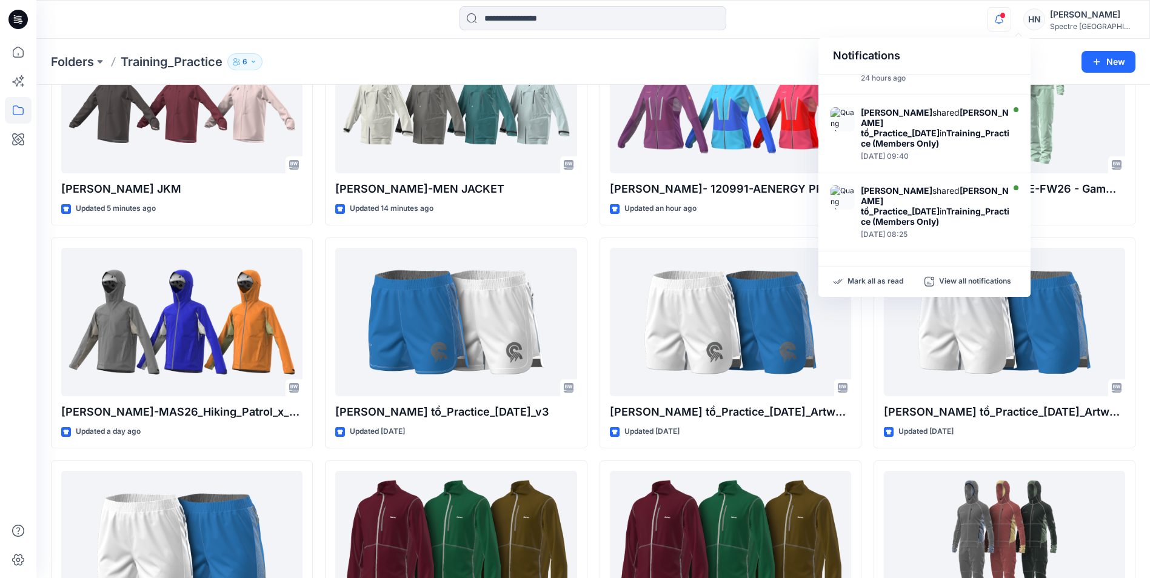
click at [513, 61] on div "Folders Training_Practice 6" at bounding box center [546, 61] width 990 height 17
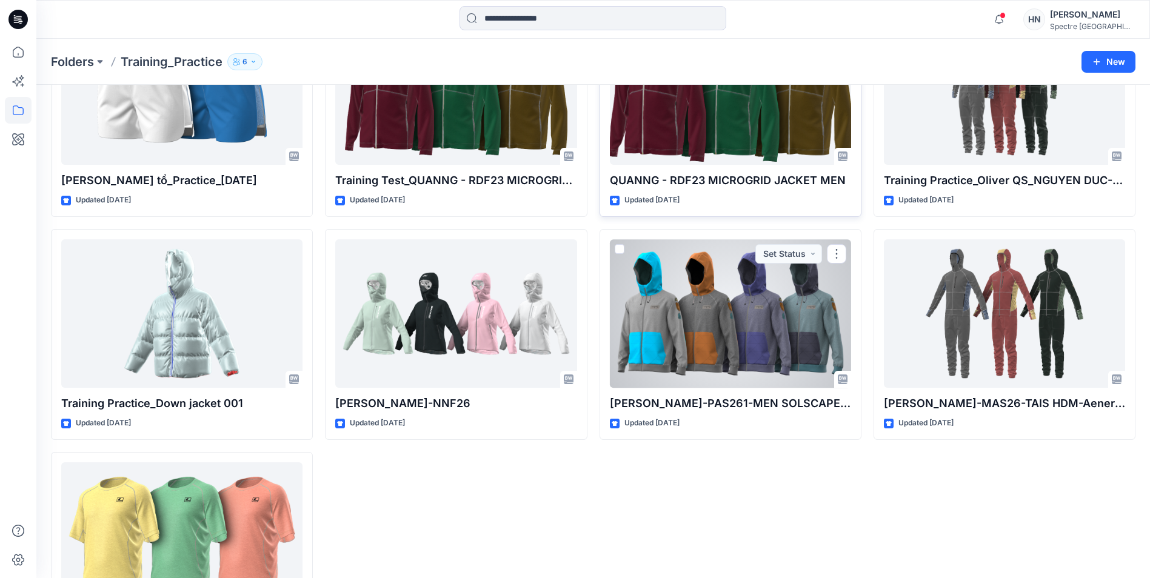
scroll to position [636, 0]
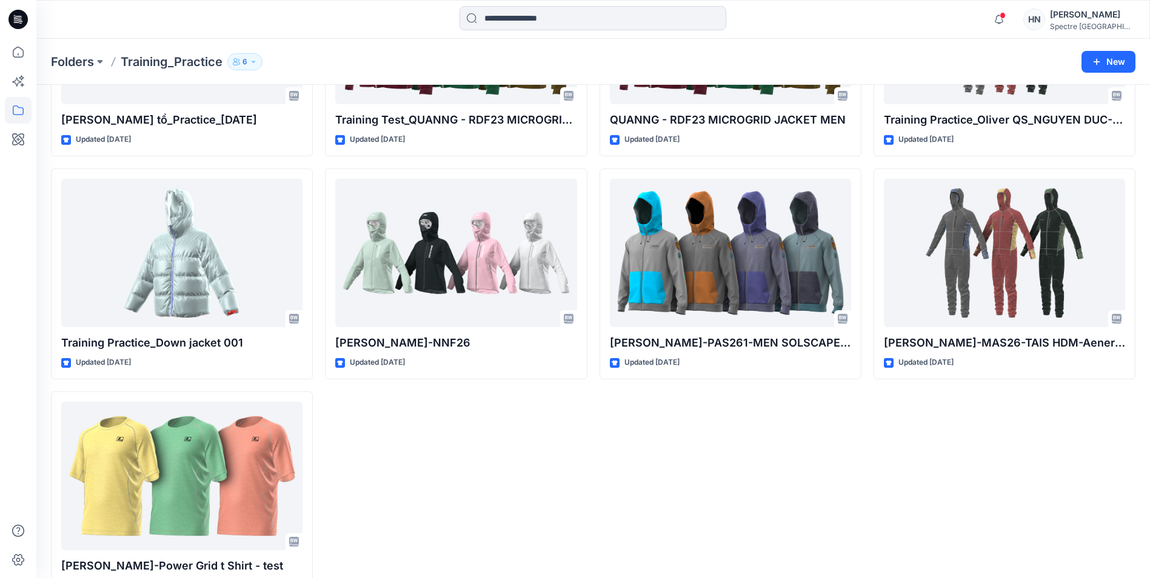
click at [605, 475] on div "Mien Dang- 120991-AENERGY PRO SO HYBRID HOODED JACKET WOMEN Updated an hour ago…" at bounding box center [730, 50] width 262 height 1103
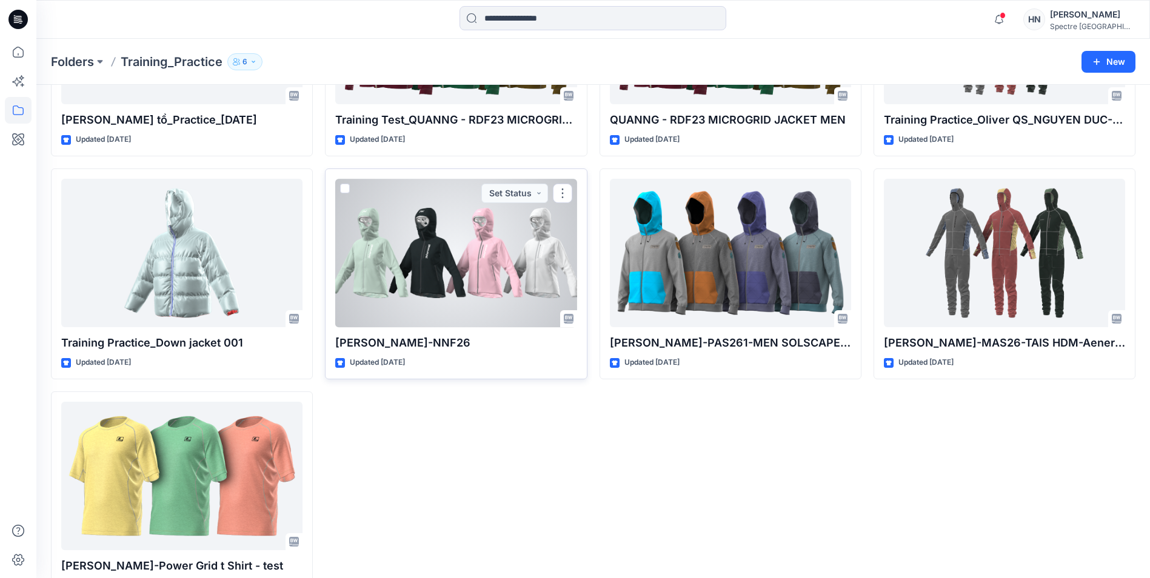
click at [427, 261] on div at bounding box center [455, 253] width 241 height 148
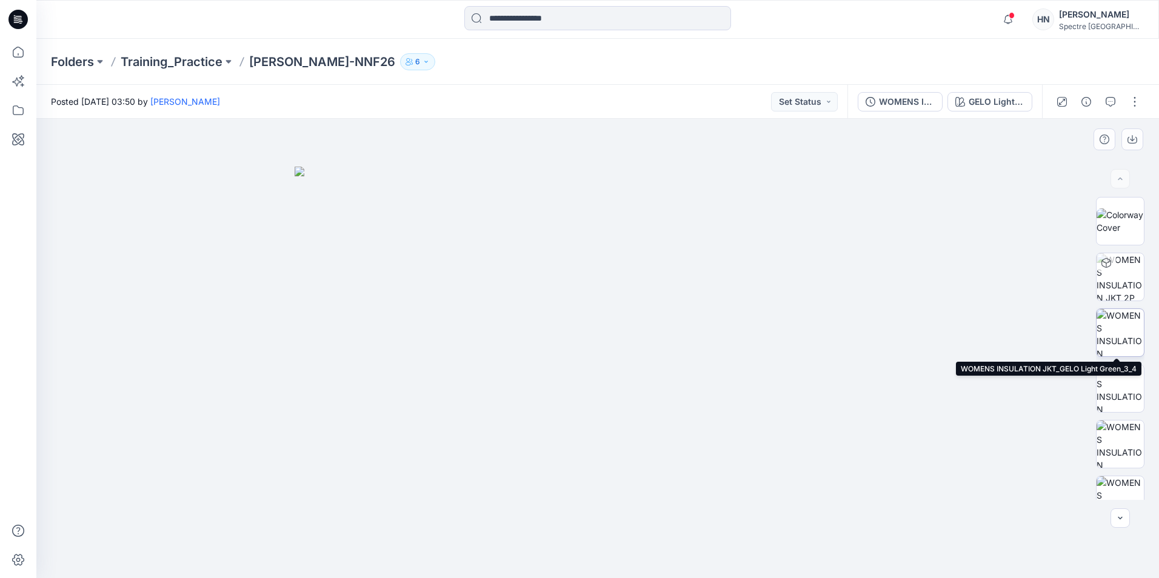
click at [1117, 339] on img at bounding box center [1119, 332] width 47 height 47
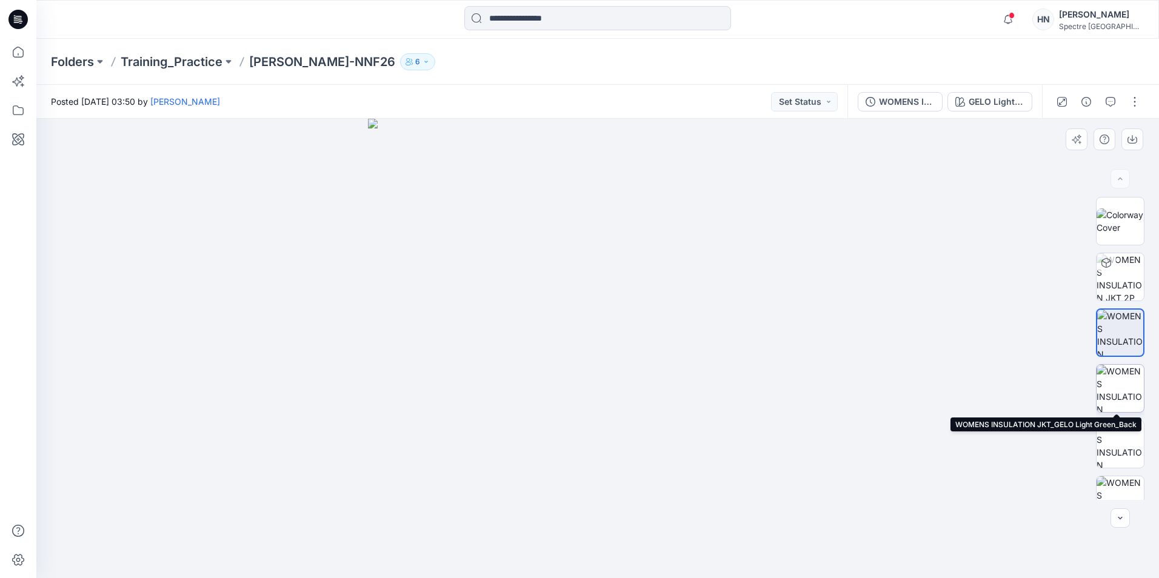
click at [1120, 392] on img at bounding box center [1119, 388] width 47 height 47
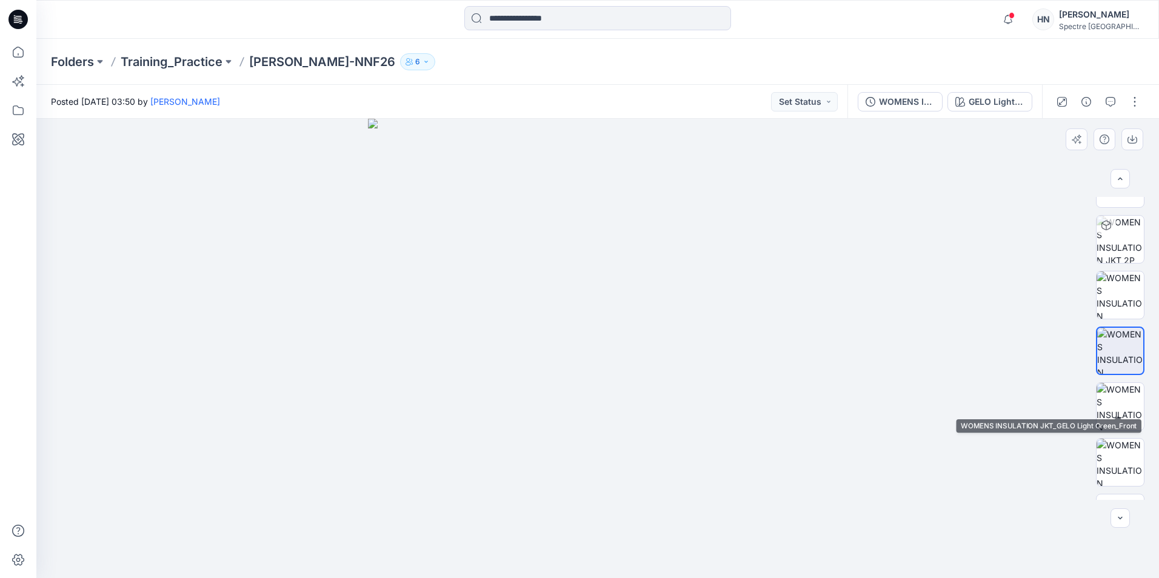
scroll to position [80, 0]
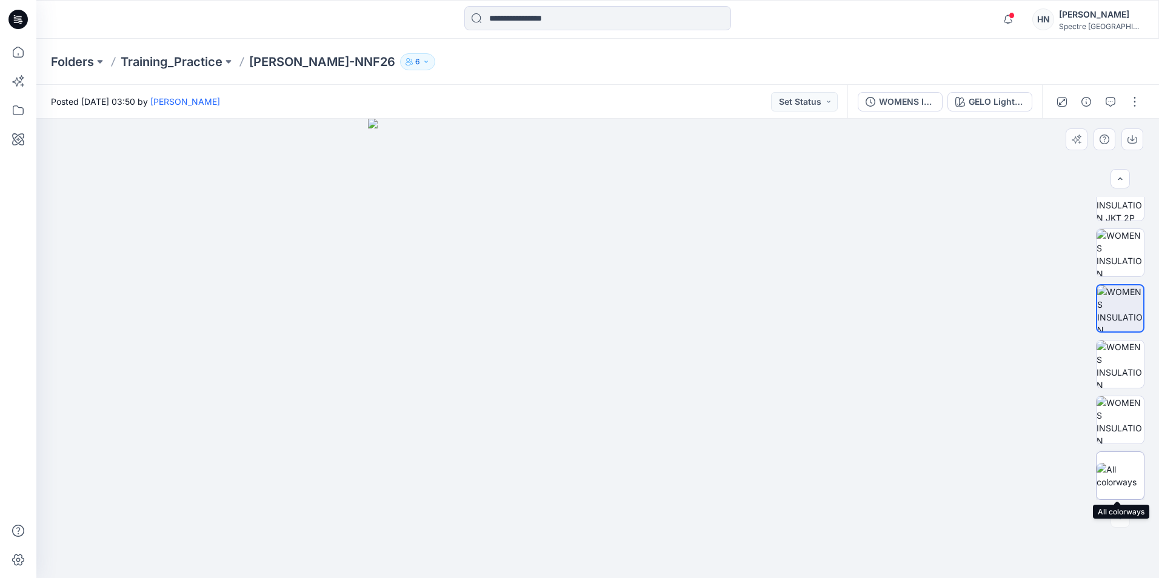
click at [1125, 472] on img at bounding box center [1119, 475] width 47 height 25
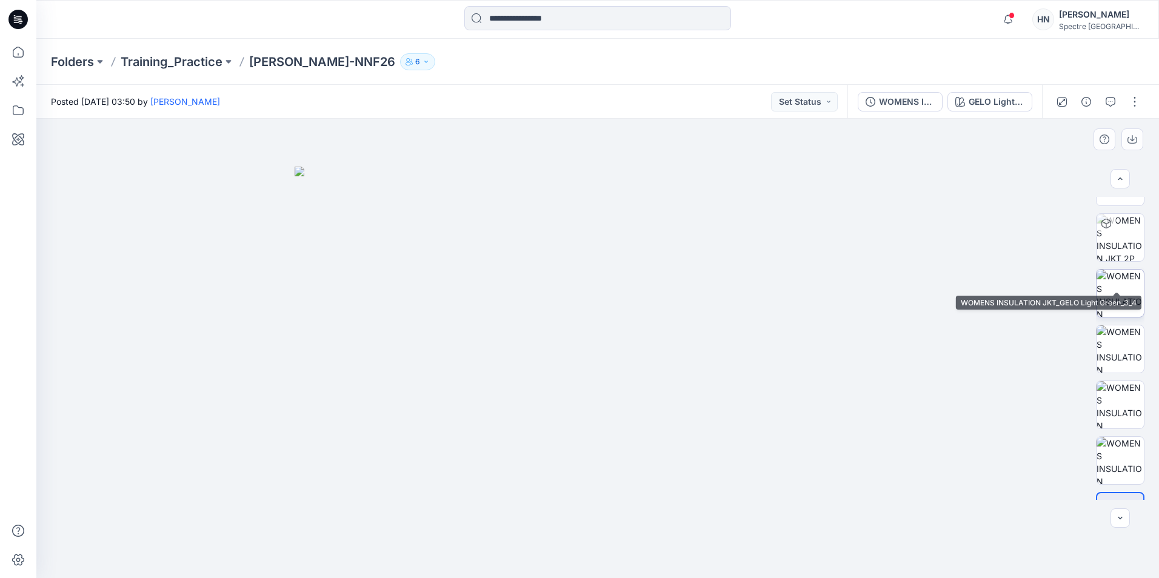
scroll to position [0, 0]
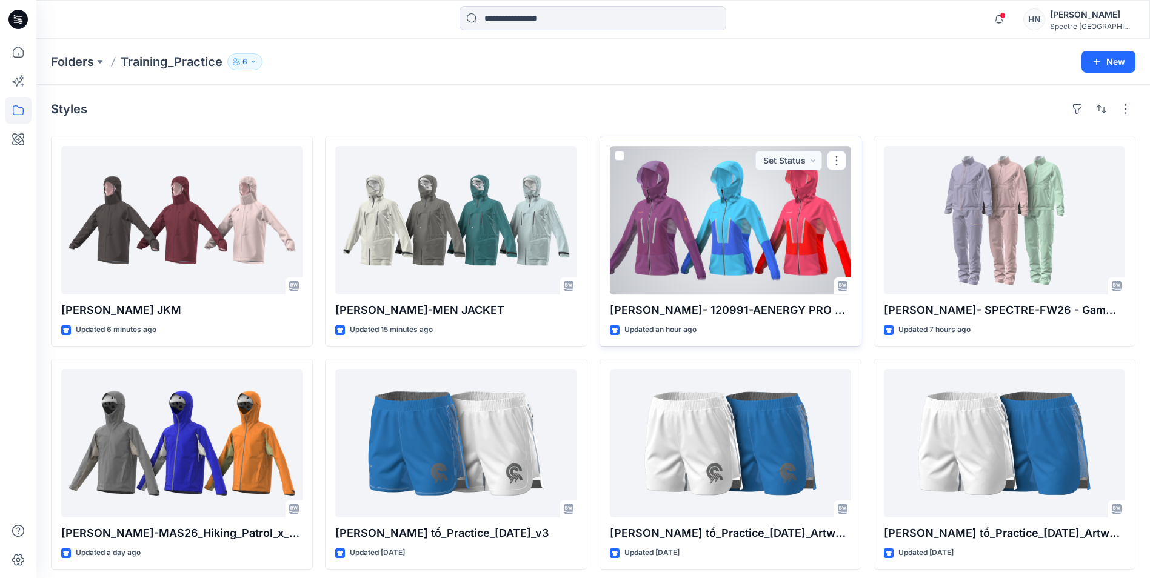
click at [670, 269] on div at bounding box center [730, 220] width 241 height 148
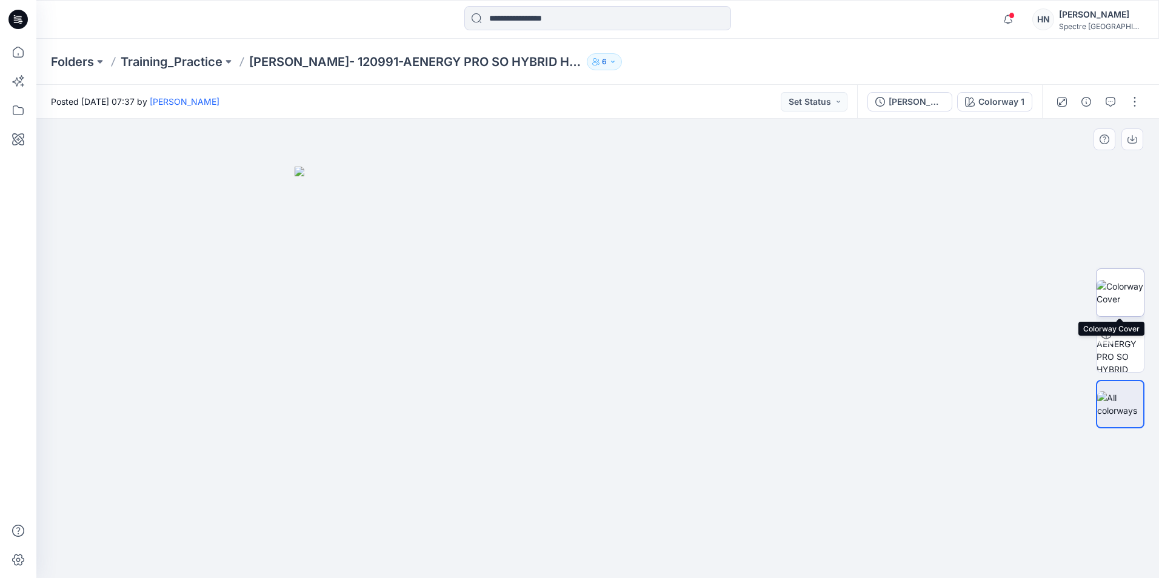
click at [1117, 293] on img at bounding box center [1119, 292] width 47 height 25
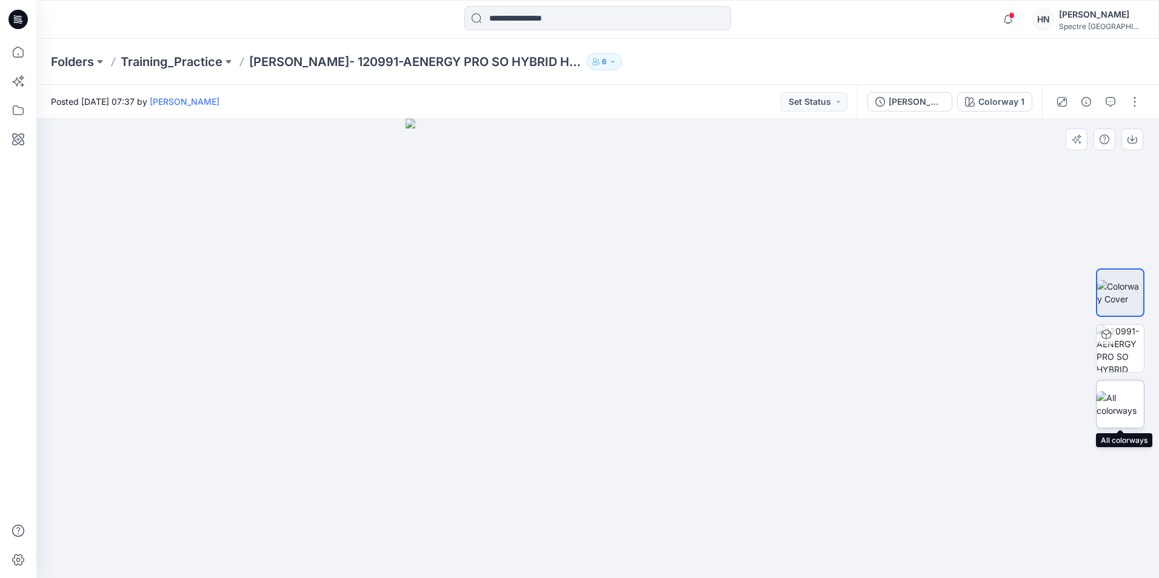
click at [1120, 407] on img at bounding box center [1119, 404] width 47 height 25
click at [244, 312] on div at bounding box center [597, 348] width 1123 height 459
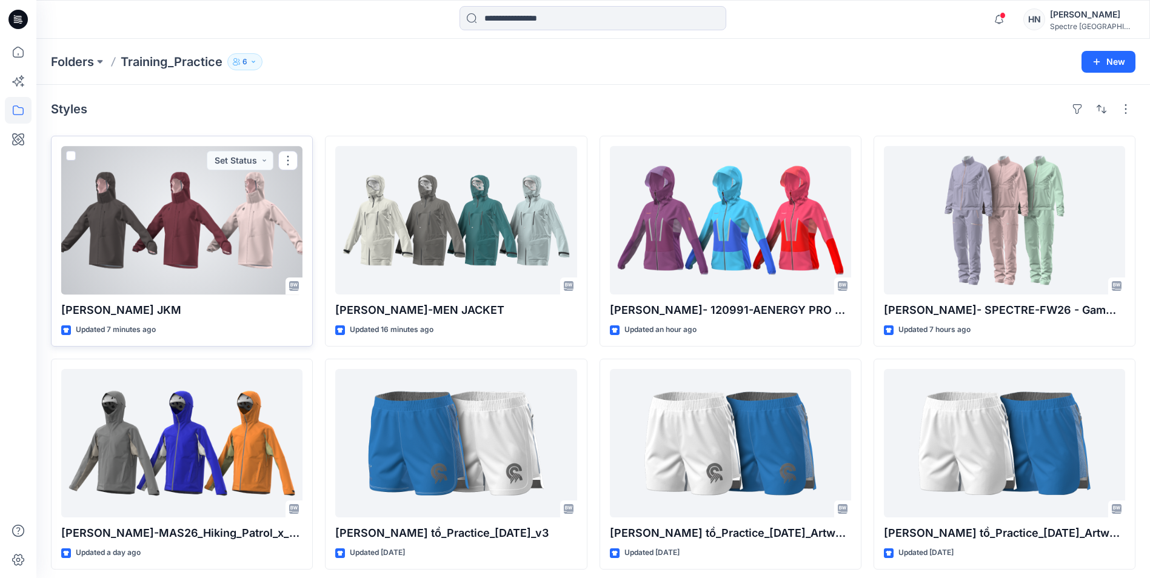
click at [197, 245] on div at bounding box center [181, 220] width 241 height 148
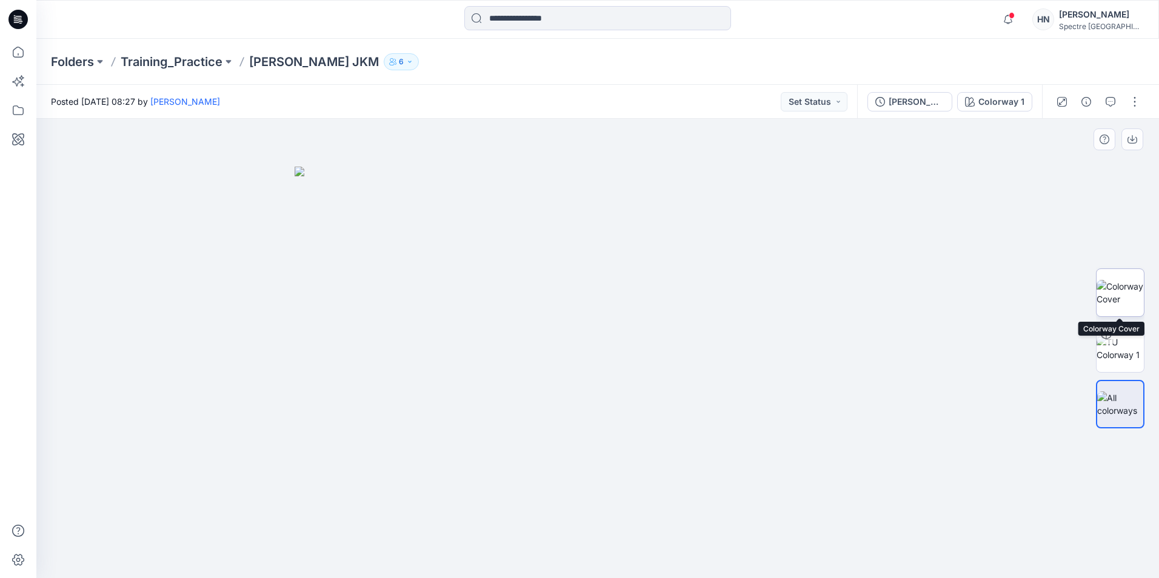
click at [1118, 293] on img at bounding box center [1119, 292] width 47 height 25
click at [878, 403] on div at bounding box center [597, 348] width 1123 height 459
click at [776, 306] on img at bounding box center [598, 348] width 472 height 459
click at [885, 338] on div at bounding box center [597, 348] width 1123 height 459
click at [201, 343] on div at bounding box center [597, 348] width 1123 height 459
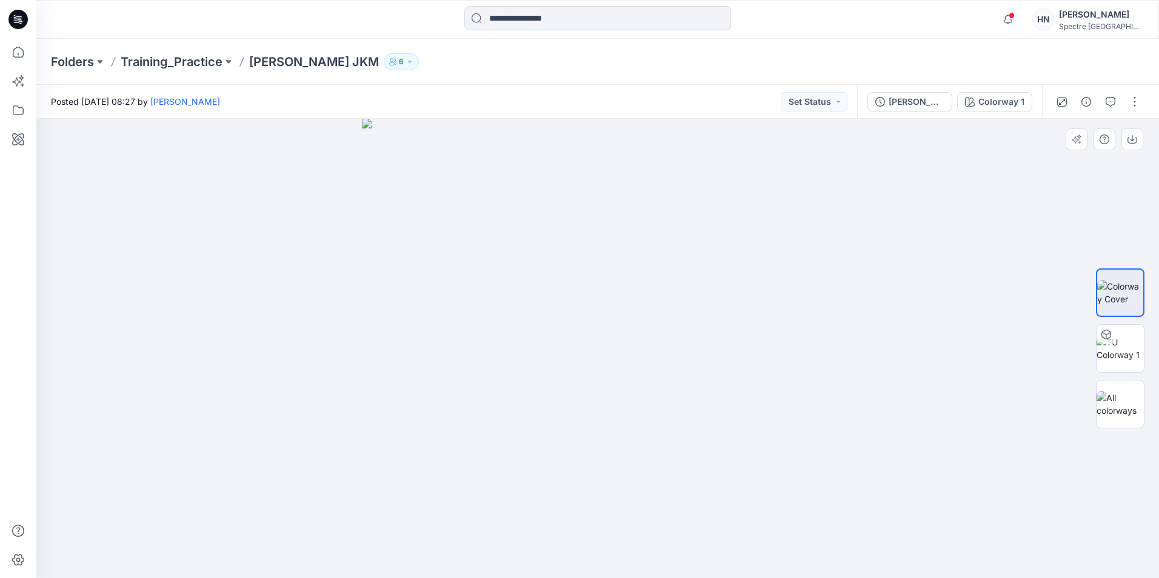
drag, startPoint x: 253, startPoint y: 526, endPoint x: 267, endPoint y: 530, distance: 15.3
click at [254, 526] on div at bounding box center [597, 348] width 1123 height 459
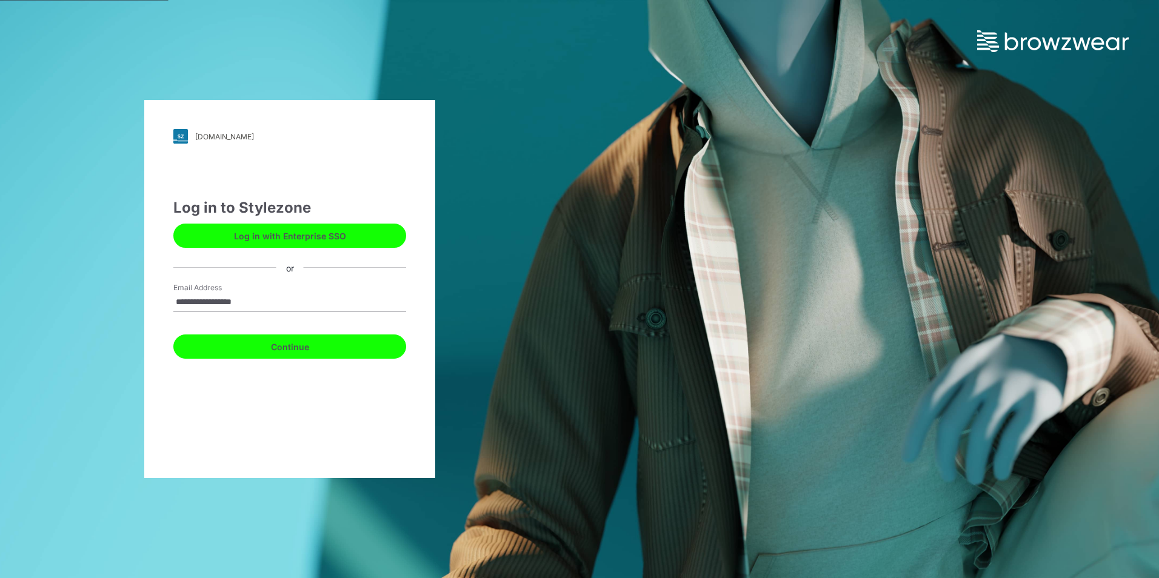
click at [269, 341] on button "Continue" at bounding box center [289, 347] width 233 height 24
click at [273, 348] on button "Continue" at bounding box center [289, 347] width 233 height 24
click at [273, 349] on button "Continue" at bounding box center [289, 347] width 233 height 24
